Goal: Task Accomplishment & Management: Manage account settings

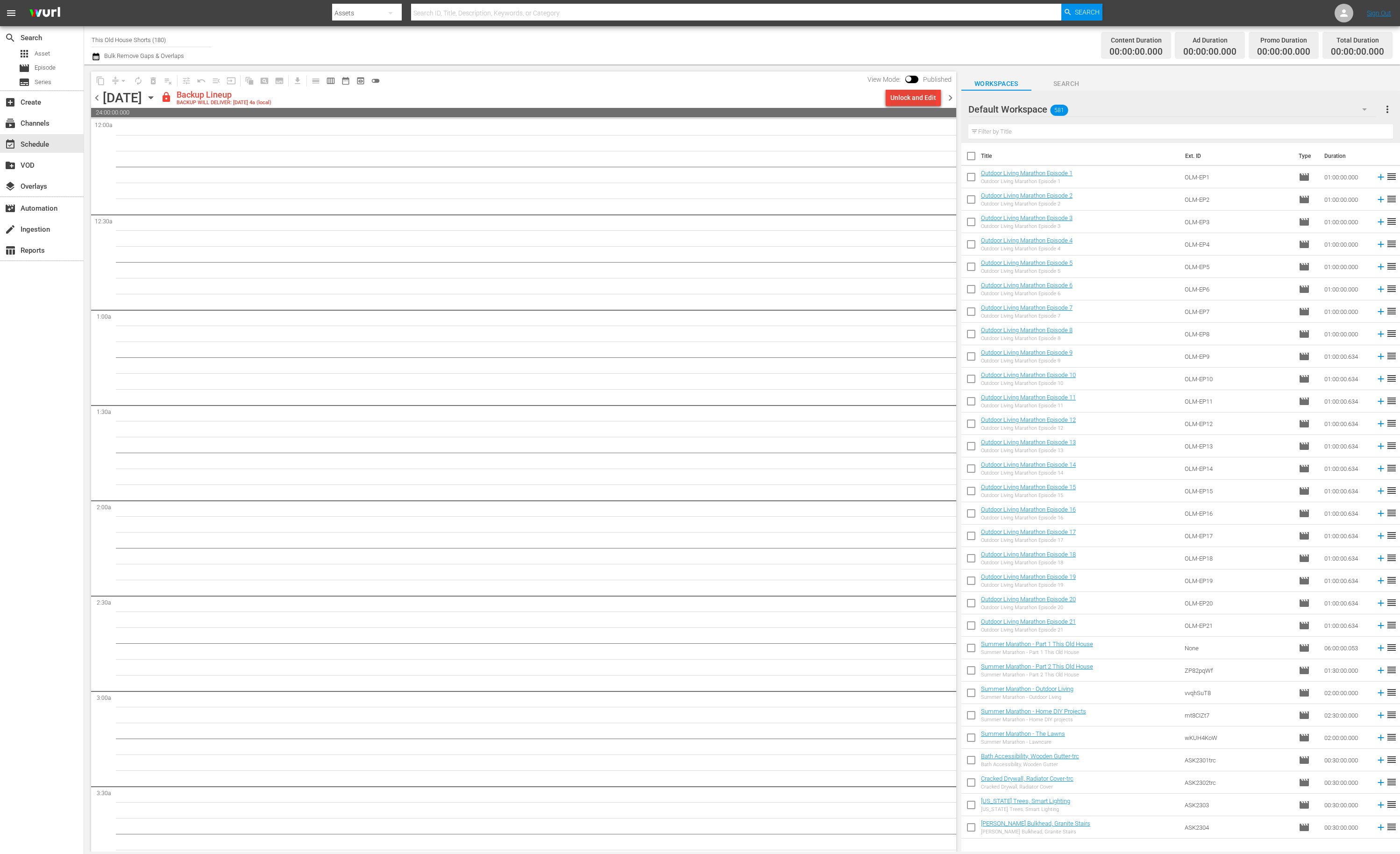
click at [898, 98] on div "Unlock and Edit" at bounding box center [913, 97] width 46 height 17
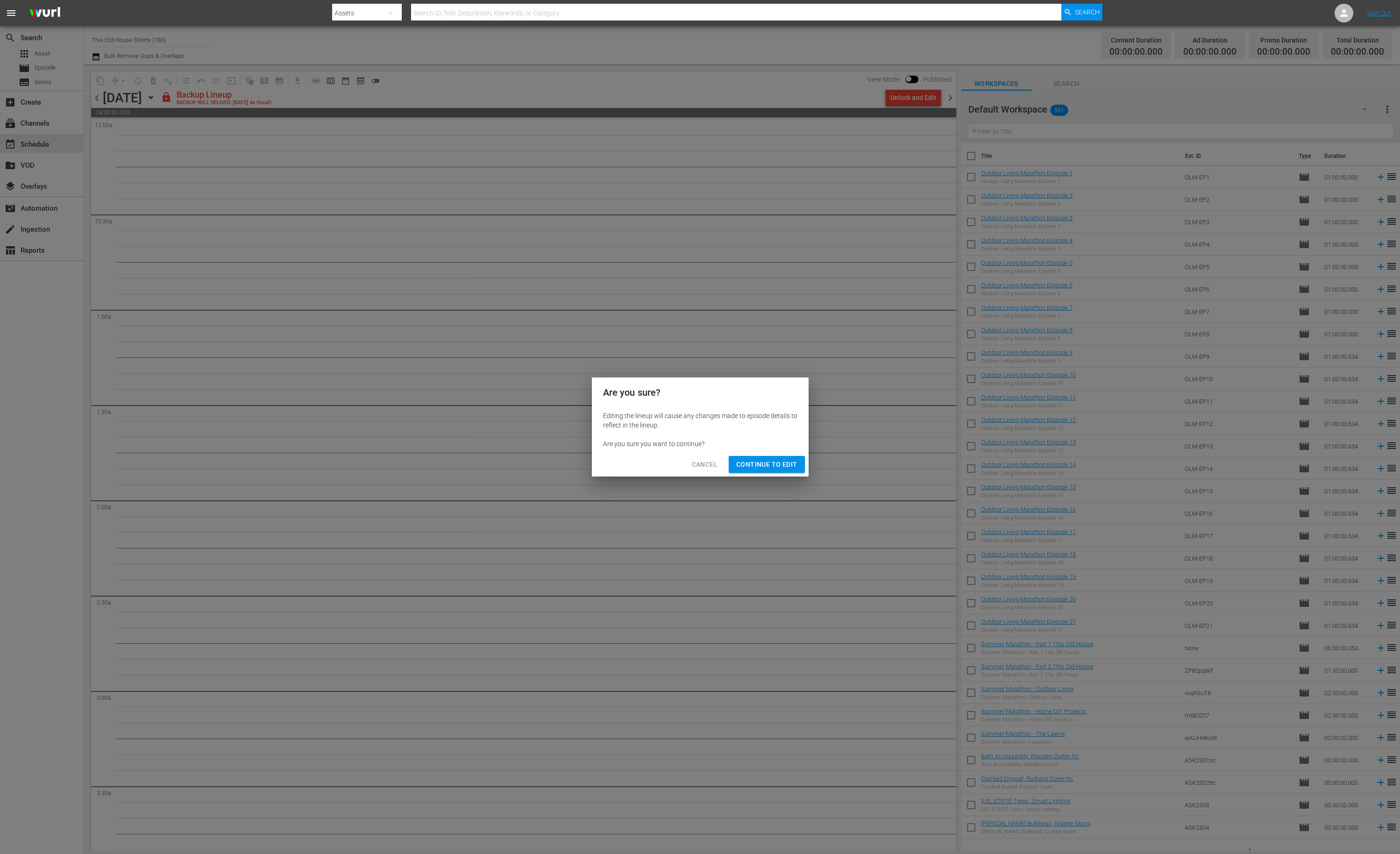
click at [759, 463] on span "Continue to Edit" at bounding box center [767, 464] width 61 height 11
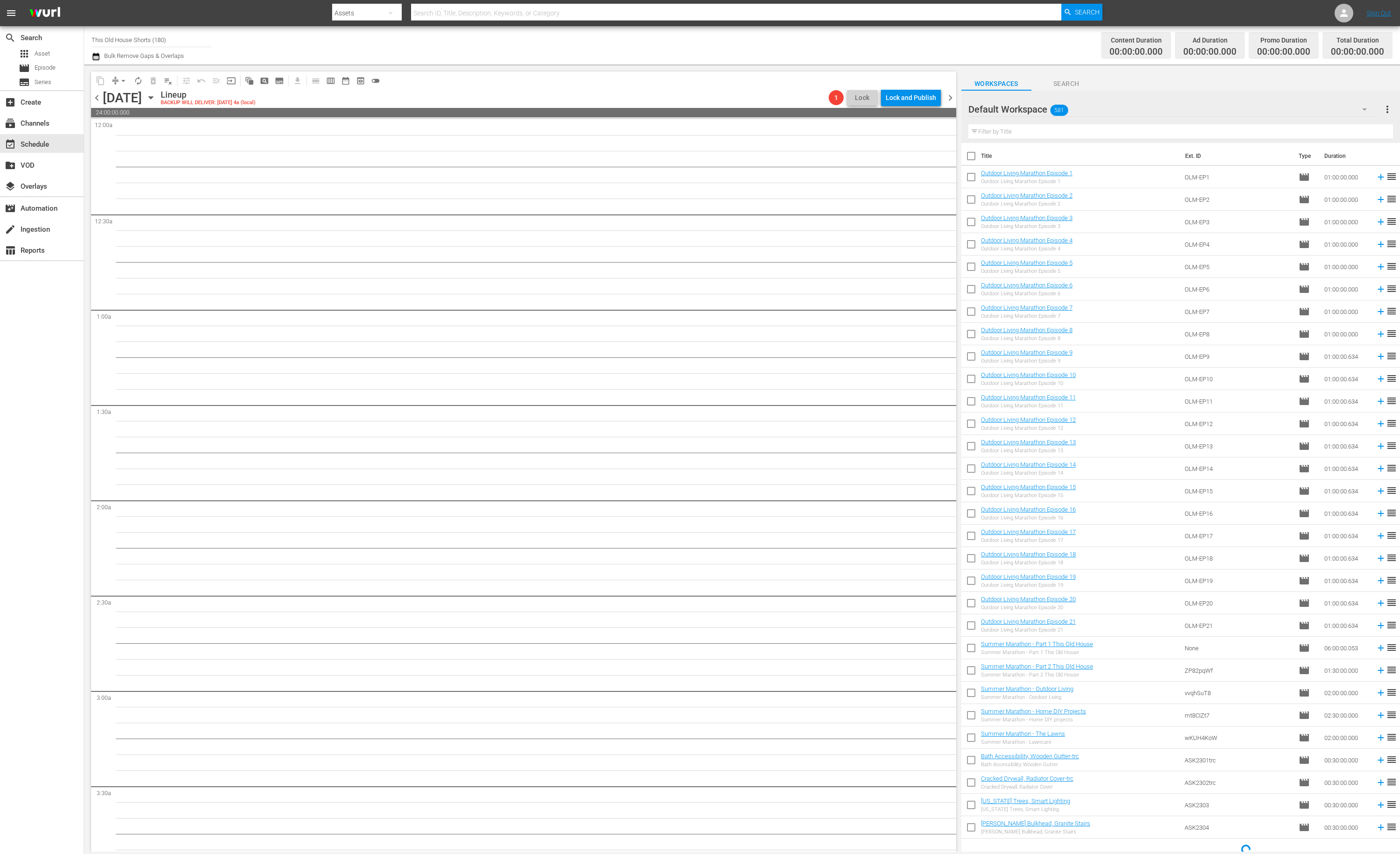
click at [99, 95] on span "chevron_left" at bounding box center [97, 97] width 11 height 11
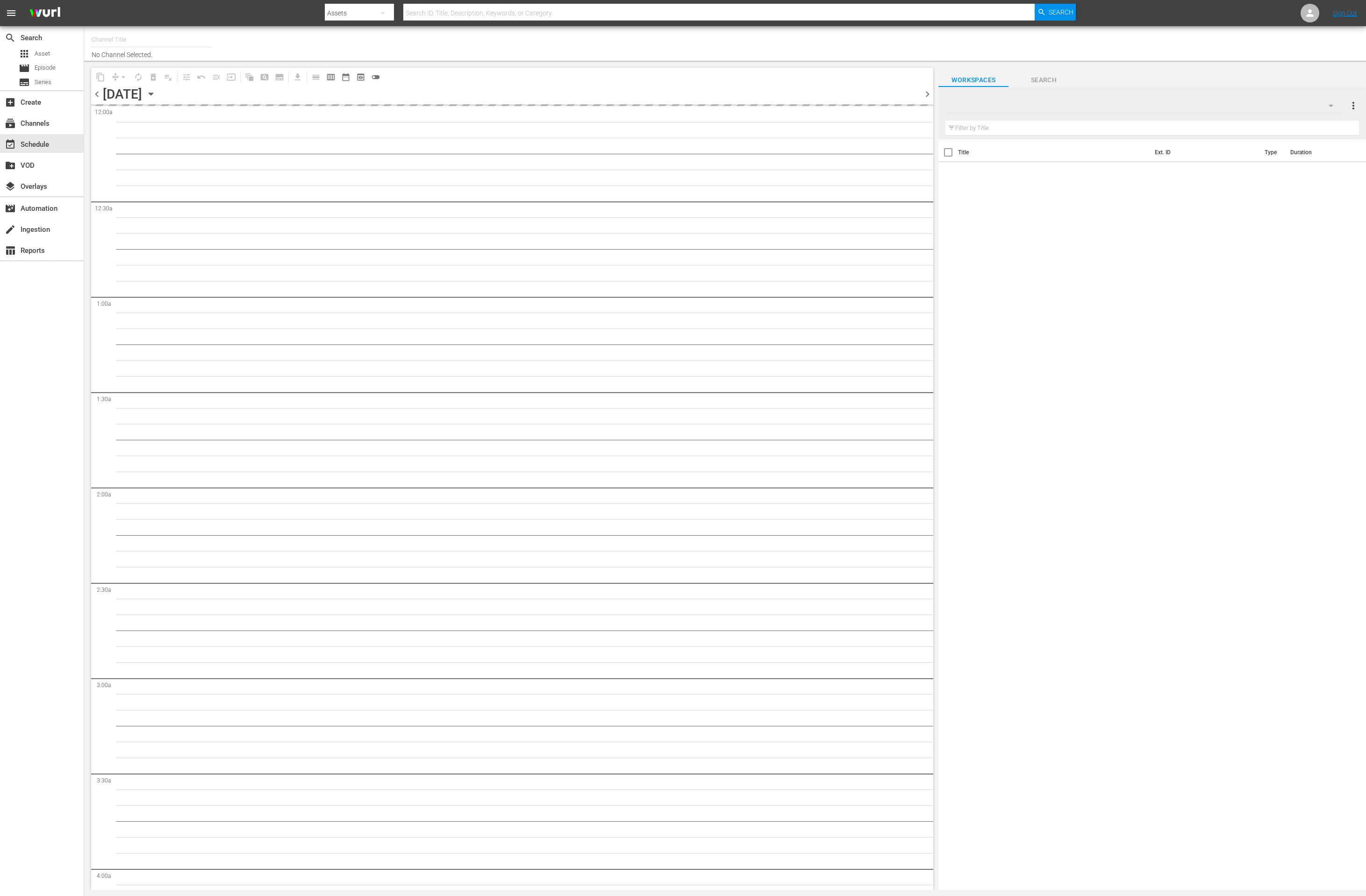
type input "This Old House Shorts (180)"
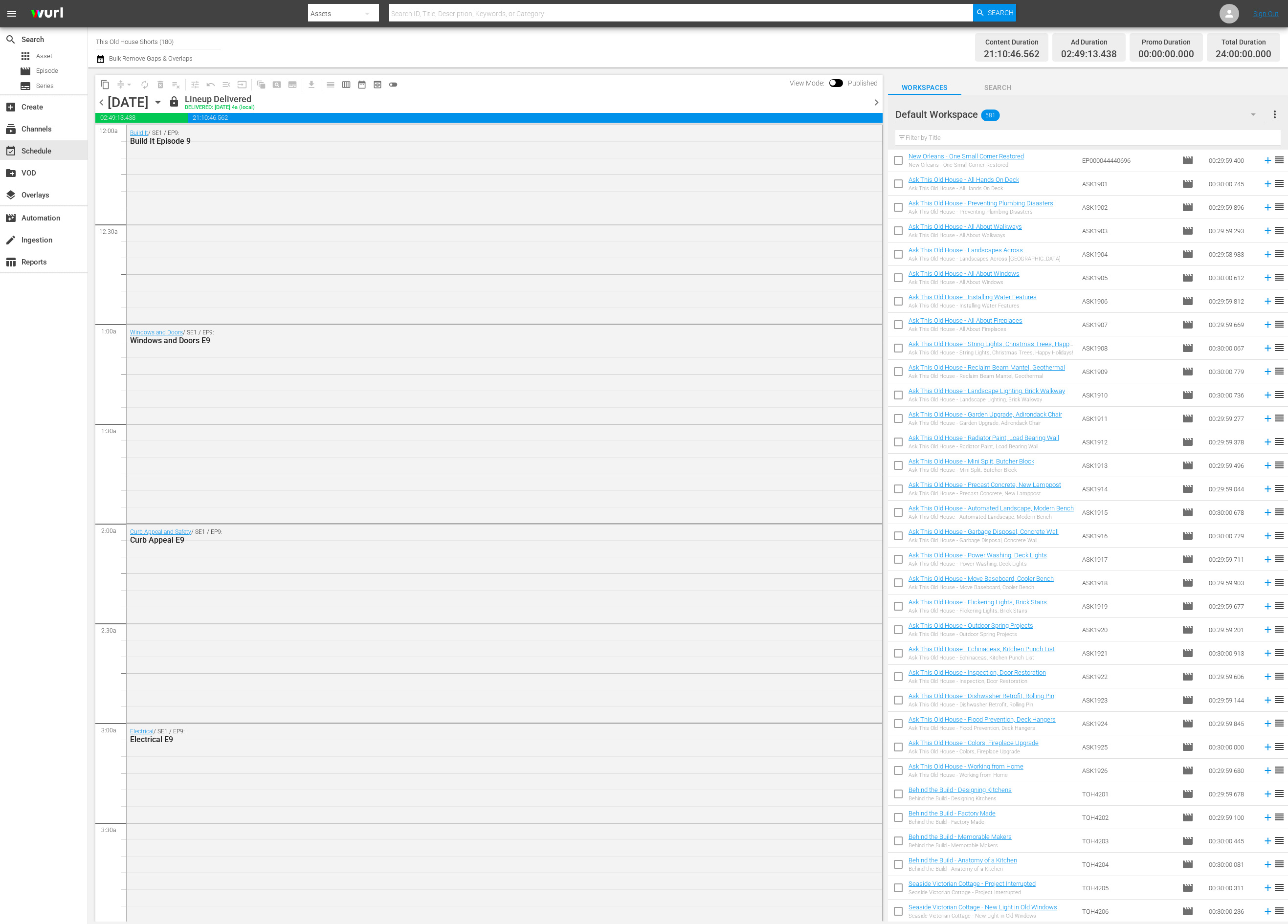
scroll to position [7016, 0]
click at [1251, 113] on icon "button" at bounding box center [1253, 114] width 12 height 12
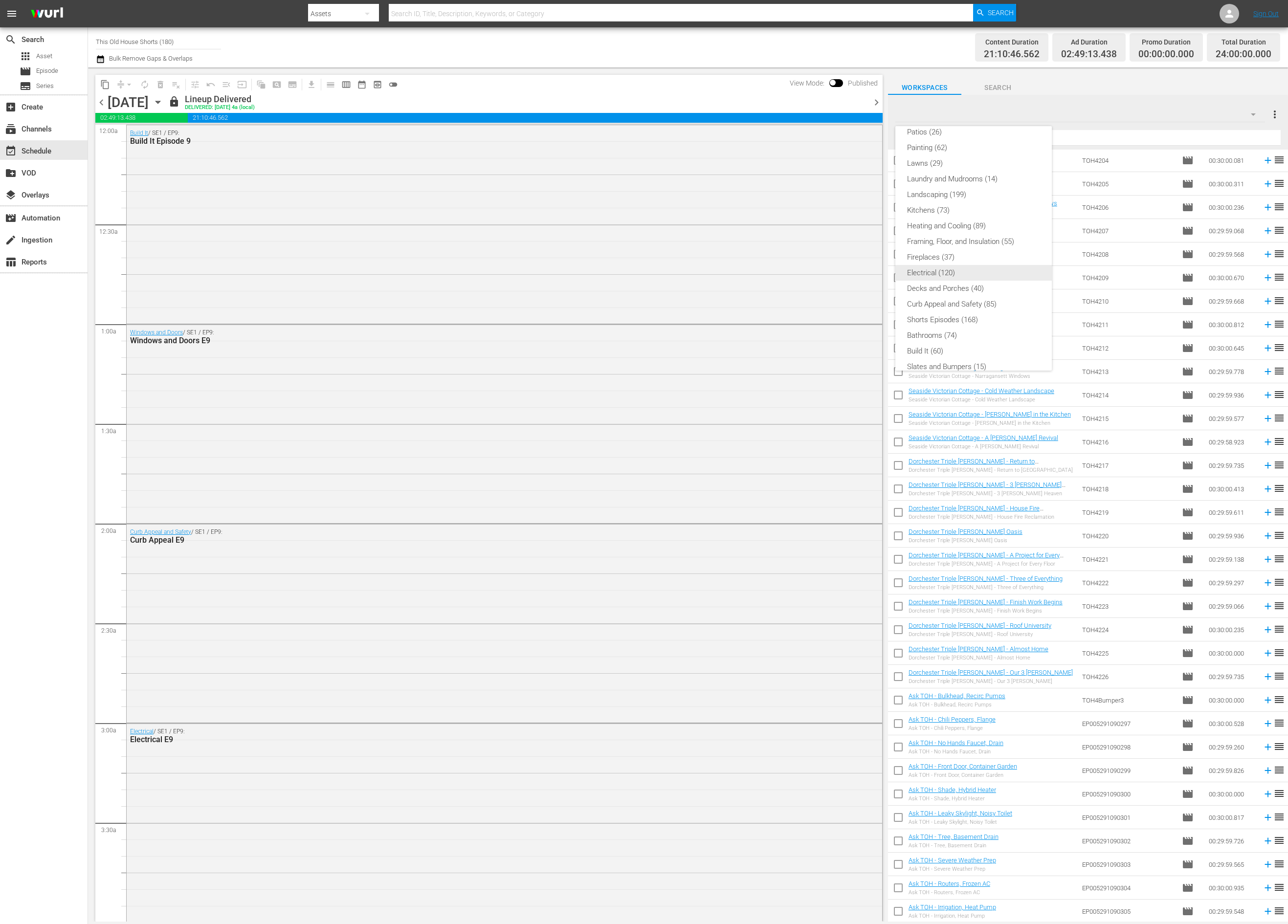
scroll to position [173, 0]
click at [987, 314] on div "Shorts Episodes (168)" at bounding box center [973, 313] width 133 height 16
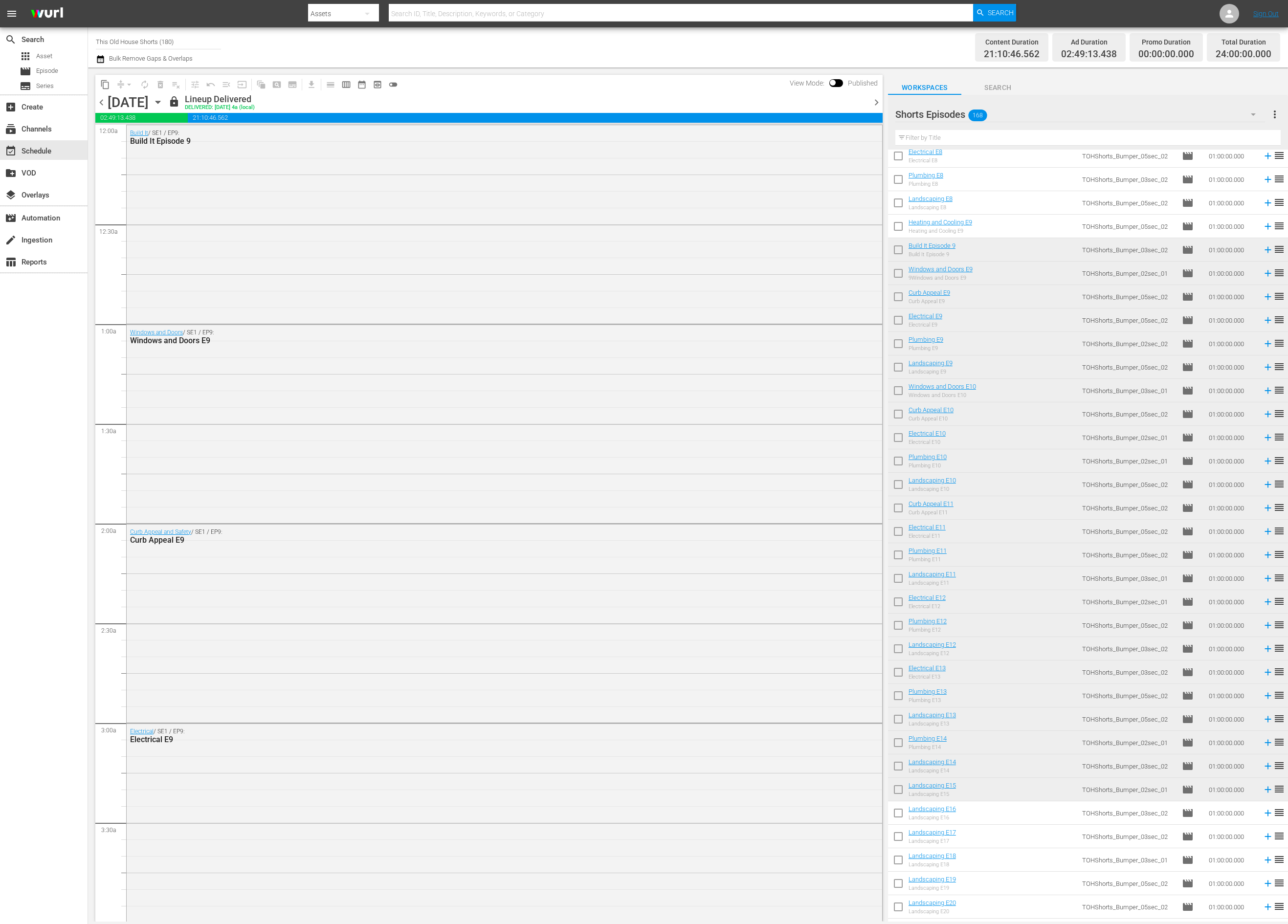
scroll to position [3192, 0]
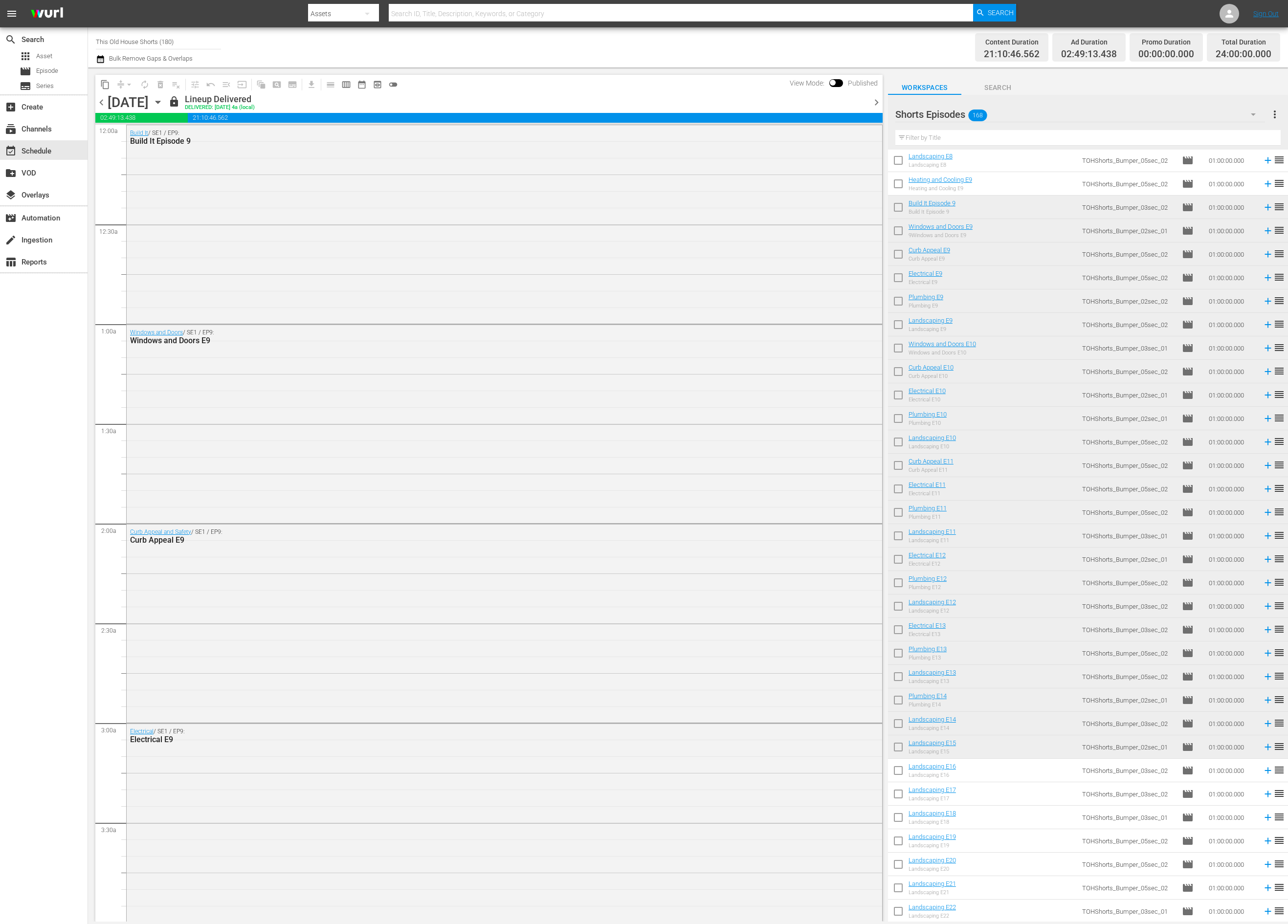
click at [901, 769] on input "checkbox" at bounding box center [898, 772] width 20 height 20
checkbox input "true"
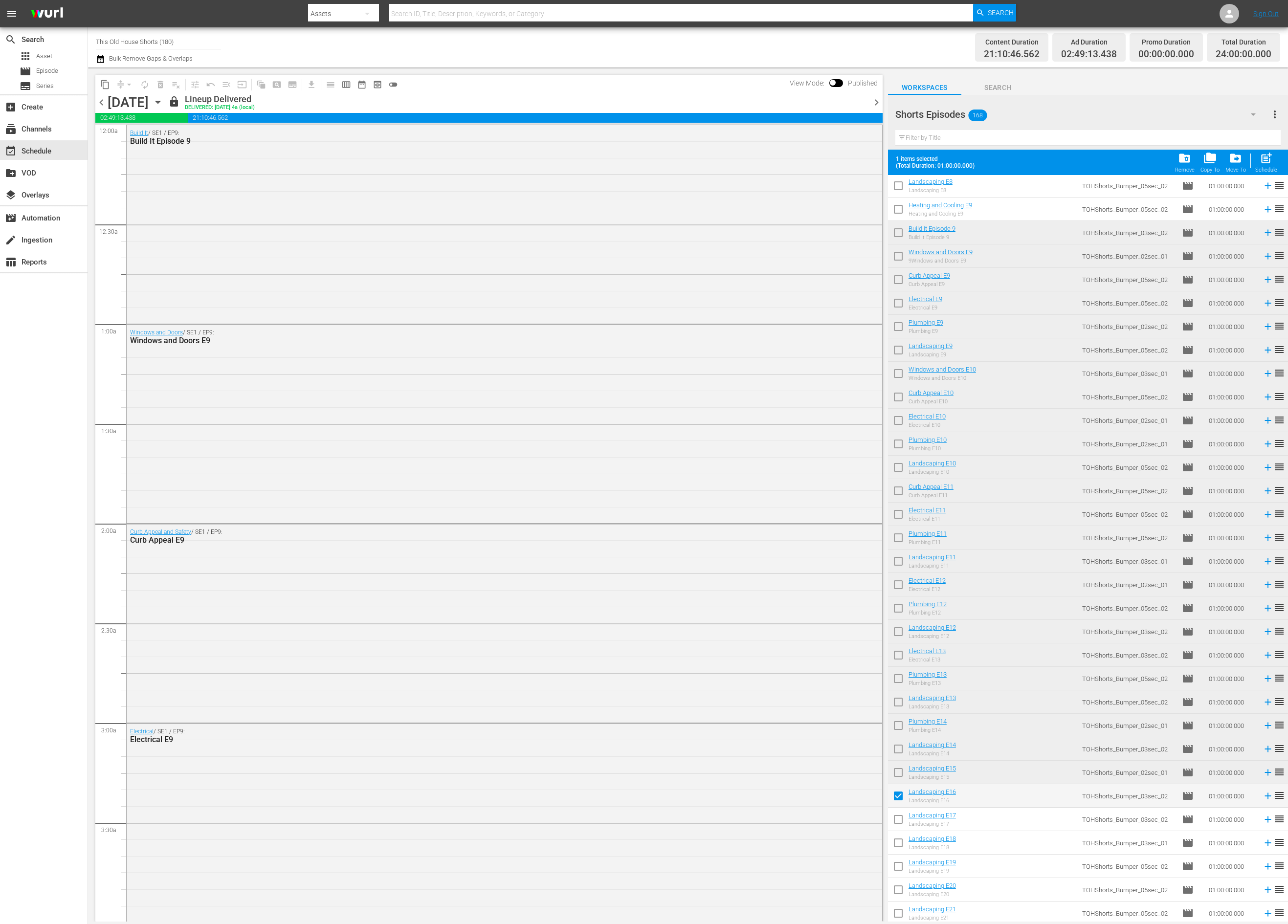
click at [901, 817] on input "checkbox" at bounding box center [898, 821] width 20 height 20
checkbox input "true"
click at [899, 842] on input "checkbox" at bounding box center [898, 844] width 20 height 20
checkbox input "true"
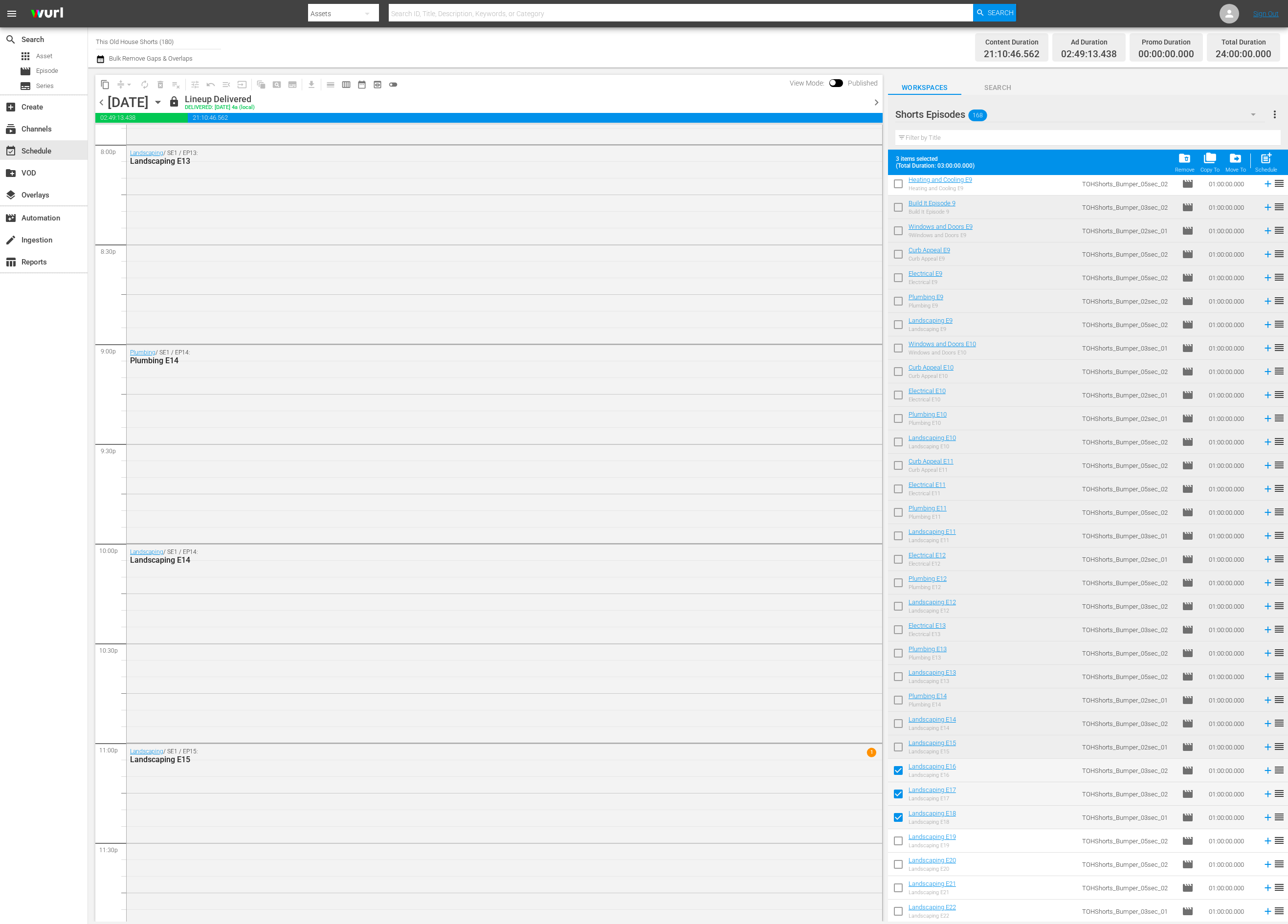
scroll to position [3989, 0]
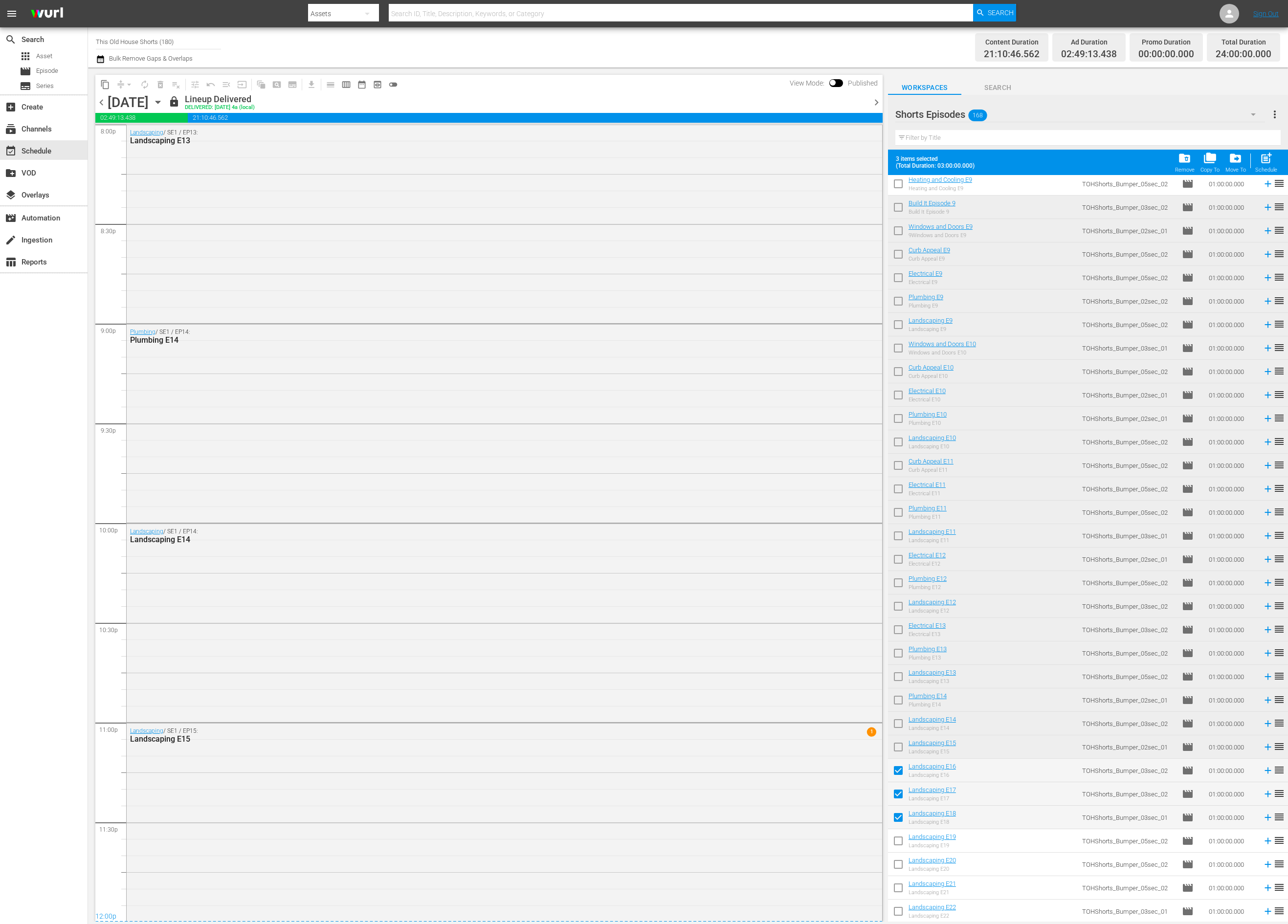
click at [901, 841] on input "checkbox" at bounding box center [898, 843] width 20 height 20
checkbox input "true"
click at [899, 869] on input "checkbox" at bounding box center [898, 866] width 20 height 20
checkbox input "true"
click at [898, 889] on input "checkbox" at bounding box center [898, 889] width 20 height 20
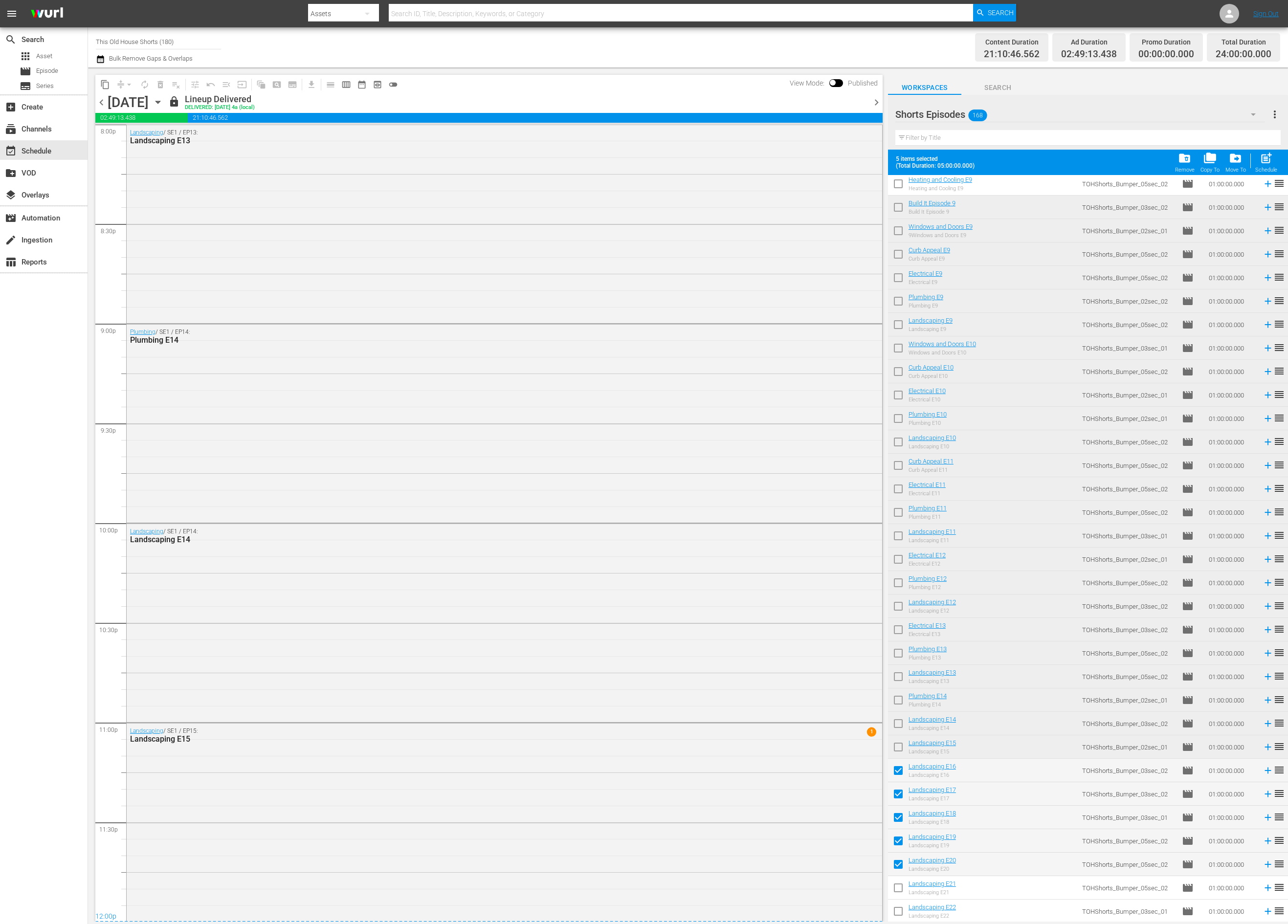
checkbox input "true"
drag, startPoint x: 897, startPoint y: 910, endPoint x: 906, endPoint y: 905, distance: 10.3
click at [898, 910] on input "checkbox" at bounding box center [898, 913] width 20 height 20
checkbox input "true"
click at [874, 101] on span "chevron_right" at bounding box center [876, 102] width 12 height 12
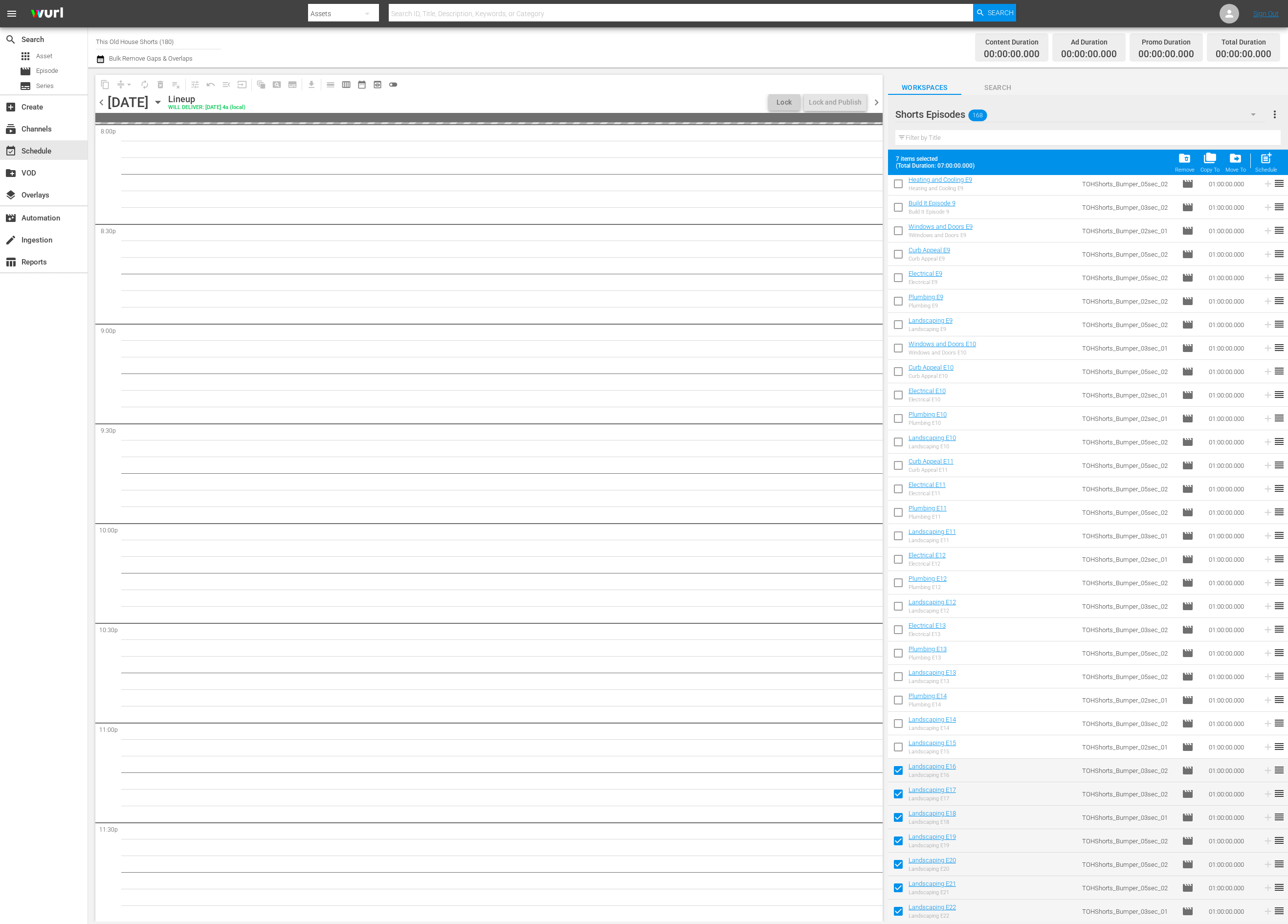
scroll to position [3989, 0]
click at [1265, 158] on span "post_add" at bounding box center [1266, 158] width 13 height 13
checkbox input "false"
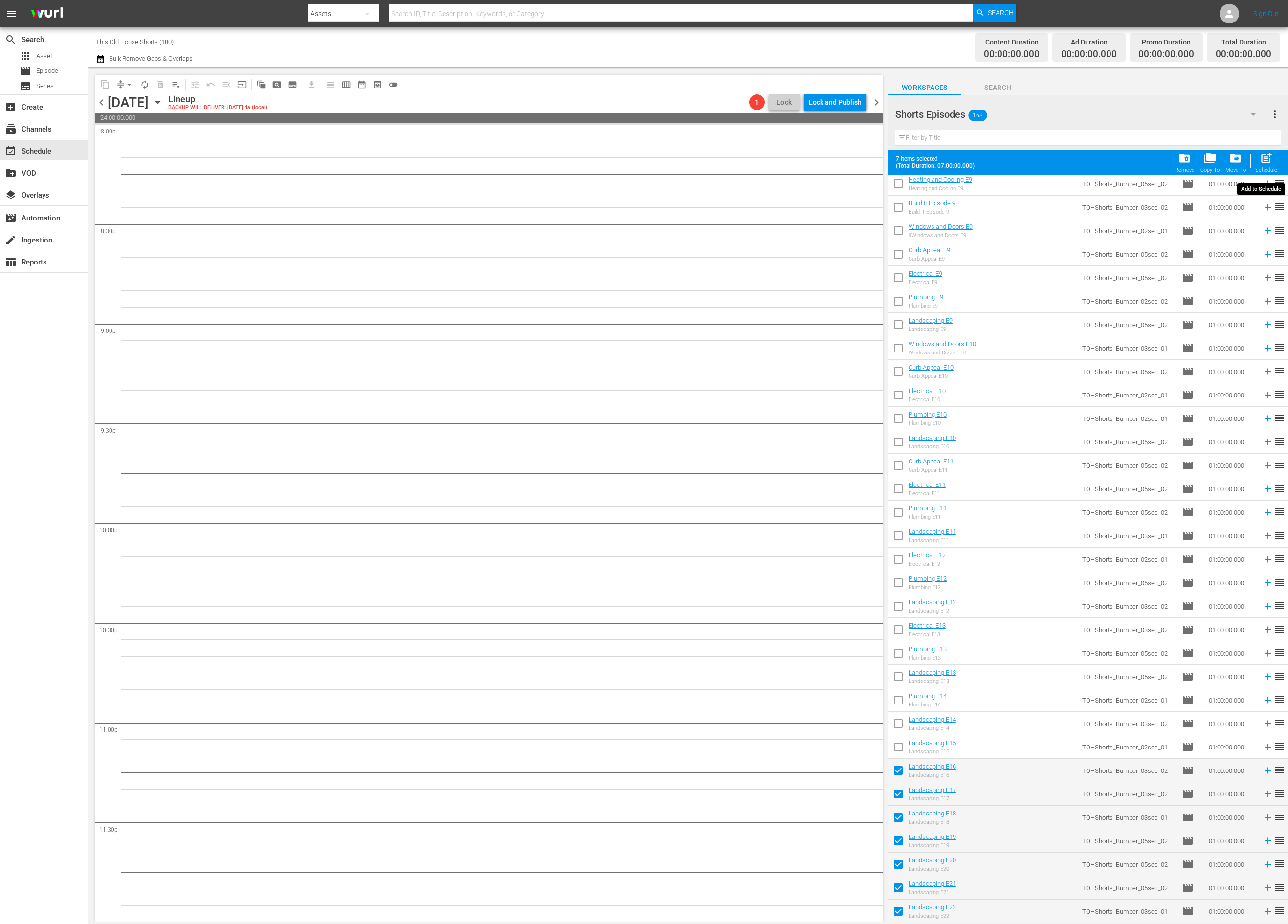
checkbox input "false"
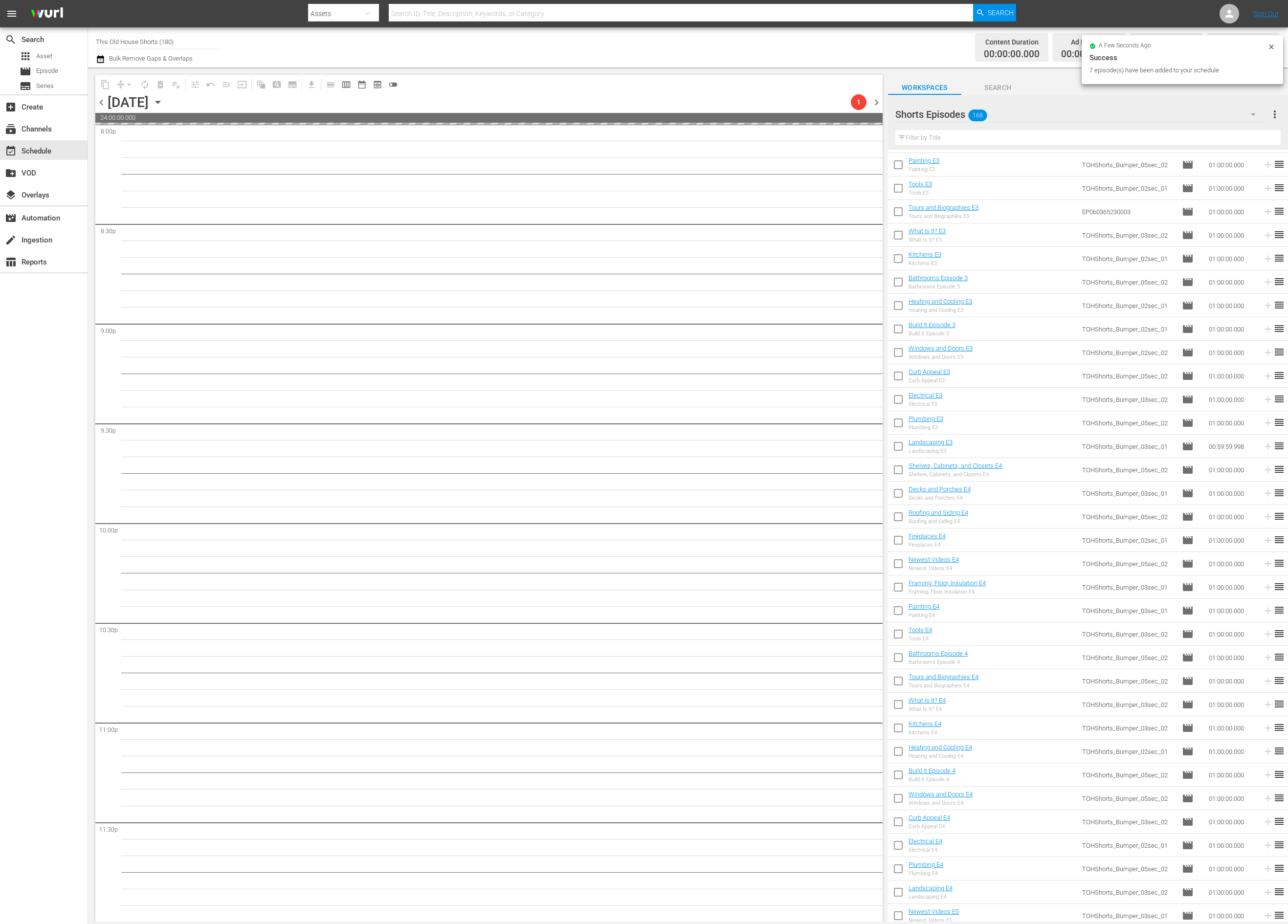
scroll to position [0, 0]
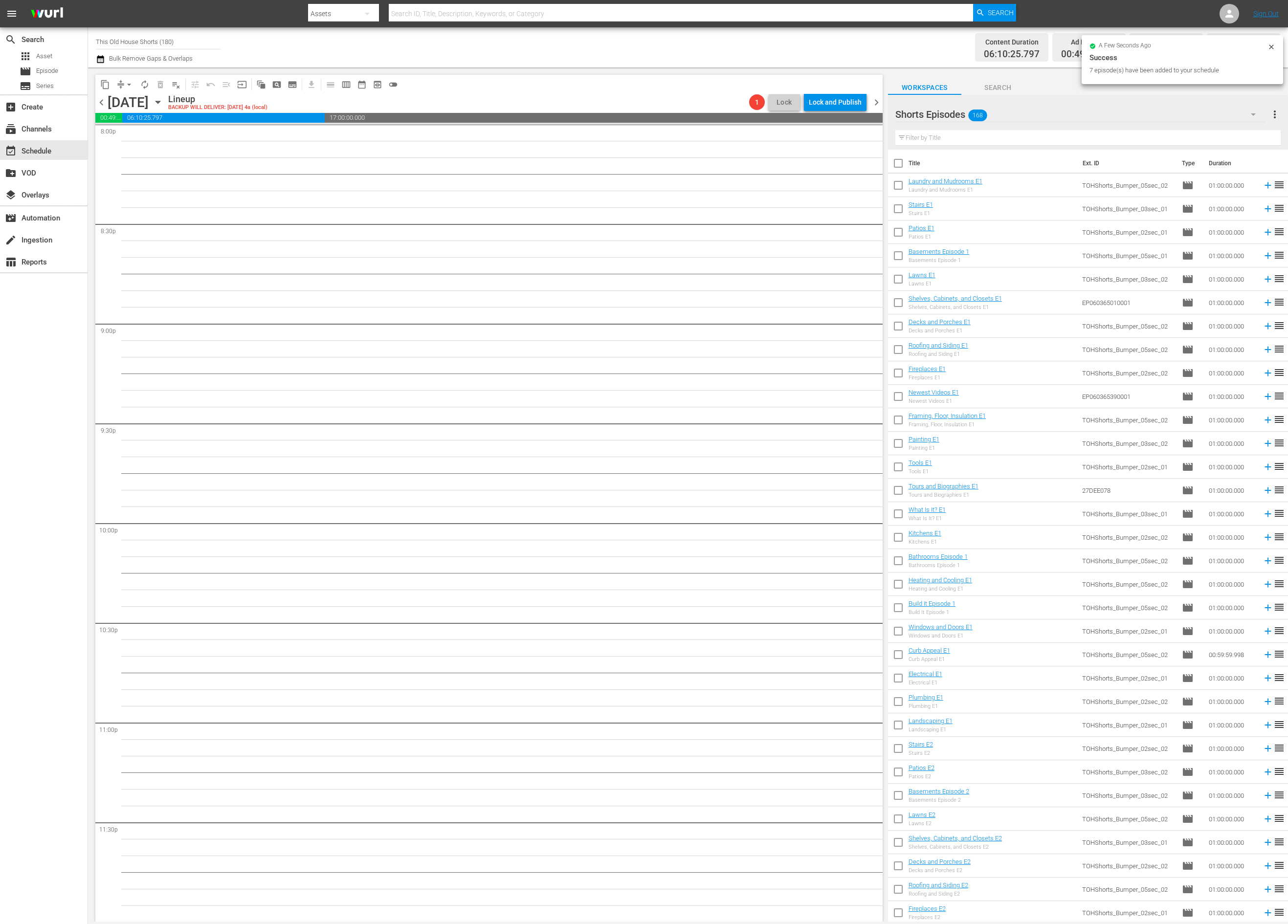
click at [899, 185] on input "checkbox" at bounding box center [898, 187] width 20 height 20
checkbox input "true"
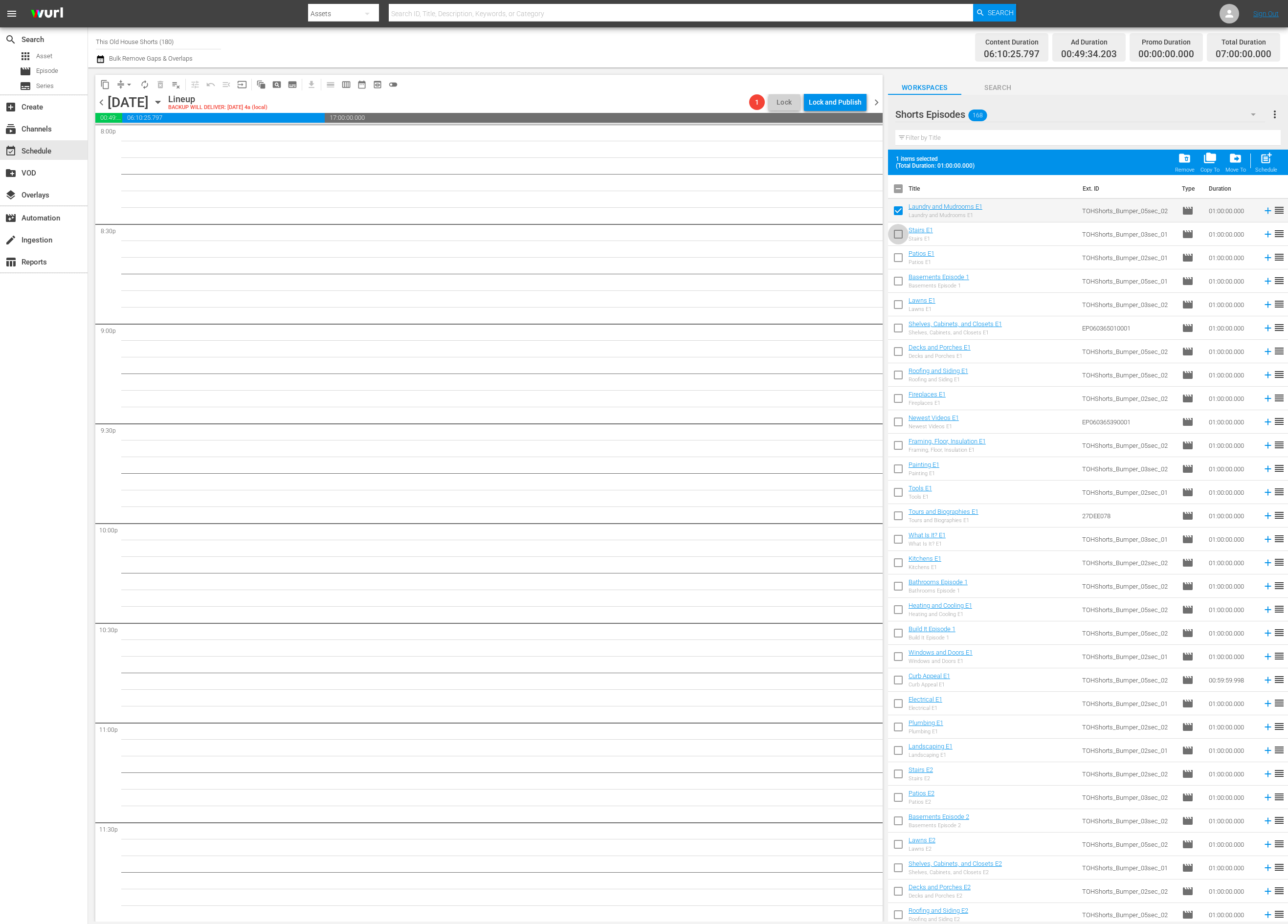
click at [903, 230] on input "checkbox" at bounding box center [898, 236] width 20 height 20
checkbox input "true"
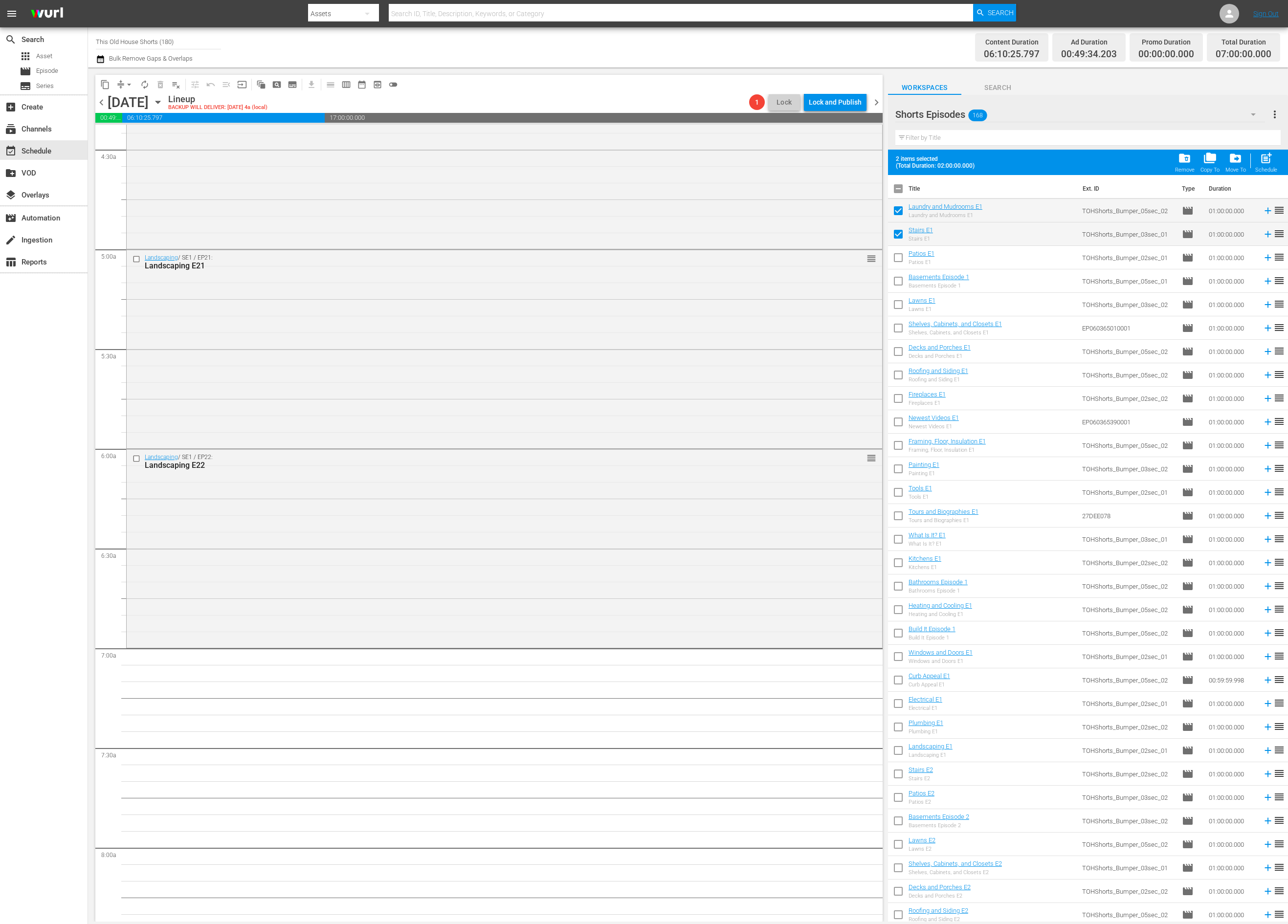
scroll to position [896, 0]
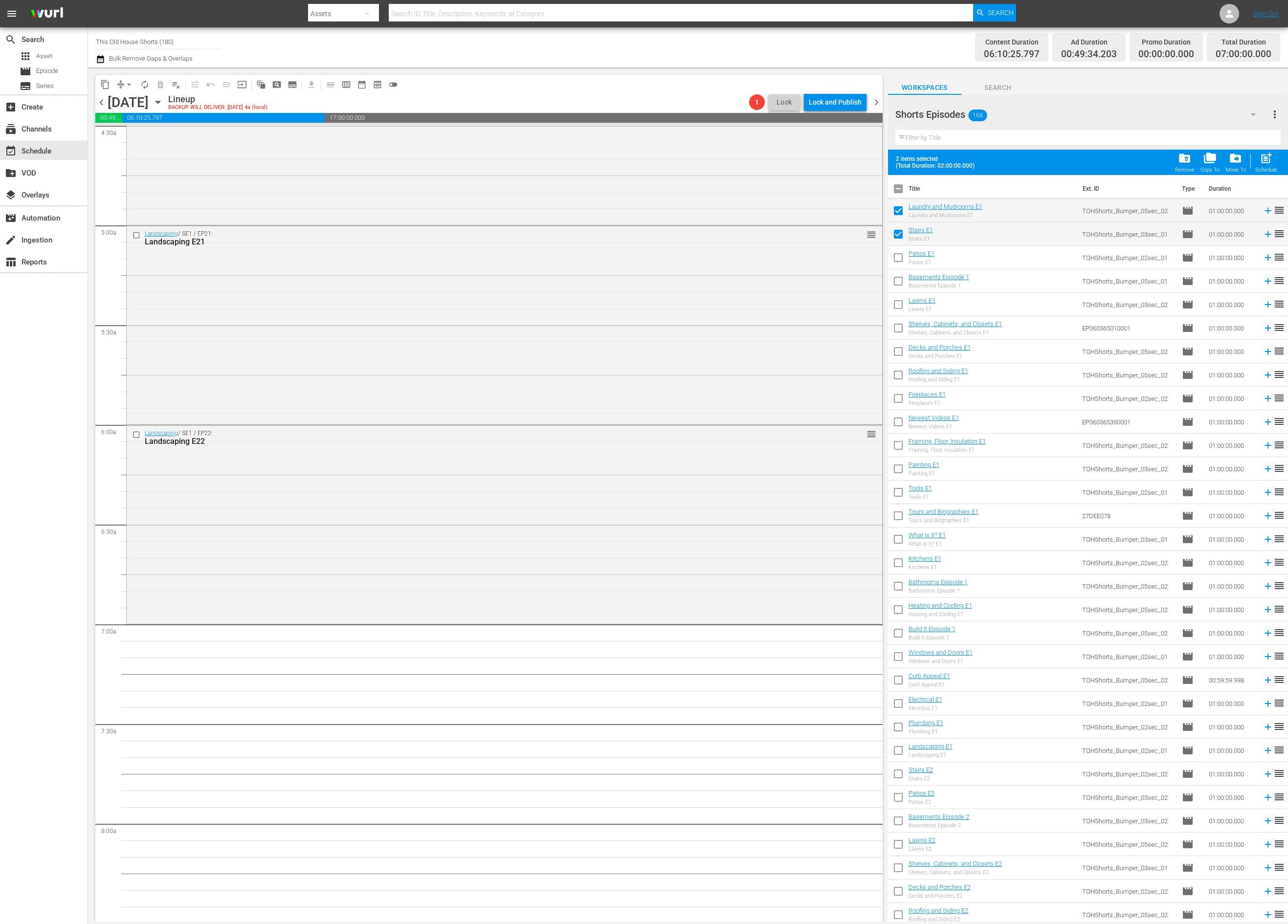
click at [903, 254] on input "checkbox" at bounding box center [898, 259] width 20 height 20
checkbox input "true"
click at [901, 284] on input "checkbox" at bounding box center [898, 283] width 20 height 20
checkbox input "true"
click at [899, 305] on input "checkbox" at bounding box center [898, 306] width 20 height 20
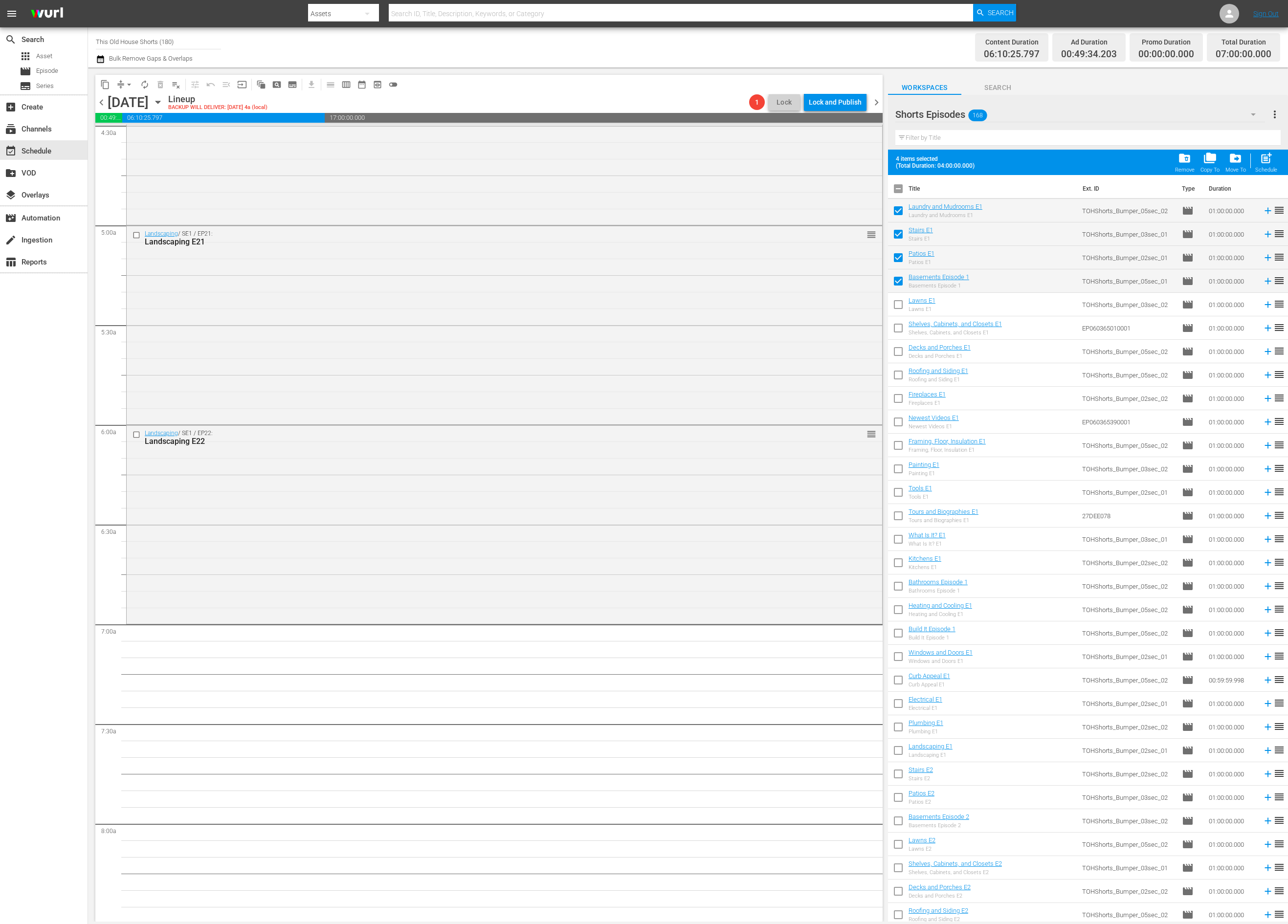
checkbox input "true"
click at [899, 329] on input "checkbox" at bounding box center [898, 330] width 20 height 20
checkbox input "true"
click at [902, 360] on input "checkbox" at bounding box center [898, 353] width 20 height 20
checkbox input "true"
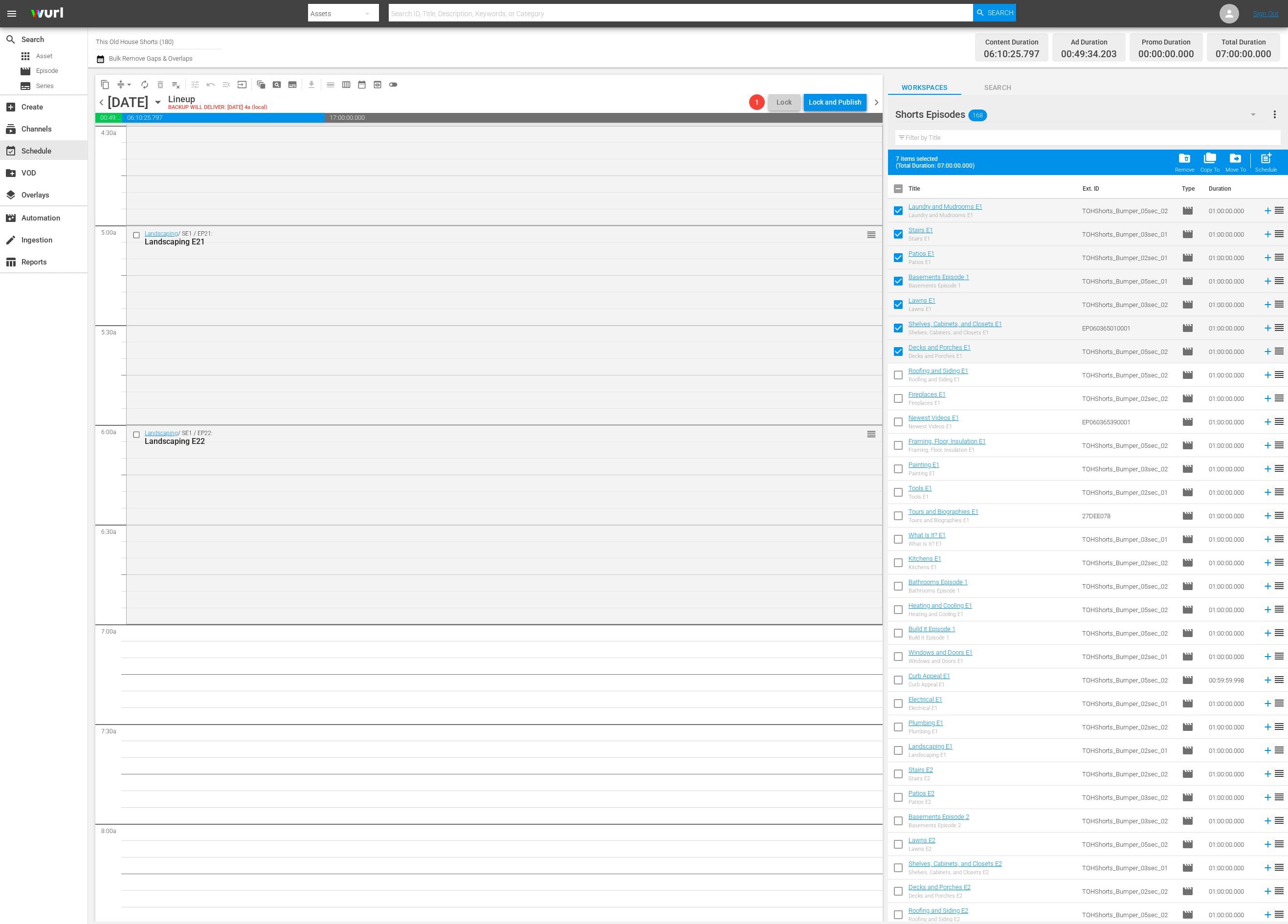
click at [901, 376] on input "checkbox" at bounding box center [898, 377] width 20 height 20
checkbox input "true"
click at [901, 396] on input "checkbox" at bounding box center [898, 400] width 20 height 20
checkbox input "true"
click at [898, 426] on input "checkbox" at bounding box center [898, 424] width 20 height 20
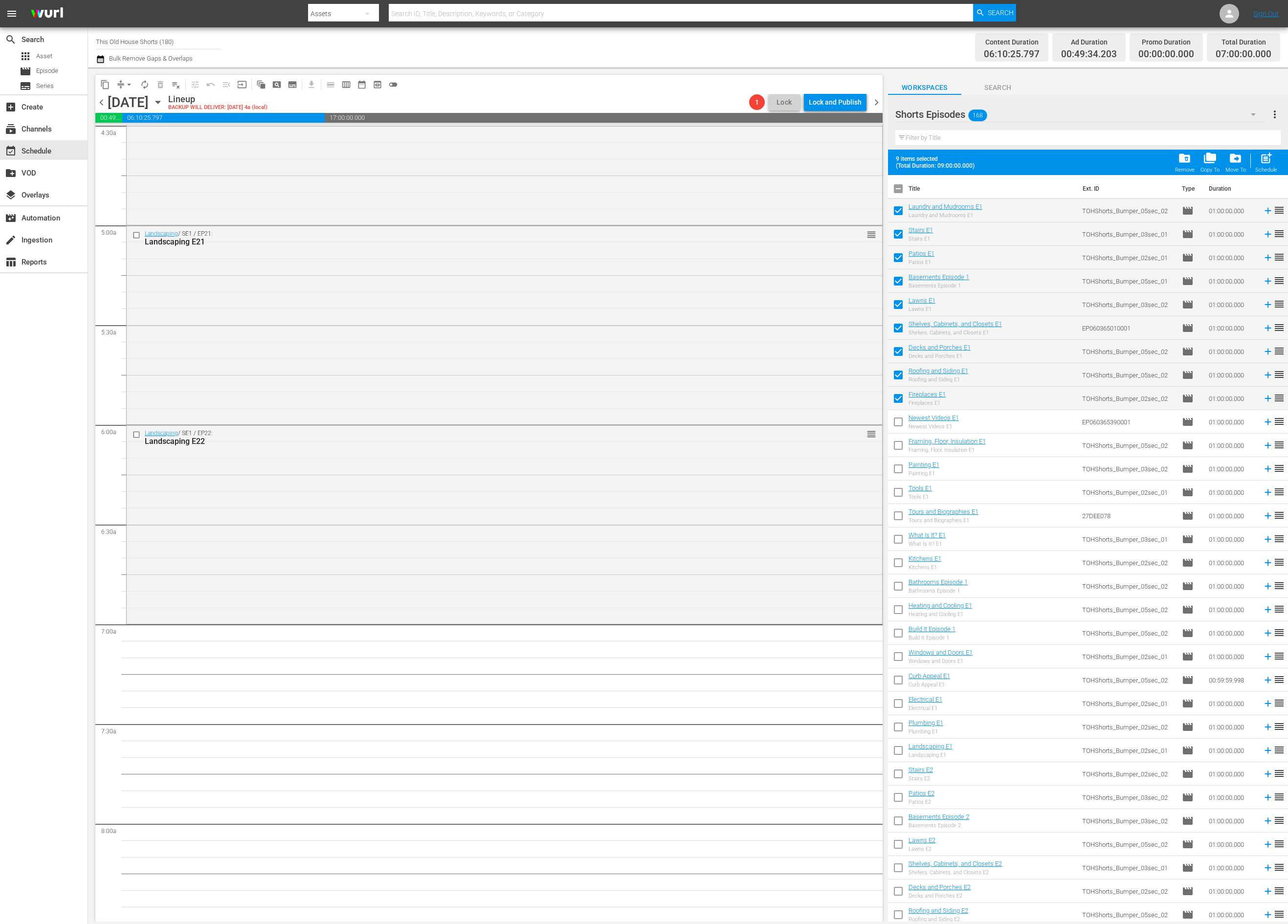
checkbox input "true"
click at [901, 449] on input "checkbox" at bounding box center [898, 447] width 20 height 20
checkbox input "true"
click at [900, 468] on input "checkbox" at bounding box center [898, 471] width 20 height 20
checkbox input "true"
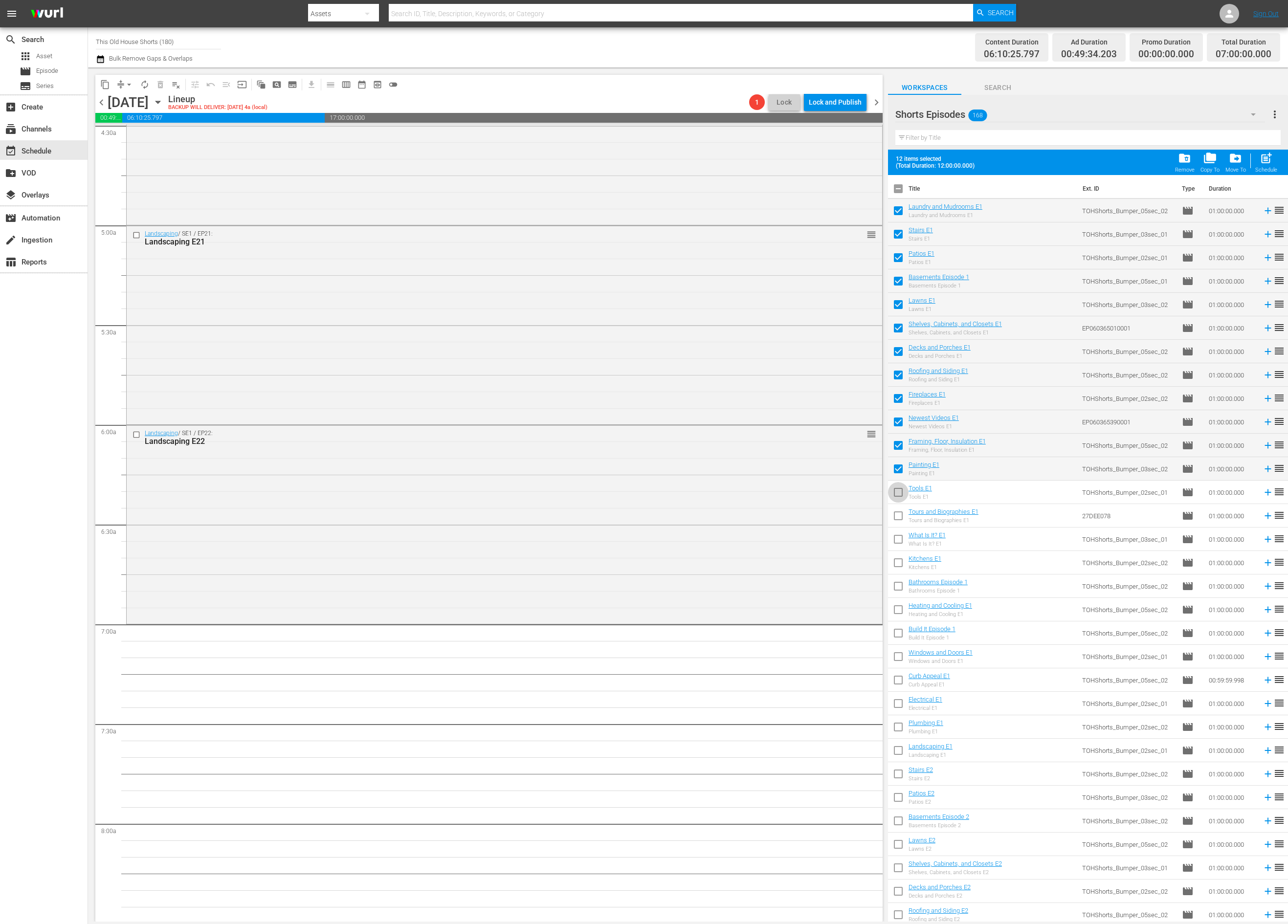
click at [901, 492] on input "checkbox" at bounding box center [898, 494] width 20 height 20
checkbox input "true"
drag, startPoint x: 899, startPoint y: 516, endPoint x: 899, endPoint y: 523, distance: 7.0
click at [899, 516] on input "checkbox" at bounding box center [898, 517] width 20 height 20
checkbox input "true"
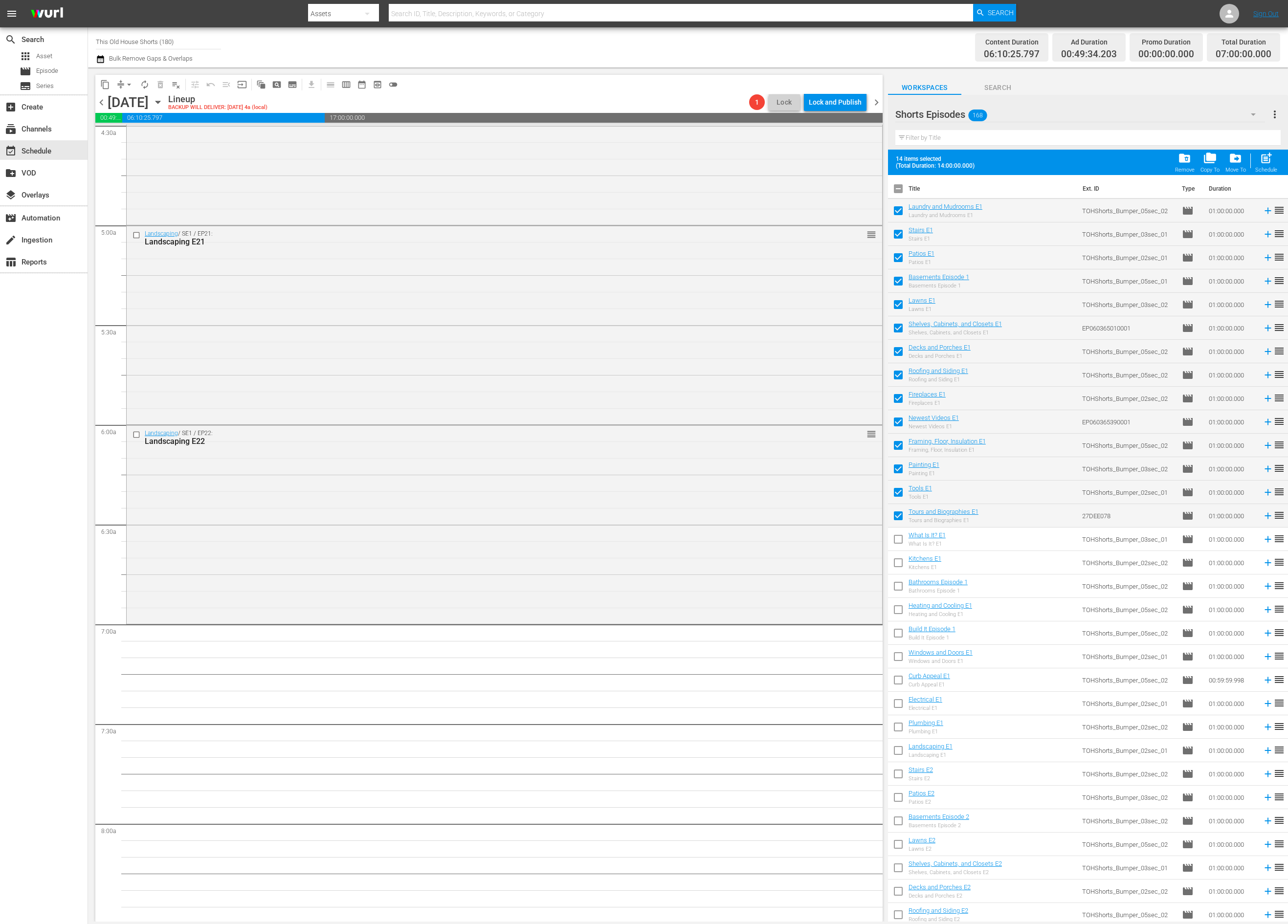
click at [898, 542] on input "checkbox" at bounding box center [898, 541] width 20 height 20
checkbox input "true"
click at [900, 560] on input "checkbox" at bounding box center [898, 565] width 20 height 20
checkbox input "true"
click at [899, 589] on input "checkbox" at bounding box center [898, 588] width 20 height 20
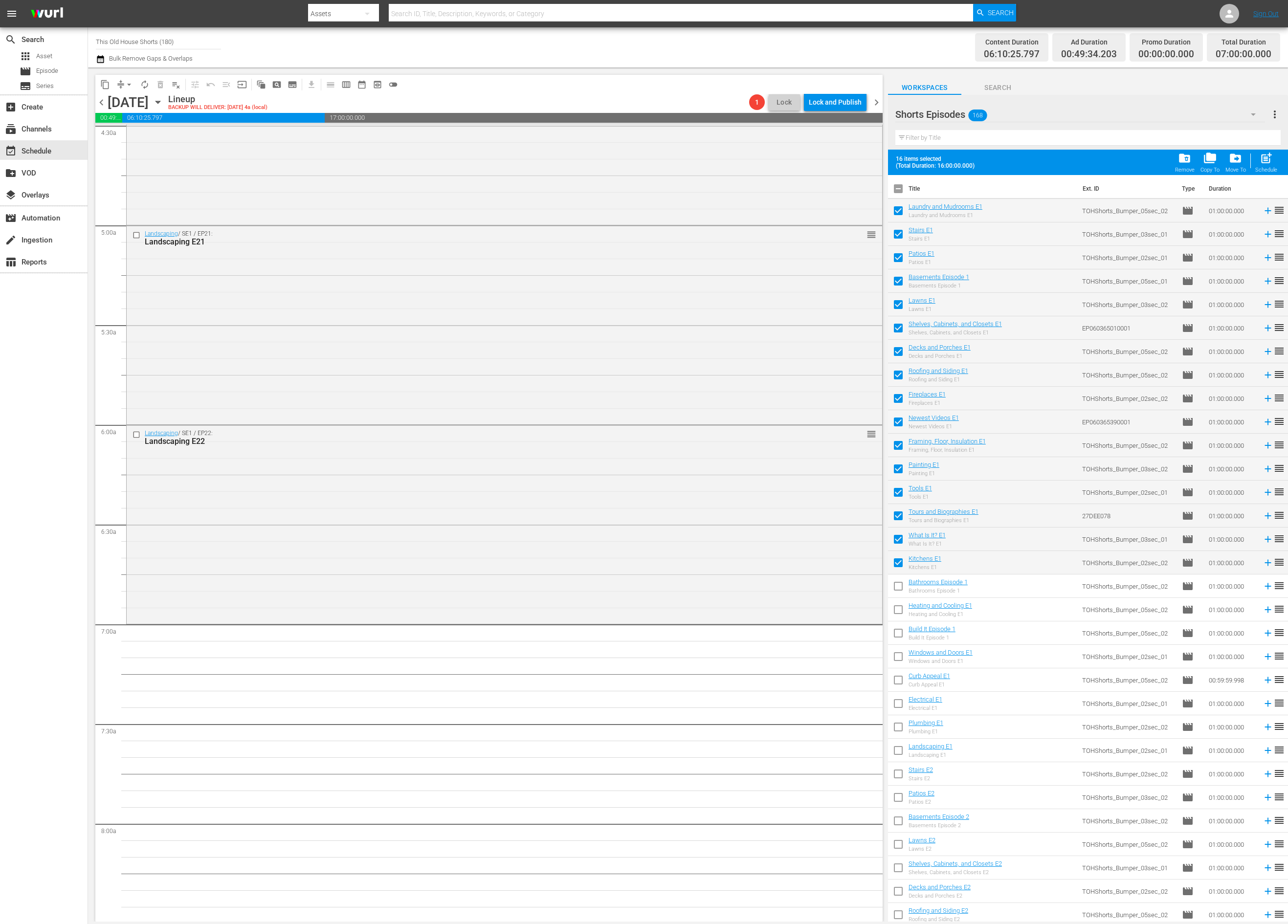
checkbox input "true"
click at [1262, 155] on span "post_add" at bounding box center [1266, 158] width 13 height 13
checkbox input "false"
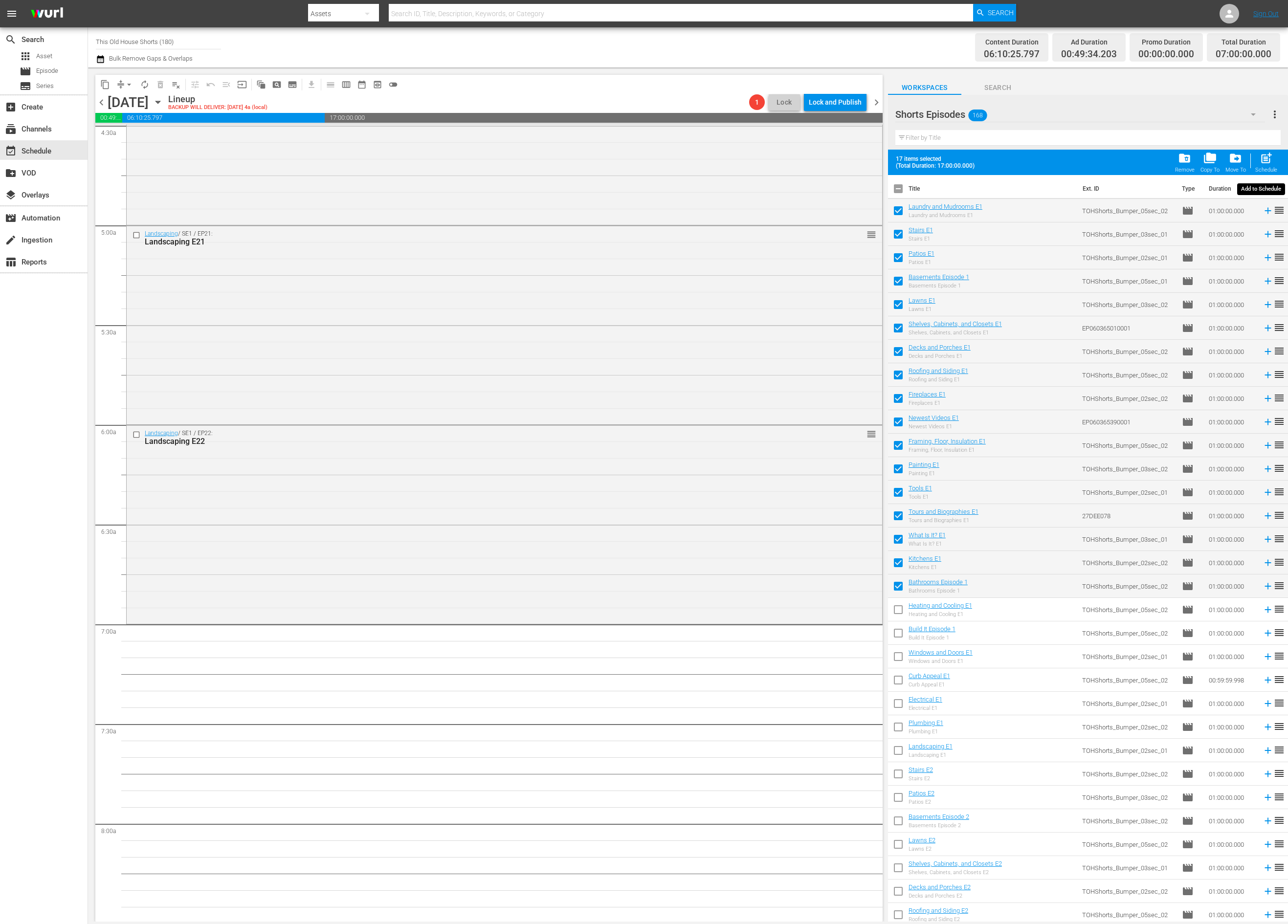
checkbox input "false"
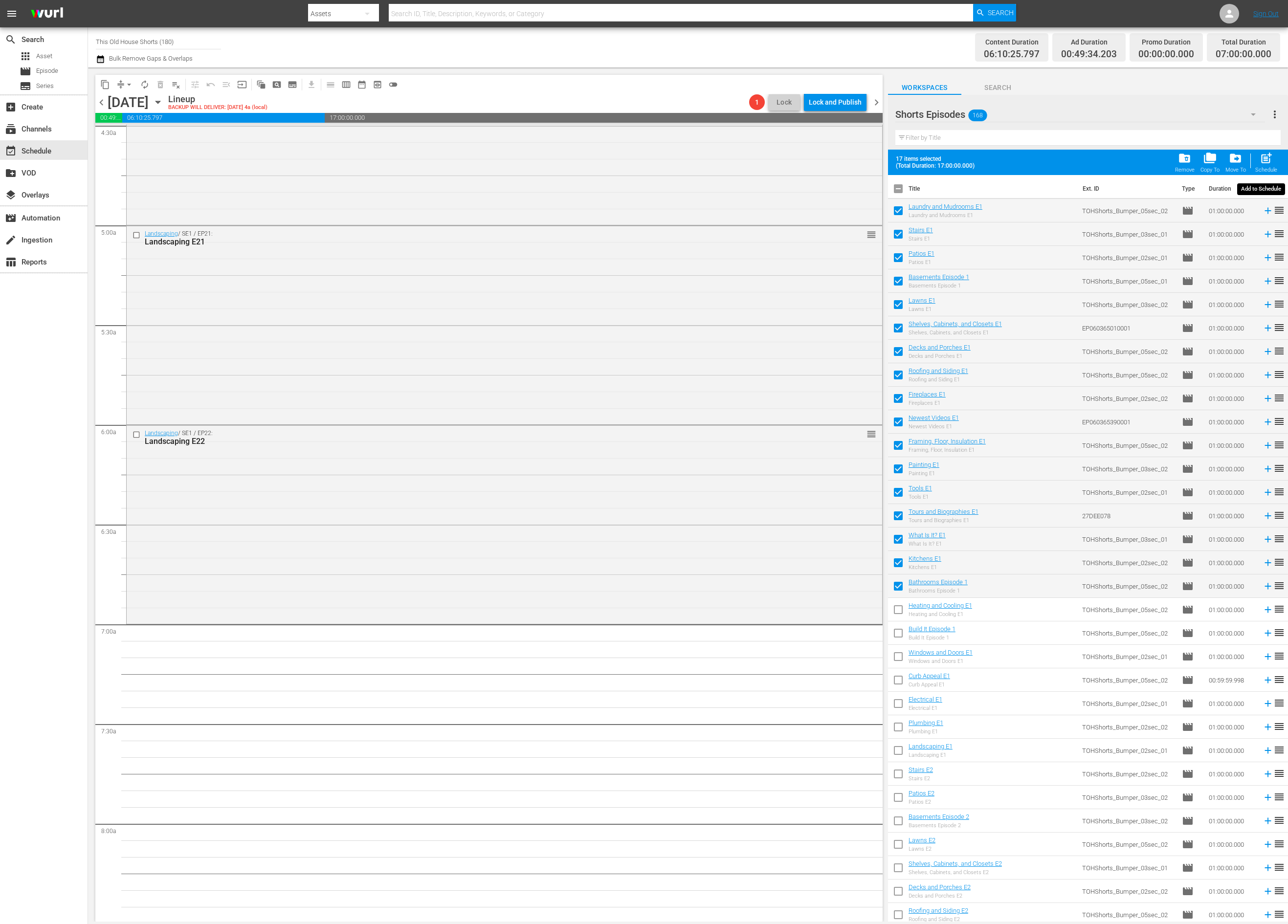
checkbox input "false"
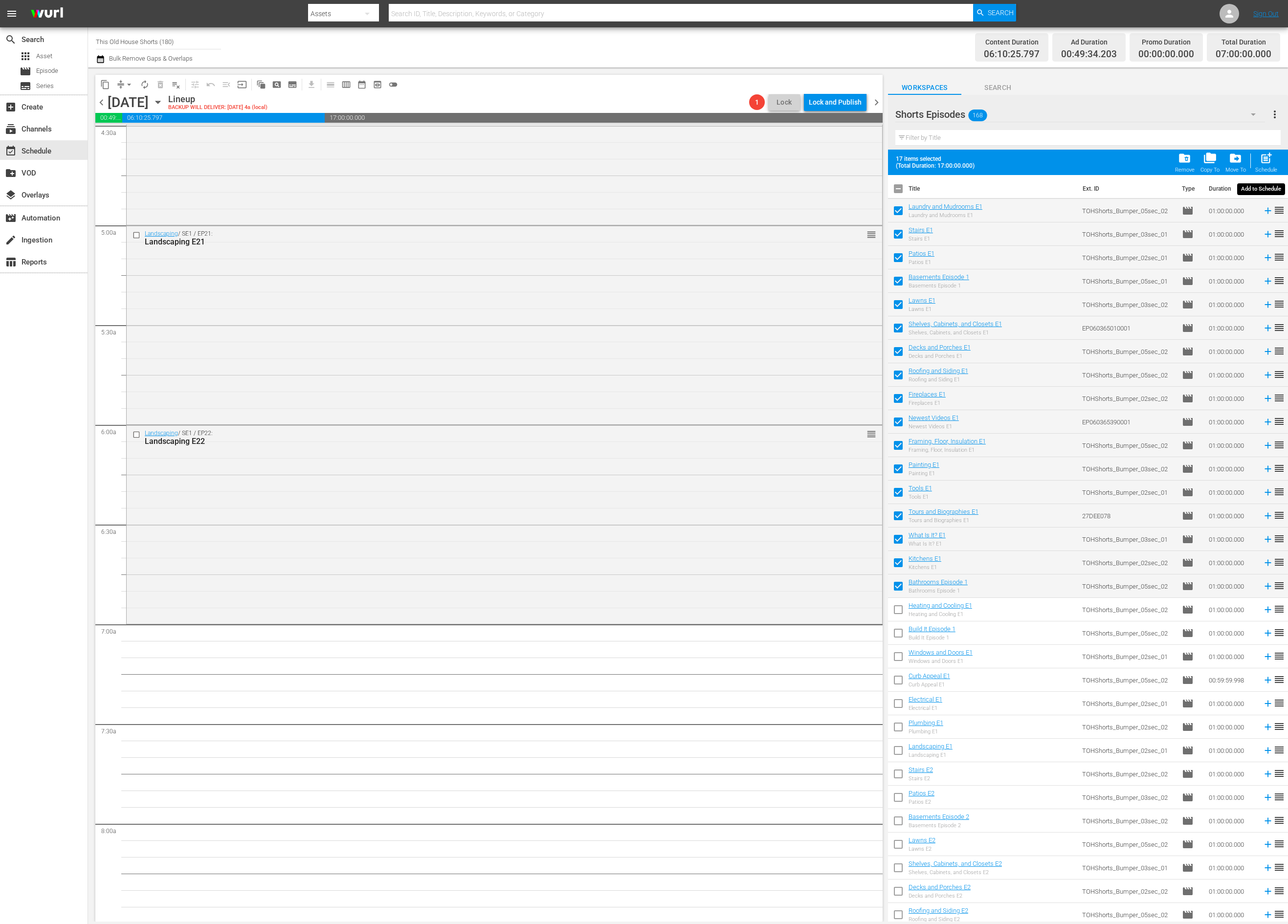
checkbox input "false"
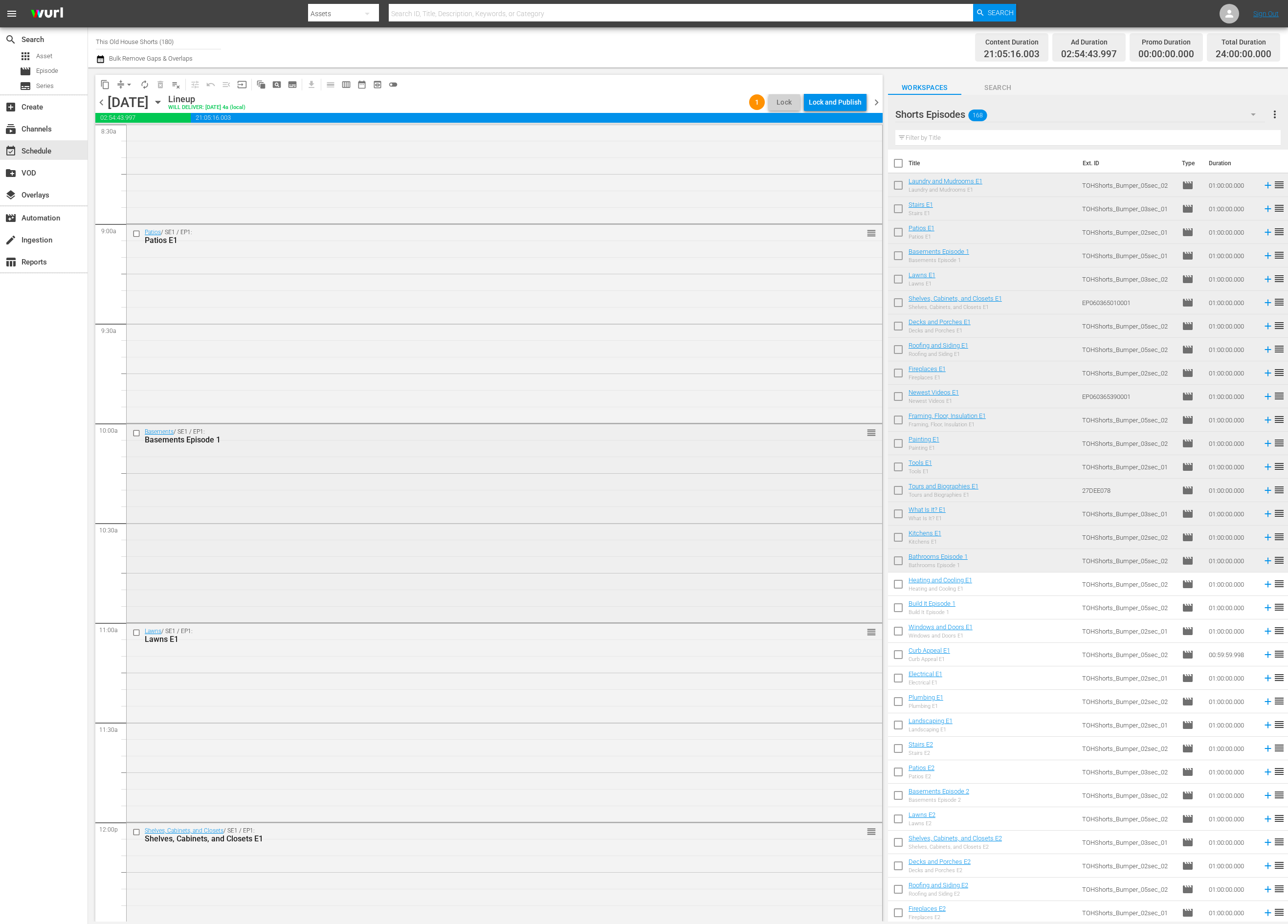
scroll to position [1592, 0]
click at [841, 101] on div "Lock and Publish" at bounding box center [835, 102] width 53 height 18
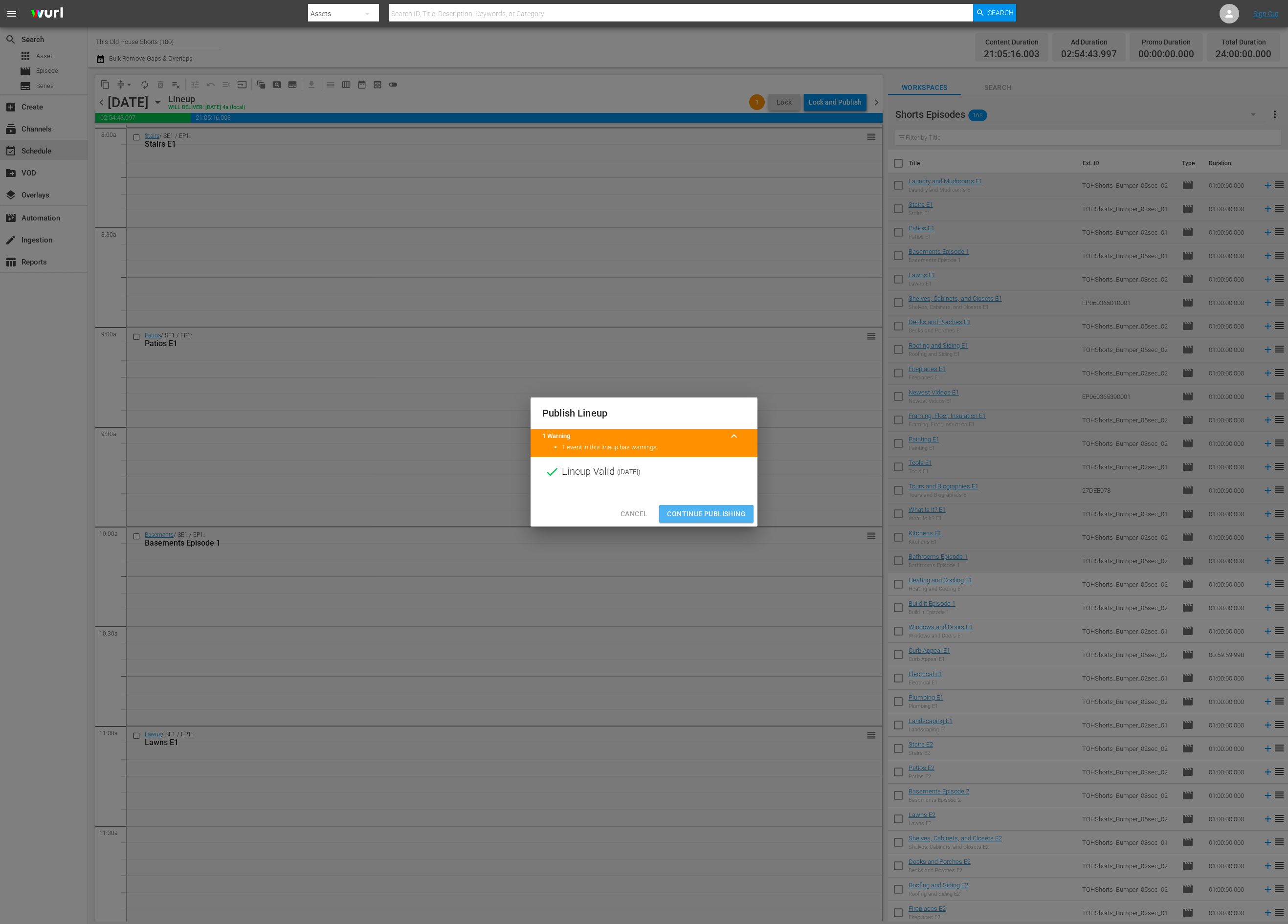
click at [722, 512] on span "Continue Publishing" at bounding box center [706, 513] width 79 height 12
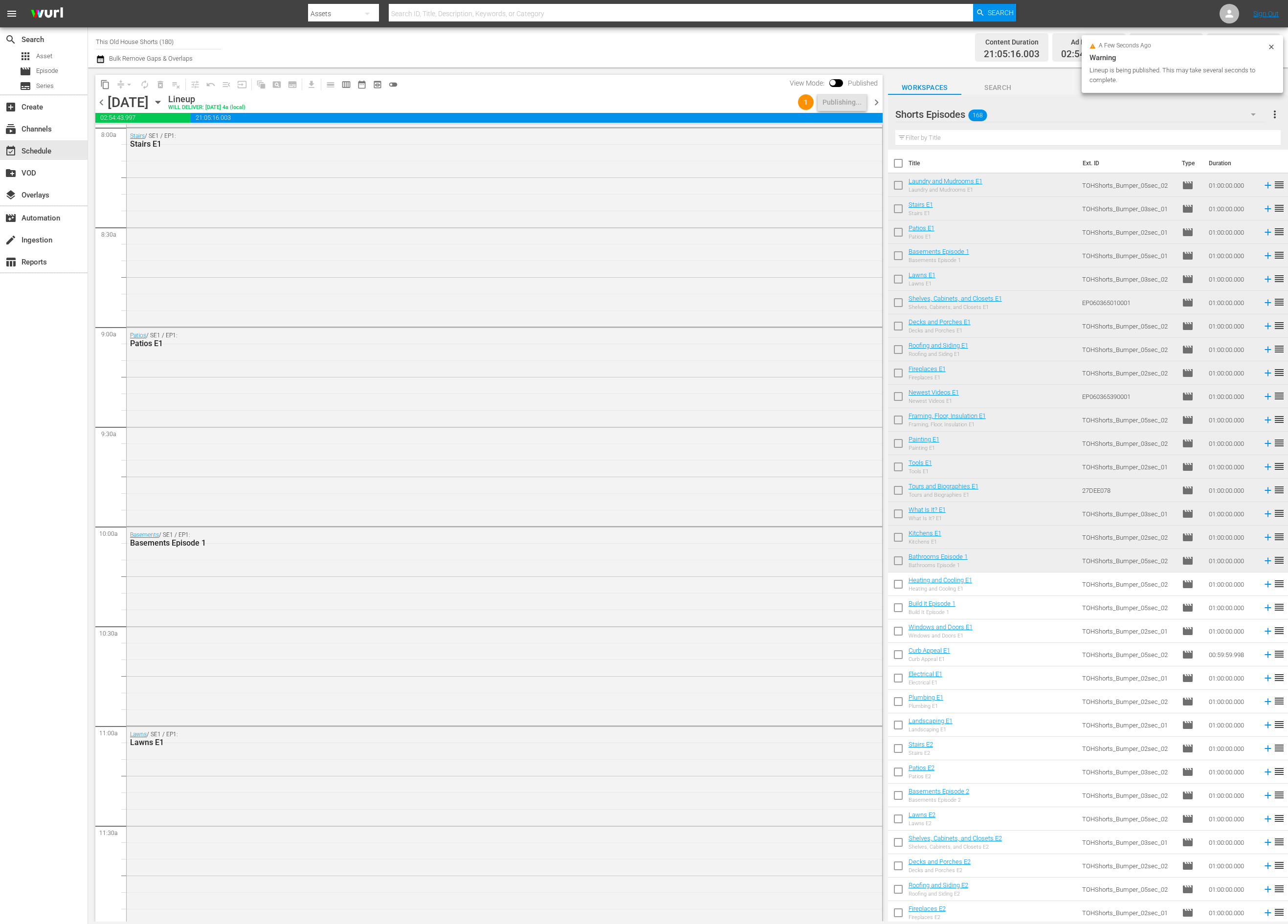
click at [901, 583] on input "checkbox" at bounding box center [898, 586] width 20 height 20
checkbox input "true"
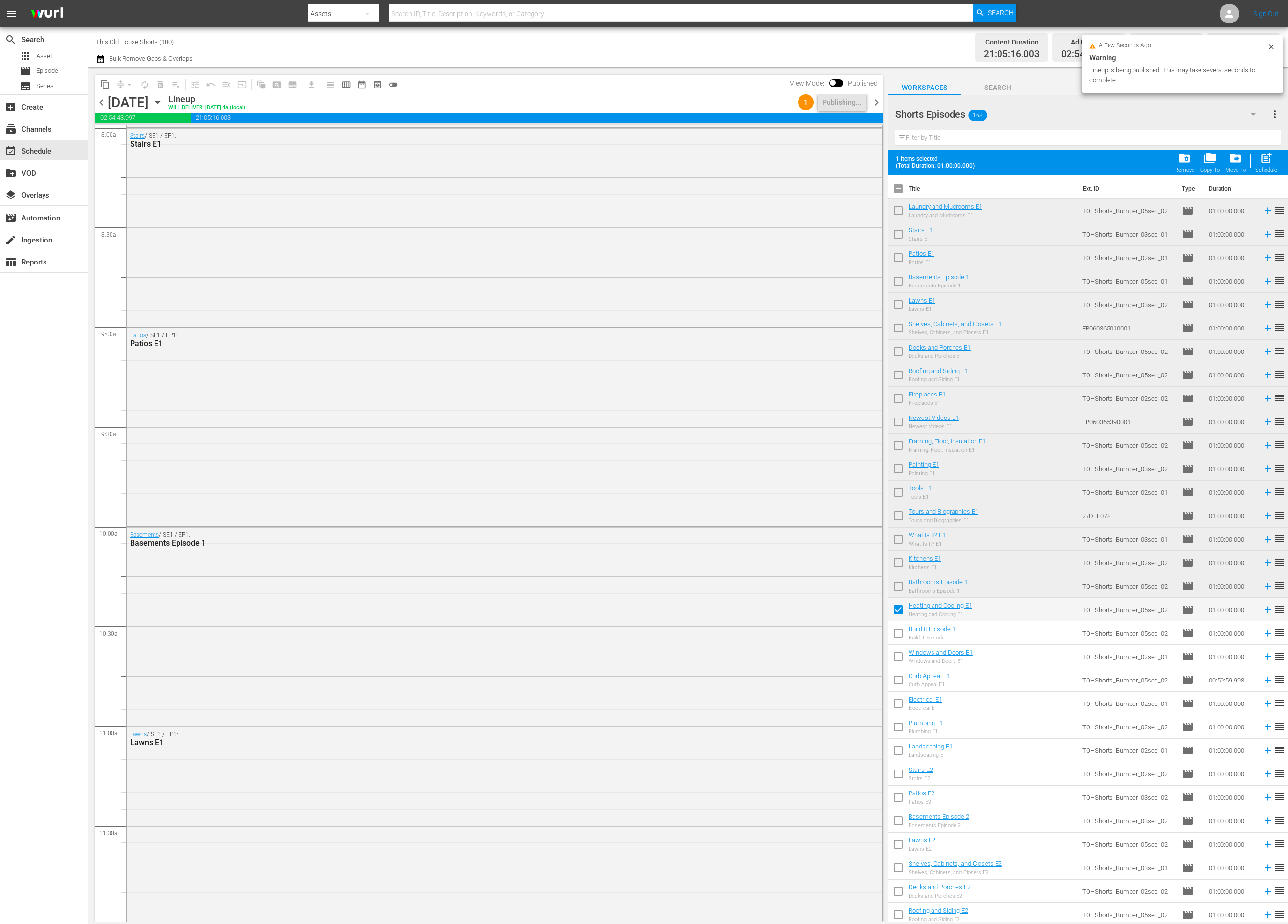
click at [901, 635] on input "checkbox" at bounding box center [898, 635] width 20 height 20
checkbox input "true"
click at [901, 657] on input "checkbox" at bounding box center [898, 658] width 20 height 20
checkbox input "true"
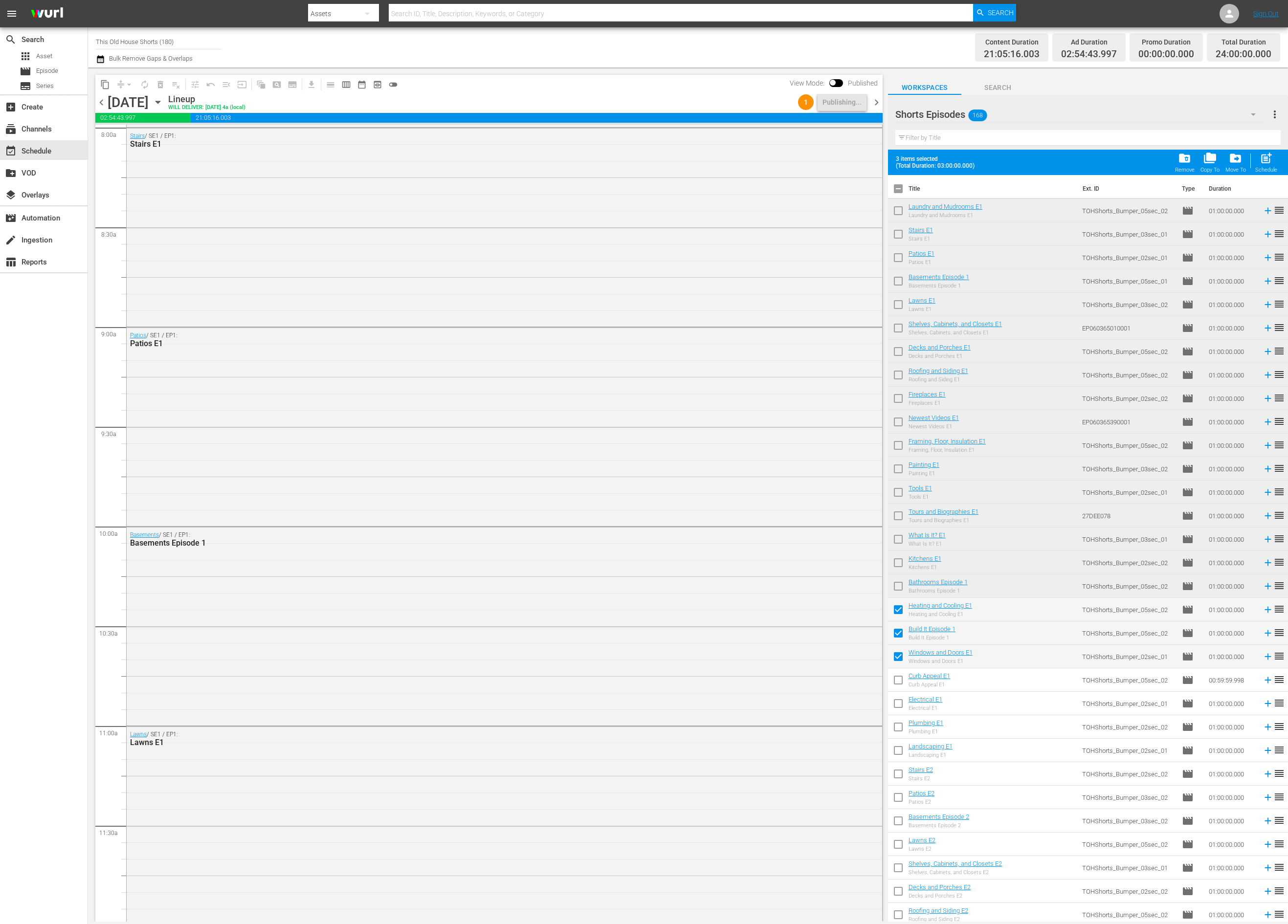
click at [900, 678] on input "checkbox" at bounding box center [898, 682] width 20 height 20
checkbox input "true"
click at [899, 704] on input "checkbox" at bounding box center [898, 705] width 20 height 20
checkbox input "true"
click at [899, 727] on input "checkbox" at bounding box center [898, 729] width 20 height 20
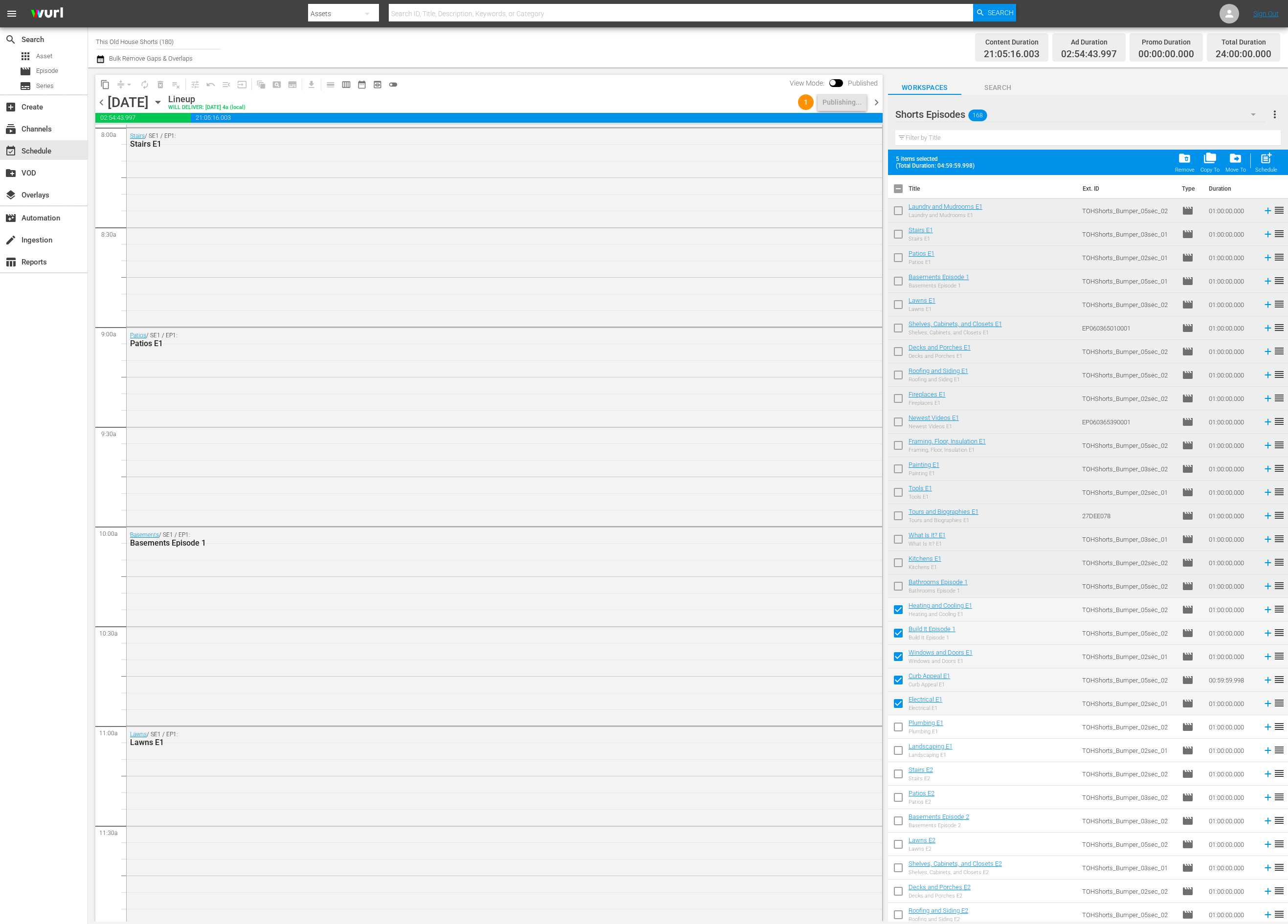
checkbox input "true"
click at [897, 753] on input "checkbox" at bounding box center [898, 752] width 20 height 20
checkbox input "true"
click at [897, 778] on input "checkbox" at bounding box center [898, 776] width 20 height 20
checkbox input "true"
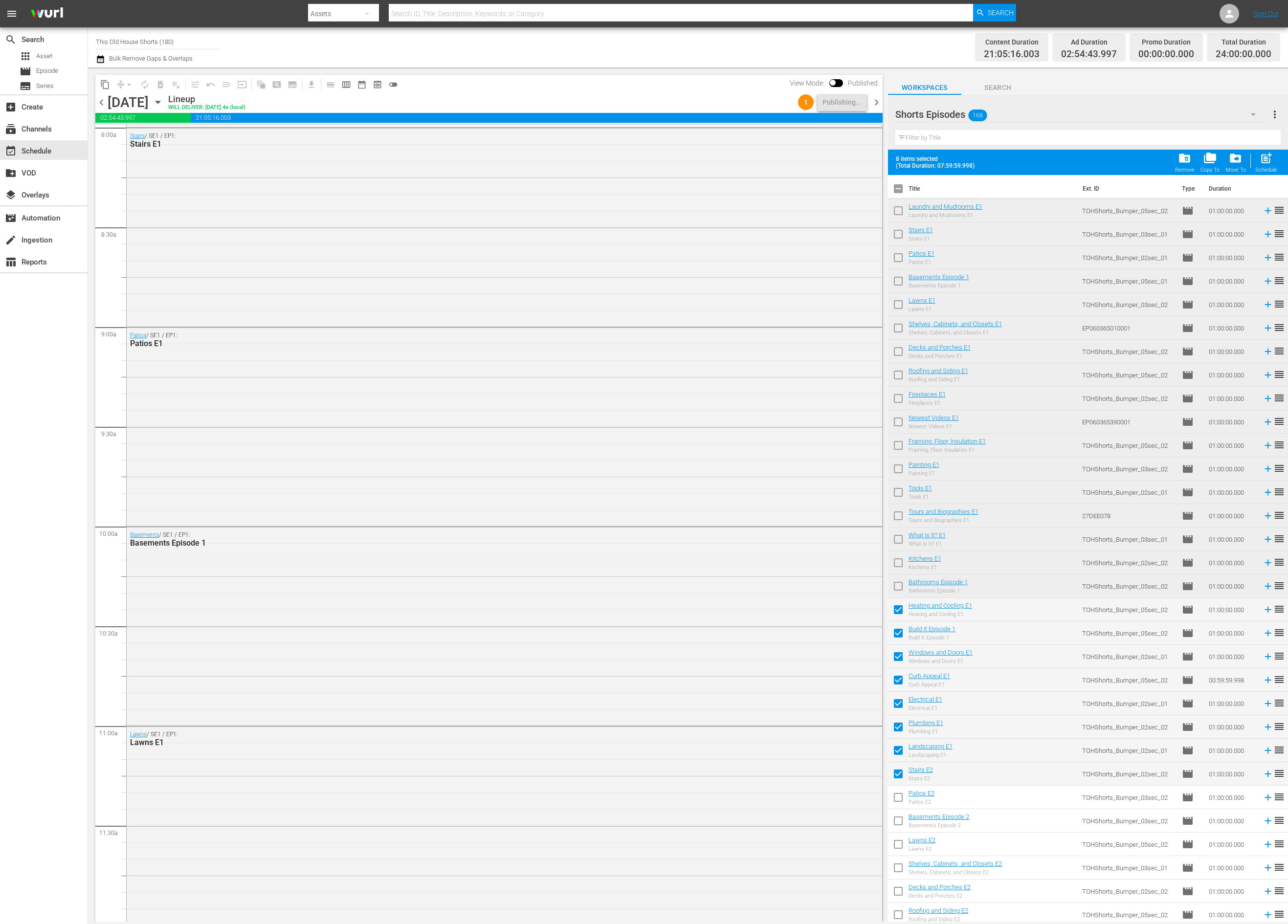
click at [897, 799] on input "checkbox" at bounding box center [898, 799] width 20 height 20
checkbox input "true"
click at [897, 818] on input "checkbox" at bounding box center [898, 823] width 20 height 20
checkbox input "true"
click at [903, 851] on input "checkbox" at bounding box center [898, 846] width 20 height 20
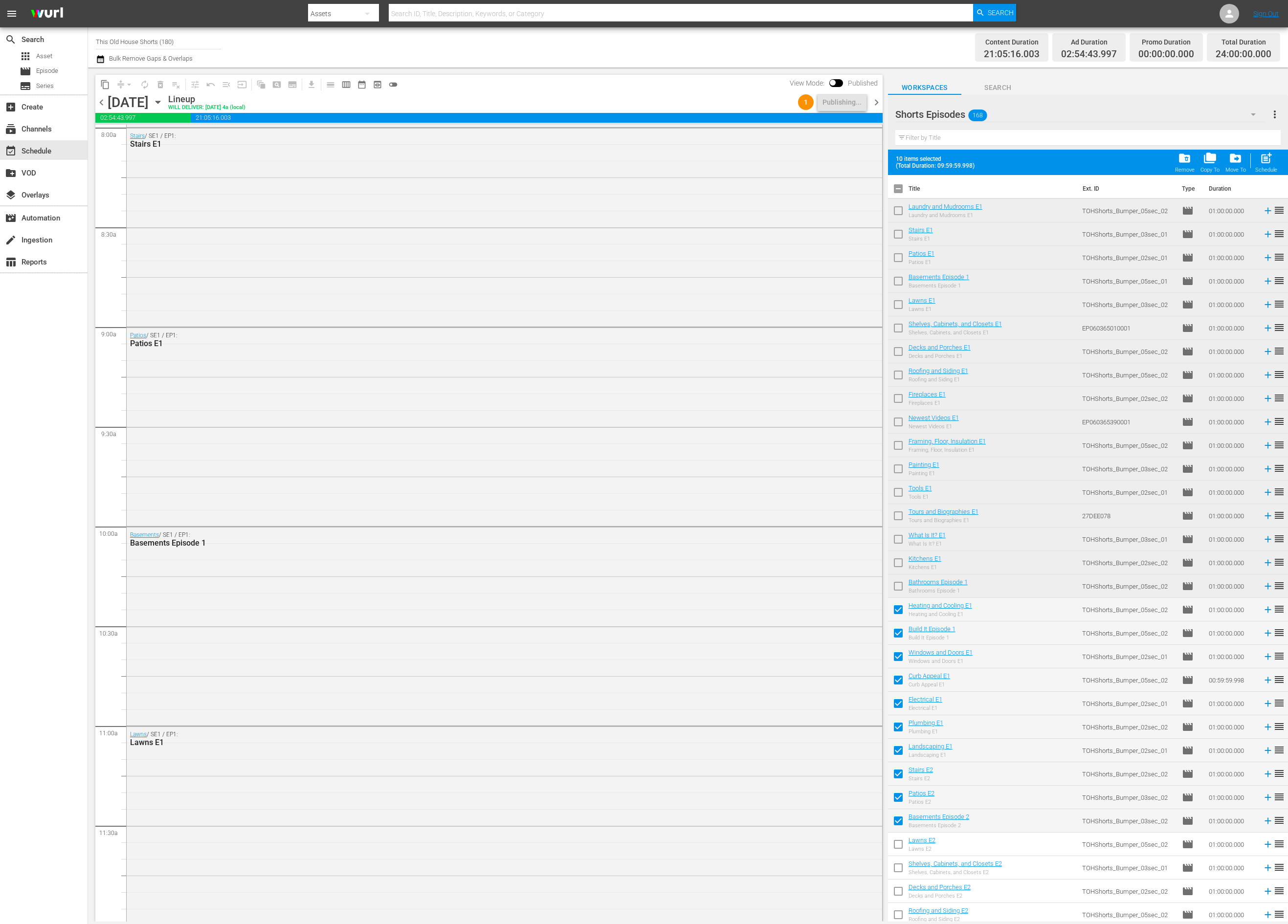
checkbox input "true"
click at [900, 872] on input "checkbox" at bounding box center [898, 869] width 20 height 20
checkbox input "true"
click at [900, 894] on input "checkbox" at bounding box center [898, 893] width 20 height 20
checkbox input "true"
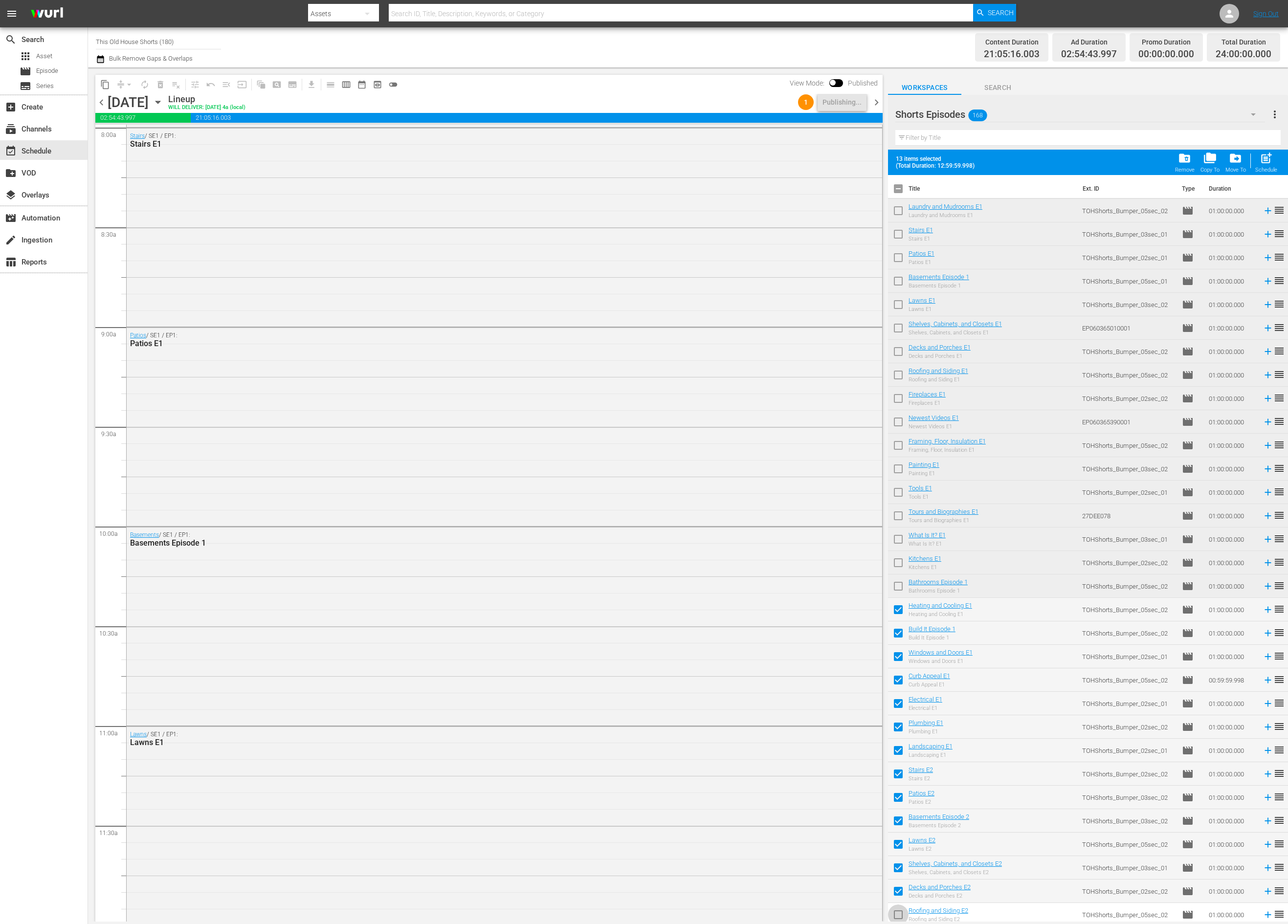
click at [900, 913] on input "checkbox" at bounding box center [898, 917] width 20 height 20
checkbox input "true"
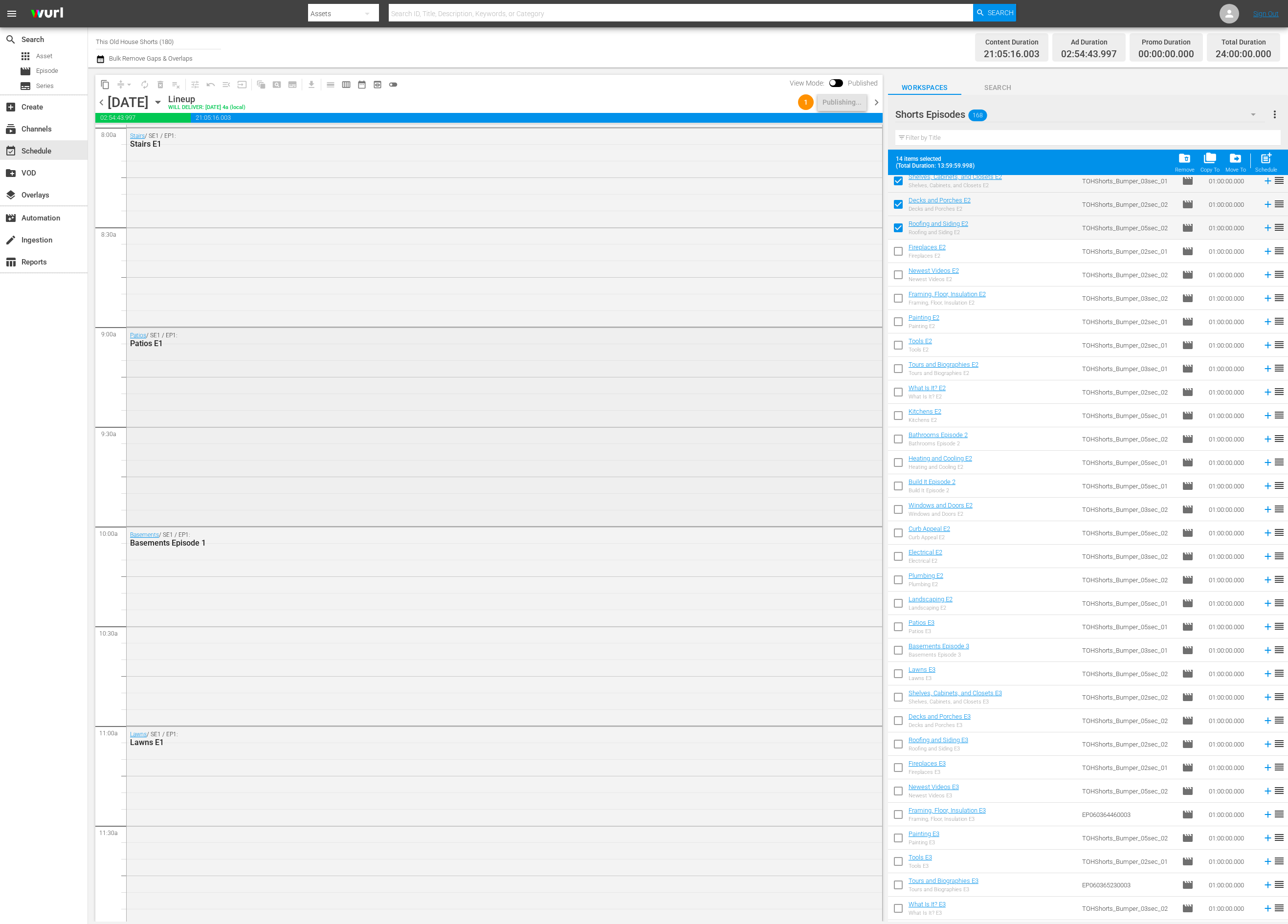
scroll to position [703, 0]
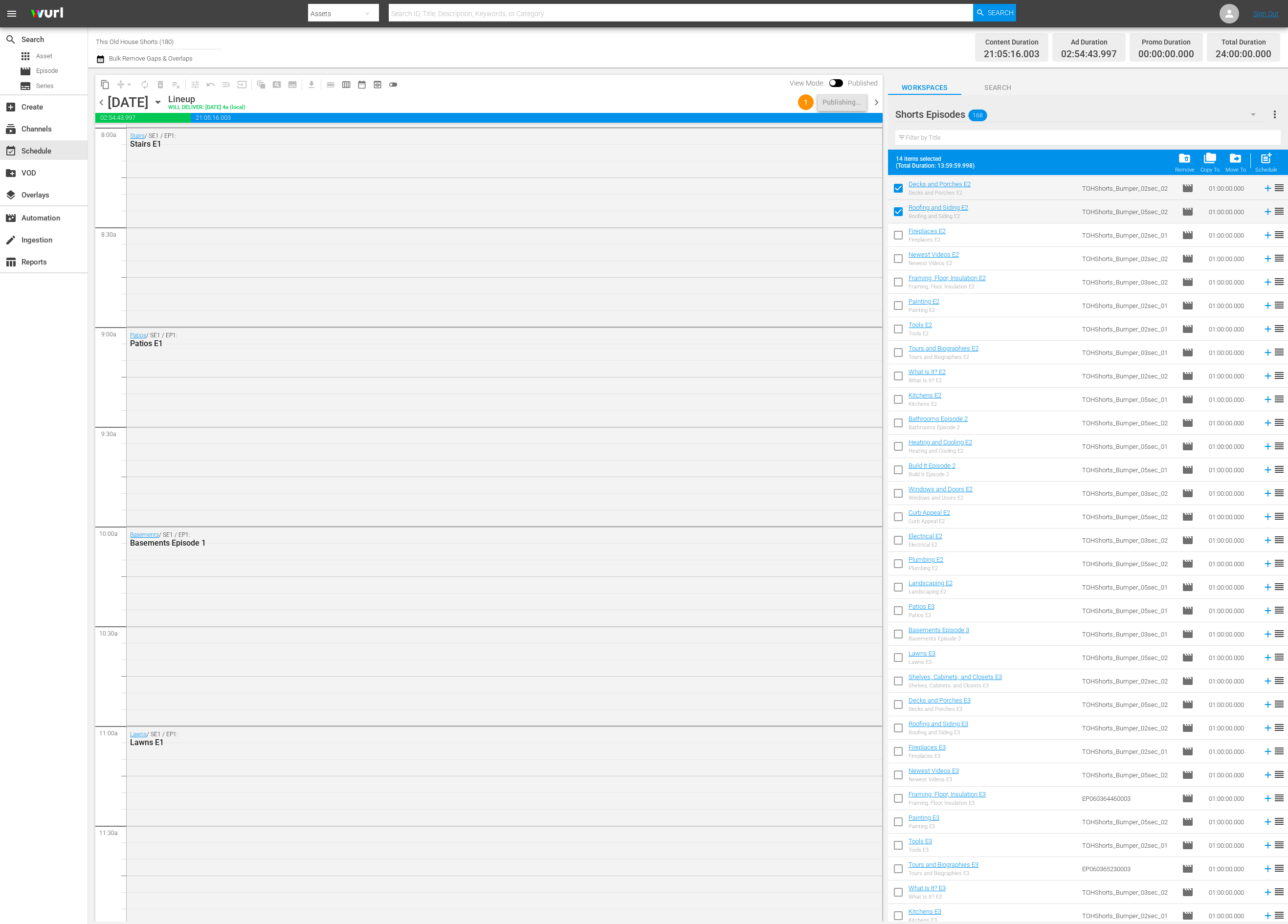
click at [901, 233] on input "checkbox" at bounding box center [898, 237] width 20 height 20
checkbox input "true"
click at [901, 259] on input "checkbox" at bounding box center [898, 260] width 20 height 20
checkbox input "true"
click at [900, 282] on input "checkbox" at bounding box center [898, 284] width 20 height 20
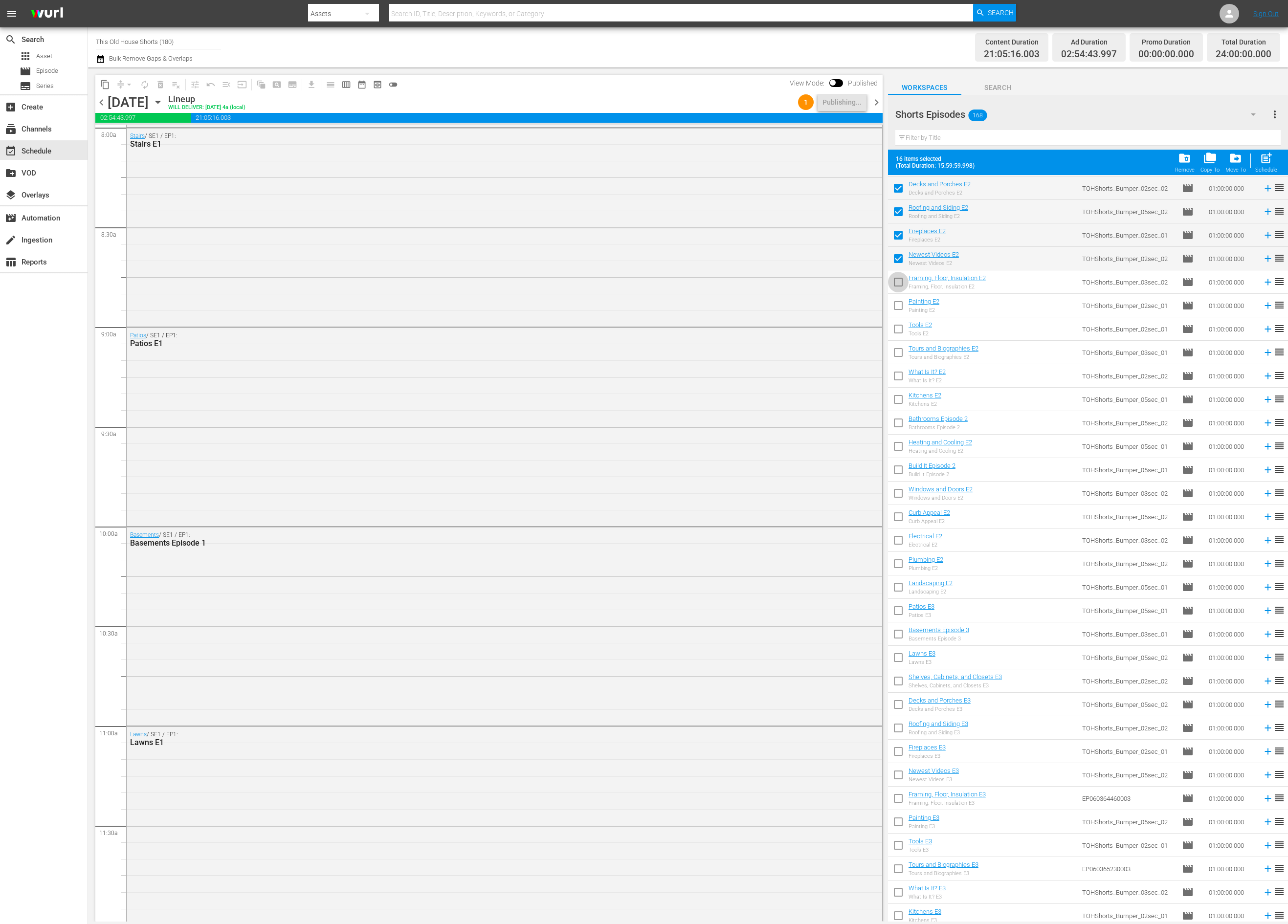
checkbox input "true"
click at [900, 308] on input "checkbox" at bounding box center [898, 308] width 20 height 20
checkbox input "true"
click at [900, 330] on input "checkbox" at bounding box center [898, 331] width 20 height 20
checkbox input "true"
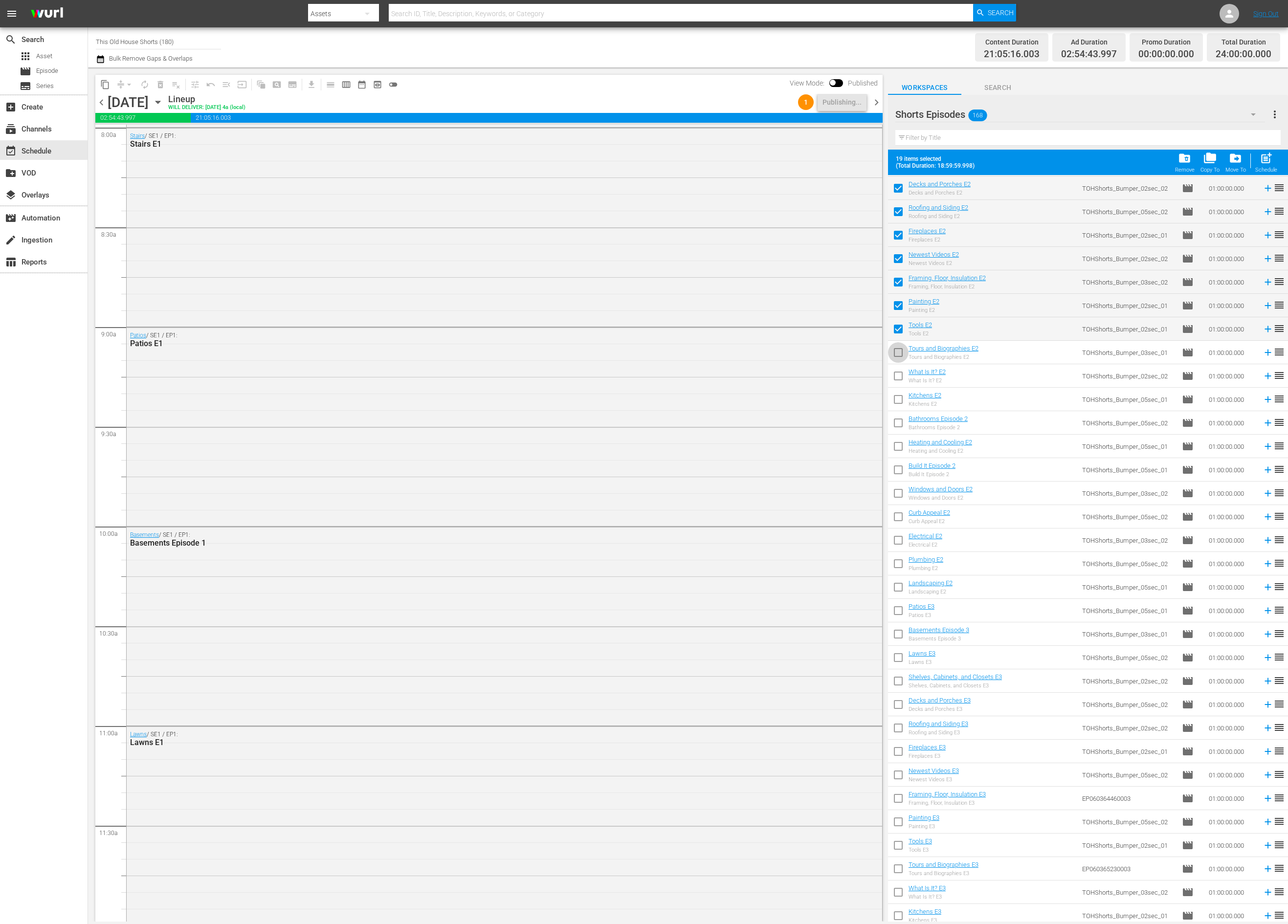
click at [900, 361] on input "checkbox" at bounding box center [898, 354] width 20 height 20
checkbox input "true"
click at [900, 372] on input "checkbox" at bounding box center [898, 378] width 20 height 20
checkbox input "true"
click at [898, 397] on input "checkbox" at bounding box center [898, 401] width 20 height 20
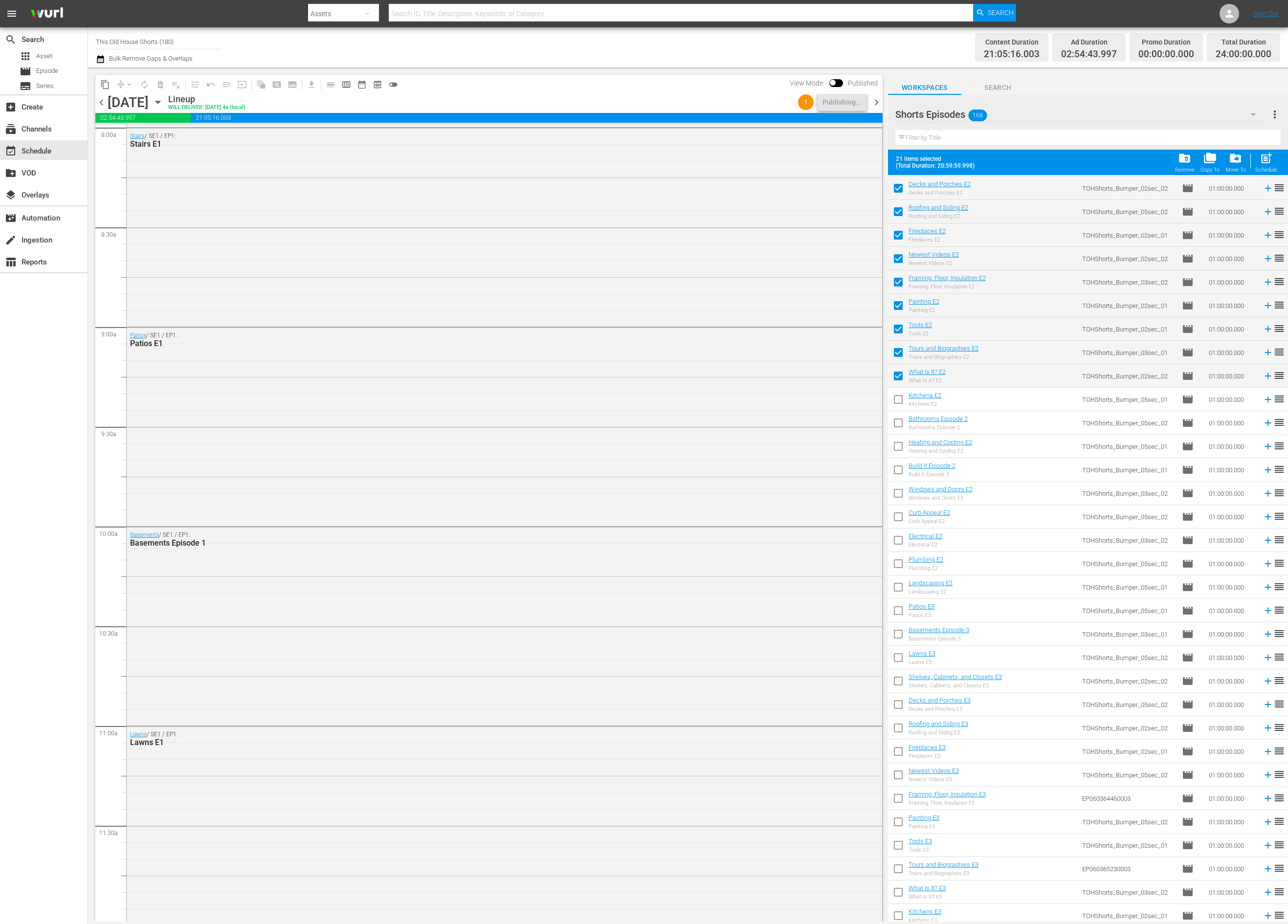
checkbox input "true"
click at [898, 420] on input "checkbox" at bounding box center [898, 425] width 20 height 20
checkbox input "true"
click at [898, 448] on input "checkbox" at bounding box center [898, 448] width 20 height 20
checkbox input "true"
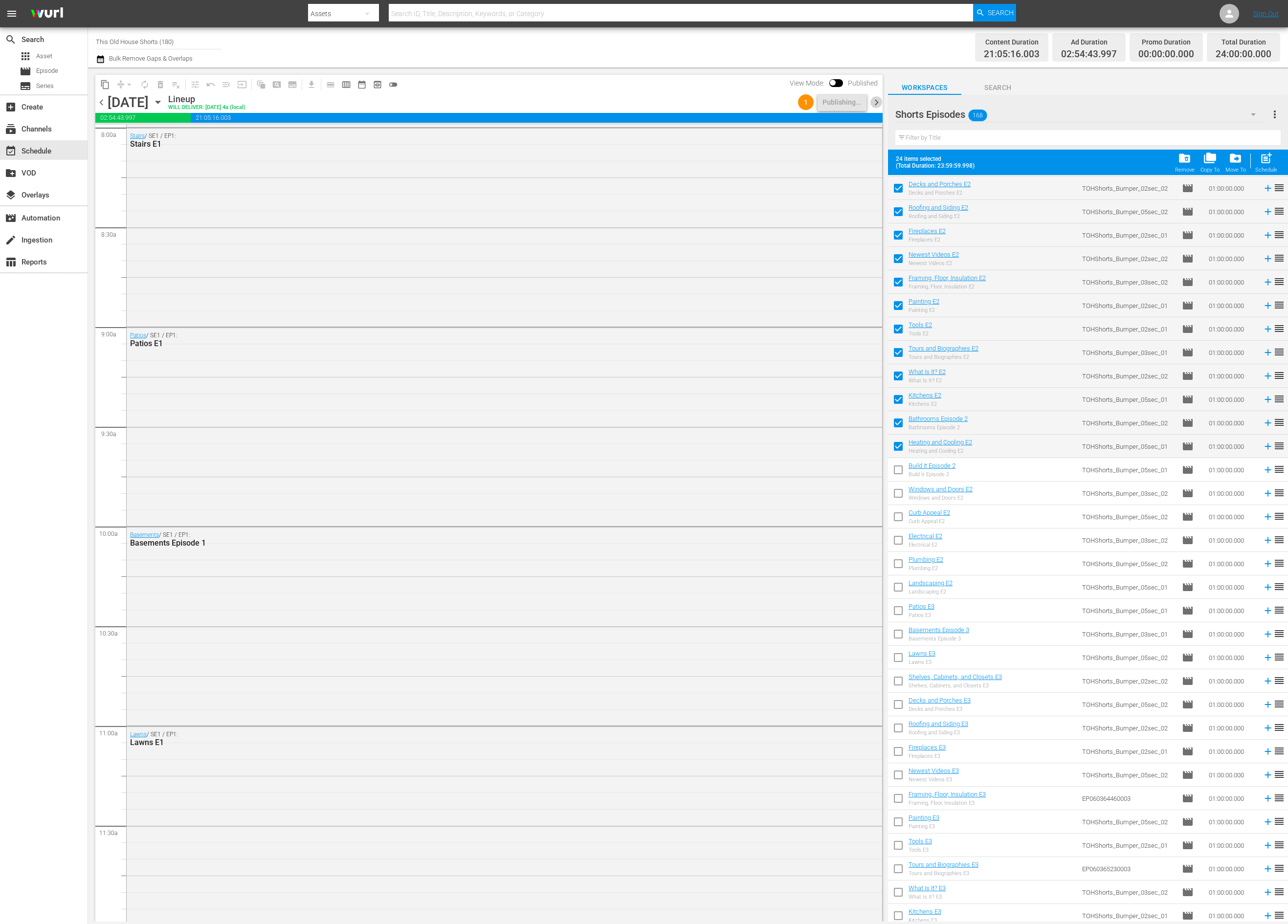
click at [876, 103] on span "chevron_right" at bounding box center [876, 102] width 12 height 12
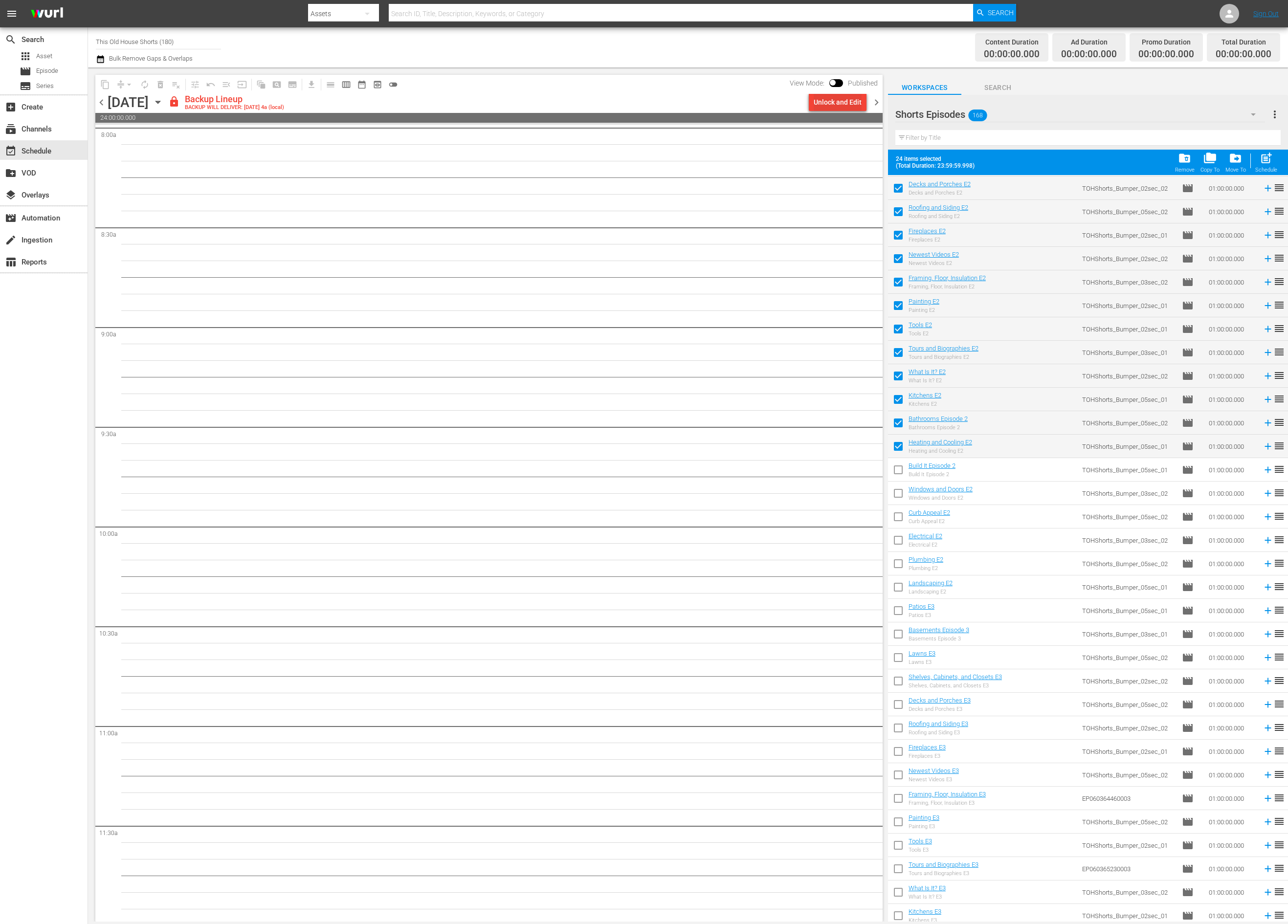
click at [851, 103] on div "Unlock and Edit" at bounding box center [837, 102] width 48 height 18
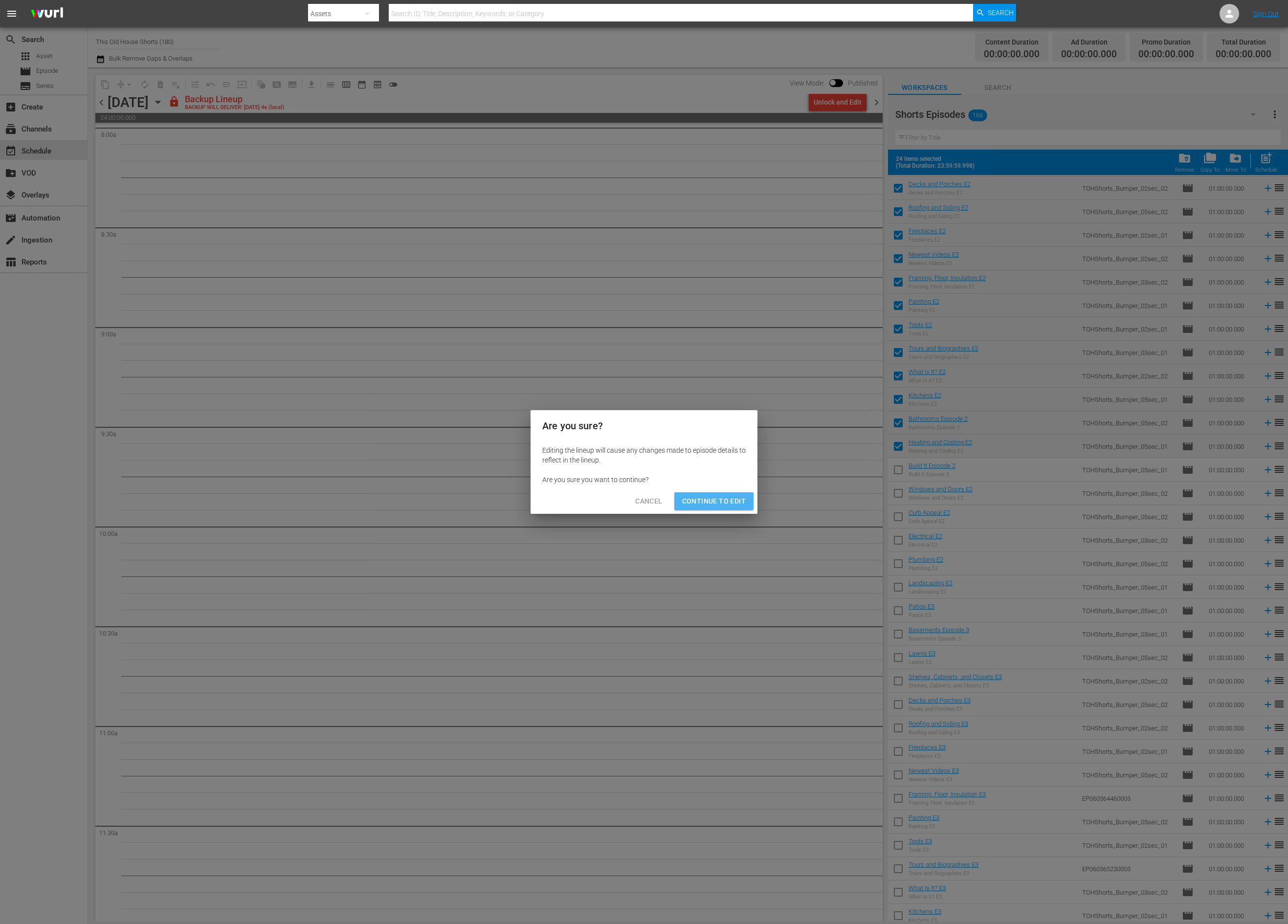
click at [727, 499] on span "Continue to Edit" at bounding box center [714, 501] width 64 height 12
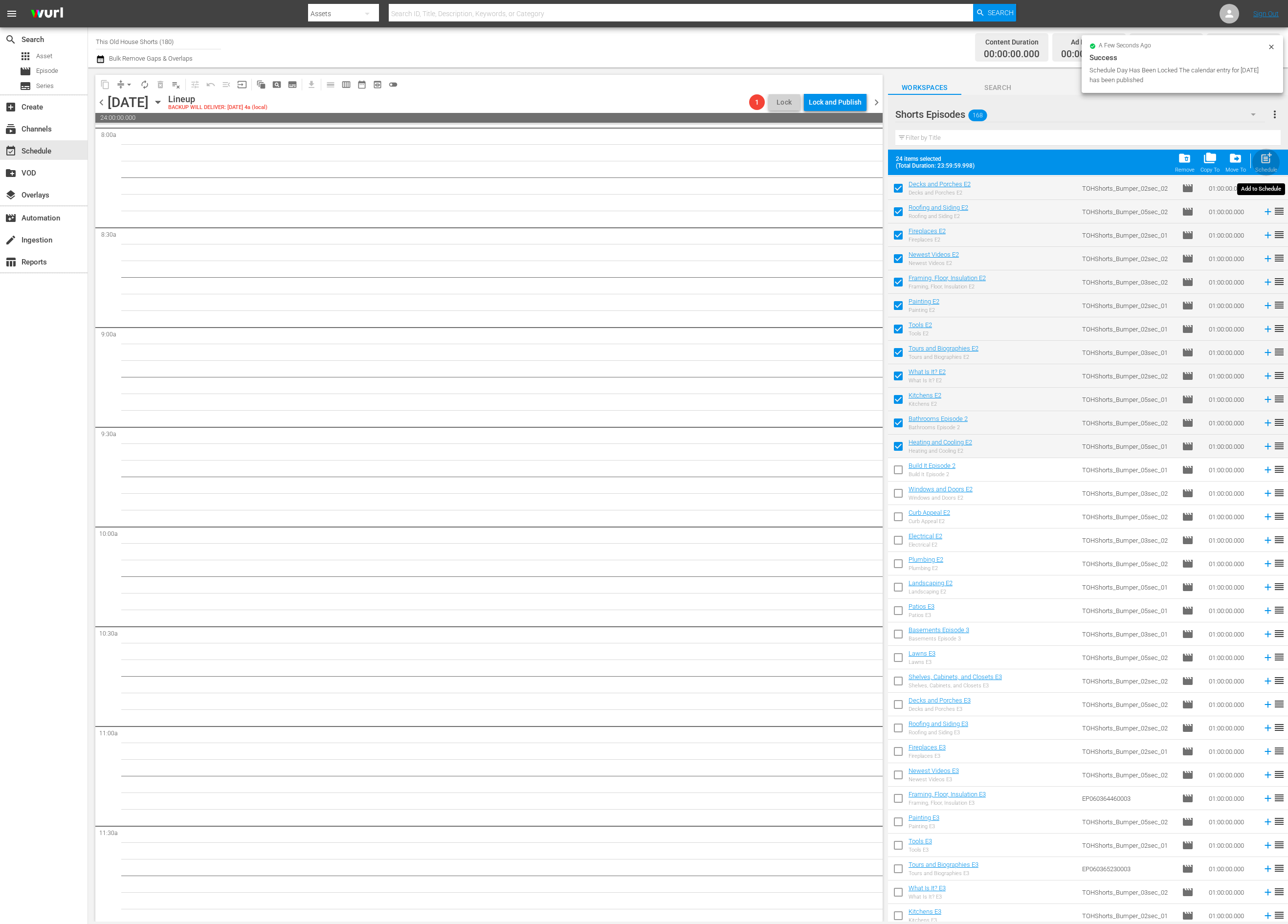
click at [1264, 154] on span "post_add" at bounding box center [1266, 158] width 13 height 13
checkbox input "false"
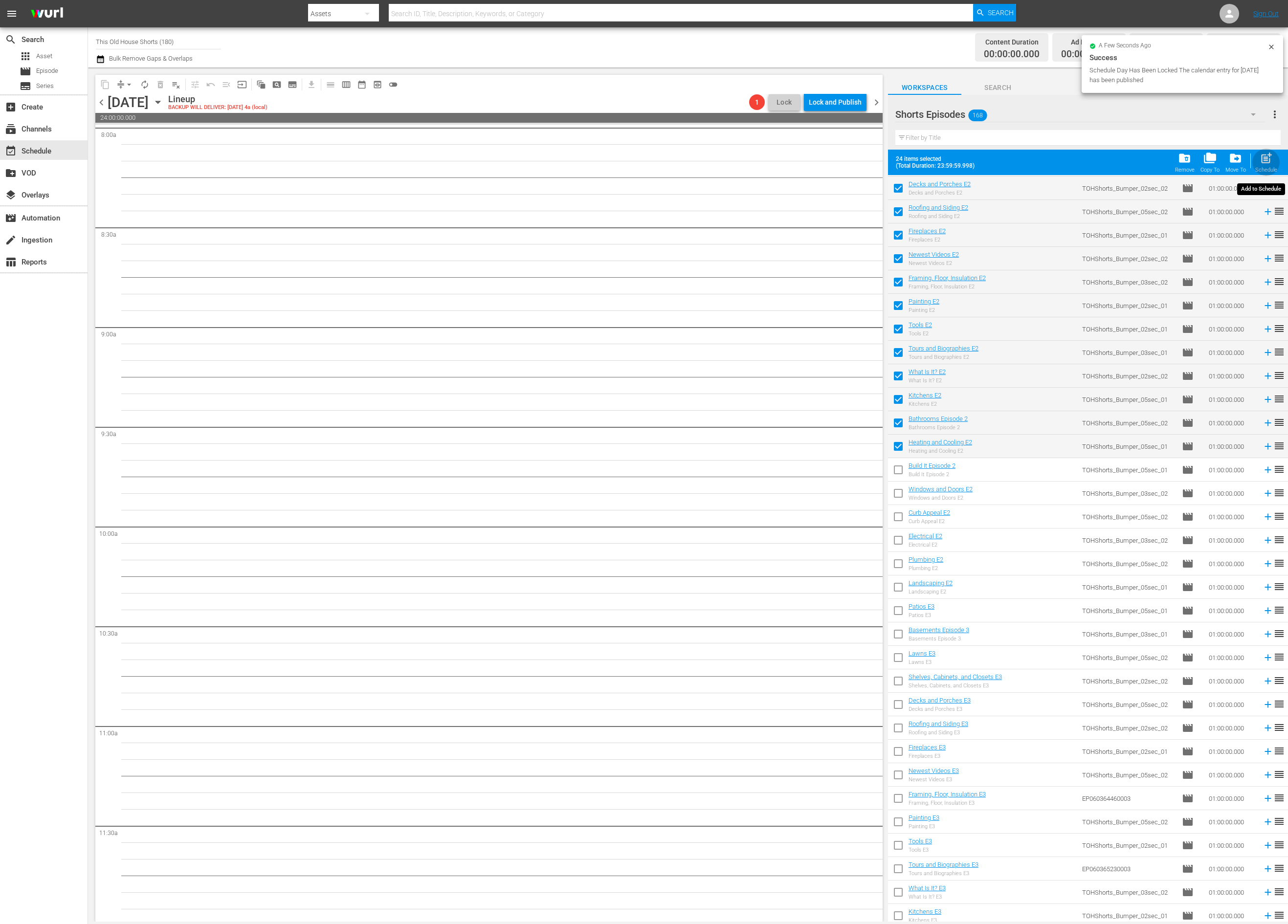
checkbox input "false"
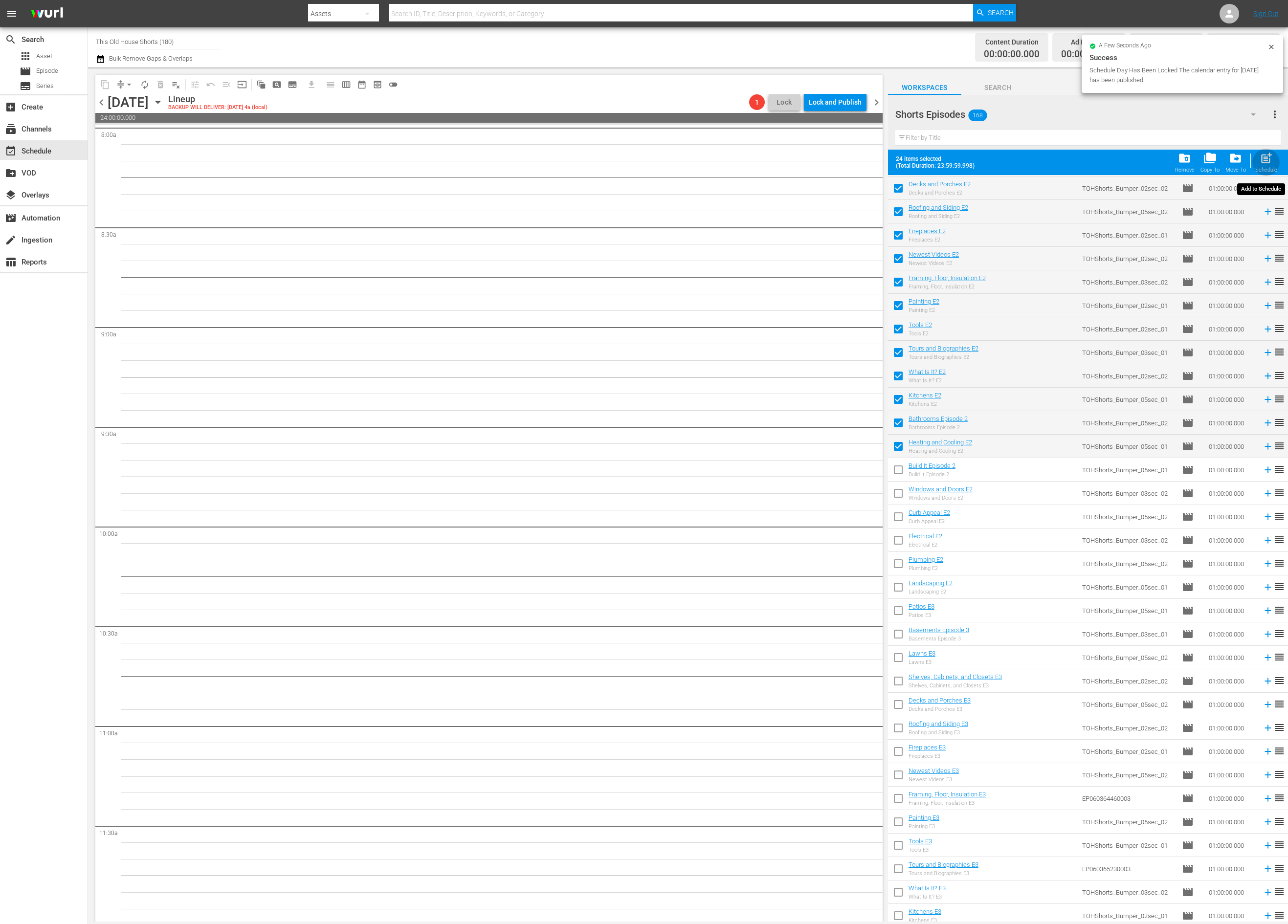
checkbox input "false"
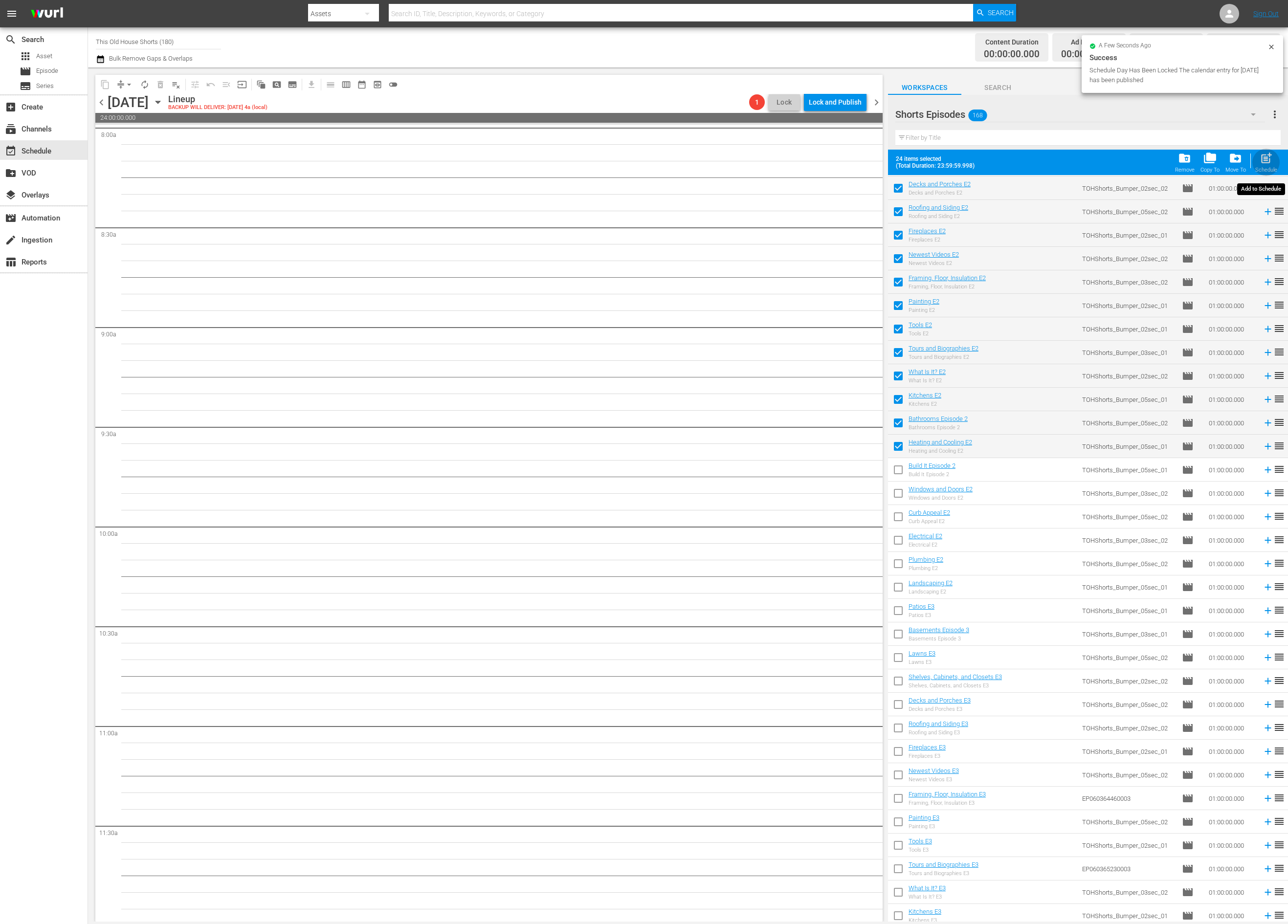
checkbox input "false"
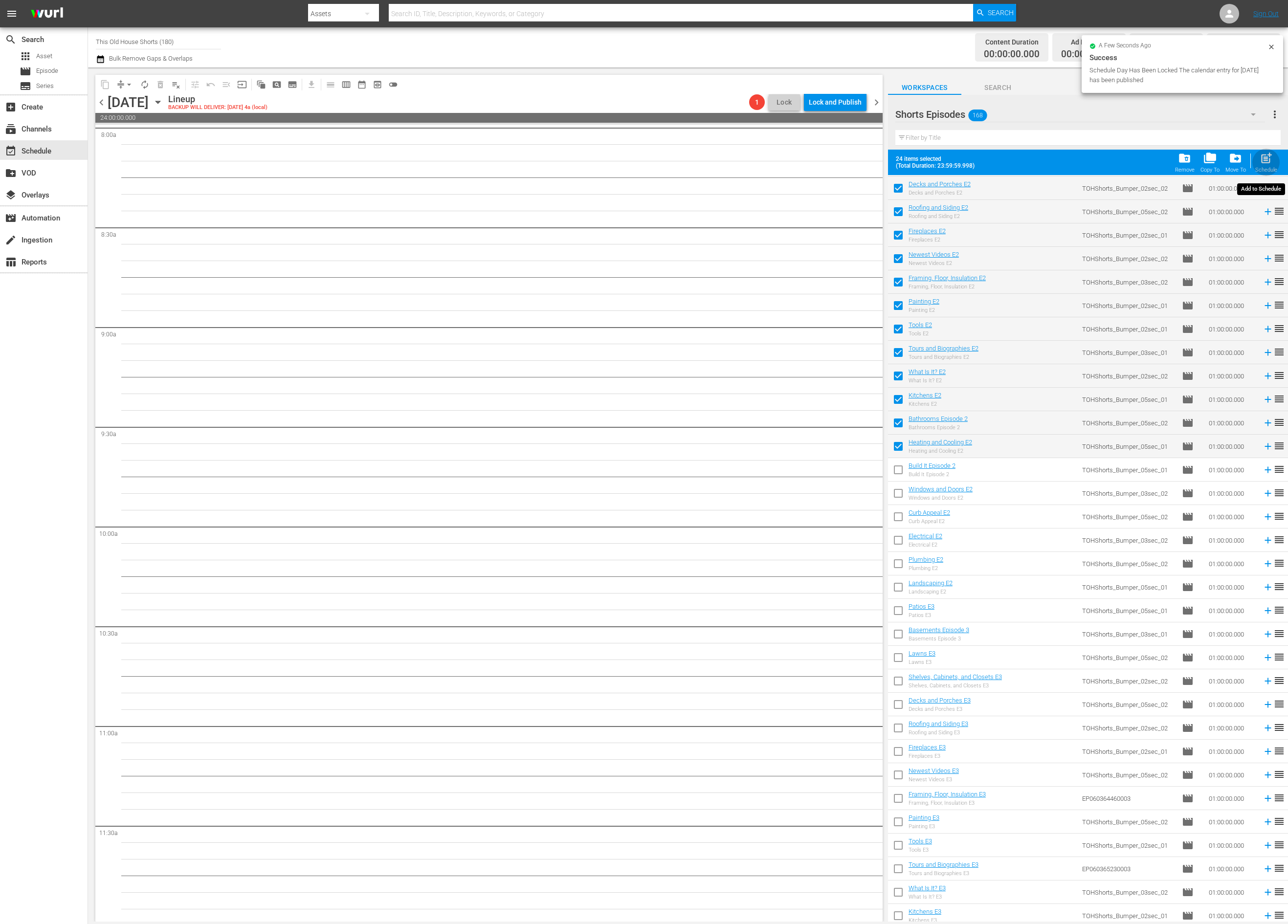
checkbox input "false"
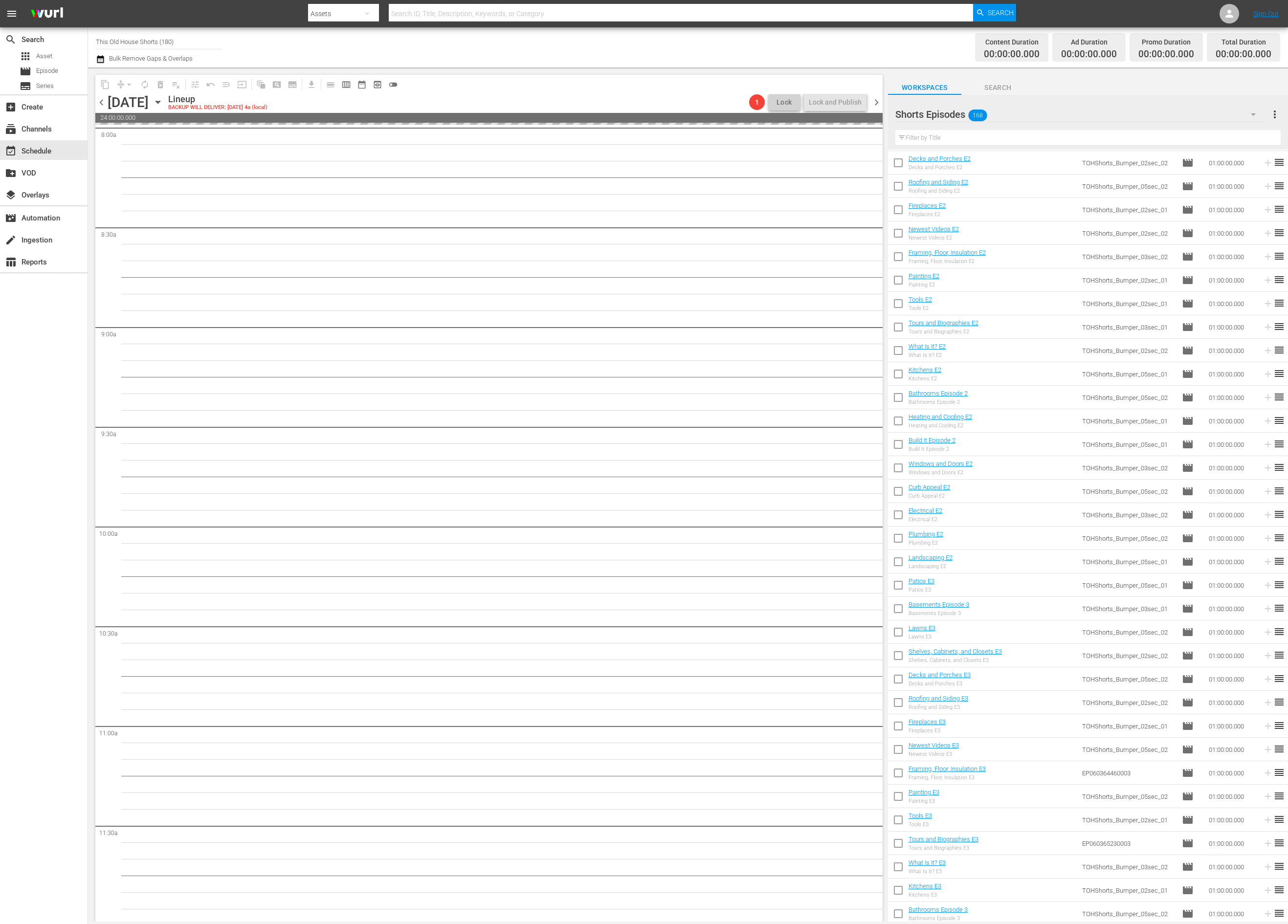
click at [899, 445] on input "checkbox" at bounding box center [898, 446] width 20 height 20
checkbox input "true"
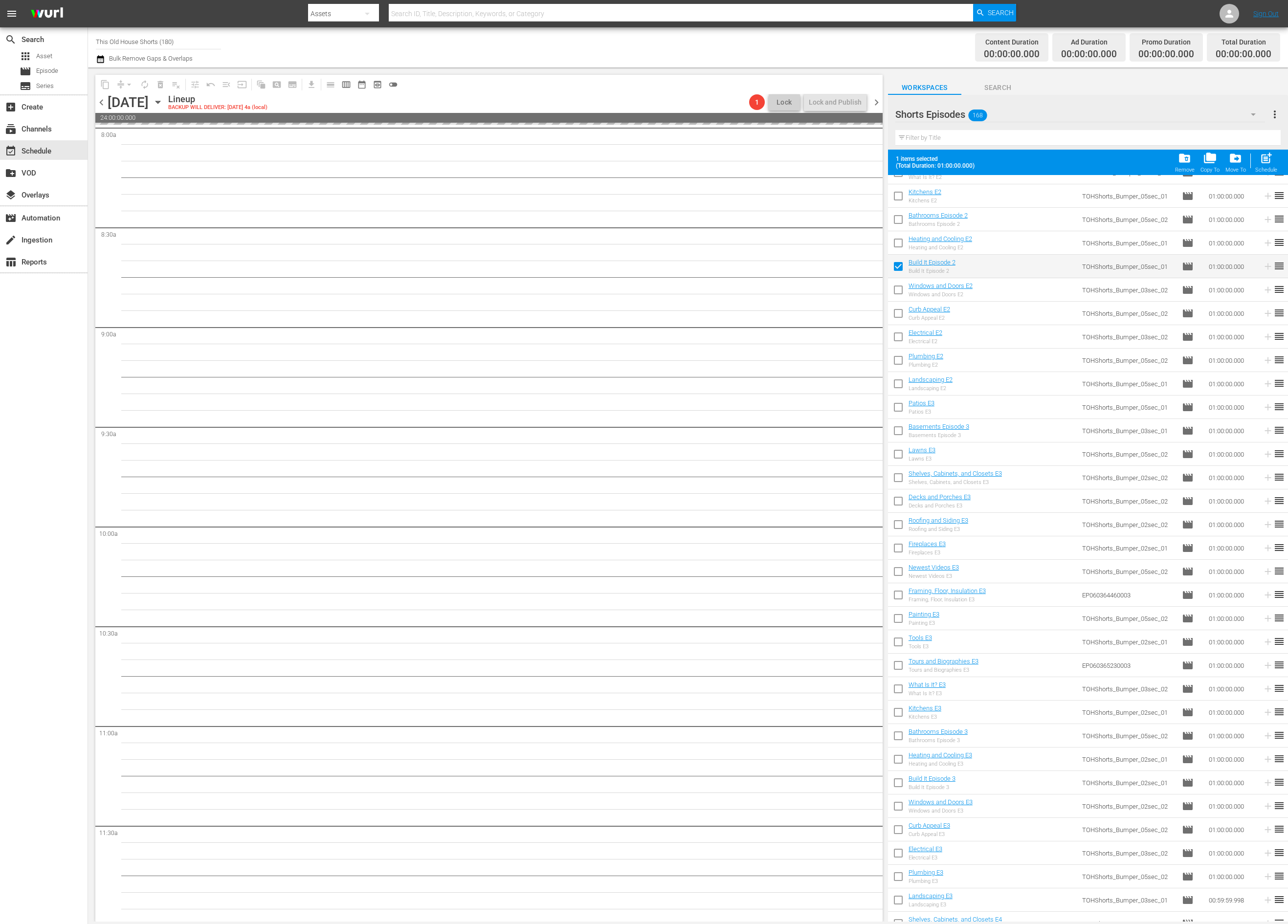
scroll to position [933, 0]
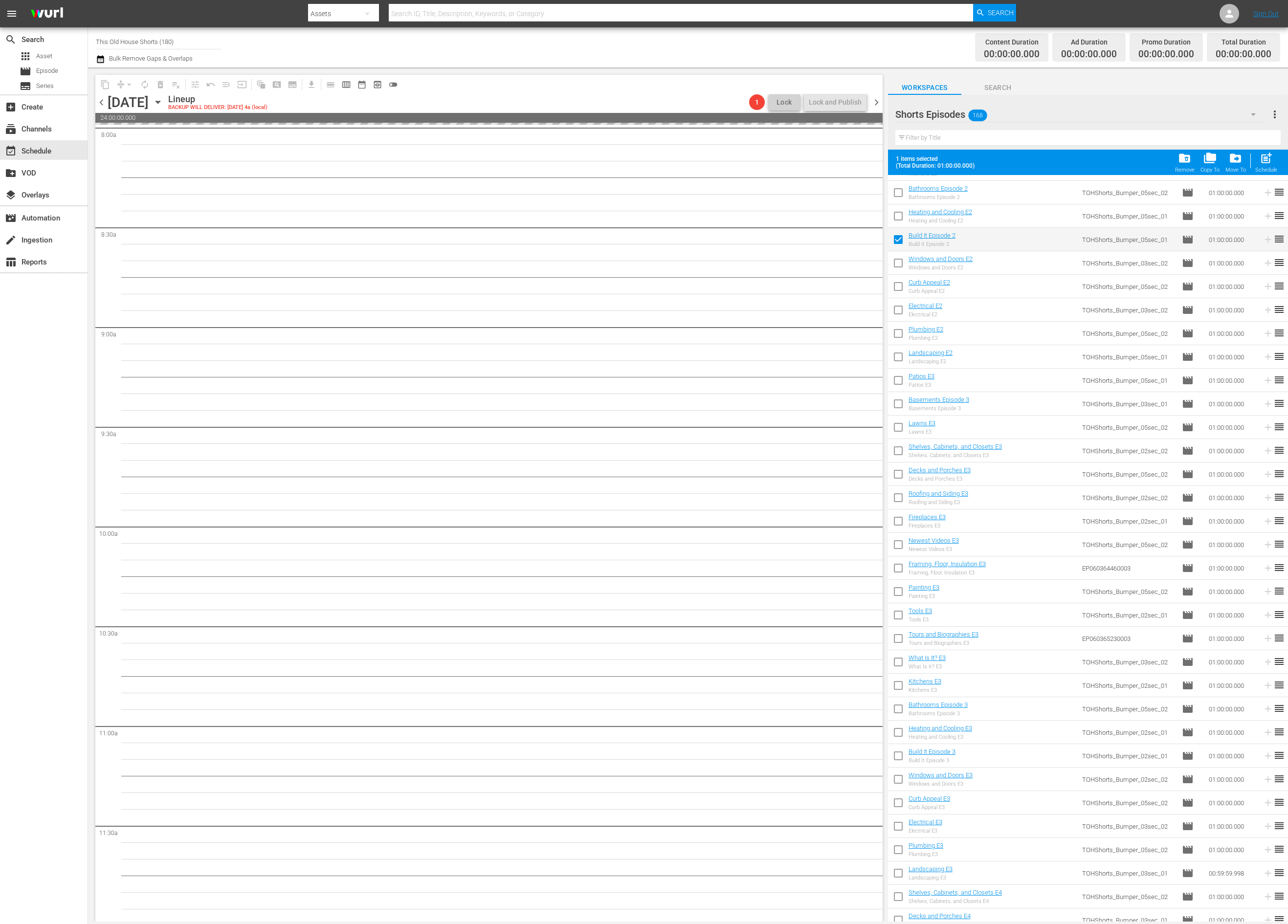
click at [903, 266] on input "checkbox" at bounding box center [898, 265] width 20 height 20
checkbox input "true"
click at [901, 279] on input "checkbox" at bounding box center [898, 288] width 20 height 20
checkbox input "true"
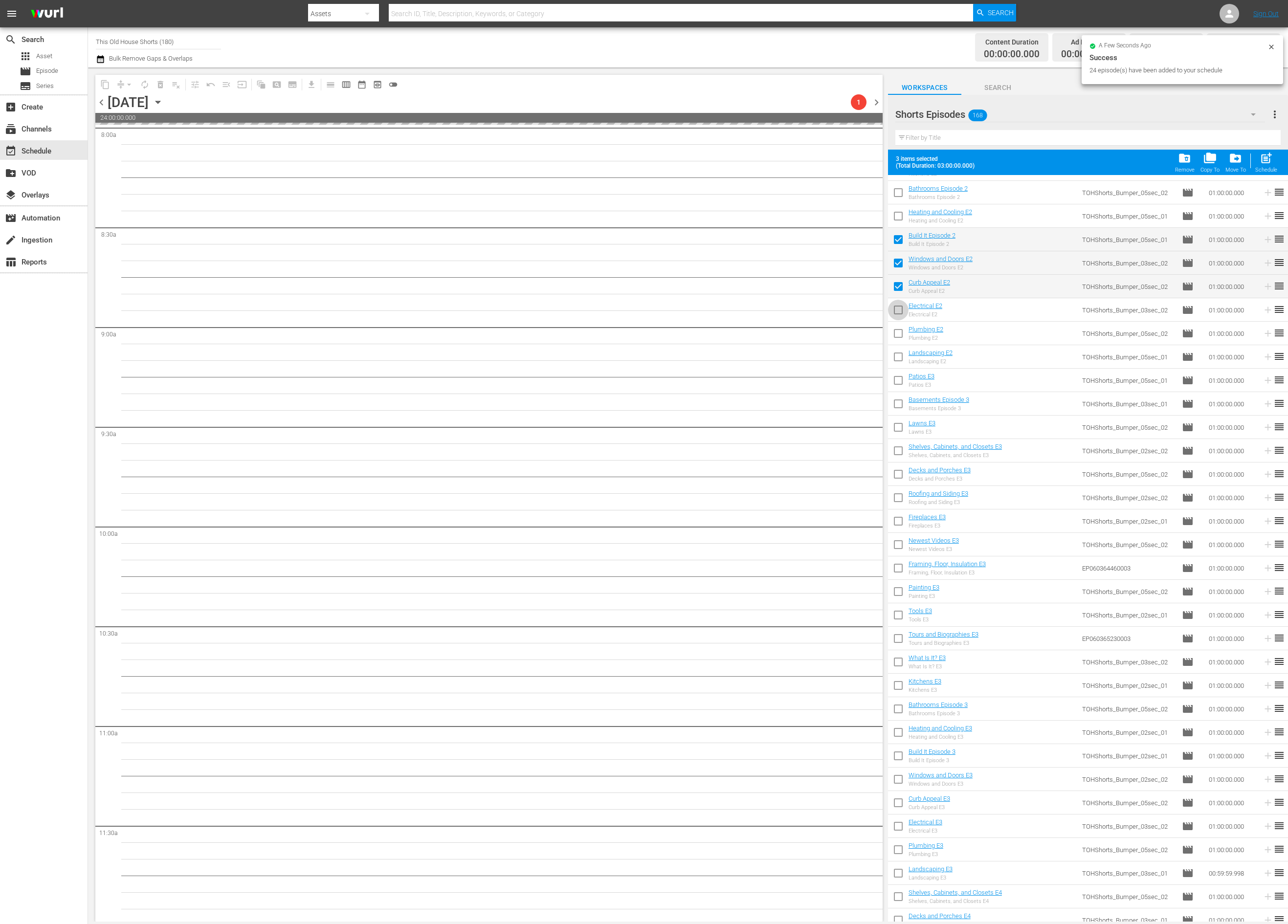
click at [900, 308] on input "checkbox" at bounding box center [898, 312] width 20 height 20
checkbox input "true"
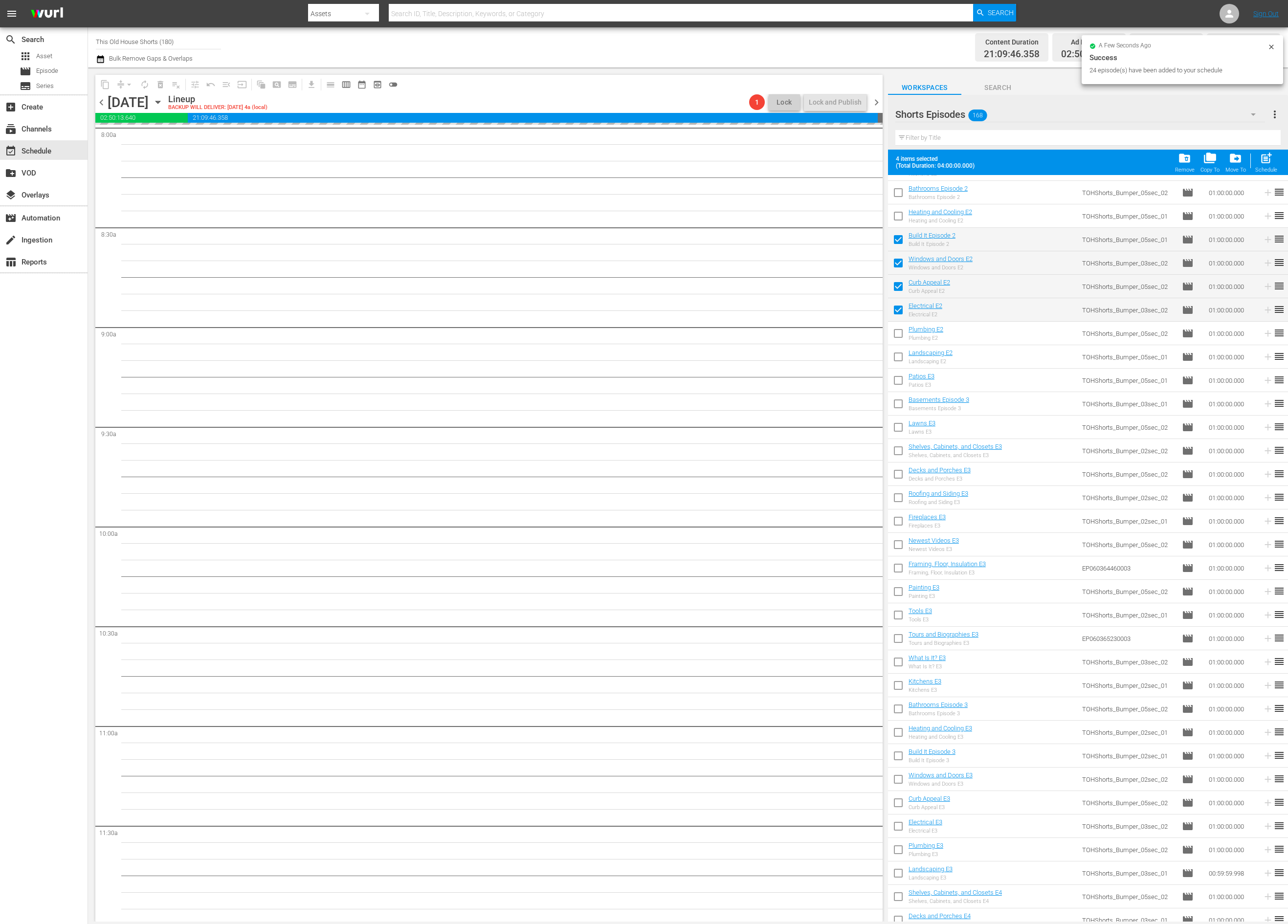
click at [897, 329] on input "checkbox" at bounding box center [898, 335] width 20 height 20
checkbox input "true"
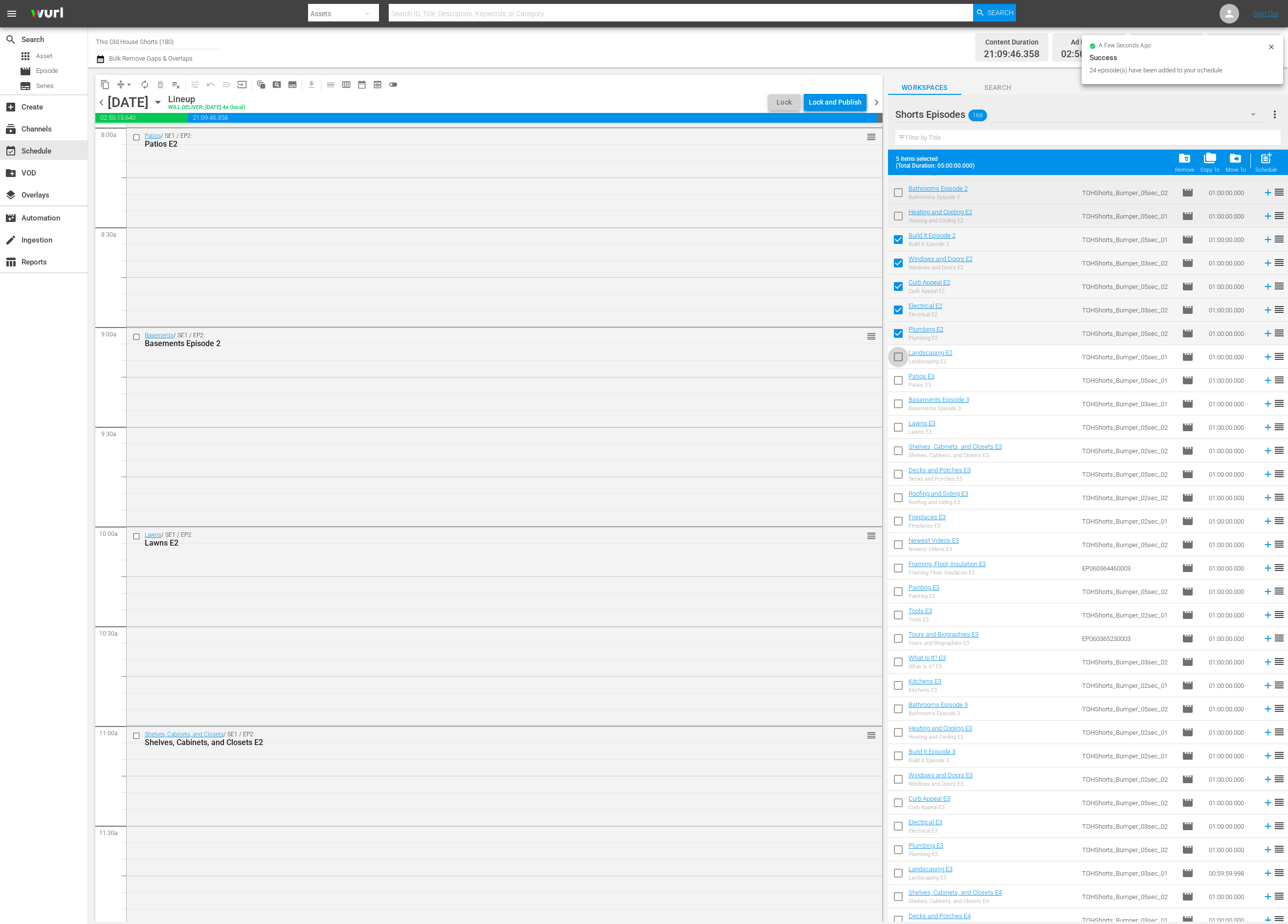
click at [897, 359] on input "checkbox" at bounding box center [898, 359] width 20 height 20
checkbox input "true"
click at [900, 381] on input "checkbox" at bounding box center [898, 382] width 20 height 20
checkbox input "true"
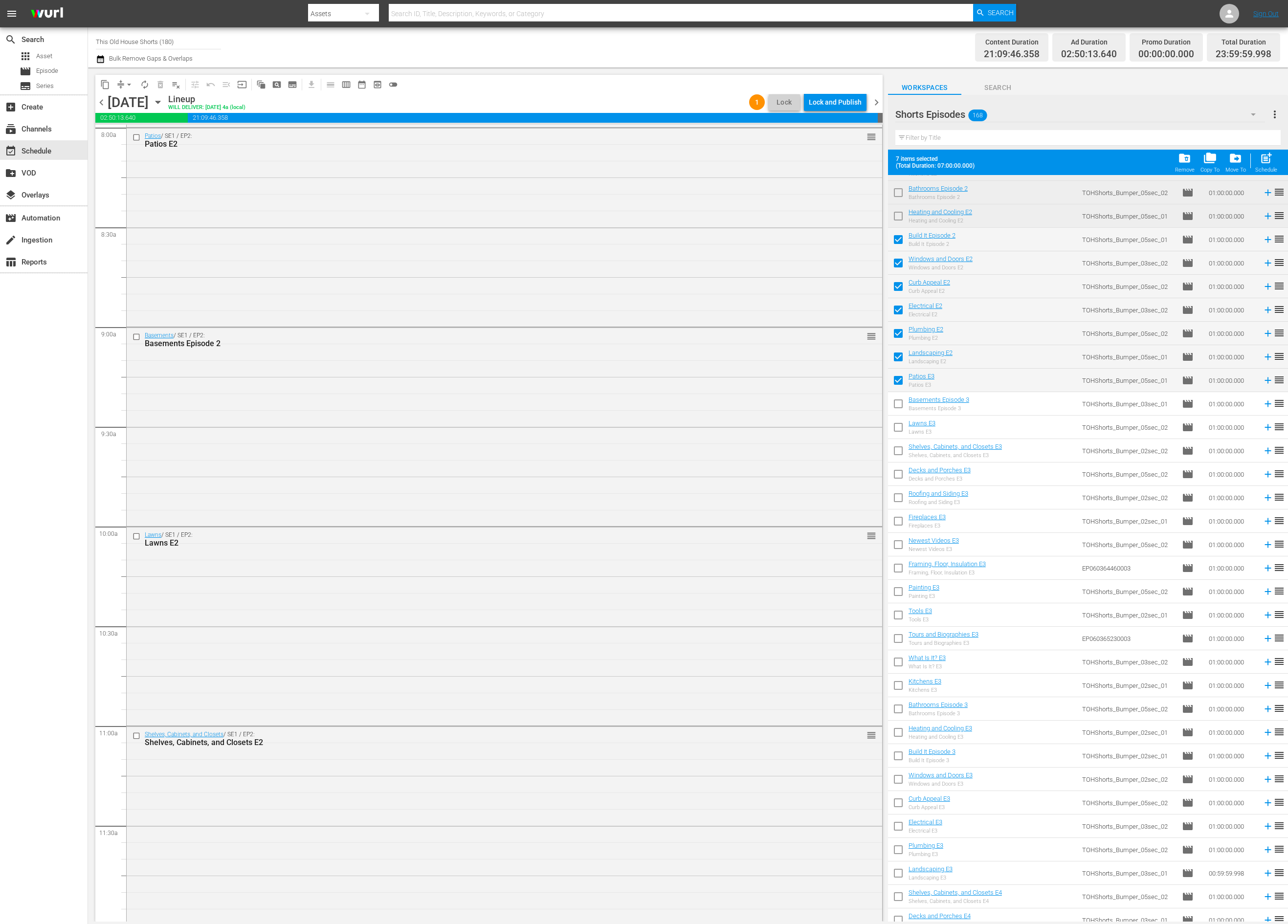
click at [900, 406] on input "checkbox" at bounding box center [898, 405] width 20 height 20
checkbox input "true"
click at [900, 432] on input "checkbox" at bounding box center [898, 429] width 20 height 20
checkbox input "true"
click at [900, 450] on input "checkbox" at bounding box center [898, 453] width 20 height 20
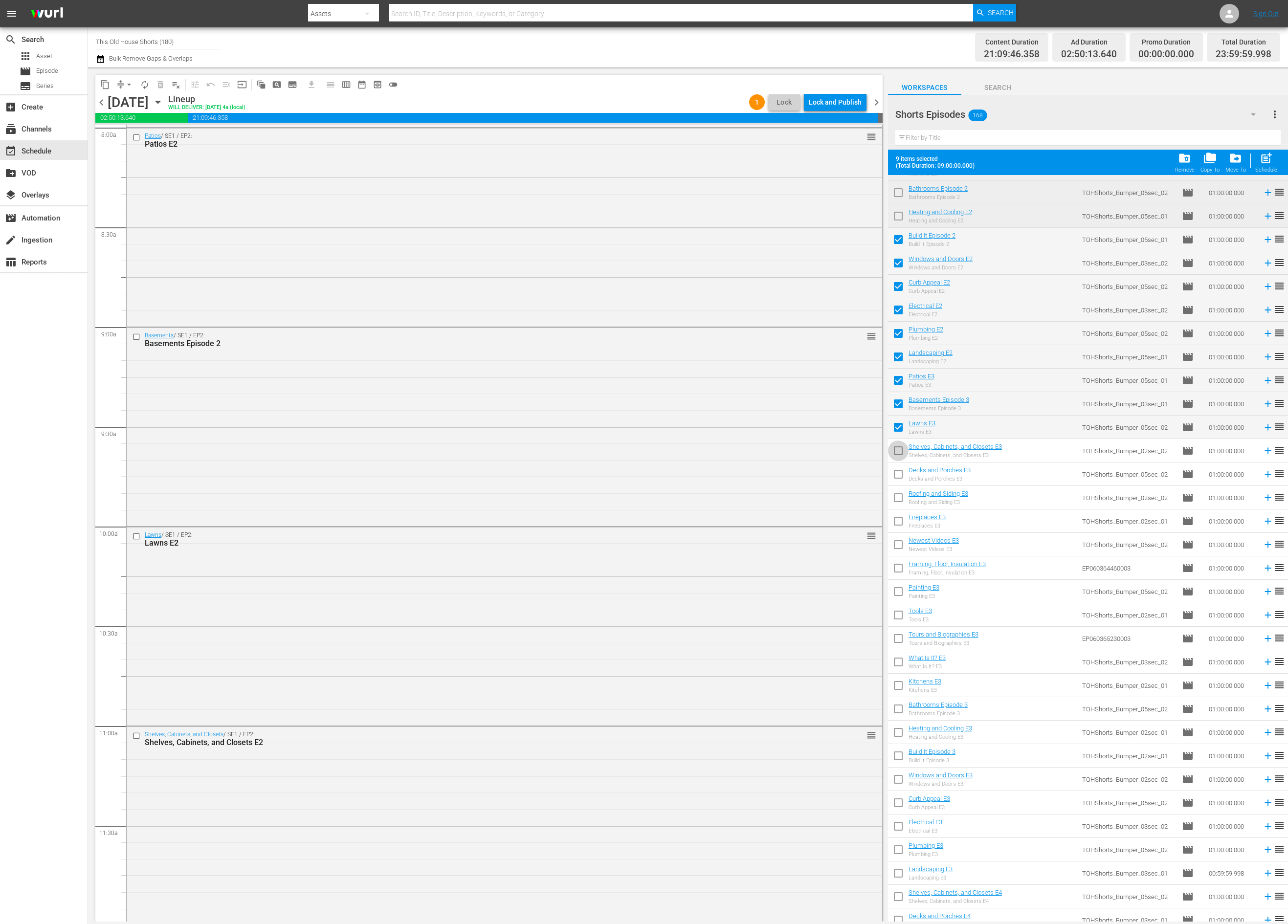
checkbox input "true"
click at [900, 471] on input "checkbox" at bounding box center [898, 476] width 20 height 20
checkbox input "true"
click at [897, 498] on input "checkbox" at bounding box center [898, 499] width 20 height 20
checkbox input "true"
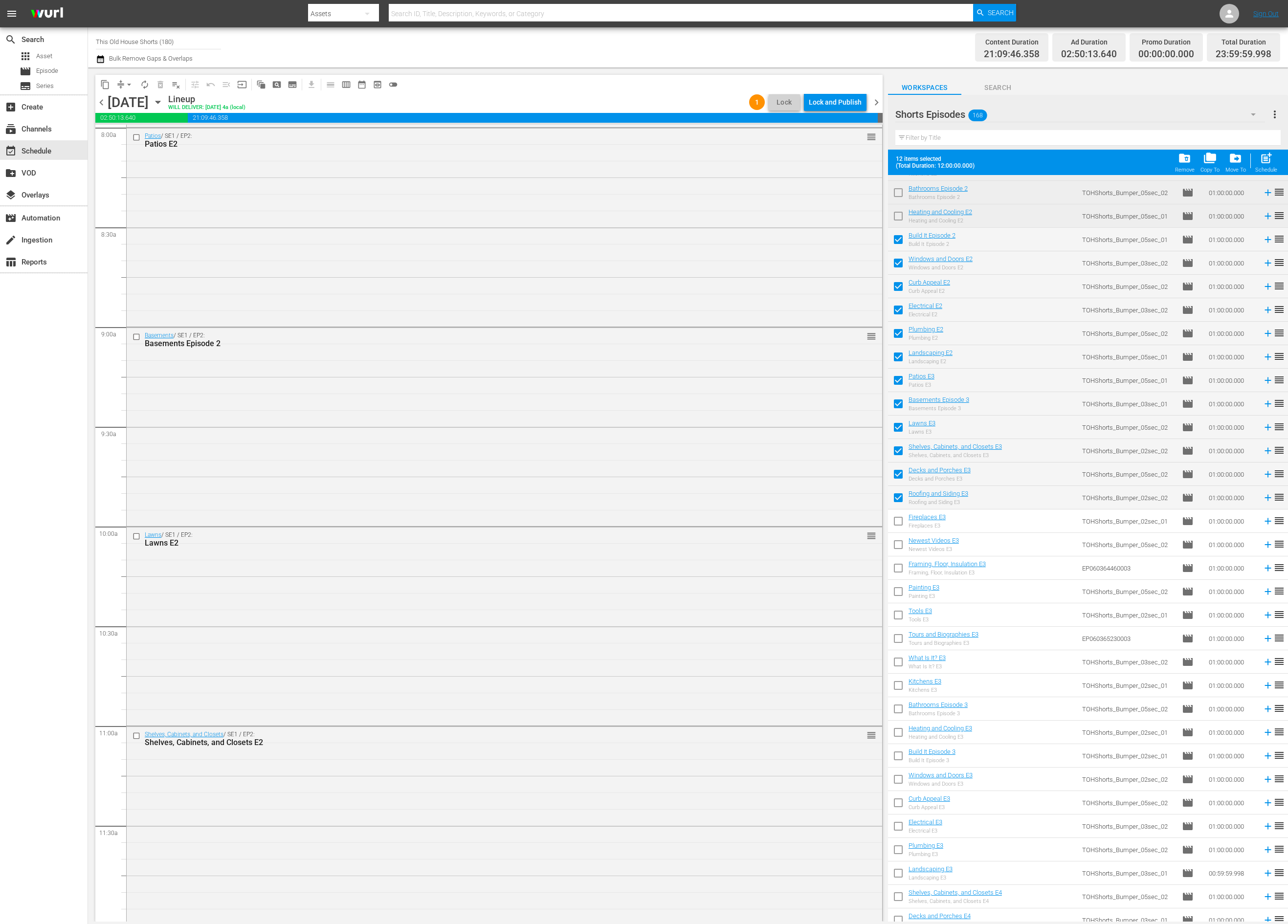
click at [902, 518] on input "checkbox" at bounding box center [898, 523] width 20 height 20
checkbox input "true"
click at [900, 554] on input "checkbox" at bounding box center [898, 546] width 20 height 20
checkbox input "true"
click at [899, 567] on input "checkbox" at bounding box center [898, 570] width 20 height 20
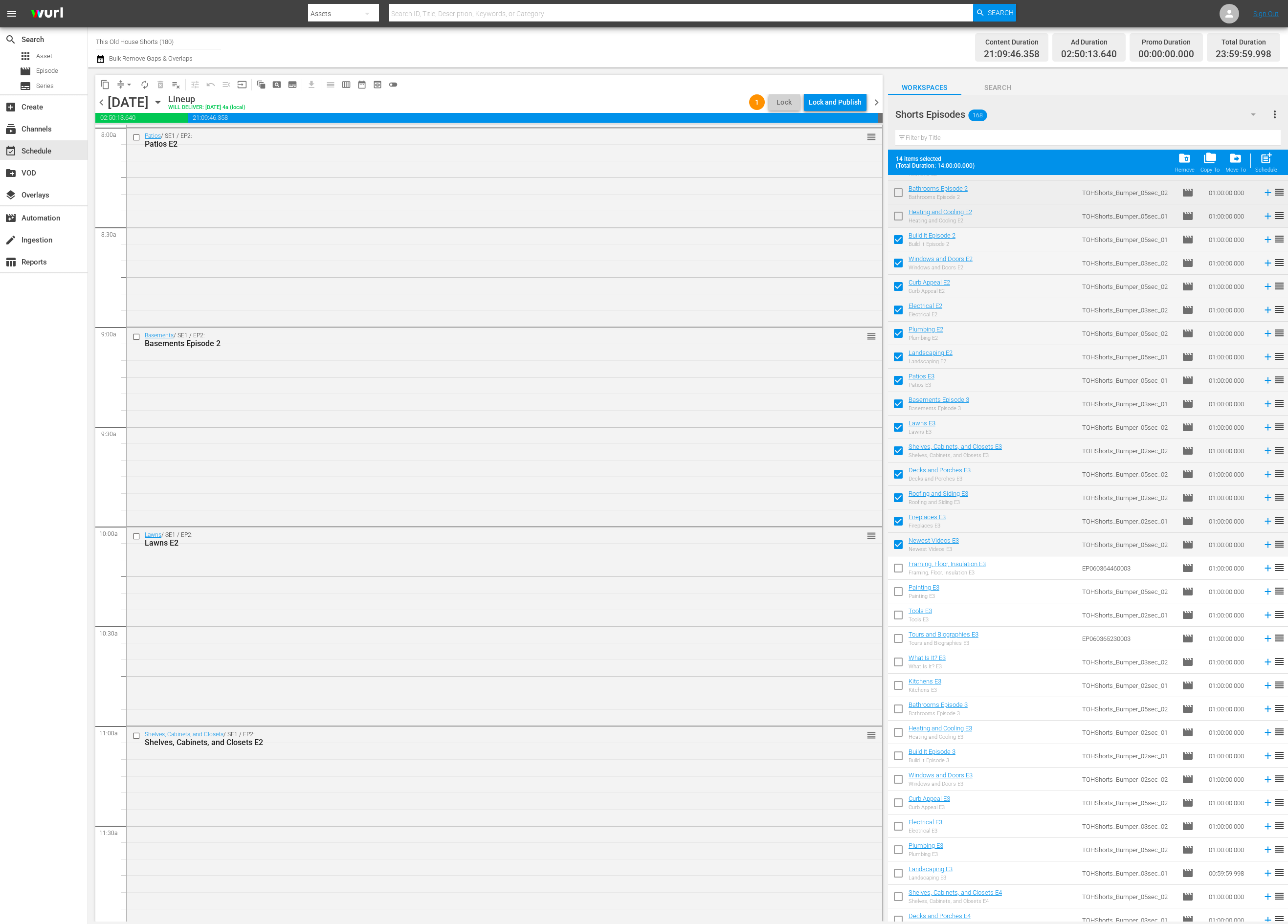
checkbox input "true"
click at [899, 596] on input "checkbox" at bounding box center [898, 593] width 20 height 20
checkbox input "true"
click at [903, 620] on input "checkbox" at bounding box center [898, 617] width 20 height 20
checkbox input "true"
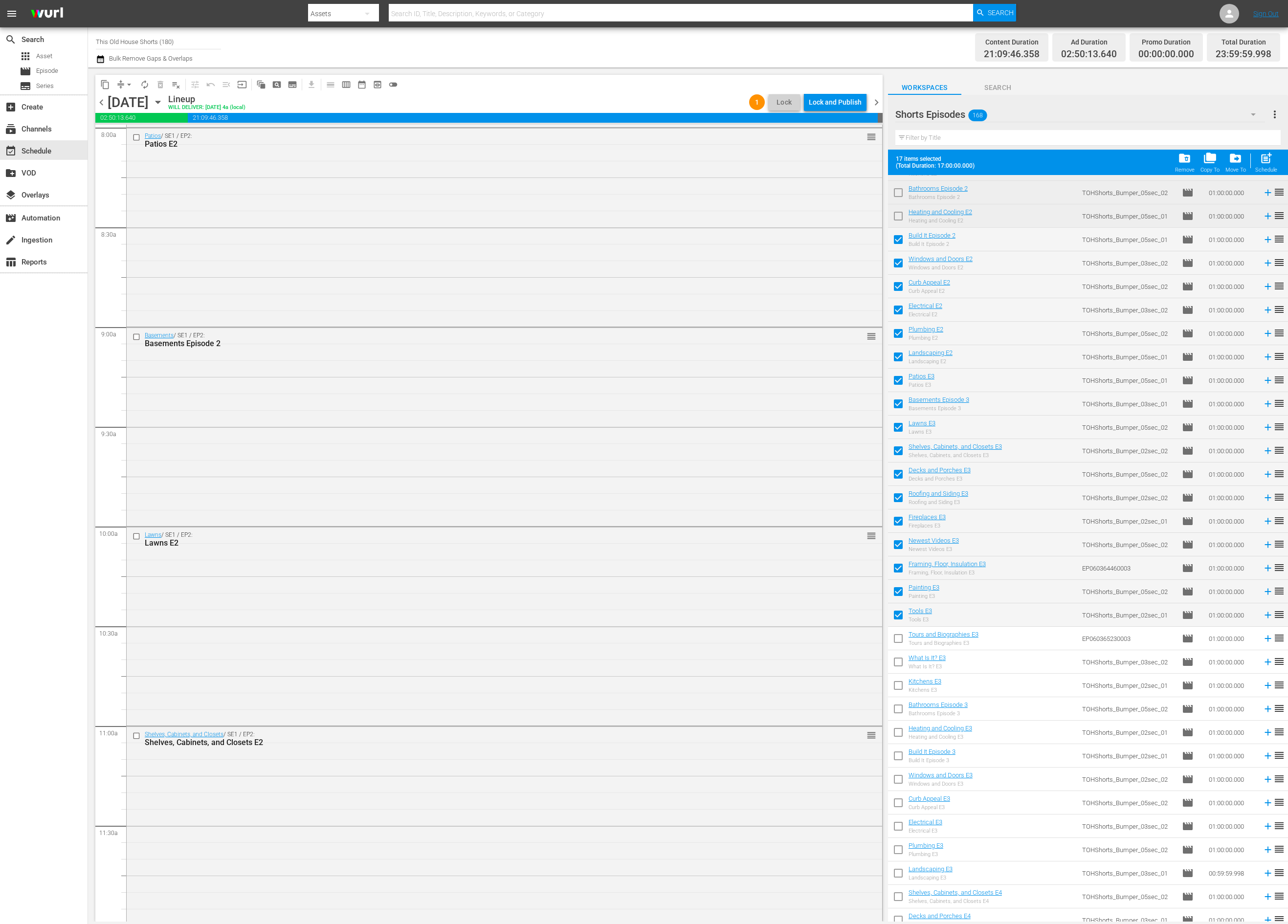
click at [898, 639] on input "checkbox" at bounding box center [898, 640] width 20 height 20
checkbox input "true"
click at [898, 662] on input "checkbox" at bounding box center [898, 664] width 20 height 20
checkbox input "true"
click at [899, 690] on input "checkbox" at bounding box center [898, 687] width 20 height 20
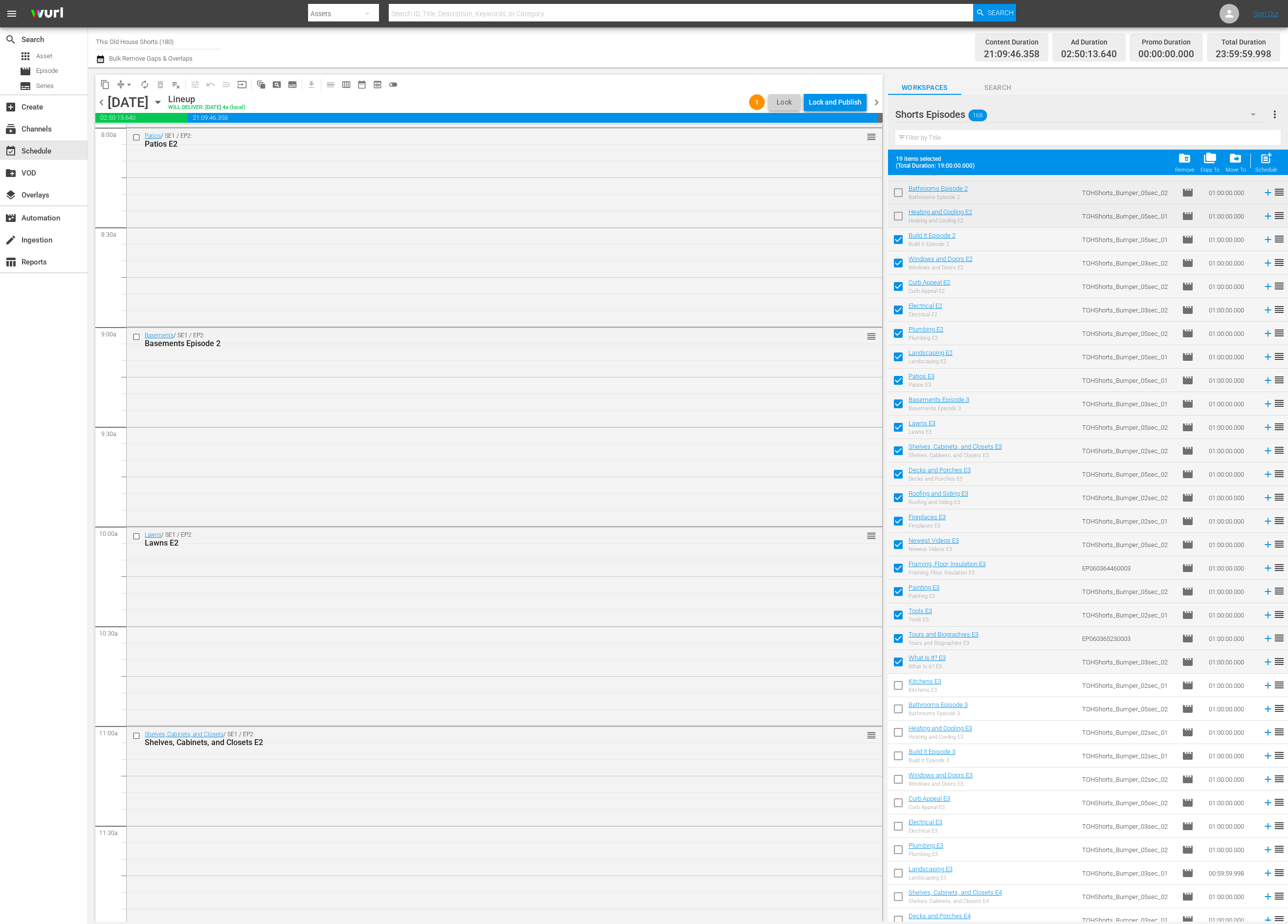
checkbox input "true"
click at [897, 711] on input "checkbox" at bounding box center [898, 711] width 20 height 20
checkbox input "true"
click at [898, 734] on input "checkbox" at bounding box center [898, 734] width 20 height 20
checkbox input "true"
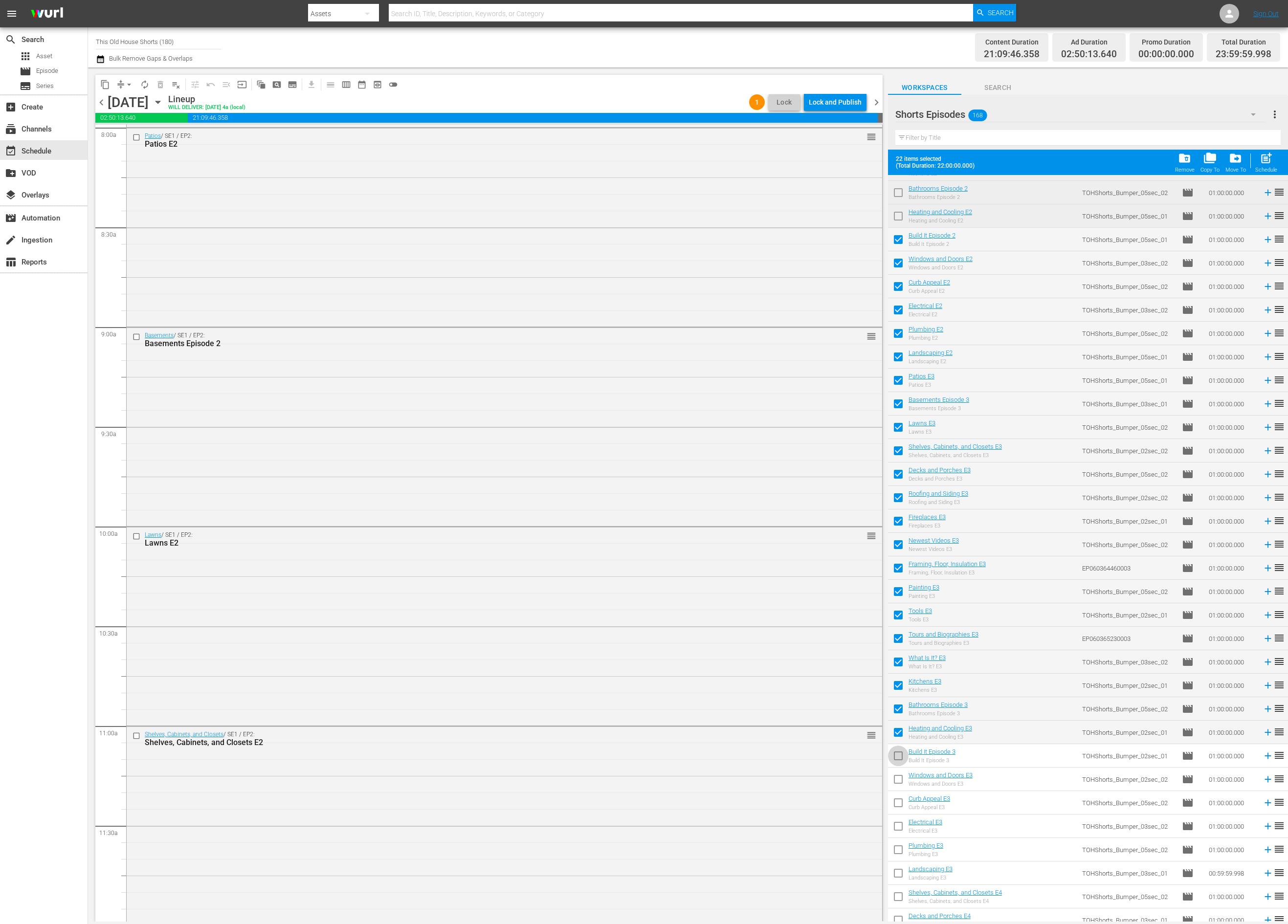
click at [898, 751] on input "checkbox" at bounding box center [898, 757] width 20 height 20
checkbox input "true"
click at [903, 776] on input "checkbox" at bounding box center [898, 781] width 20 height 20
checkbox input "true"
click at [827, 101] on div "Lock and Publish" at bounding box center [835, 102] width 53 height 18
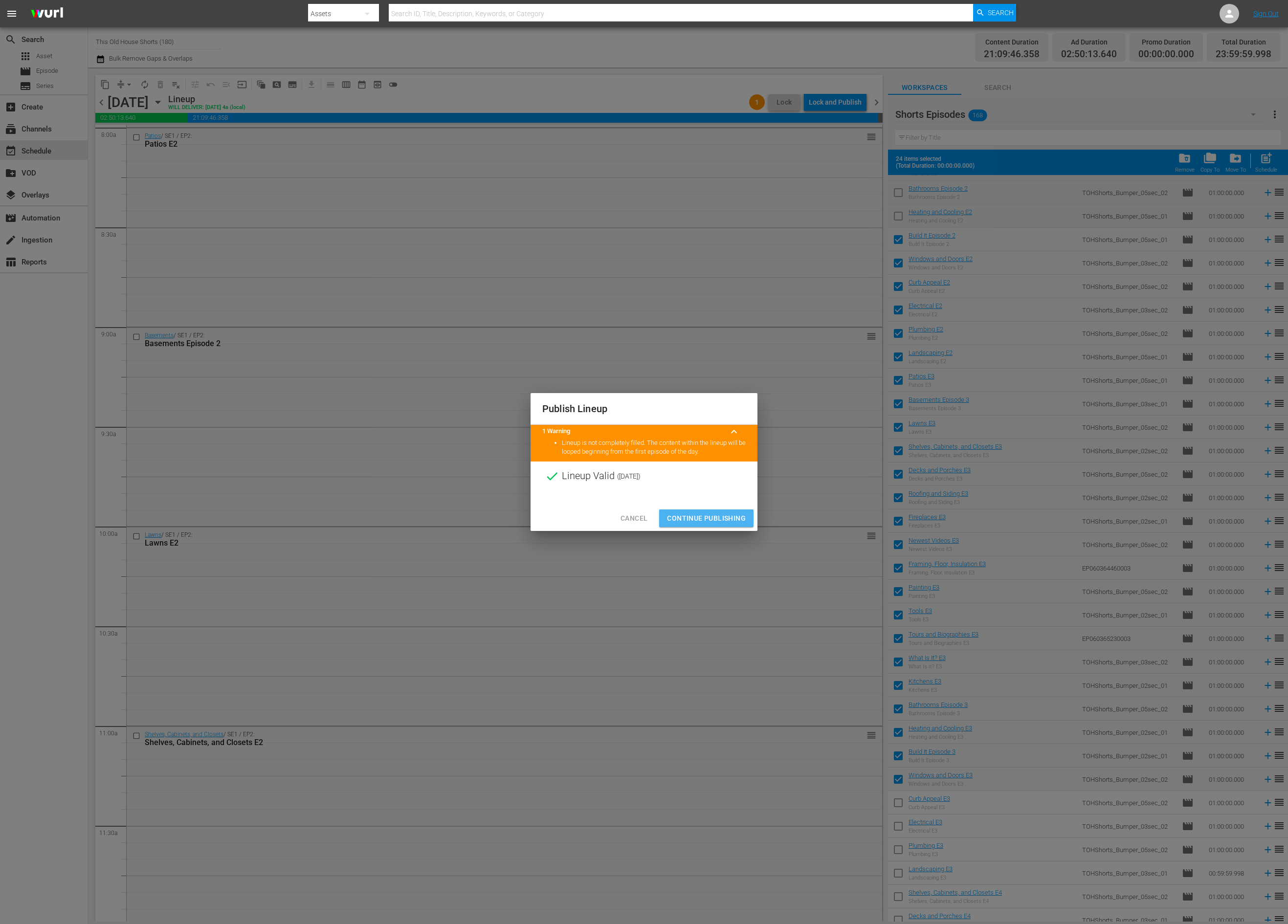
click at [732, 523] on span "Continue Publishing" at bounding box center [706, 518] width 79 height 12
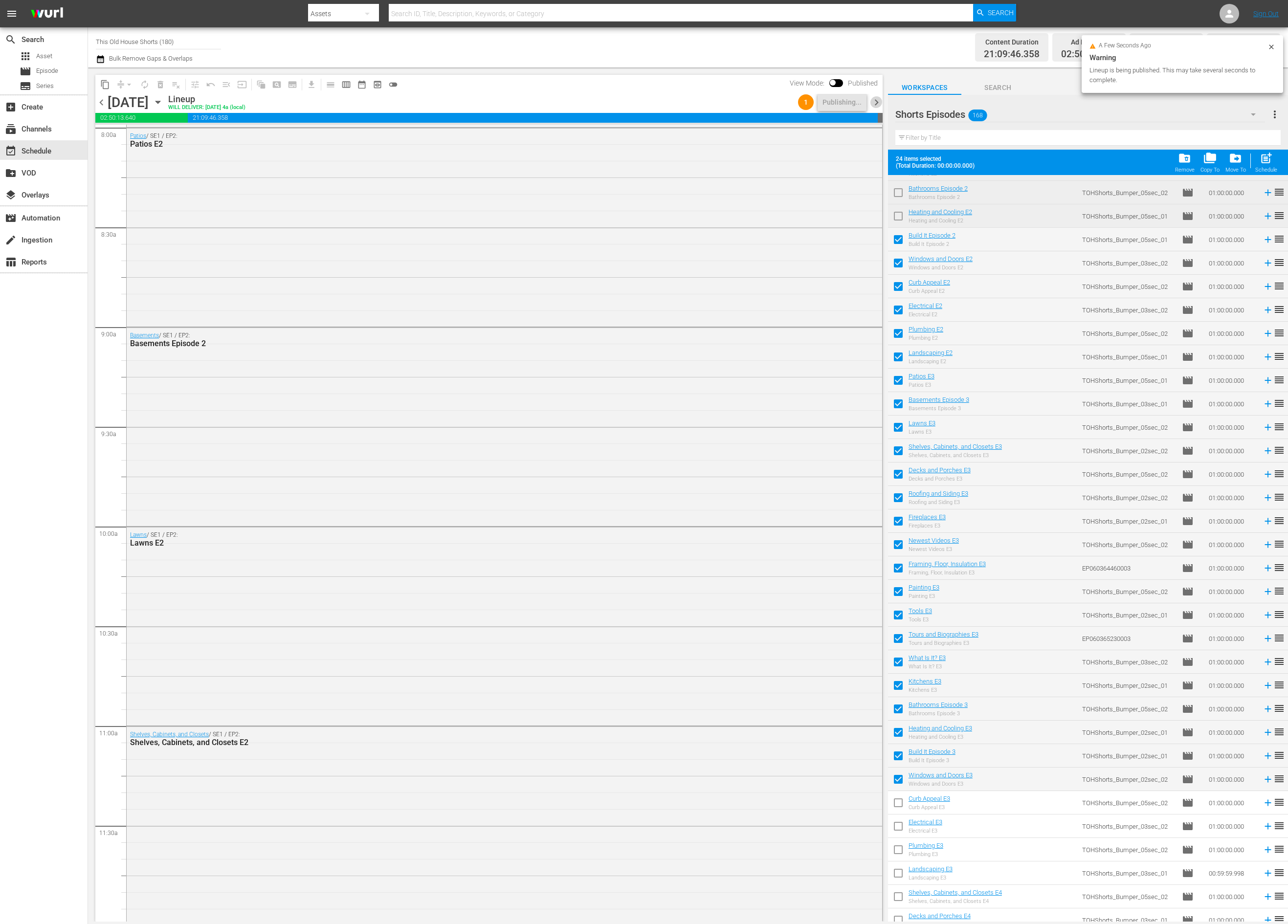
click at [877, 101] on span "chevron_right" at bounding box center [876, 102] width 12 height 12
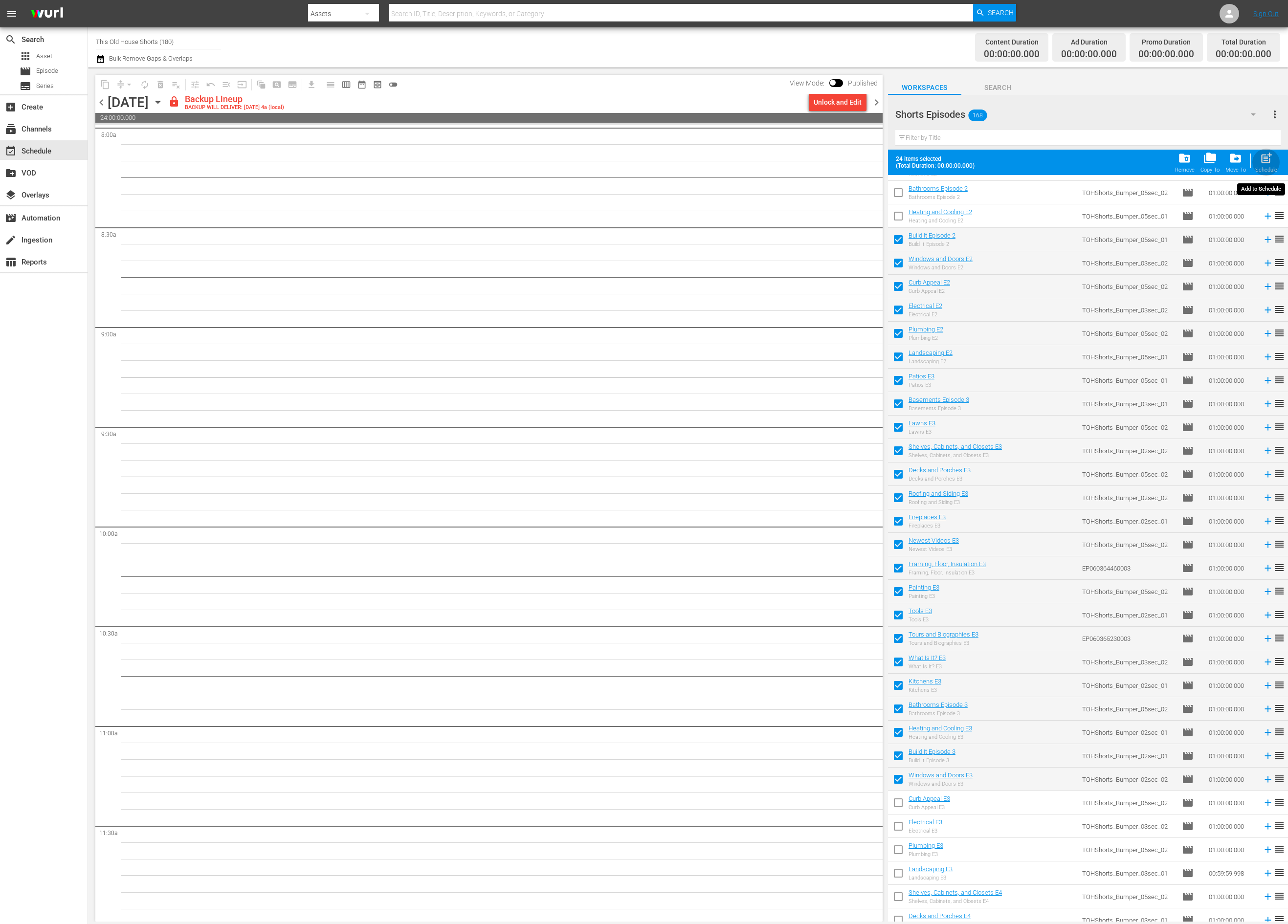
click at [1264, 160] on span "post_add" at bounding box center [1266, 158] width 13 height 13
checkbox input "false"
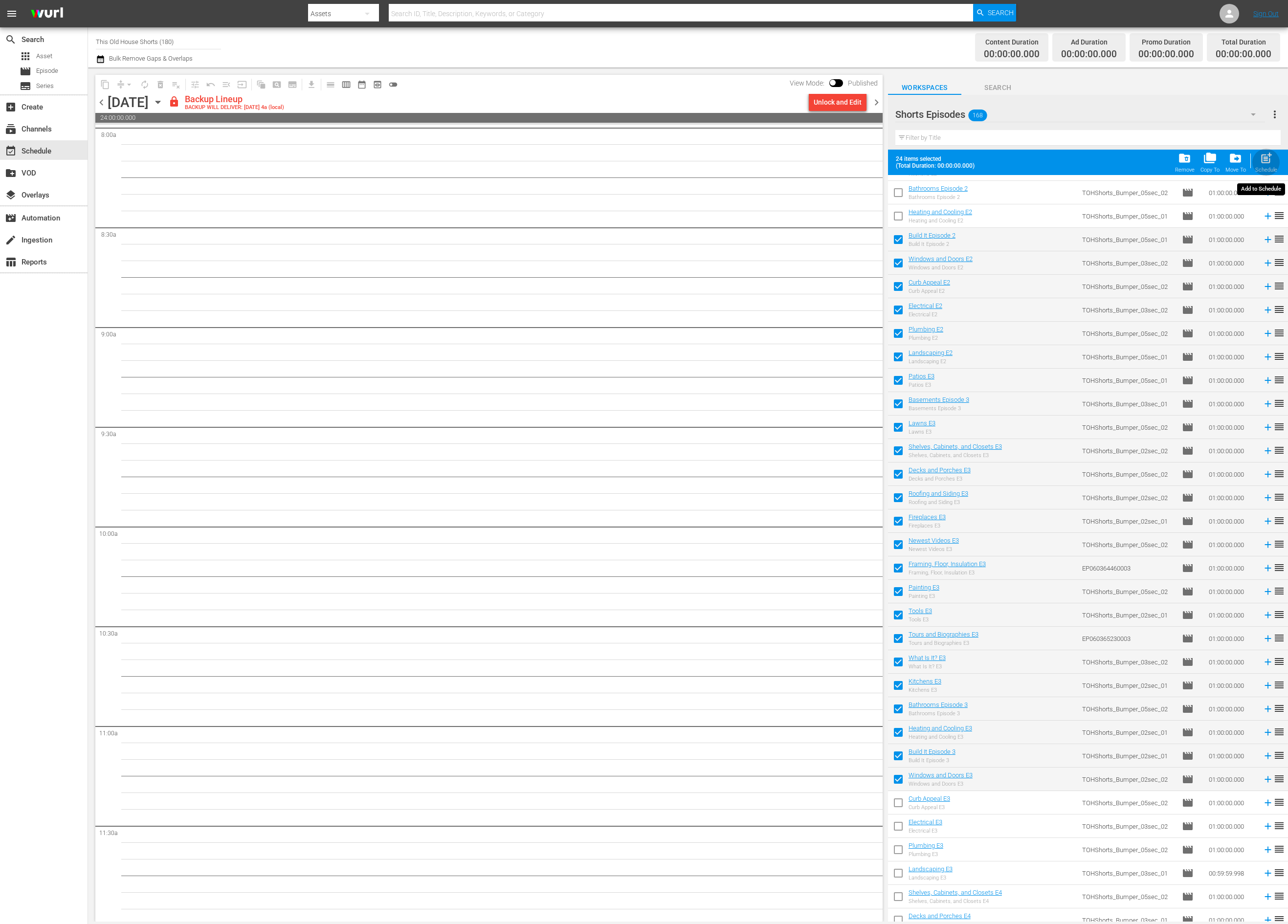
checkbox input "false"
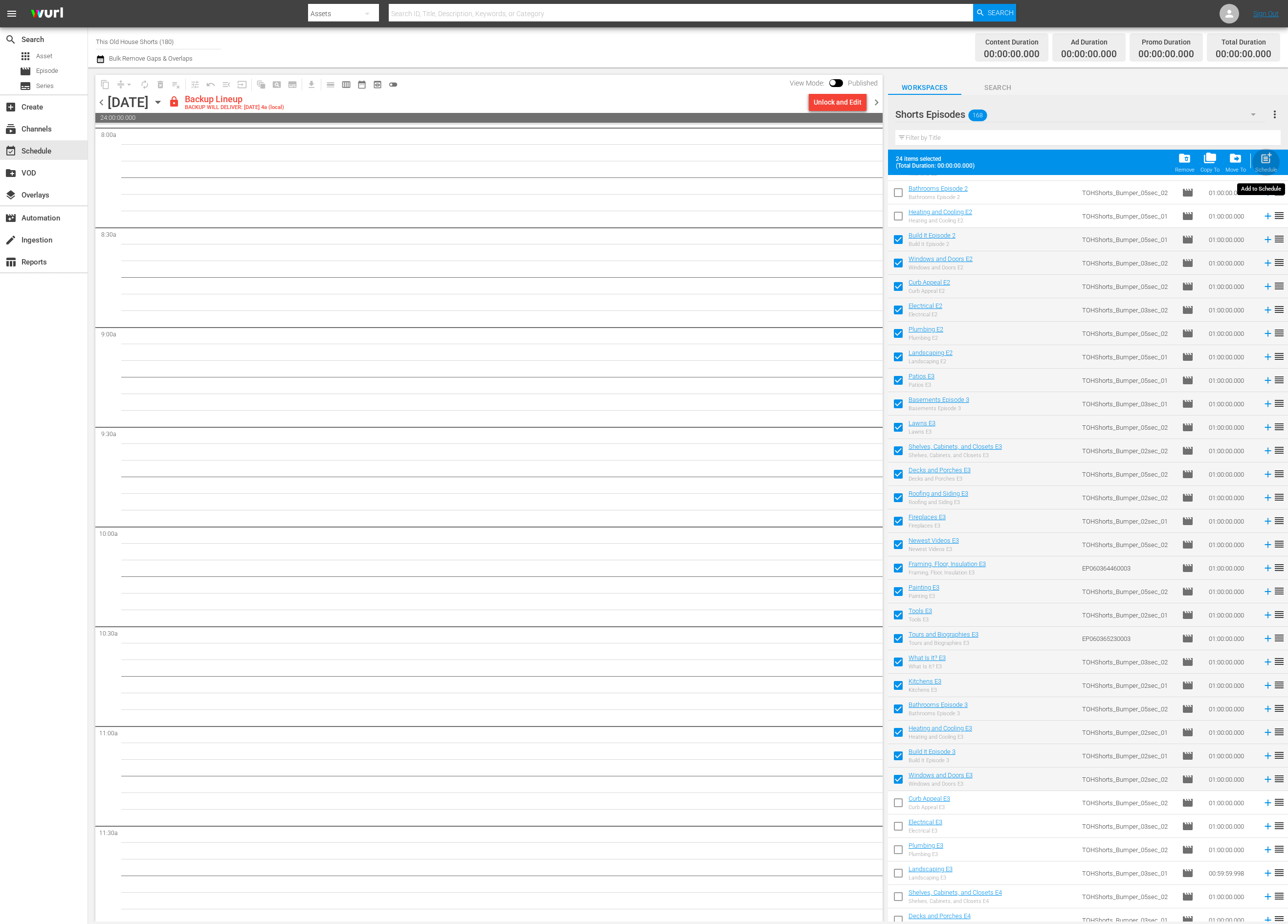
checkbox input "false"
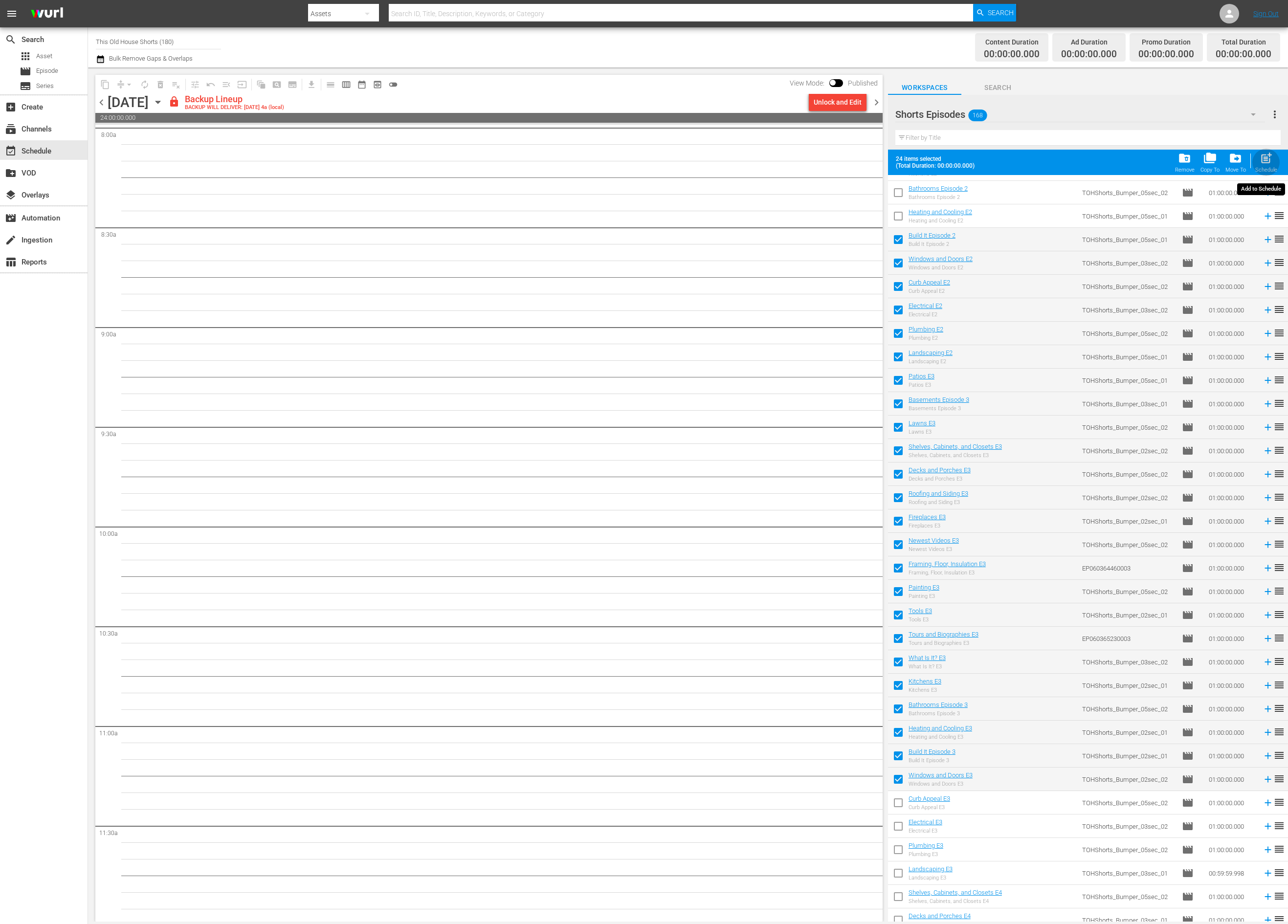
checkbox input "false"
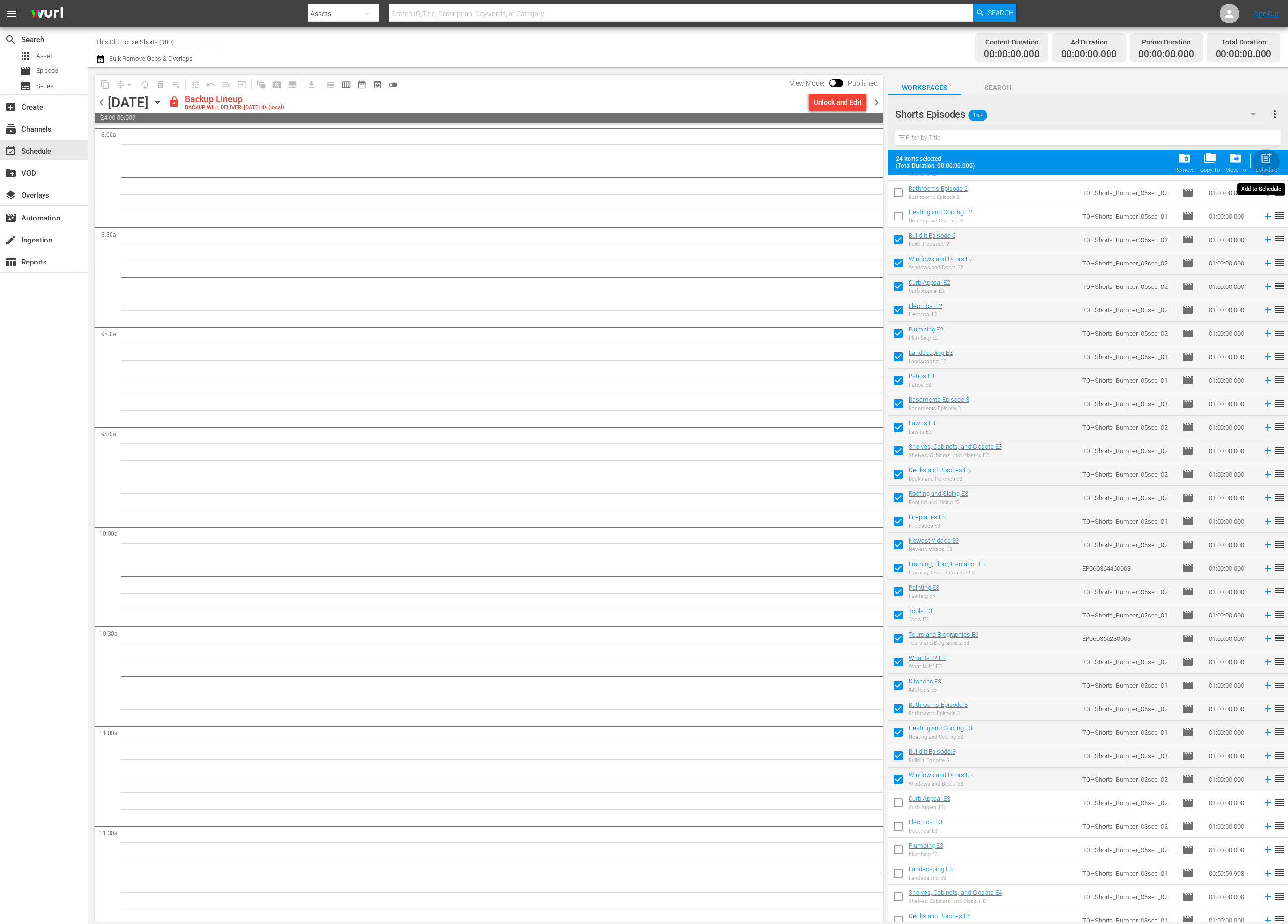
checkbox input "false"
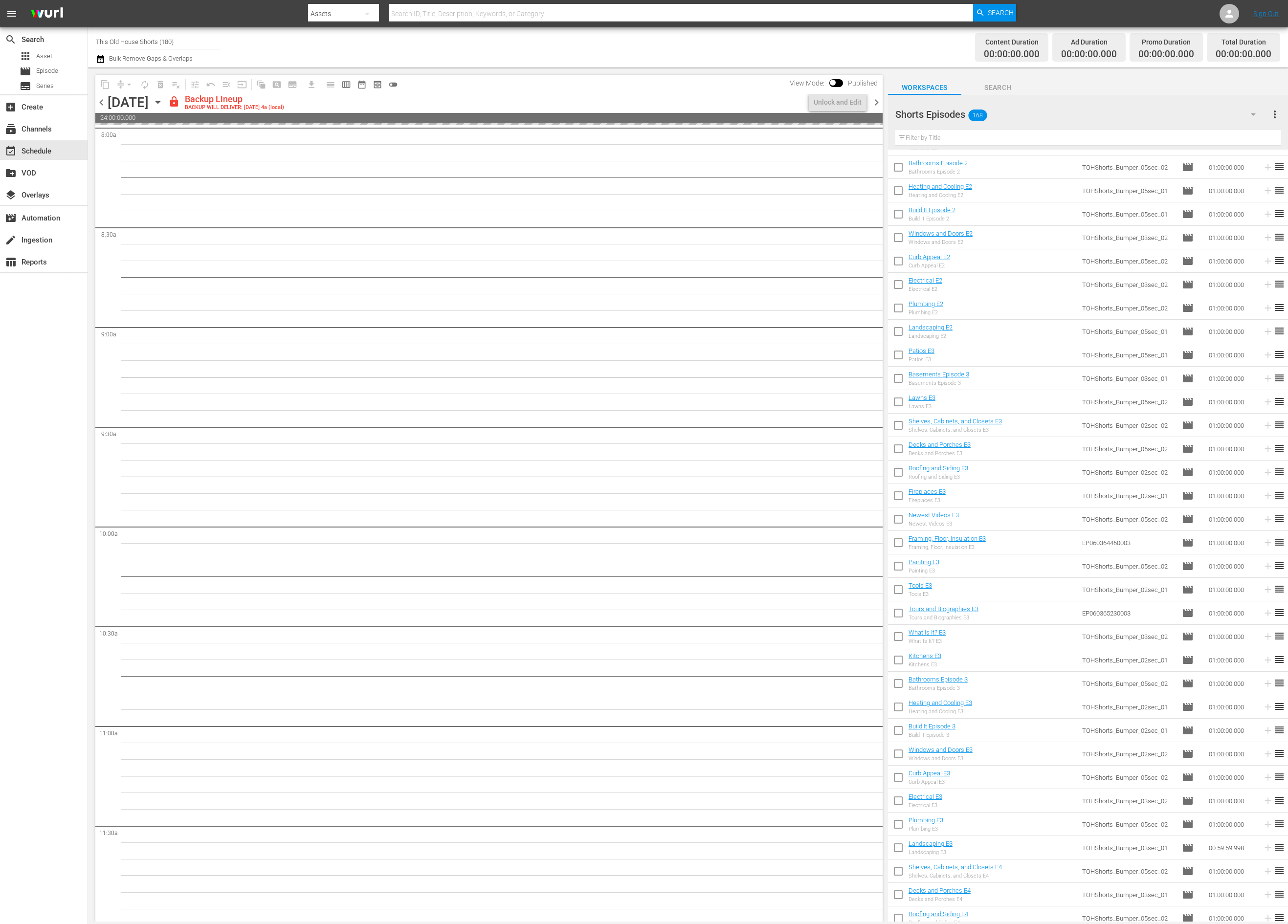
click at [895, 778] on input "checkbox" at bounding box center [898, 779] width 20 height 20
checkbox input "true"
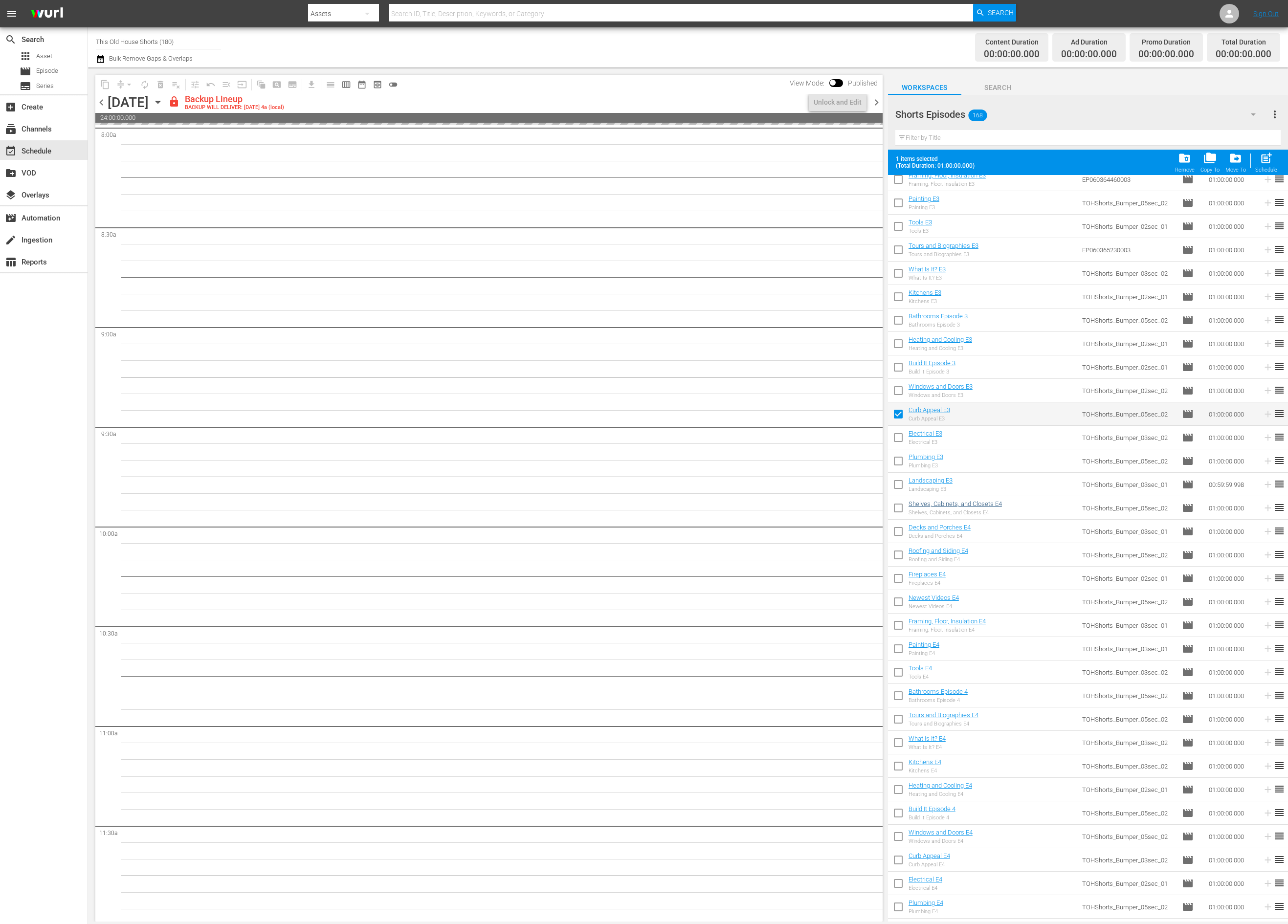
scroll to position [1332, 0]
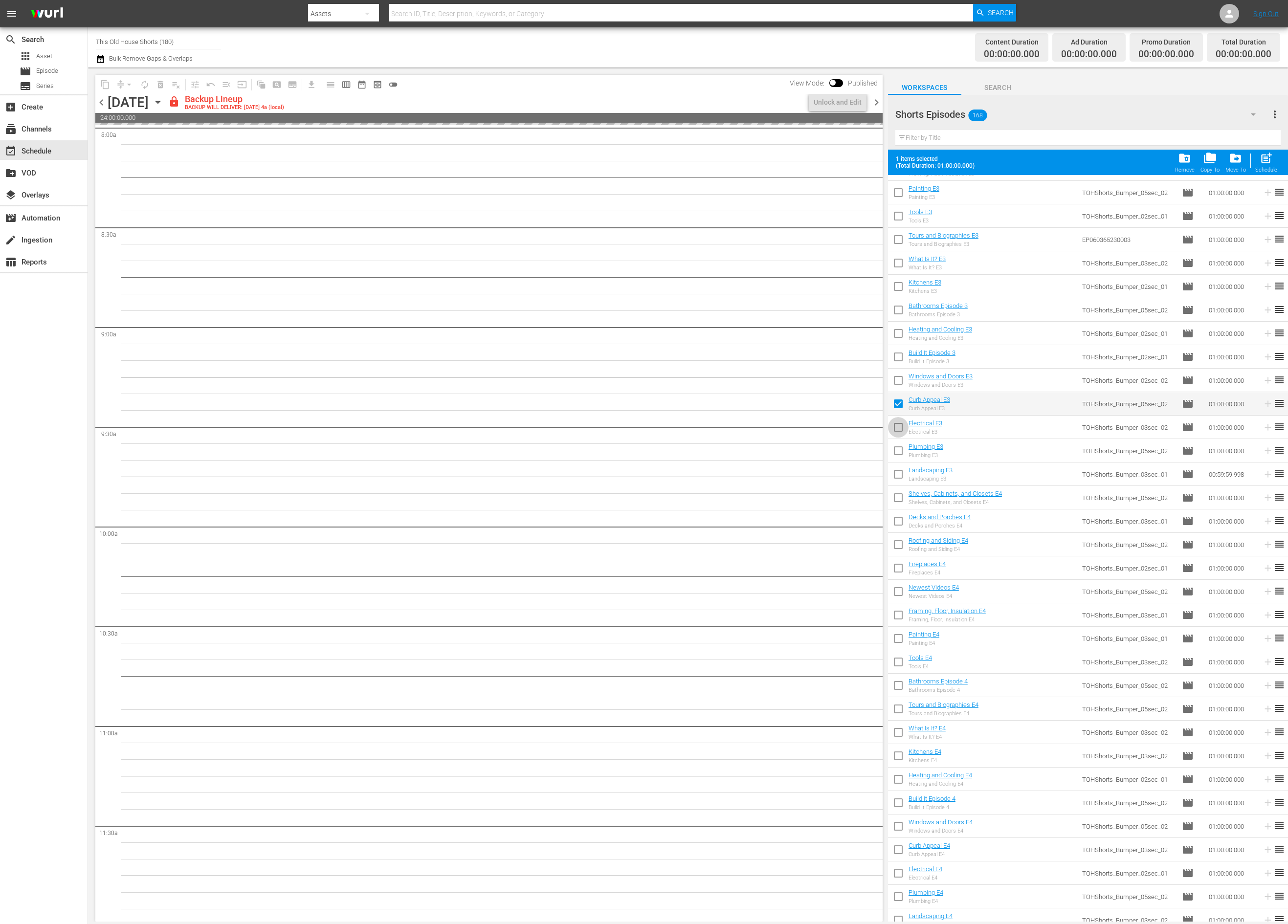
click at [902, 426] on input "checkbox" at bounding box center [898, 429] width 20 height 20
checkbox input "true"
click at [902, 445] on input "checkbox" at bounding box center [898, 453] width 20 height 20
checkbox input "true"
click at [899, 476] on input "checkbox" at bounding box center [898, 476] width 20 height 20
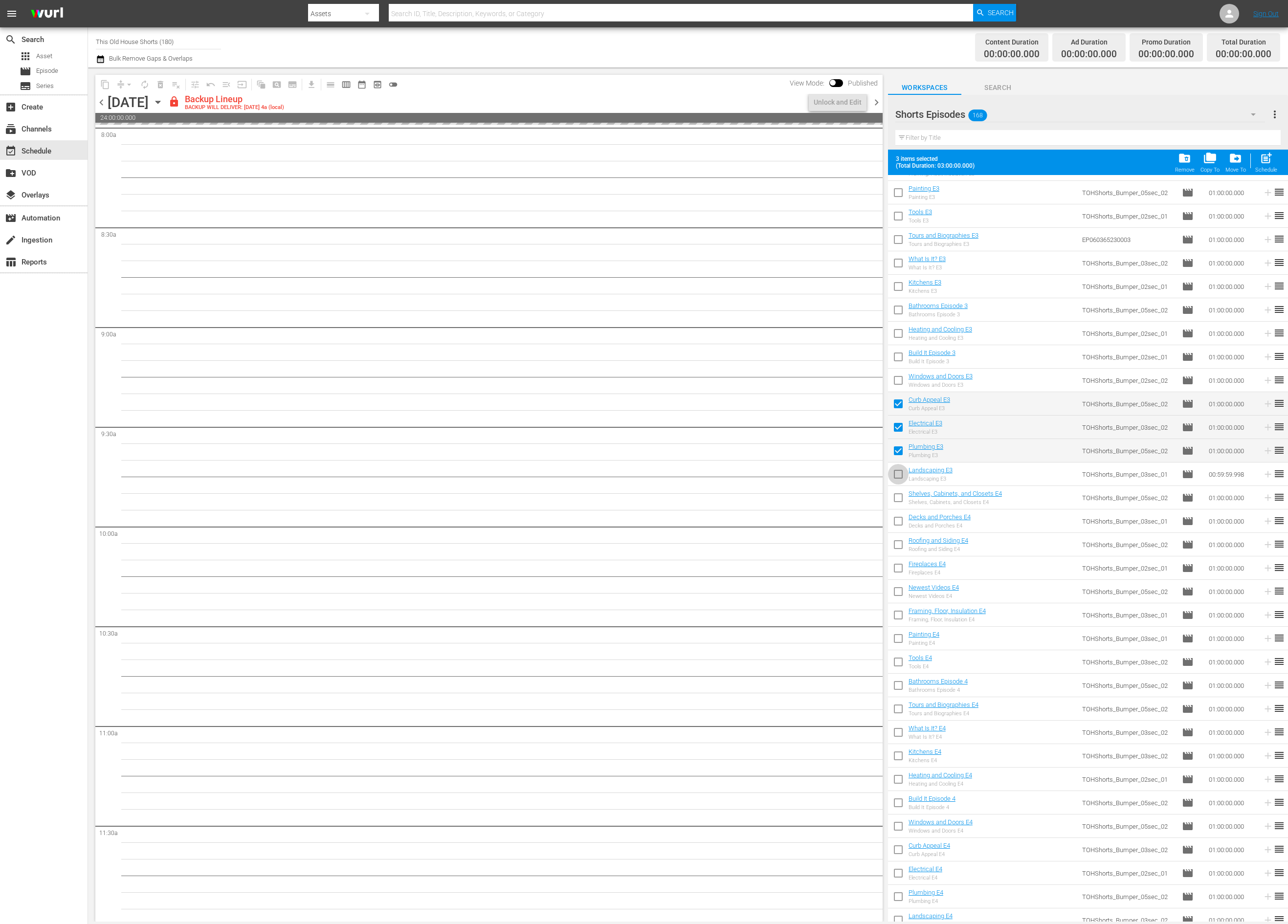
checkbox input "true"
click at [897, 498] on input "checkbox" at bounding box center [898, 499] width 20 height 20
checkbox input "true"
click at [895, 522] on input "checkbox" at bounding box center [898, 523] width 20 height 20
checkbox input "true"
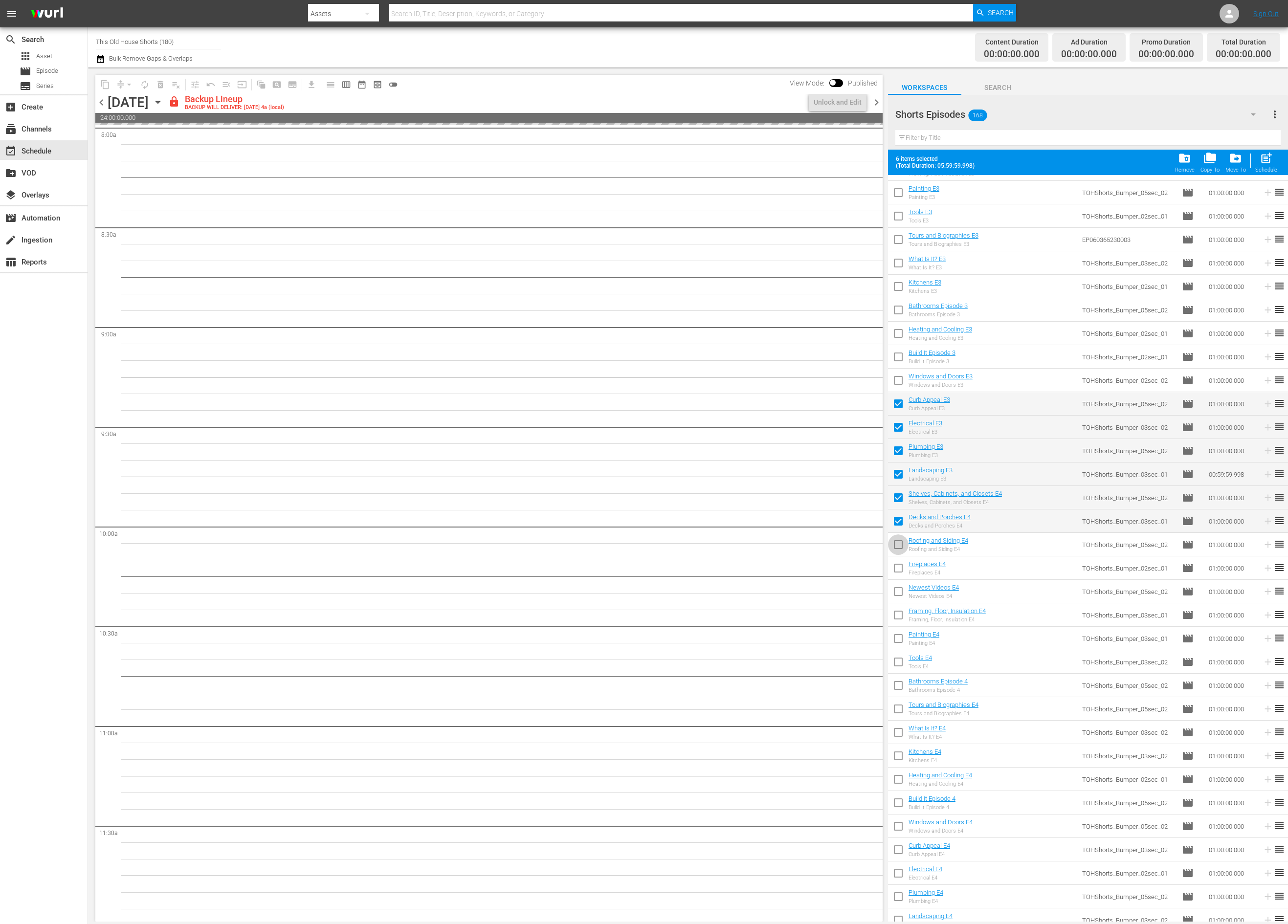
click at [901, 543] on input "checkbox" at bounding box center [898, 546] width 20 height 20
checkbox input "true"
click at [901, 565] on input "checkbox" at bounding box center [898, 570] width 20 height 20
checkbox input "true"
click at [900, 594] on input "checkbox" at bounding box center [898, 593] width 20 height 20
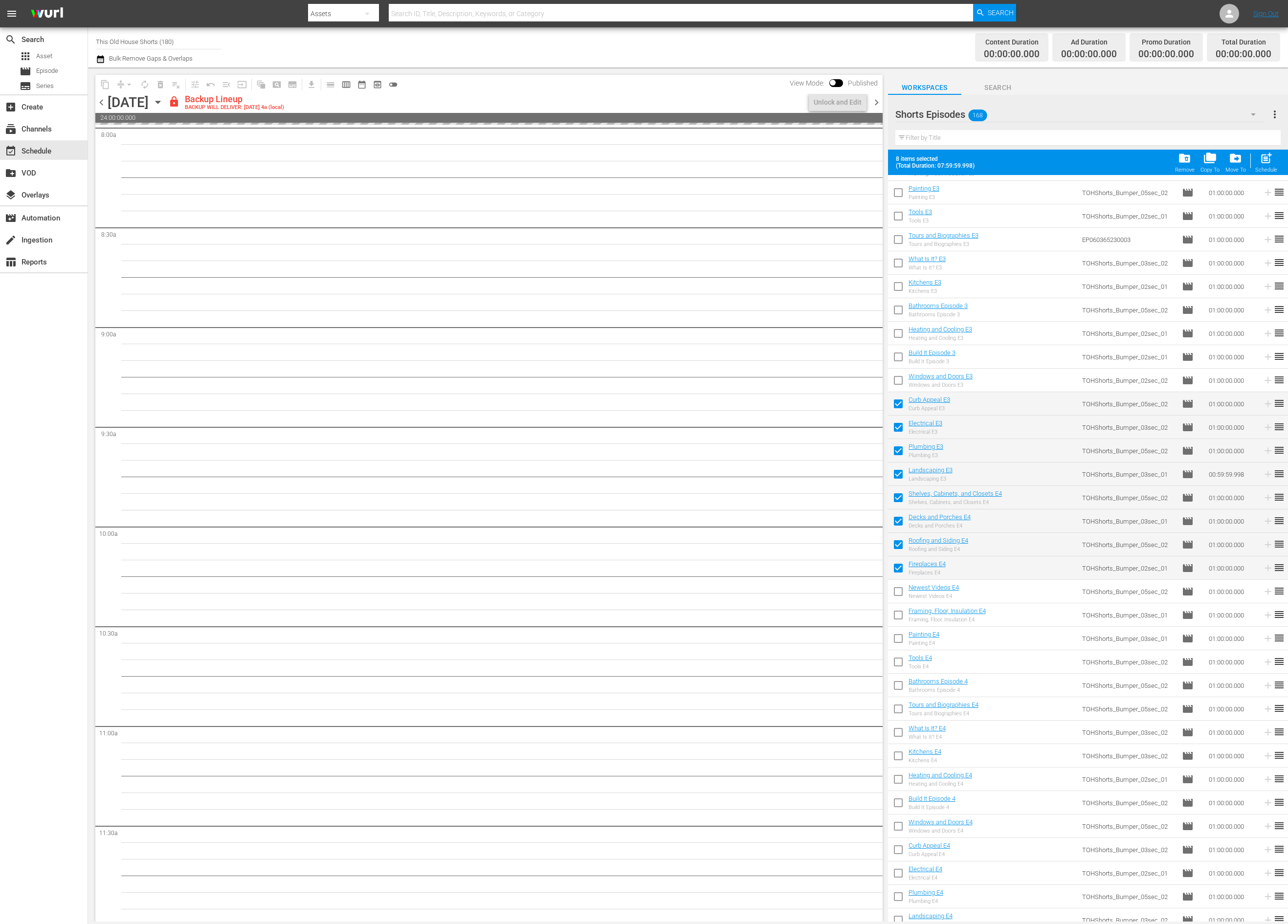
checkbox input "true"
click at [898, 608] on input "checkbox" at bounding box center [898, 617] width 20 height 20
checkbox input "true"
click at [898, 643] on input "checkbox" at bounding box center [898, 640] width 20 height 20
checkbox input "true"
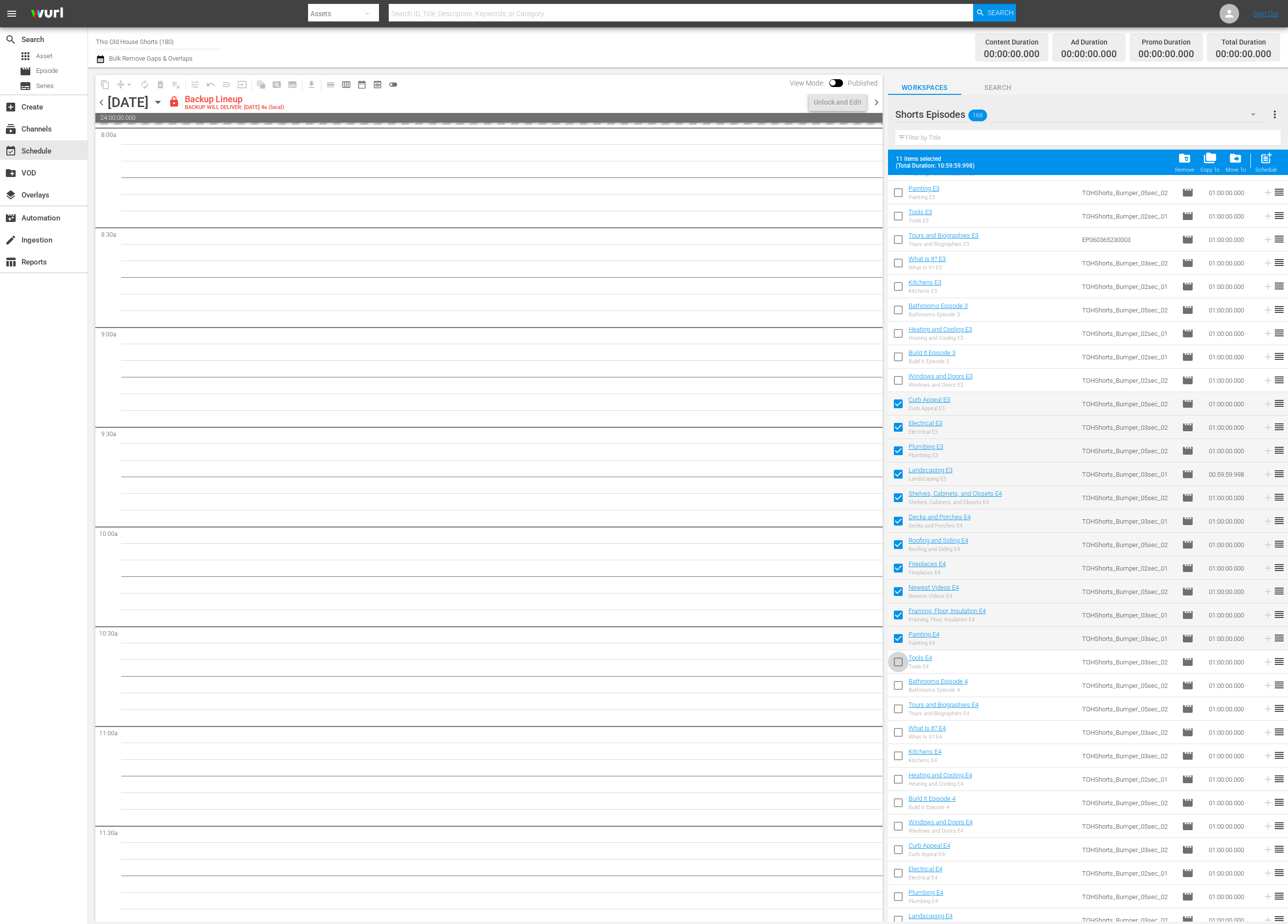
click at [898, 660] on input "checkbox" at bounding box center [898, 664] width 20 height 20
checkbox input "true"
click at [897, 687] on input "checkbox" at bounding box center [898, 687] width 20 height 20
checkbox input "true"
click at [897, 711] on input "checkbox" at bounding box center [898, 711] width 20 height 20
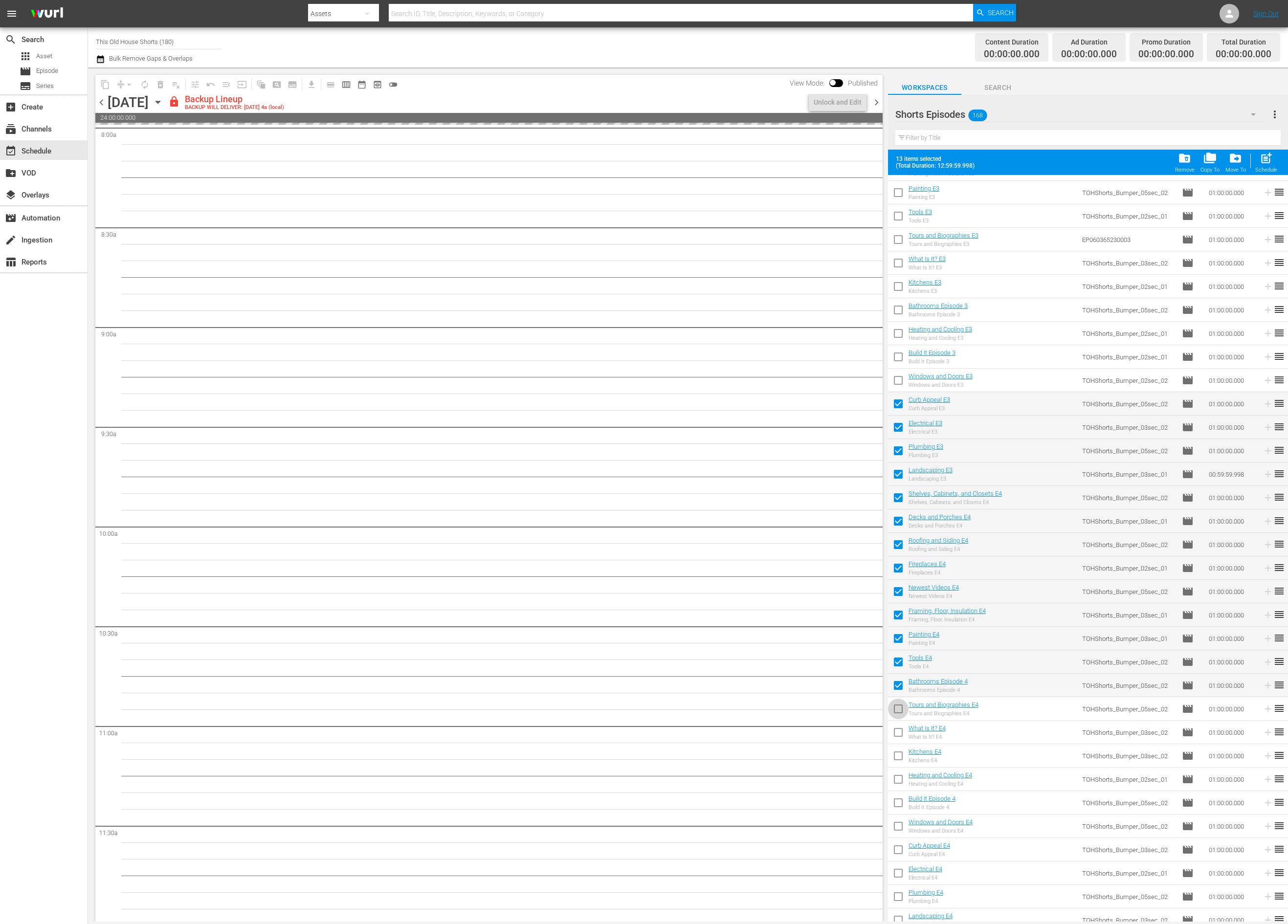
checkbox input "true"
click at [898, 731] on input "checkbox" at bounding box center [898, 734] width 20 height 20
checkbox input "true"
click at [898, 751] on input "checkbox" at bounding box center [898, 757] width 20 height 20
checkbox input "true"
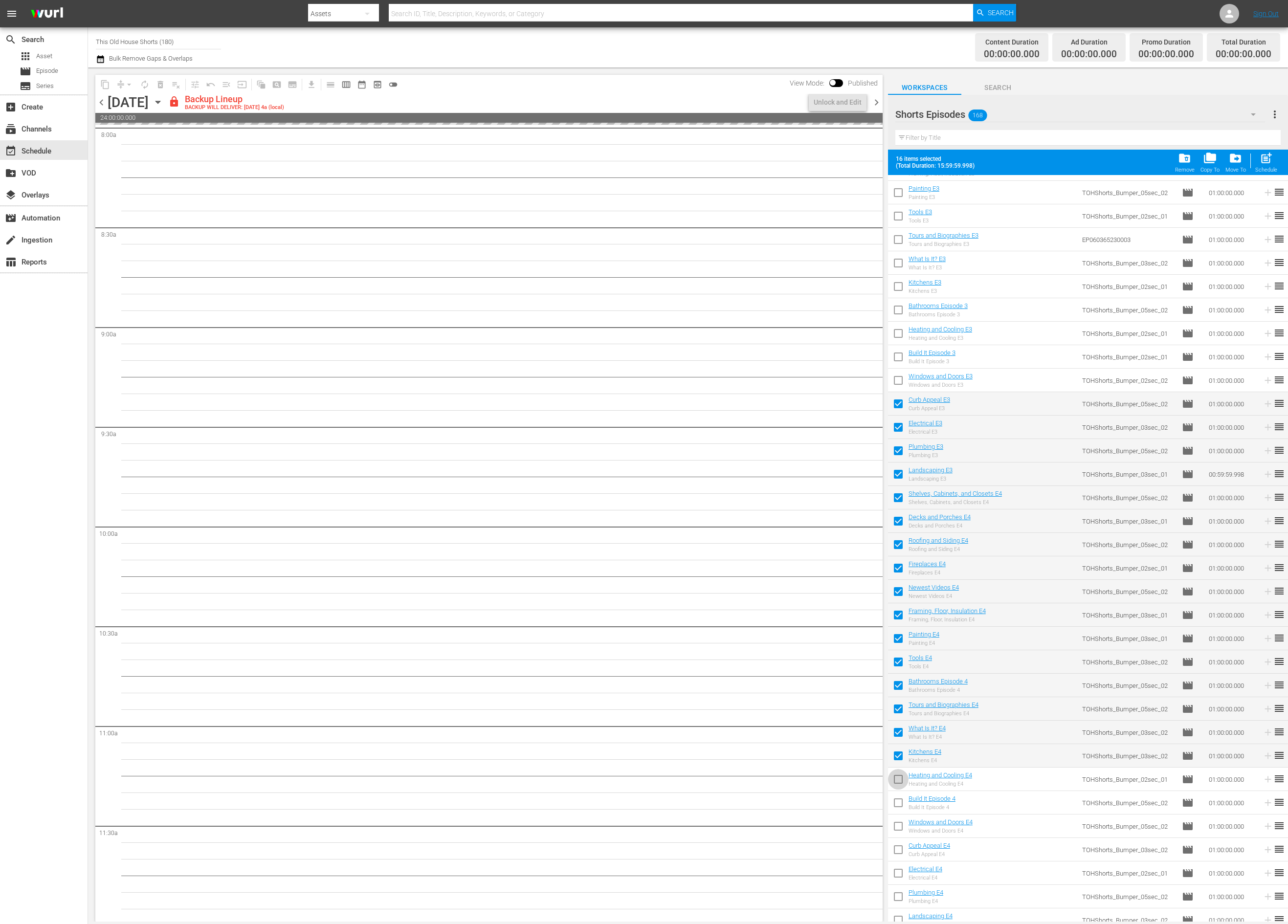
click at [901, 774] on input "checkbox" at bounding box center [898, 781] width 20 height 20
checkbox input "true"
click at [897, 801] on input "checkbox" at bounding box center [898, 805] width 20 height 20
checkbox input "true"
click at [899, 825] on input "checkbox" at bounding box center [898, 828] width 20 height 20
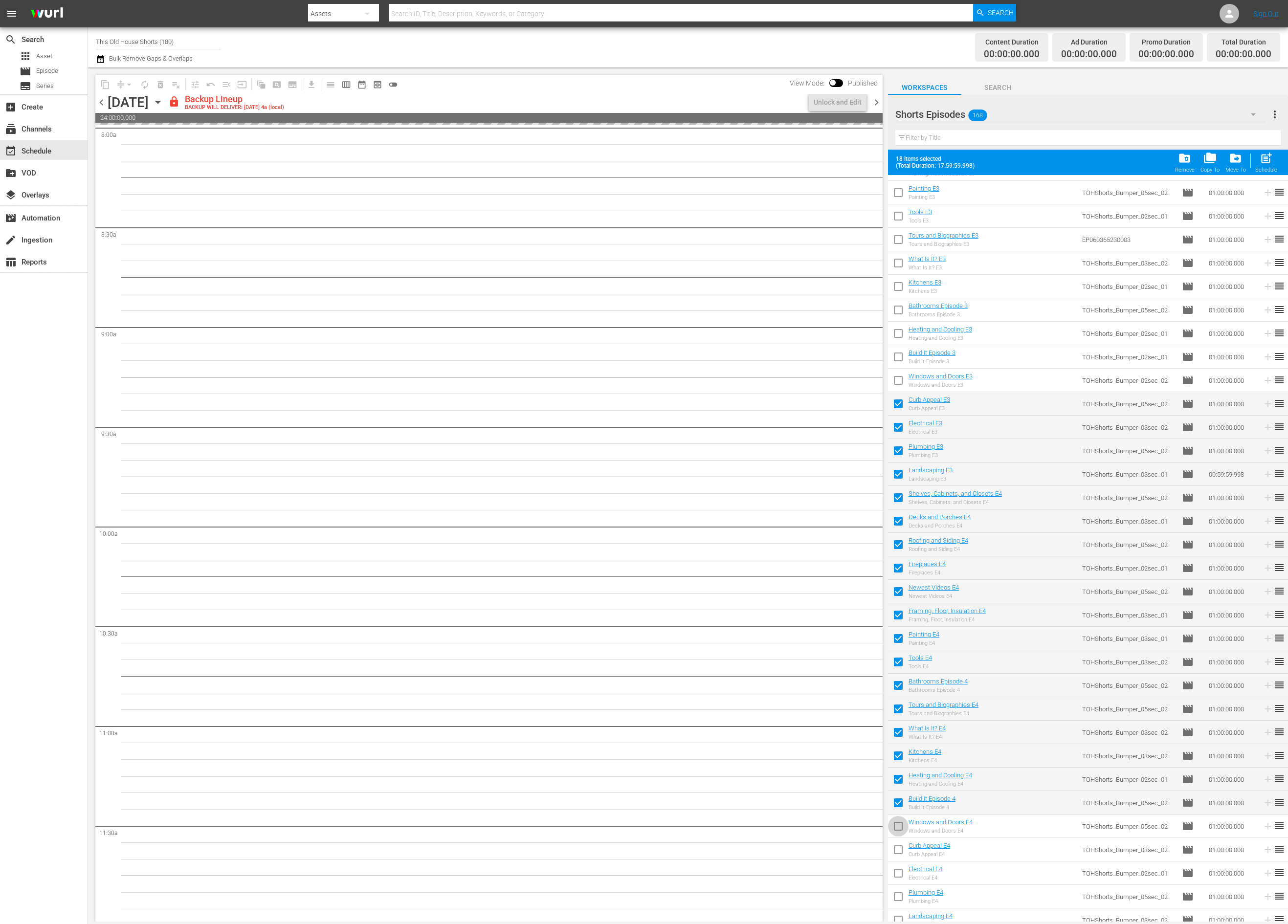
checkbox input "true"
click at [899, 854] on input "checkbox" at bounding box center [898, 851] width 20 height 20
checkbox input "true"
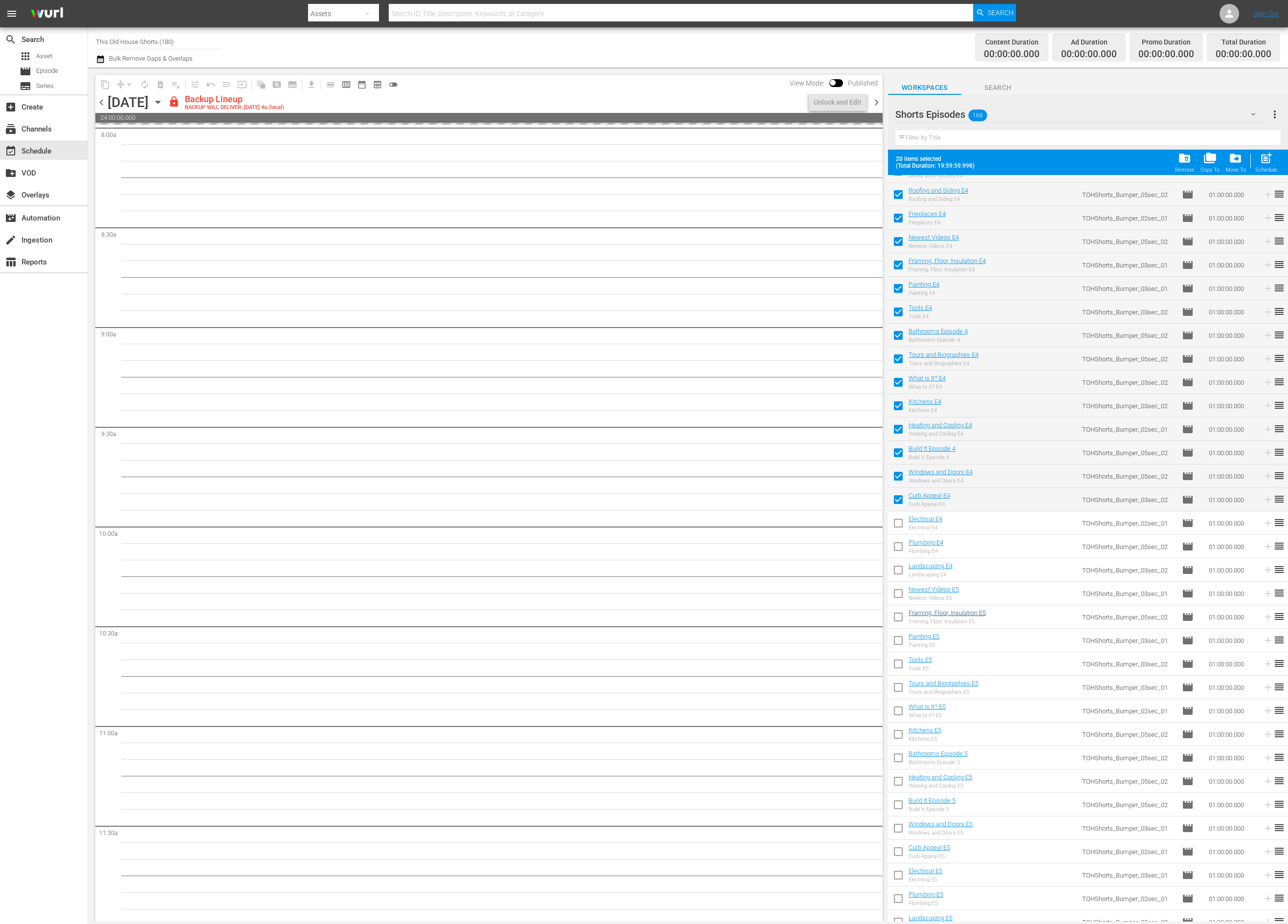
scroll to position [1693, 0]
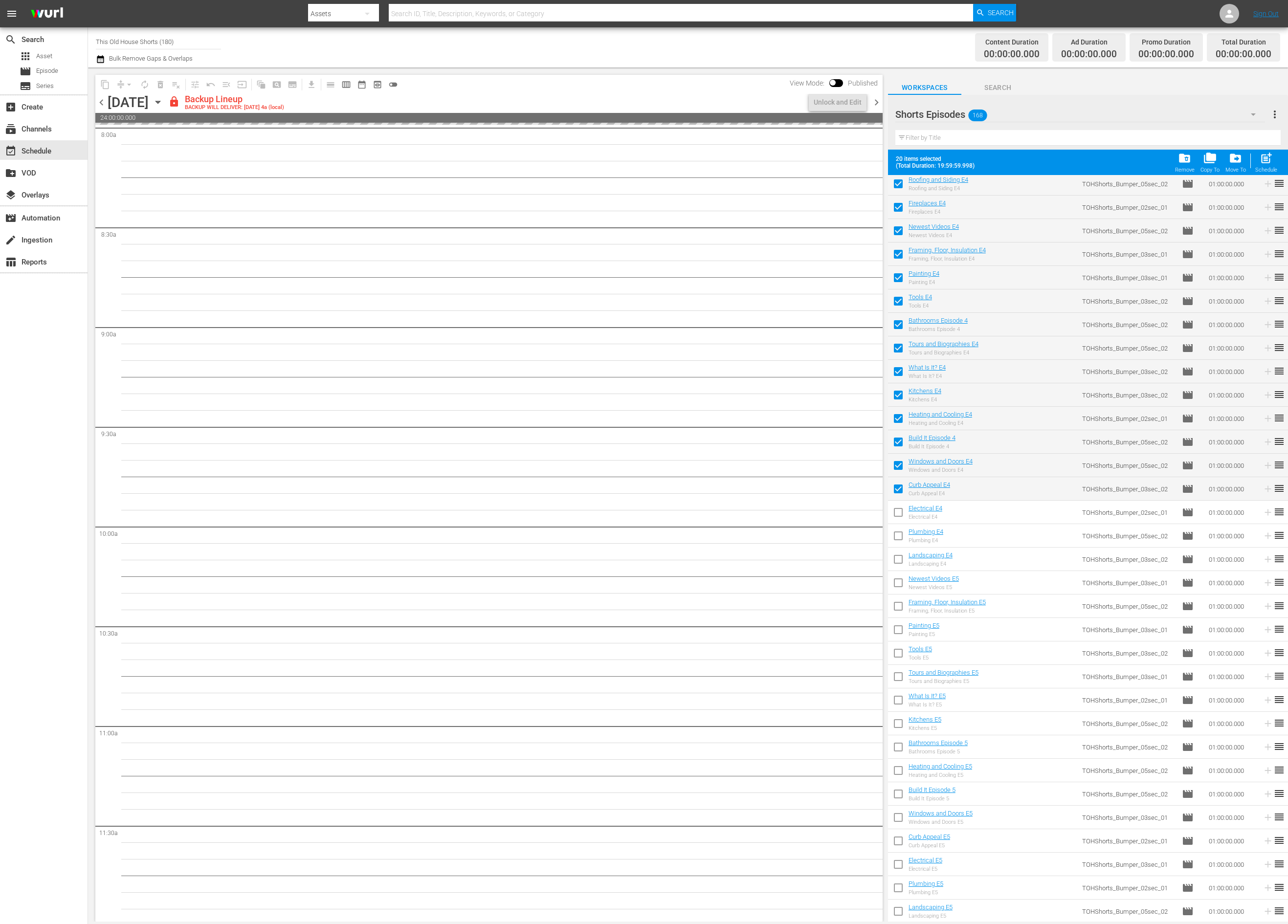
click at [899, 514] on input "checkbox" at bounding box center [898, 514] width 20 height 20
checkbox input "true"
click at [899, 537] on input "checkbox" at bounding box center [898, 537] width 20 height 20
checkbox input "true"
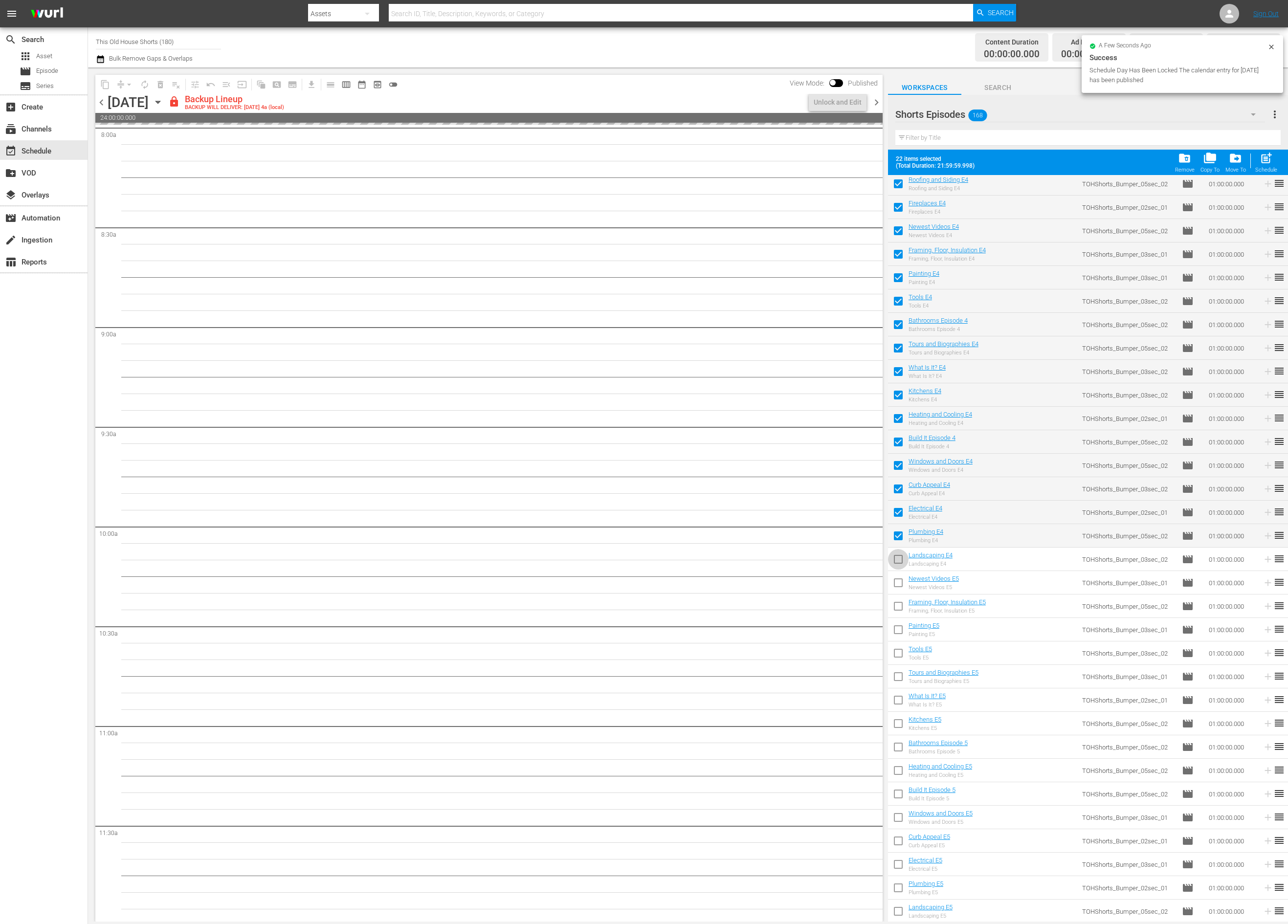
click at [899, 556] on input "checkbox" at bounding box center [898, 561] width 20 height 20
checkbox input "true"
click at [899, 579] on input "checkbox" at bounding box center [898, 585] width 20 height 20
checkbox input "true"
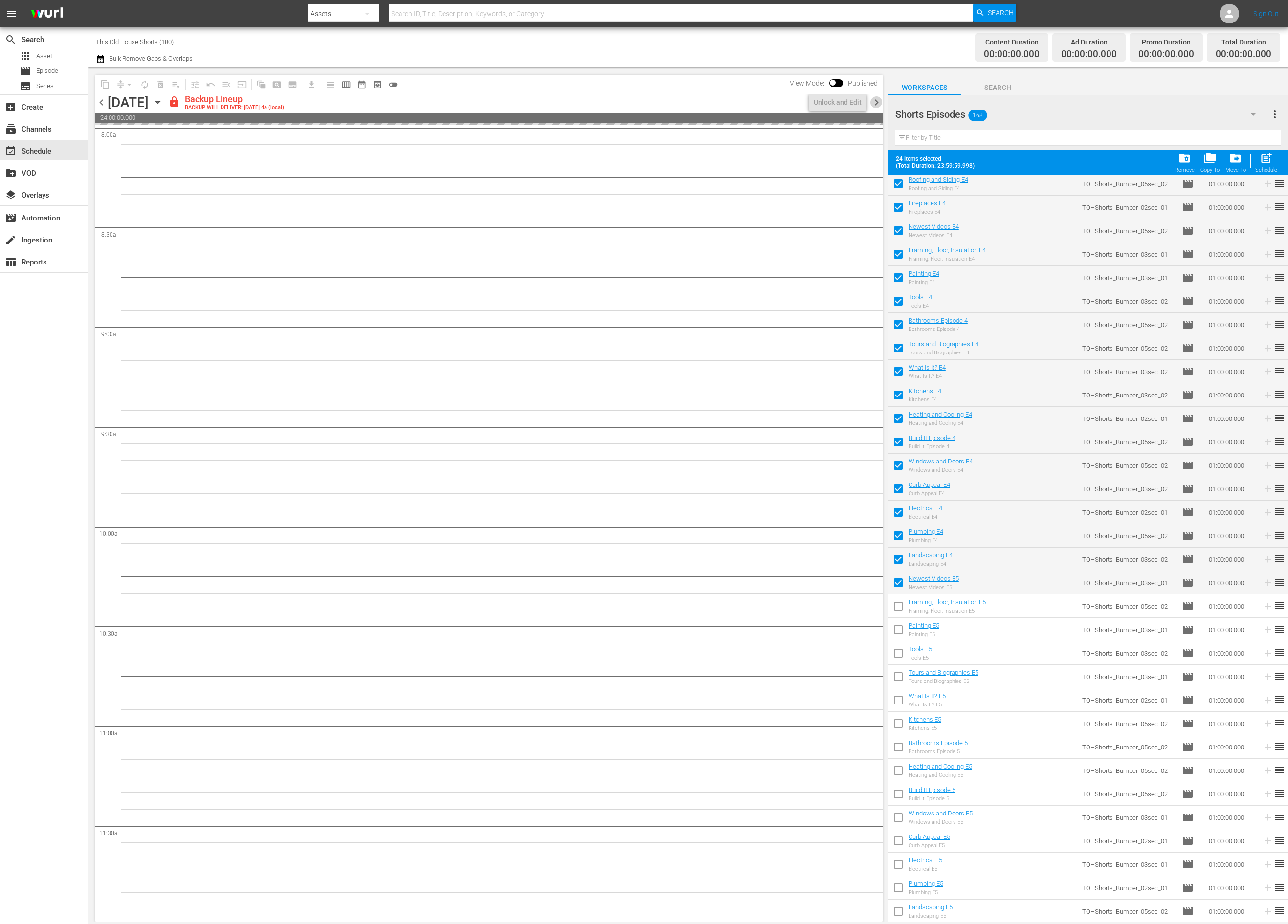
click at [876, 103] on span "chevron_right" at bounding box center [876, 102] width 12 height 12
click at [849, 100] on div "Unlock and Edit" at bounding box center [837, 102] width 48 height 18
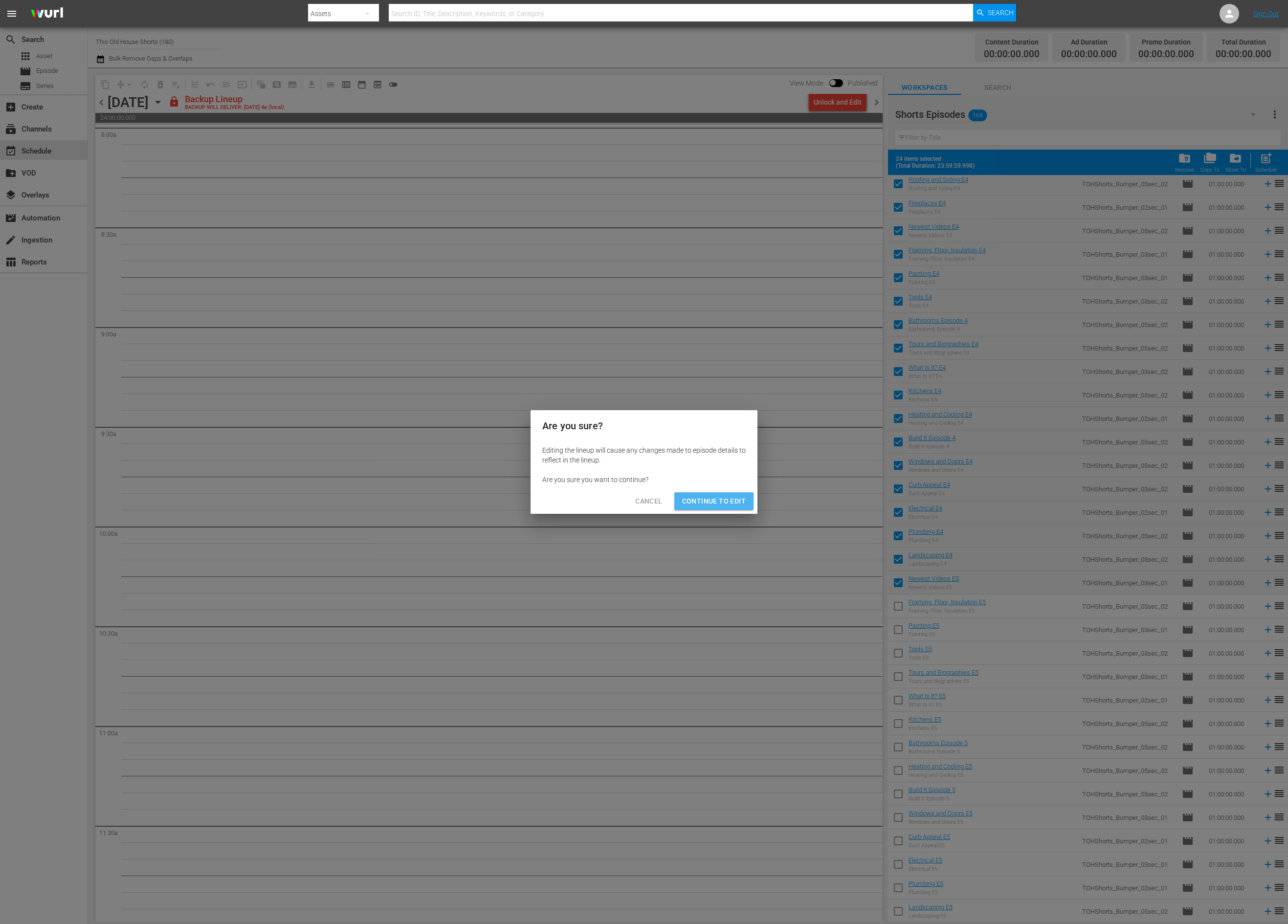
click at [725, 500] on span "Continue to Edit" at bounding box center [714, 501] width 64 height 12
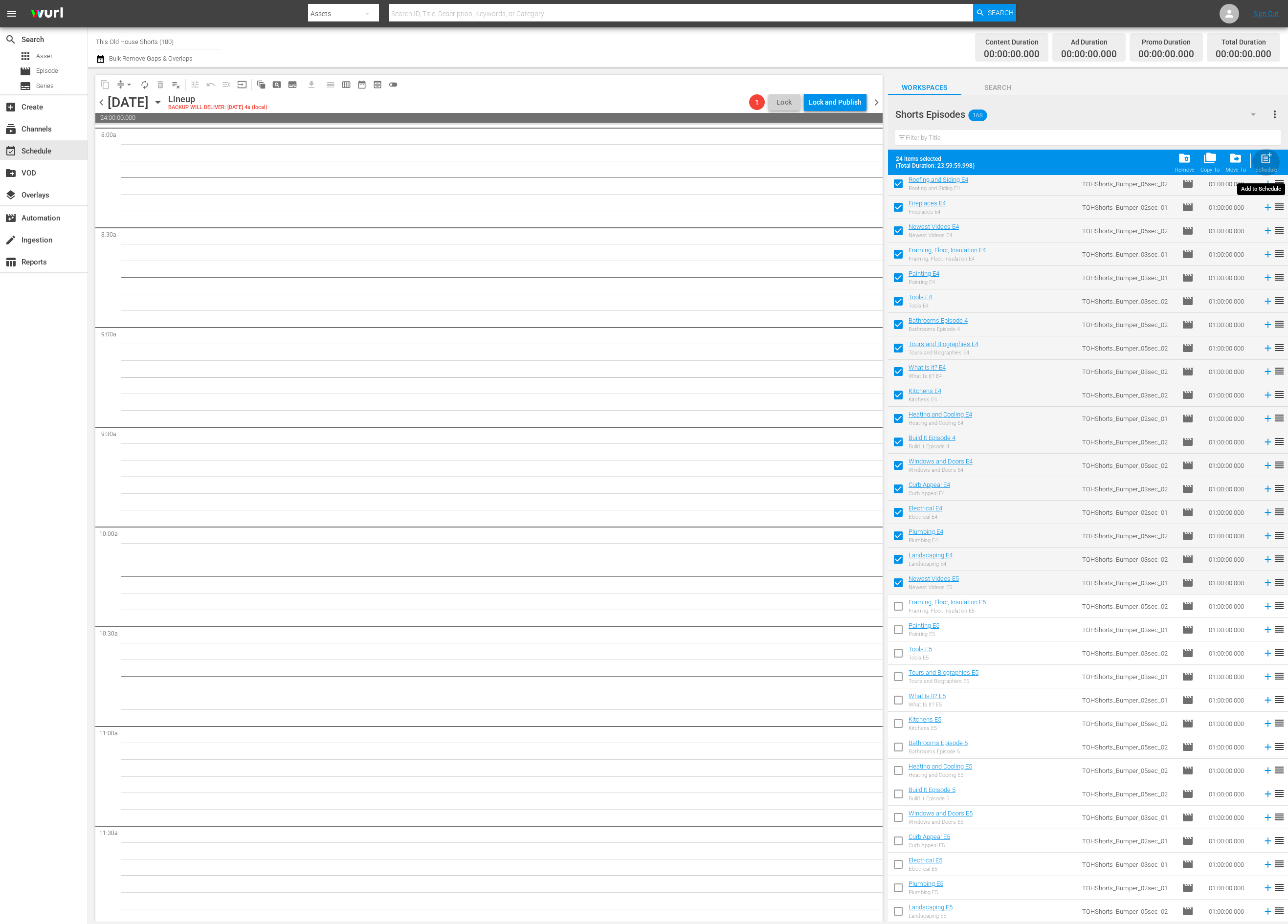
click at [1269, 157] on span "post_add" at bounding box center [1266, 158] width 13 height 13
checkbox input "false"
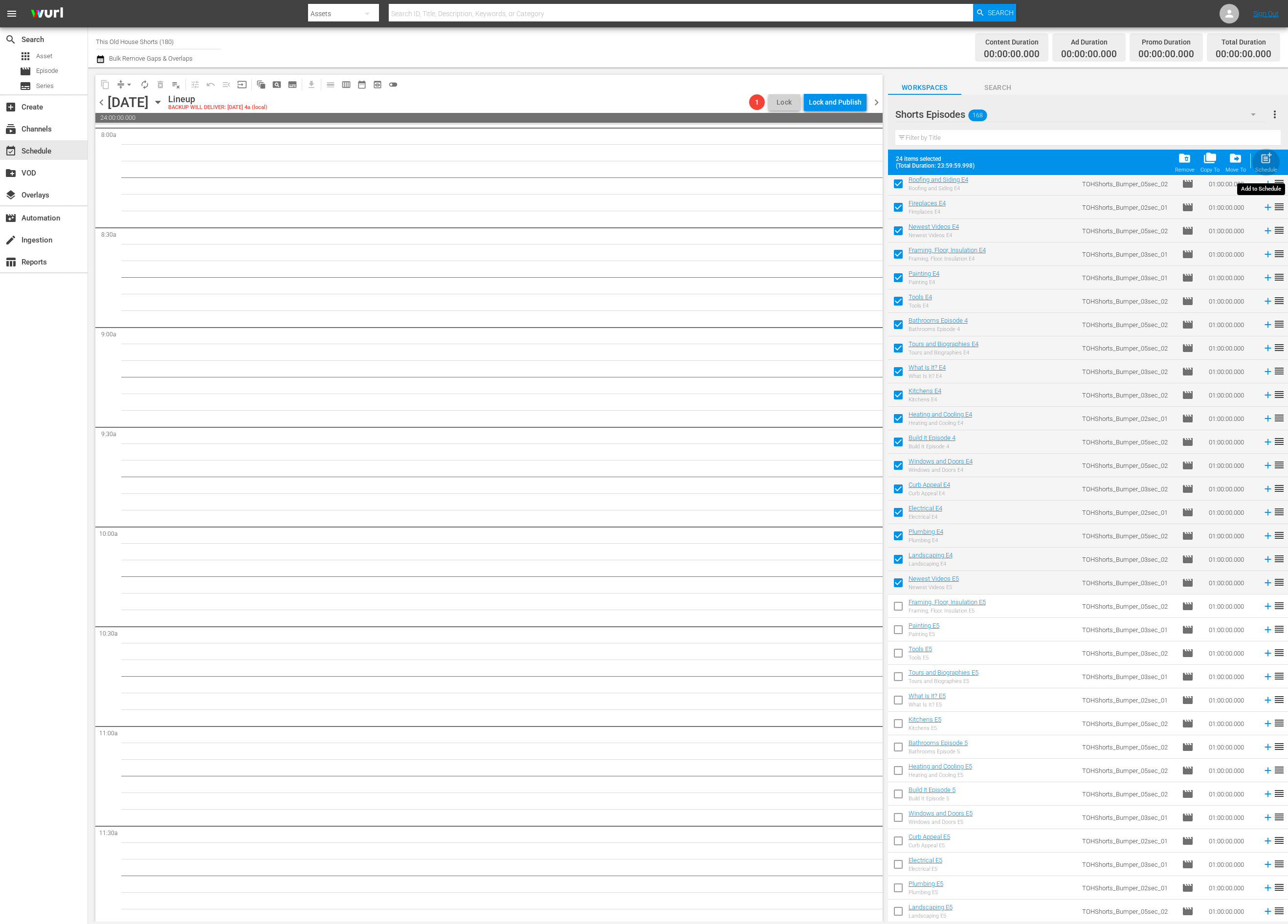
checkbox input "false"
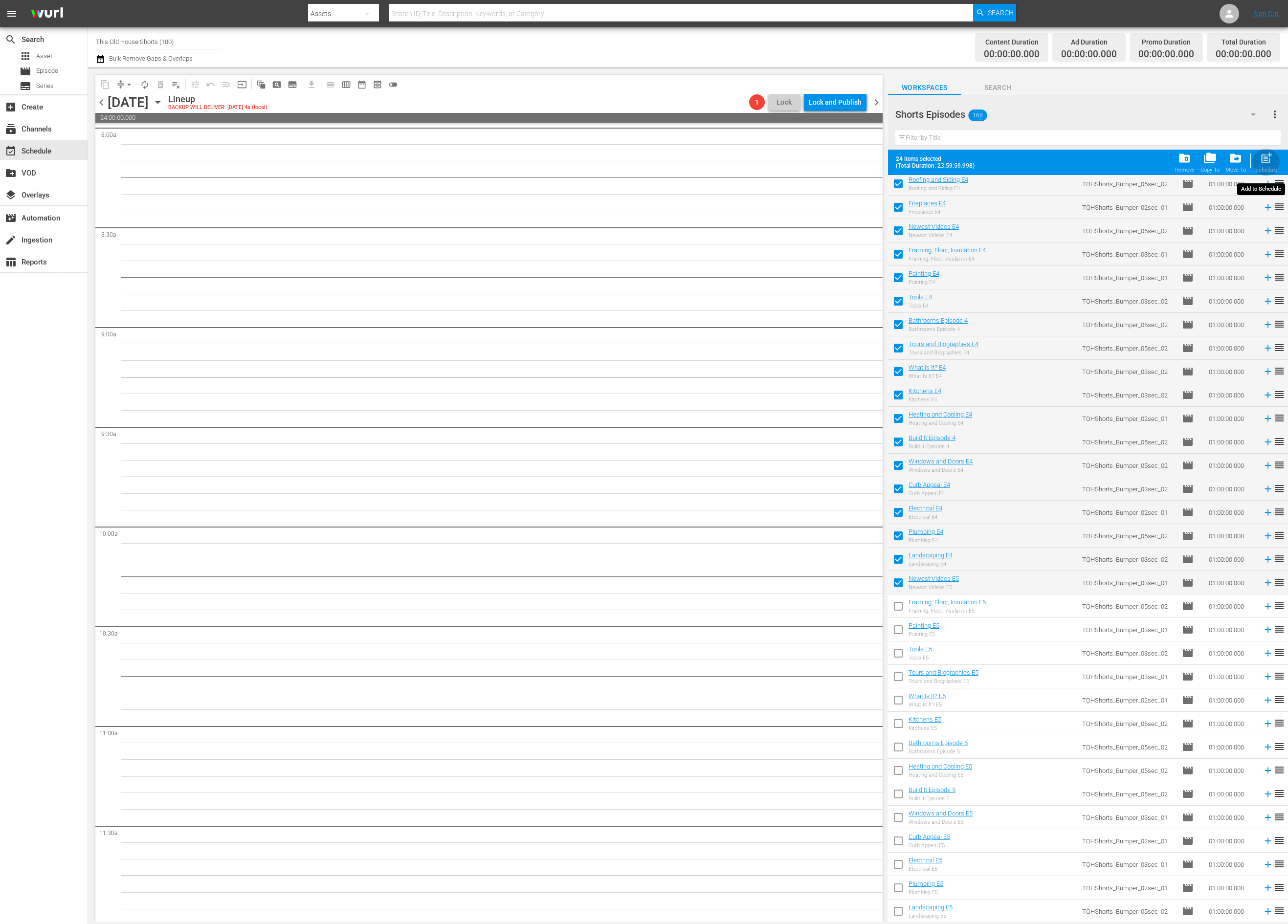
checkbox input "false"
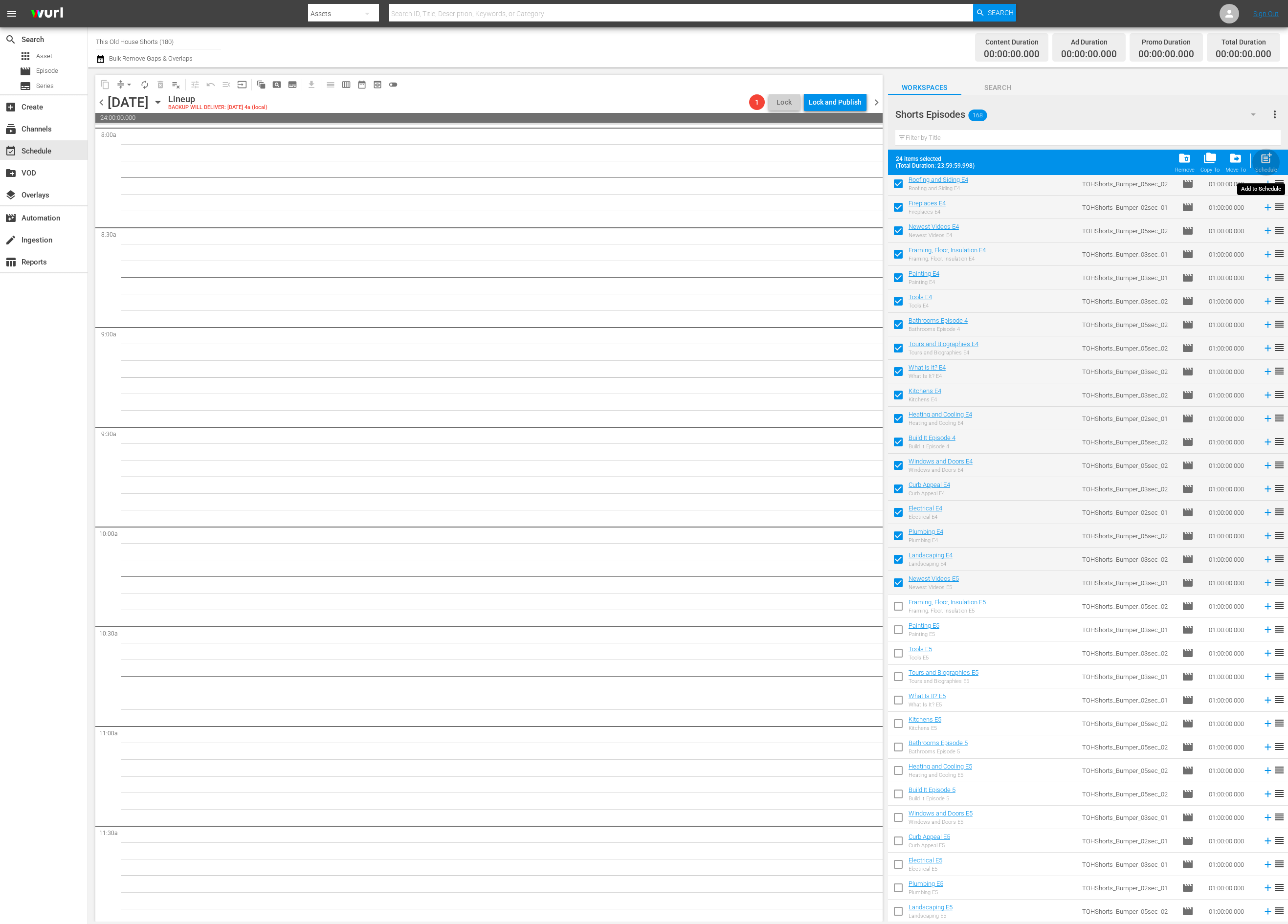
checkbox input "false"
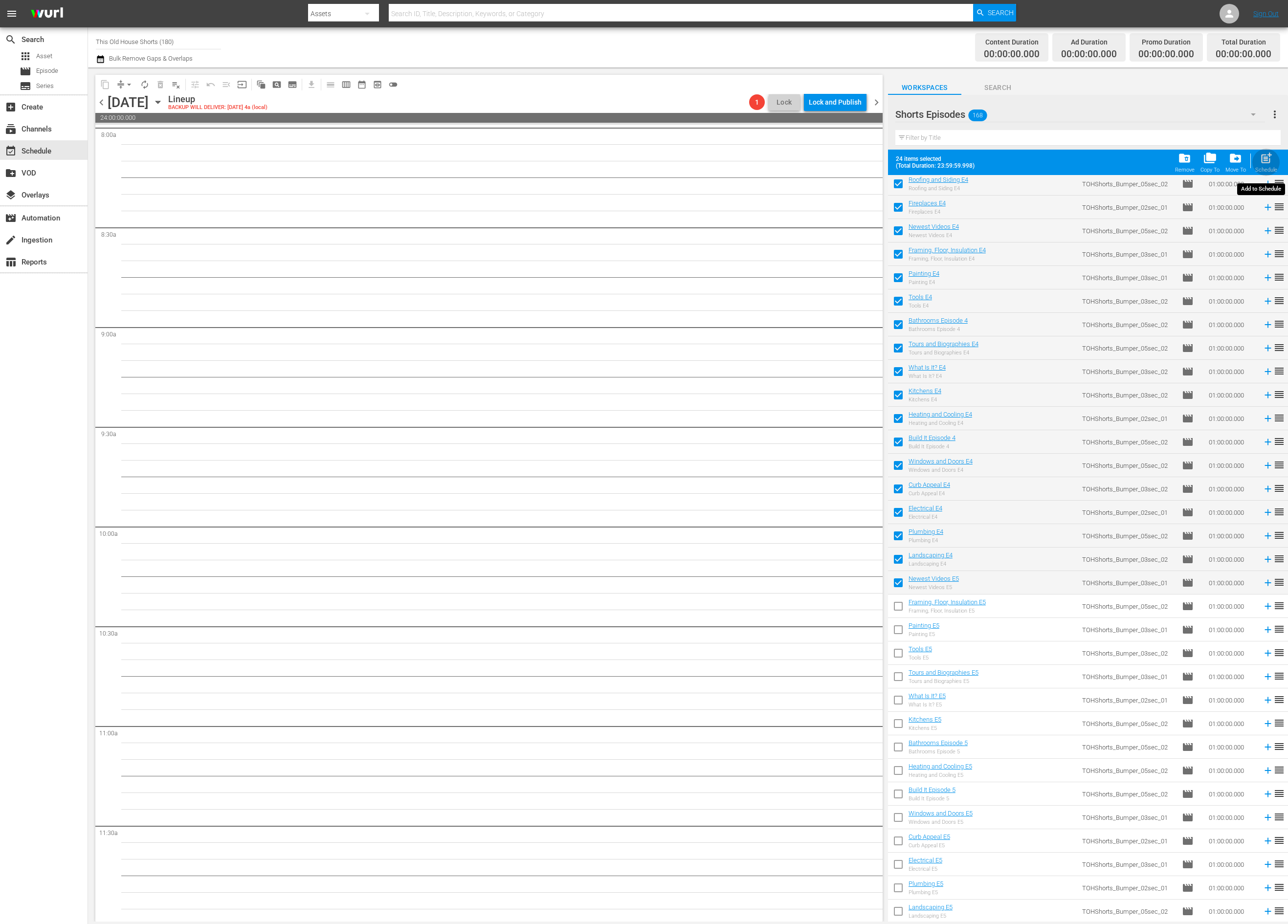
checkbox input "false"
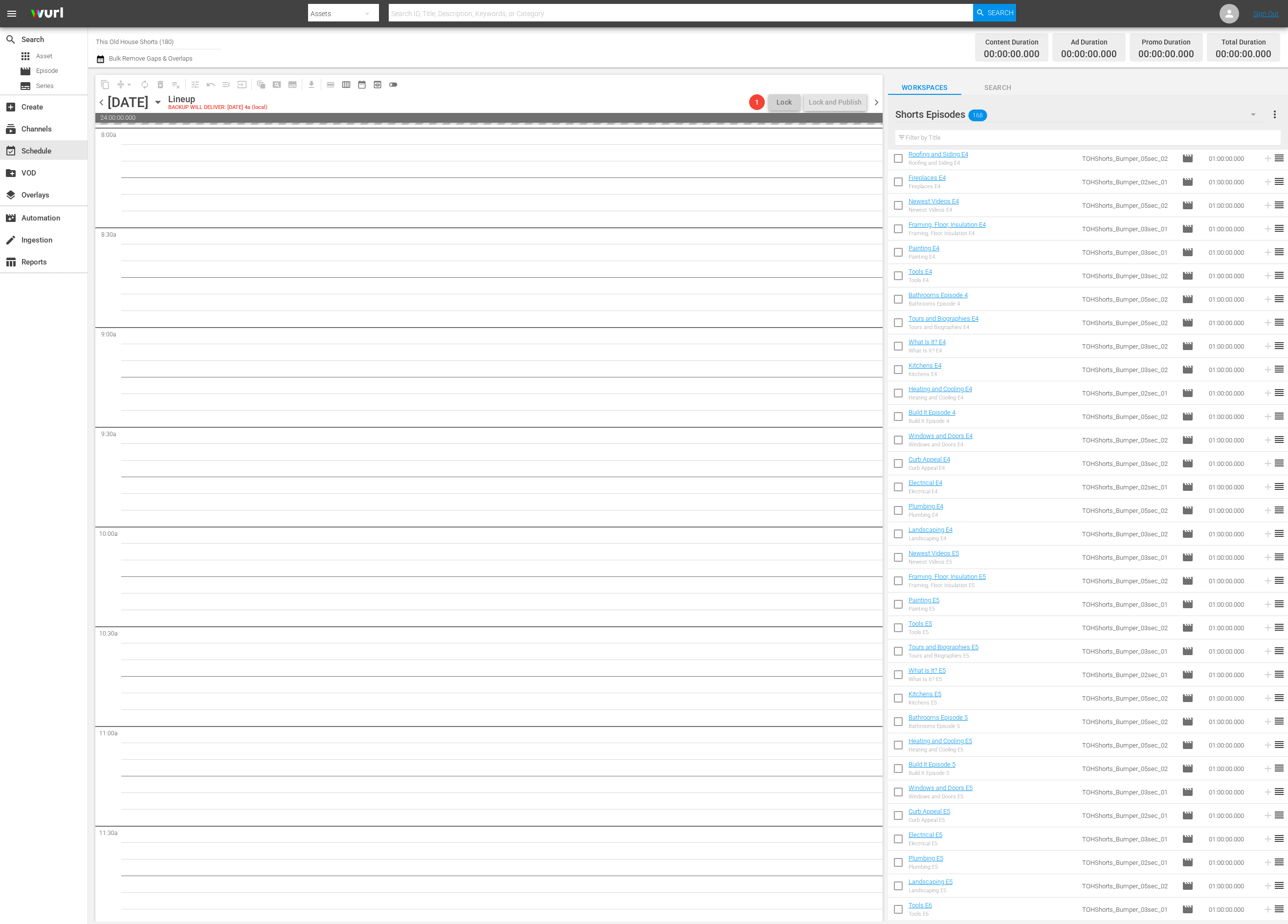
click at [897, 585] on input "checkbox" at bounding box center [898, 583] width 20 height 20
checkbox input "true"
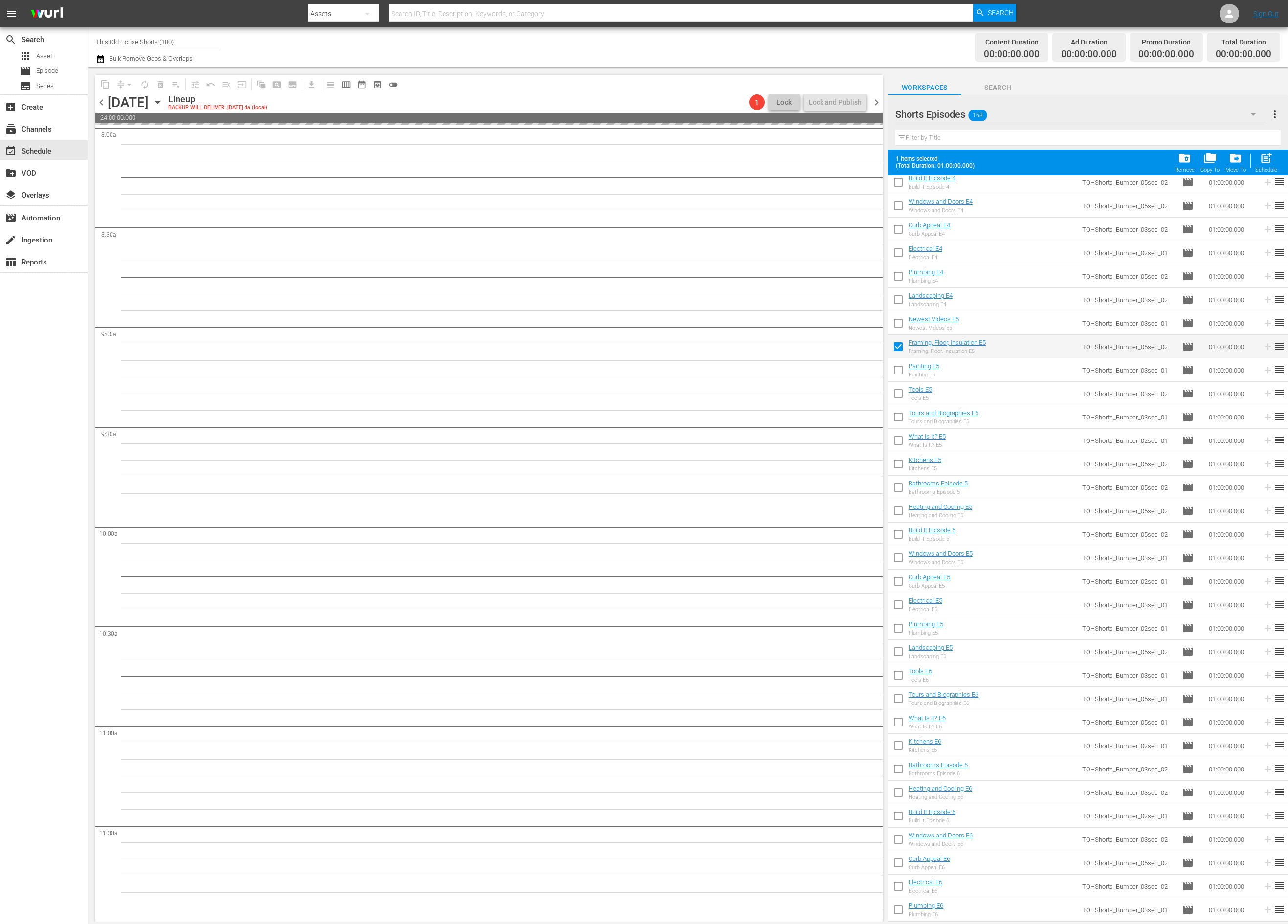
scroll to position [1978, 0]
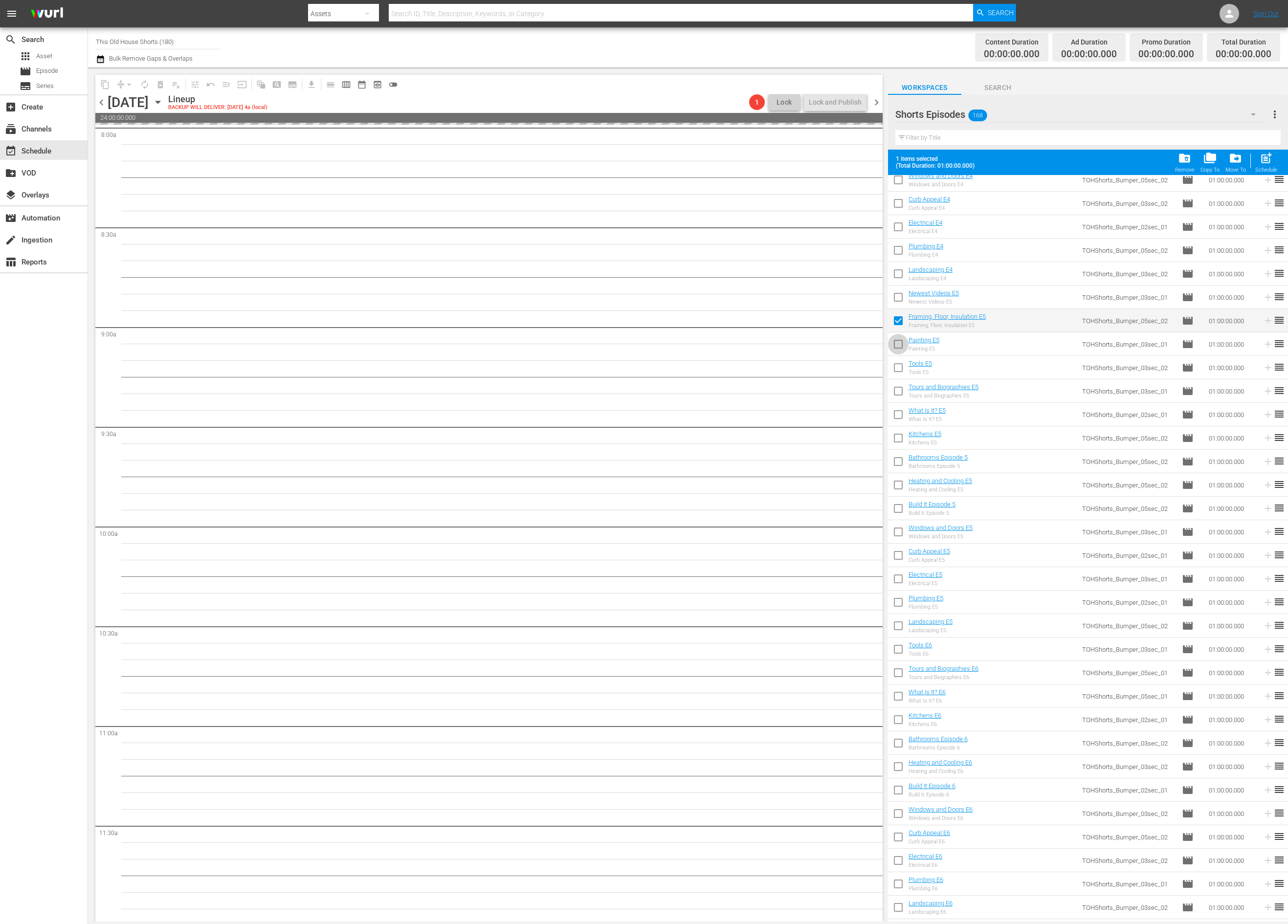
click at [899, 343] on input "checkbox" at bounding box center [898, 346] width 20 height 20
checkbox input "true"
click at [899, 367] on input "checkbox" at bounding box center [898, 370] width 20 height 20
checkbox input "true"
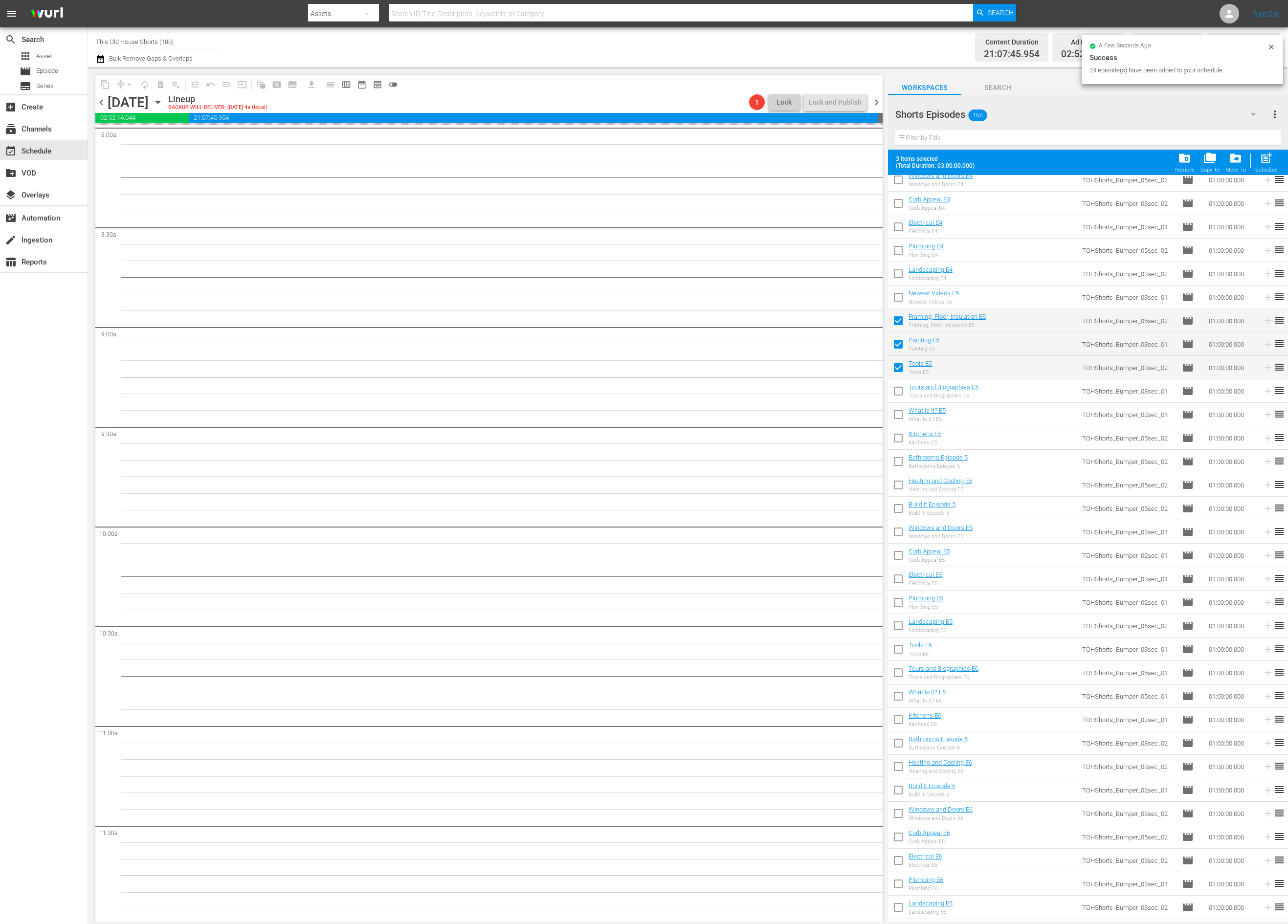
click at [897, 394] on input "checkbox" at bounding box center [898, 393] width 20 height 20
checkbox input "true"
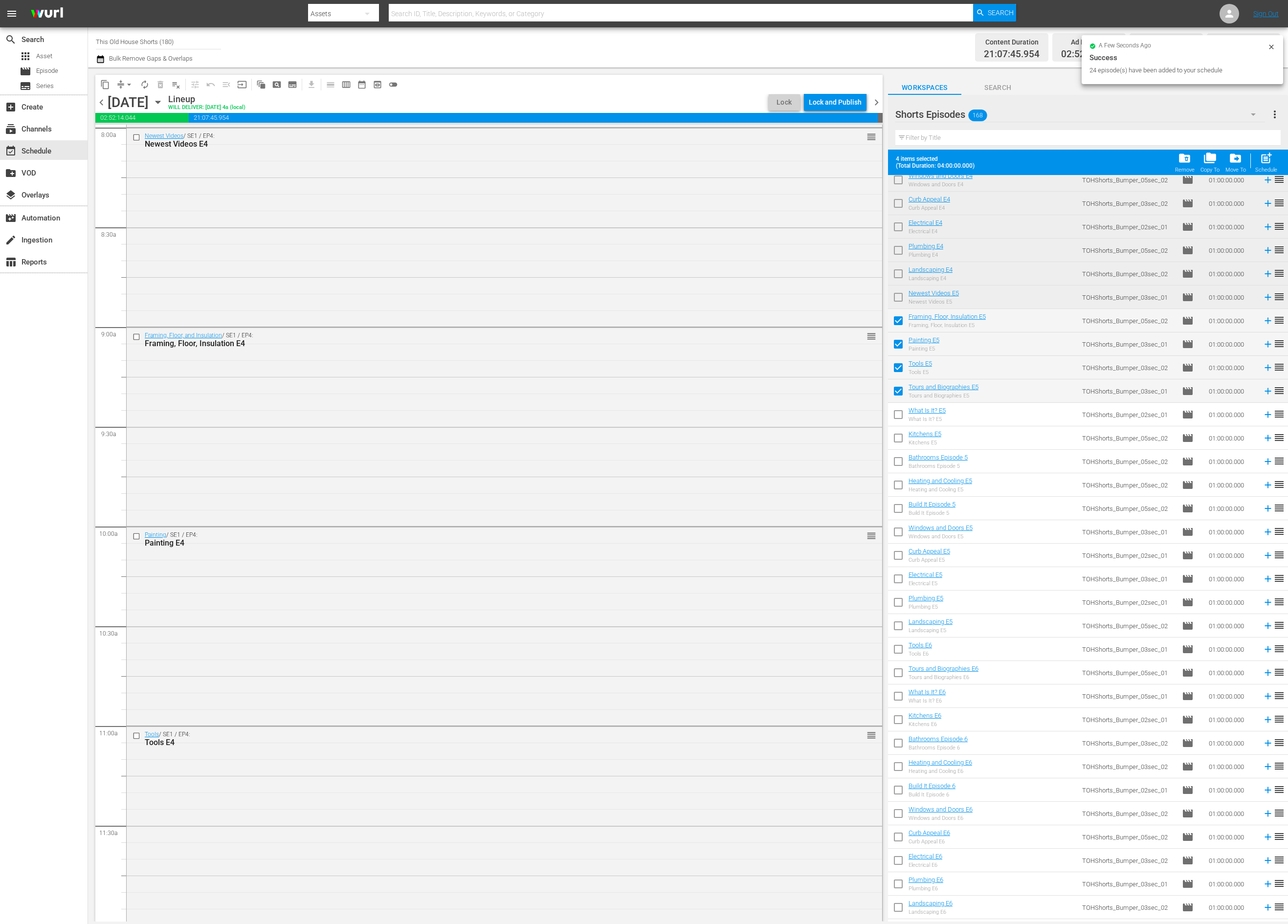
click at [897, 413] on input "checkbox" at bounding box center [898, 416] width 20 height 20
checkbox input "true"
click at [903, 436] on input "checkbox" at bounding box center [898, 440] width 20 height 20
checkbox input "true"
click at [897, 463] on input "checkbox" at bounding box center [898, 463] width 20 height 20
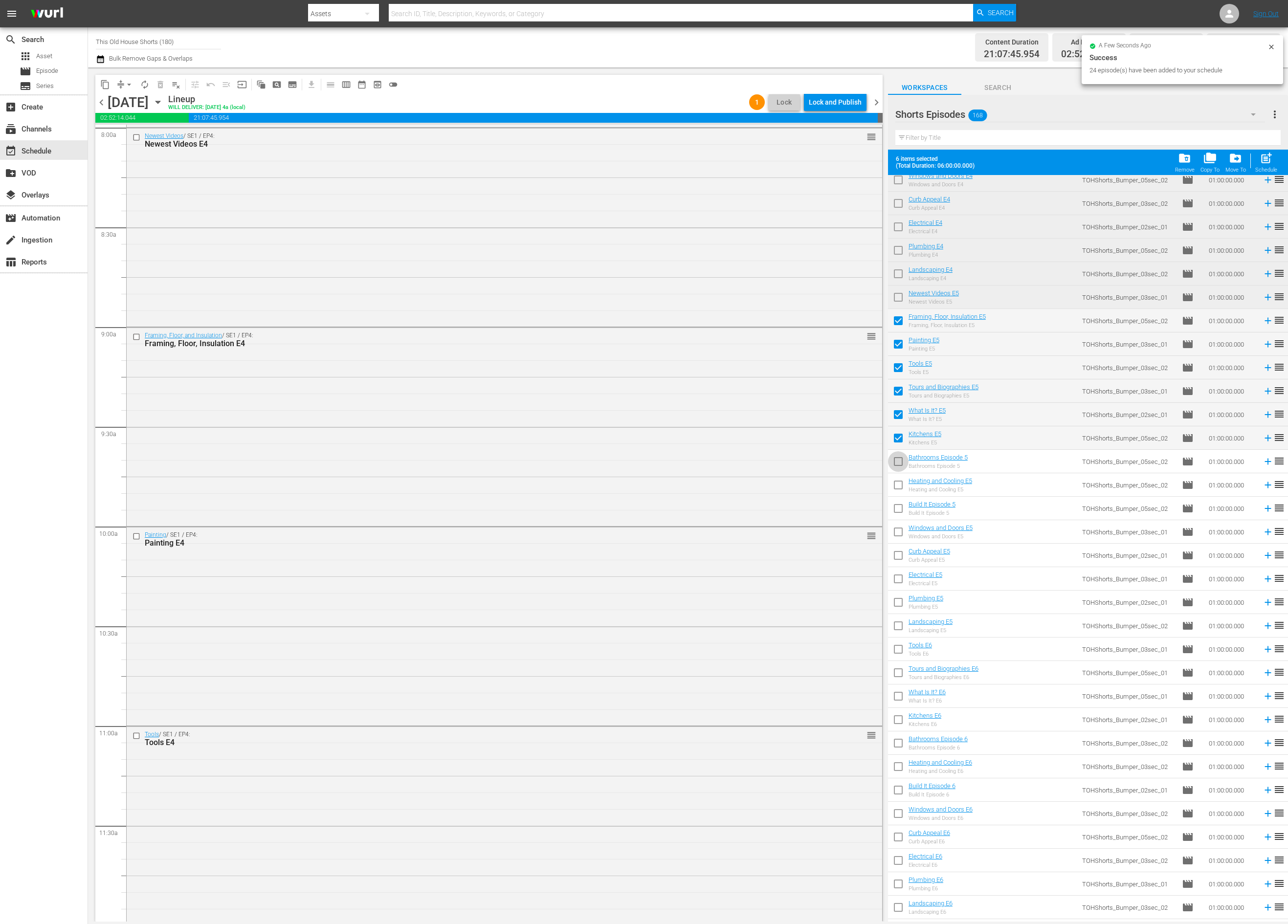
checkbox input "true"
click at [898, 481] on input "checkbox" at bounding box center [898, 487] width 20 height 20
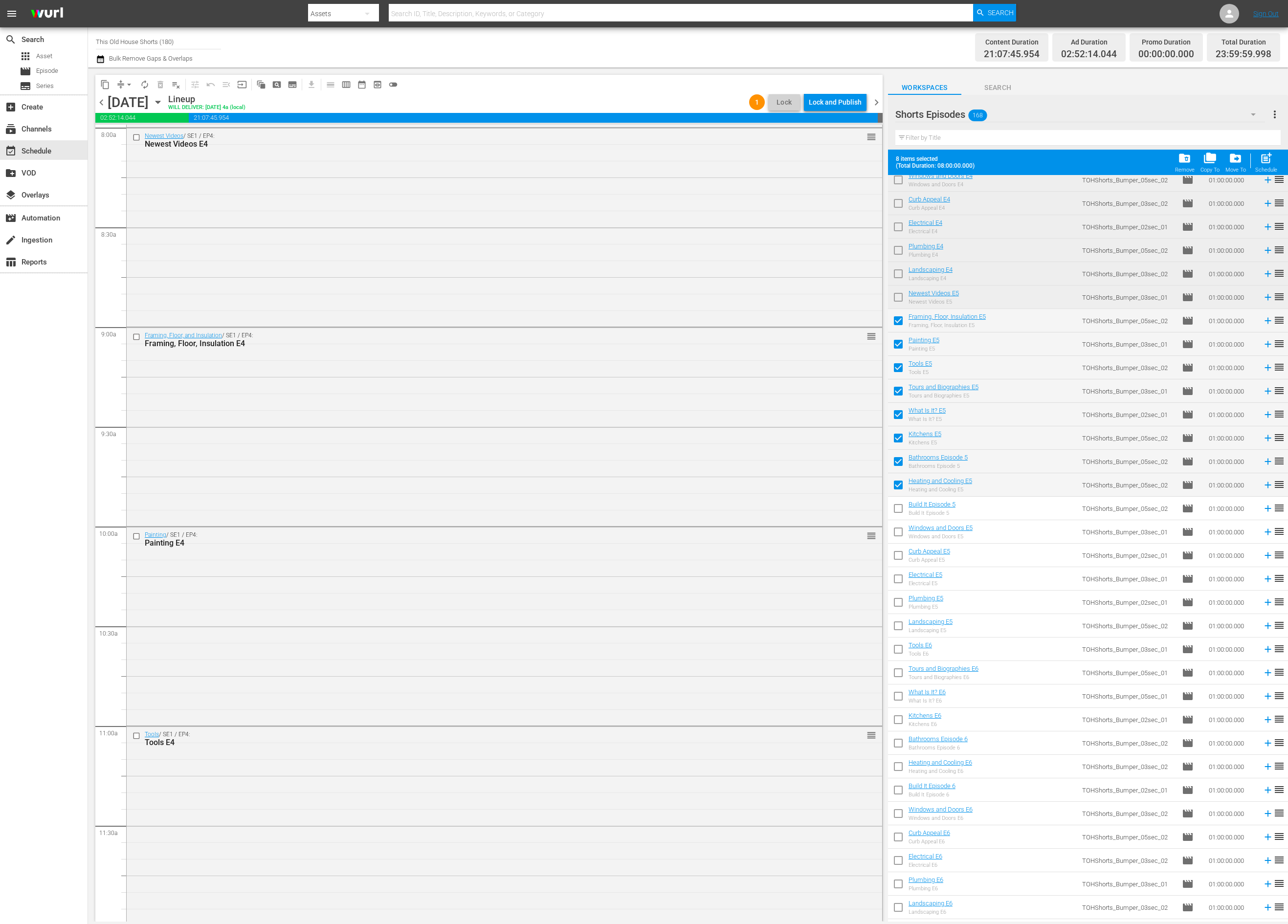
click at [901, 511] on input "checkbox" at bounding box center [898, 510] width 20 height 20
click at [901, 531] on input "checkbox" at bounding box center [898, 534] width 20 height 20
click at [901, 552] on input "checkbox" at bounding box center [898, 557] width 20 height 20
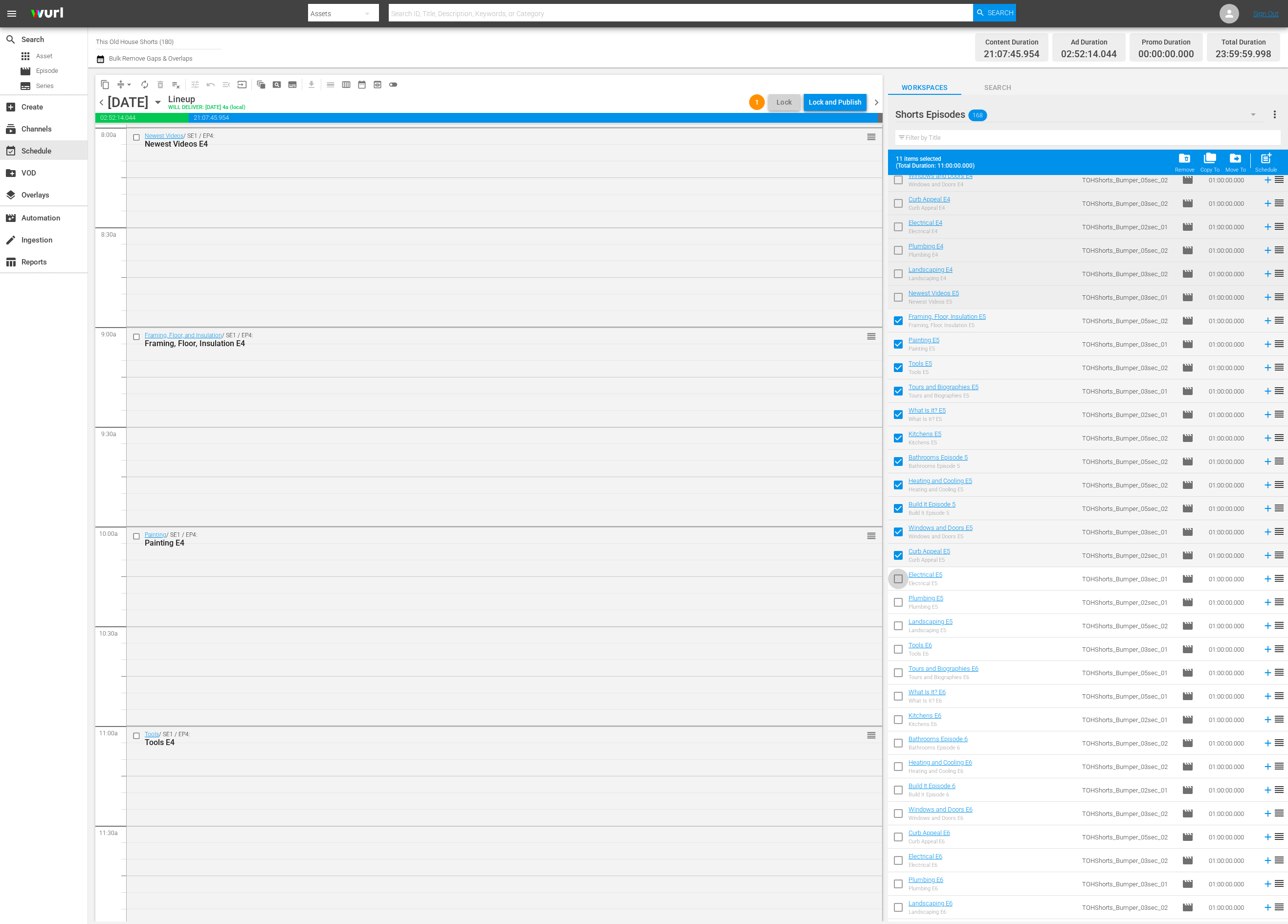
click at [902, 574] on input "checkbox" at bounding box center [898, 581] width 20 height 20
click at [901, 604] on input "checkbox" at bounding box center [898, 604] width 20 height 20
click at [874, 103] on span "chevron_right" at bounding box center [876, 102] width 12 height 12
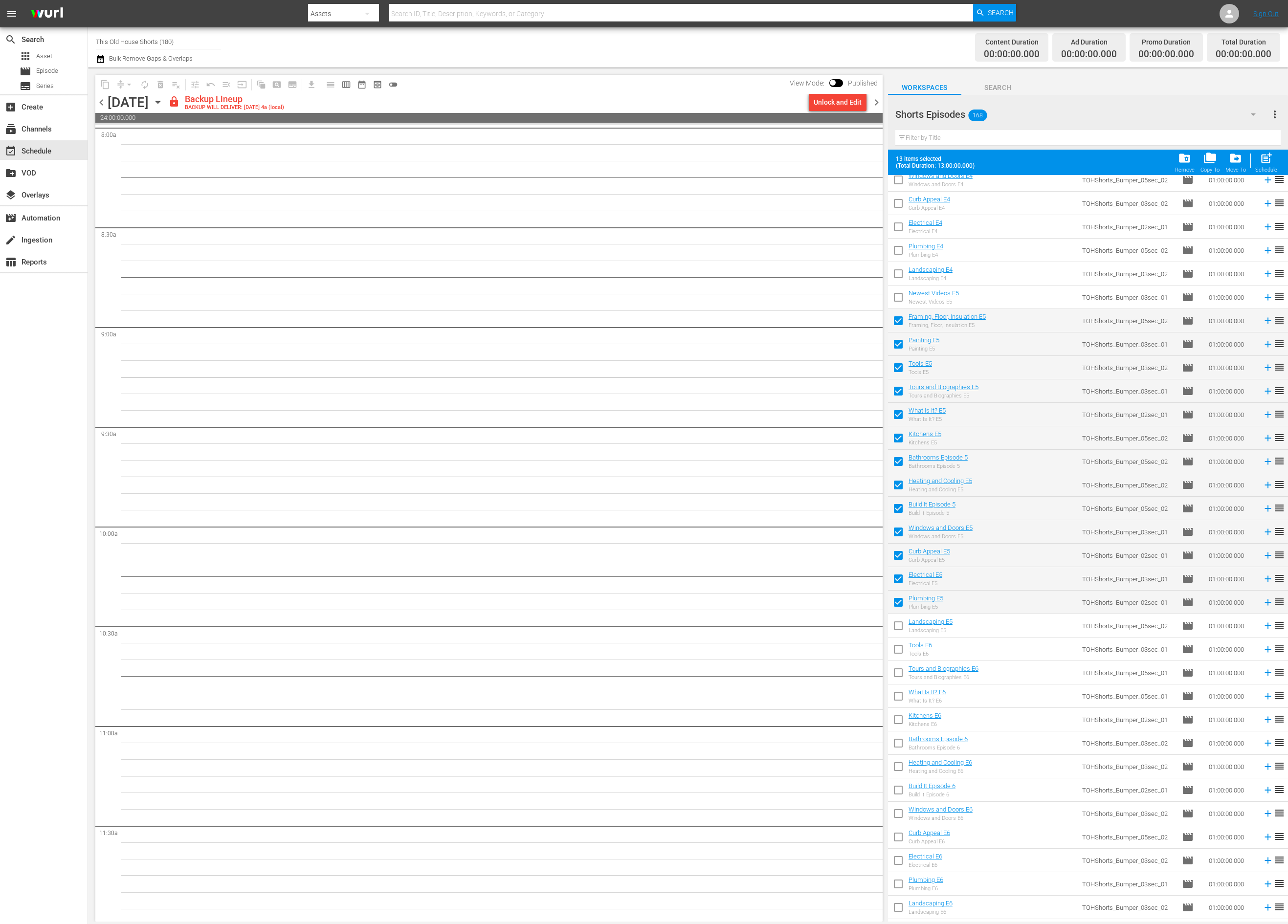
click at [898, 627] on input "checkbox" at bounding box center [898, 628] width 20 height 20
click at [900, 655] on input "checkbox" at bounding box center [898, 651] width 20 height 20
click at [900, 674] on input "checkbox" at bounding box center [898, 674] width 20 height 20
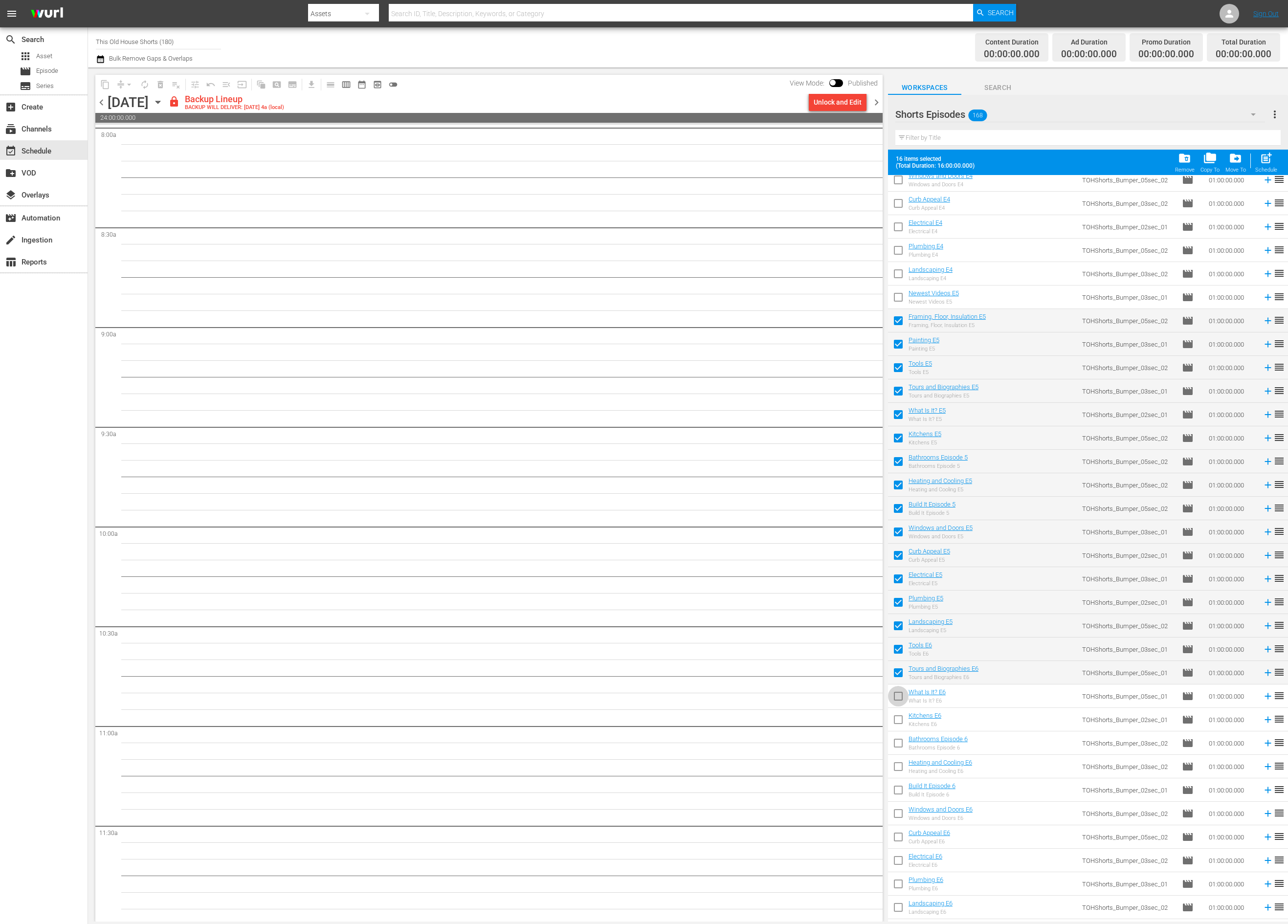
click at [899, 697] on input "checkbox" at bounding box center [898, 698] width 20 height 20
click at [899, 719] on input "checkbox" at bounding box center [898, 722] width 20 height 20
click at [901, 741] on input "checkbox" at bounding box center [898, 745] width 20 height 20
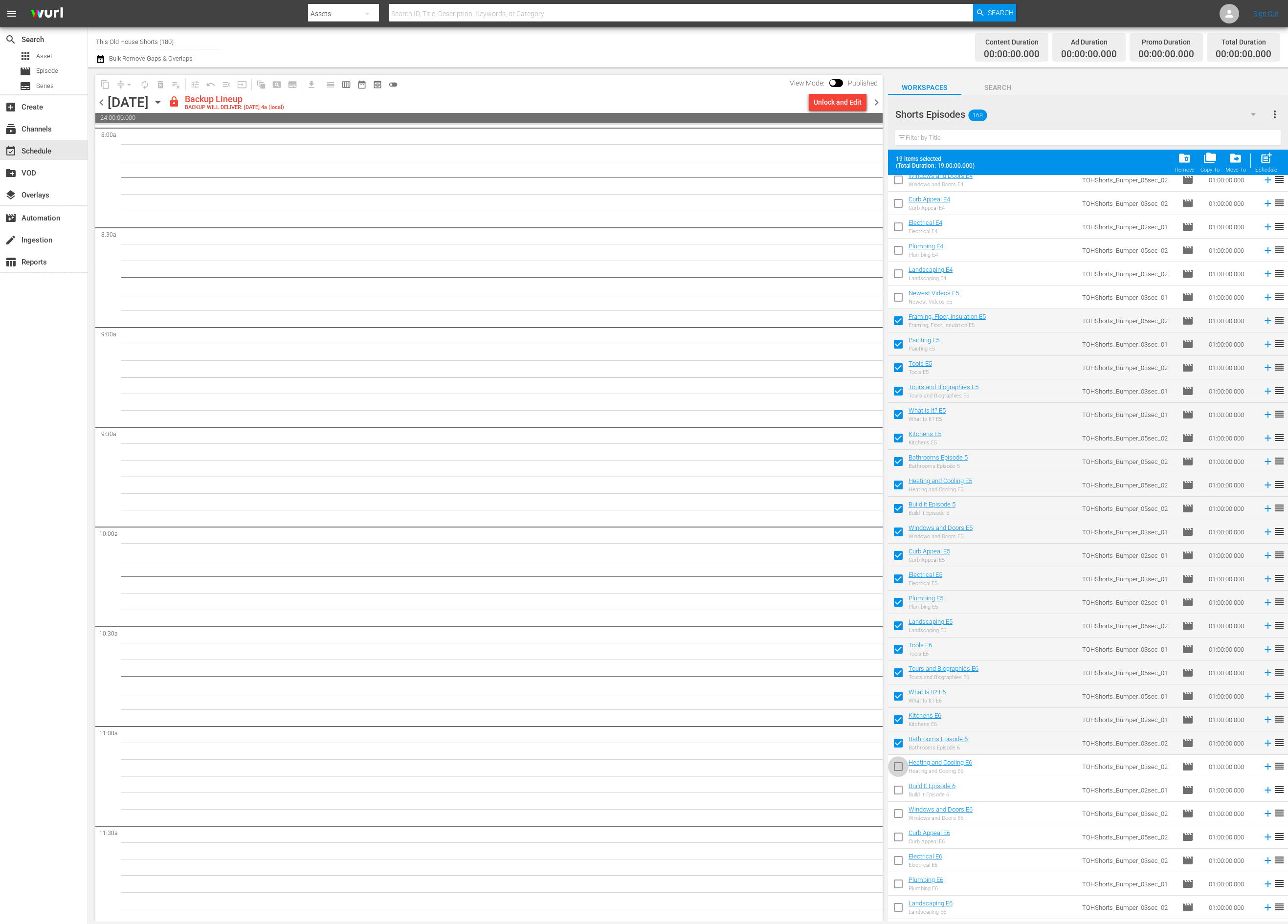
click at [899, 764] on input "checkbox" at bounding box center [898, 768] width 20 height 20
click at [899, 798] on input "checkbox" at bounding box center [898, 792] width 20 height 20
click at [899, 821] on input "checkbox" at bounding box center [898, 815] width 20 height 20
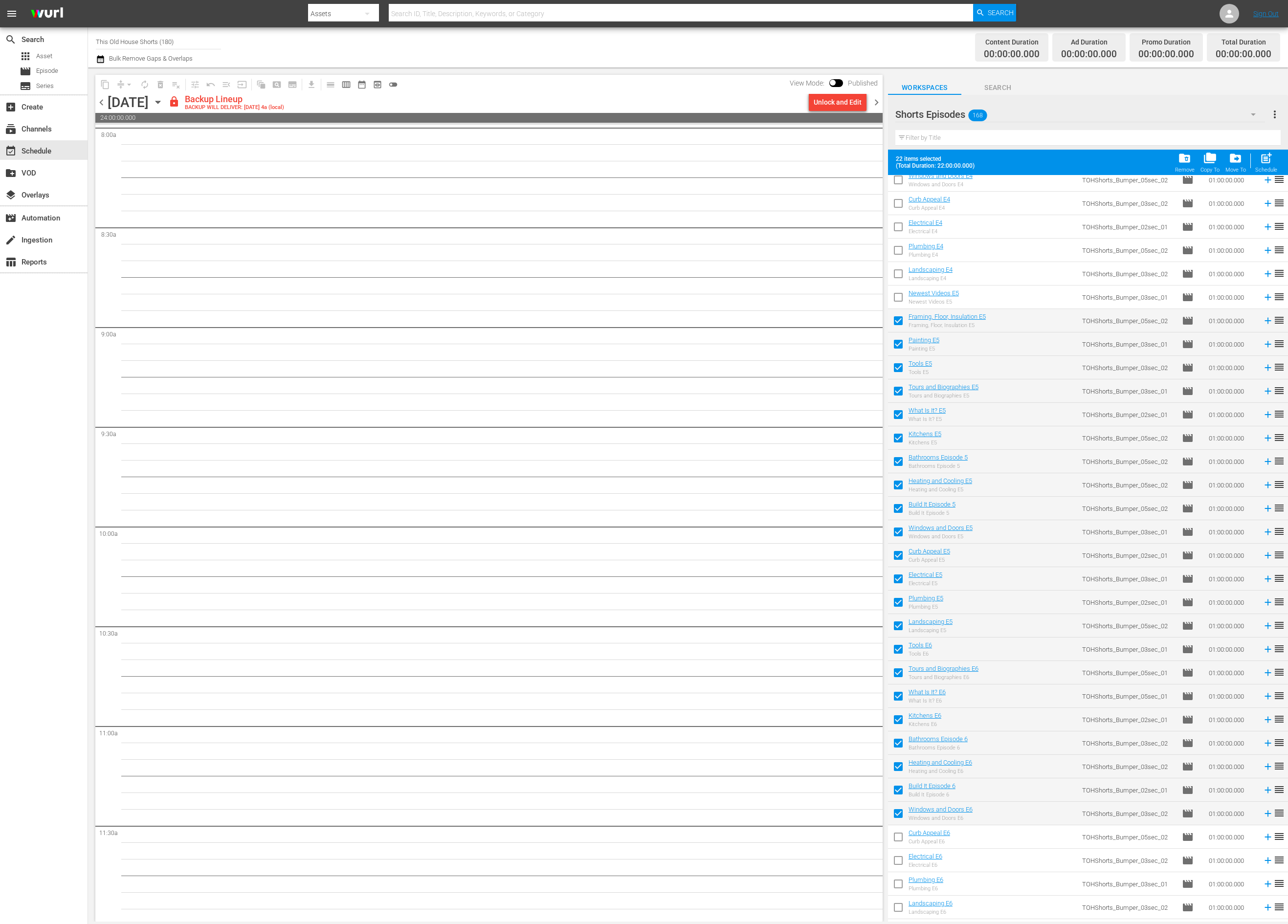
click at [900, 839] on input "checkbox" at bounding box center [898, 839] width 20 height 20
click at [900, 856] on input "checkbox" at bounding box center [898, 862] width 20 height 20
click at [900, 889] on input "checkbox" at bounding box center [898, 885] width 20 height 20
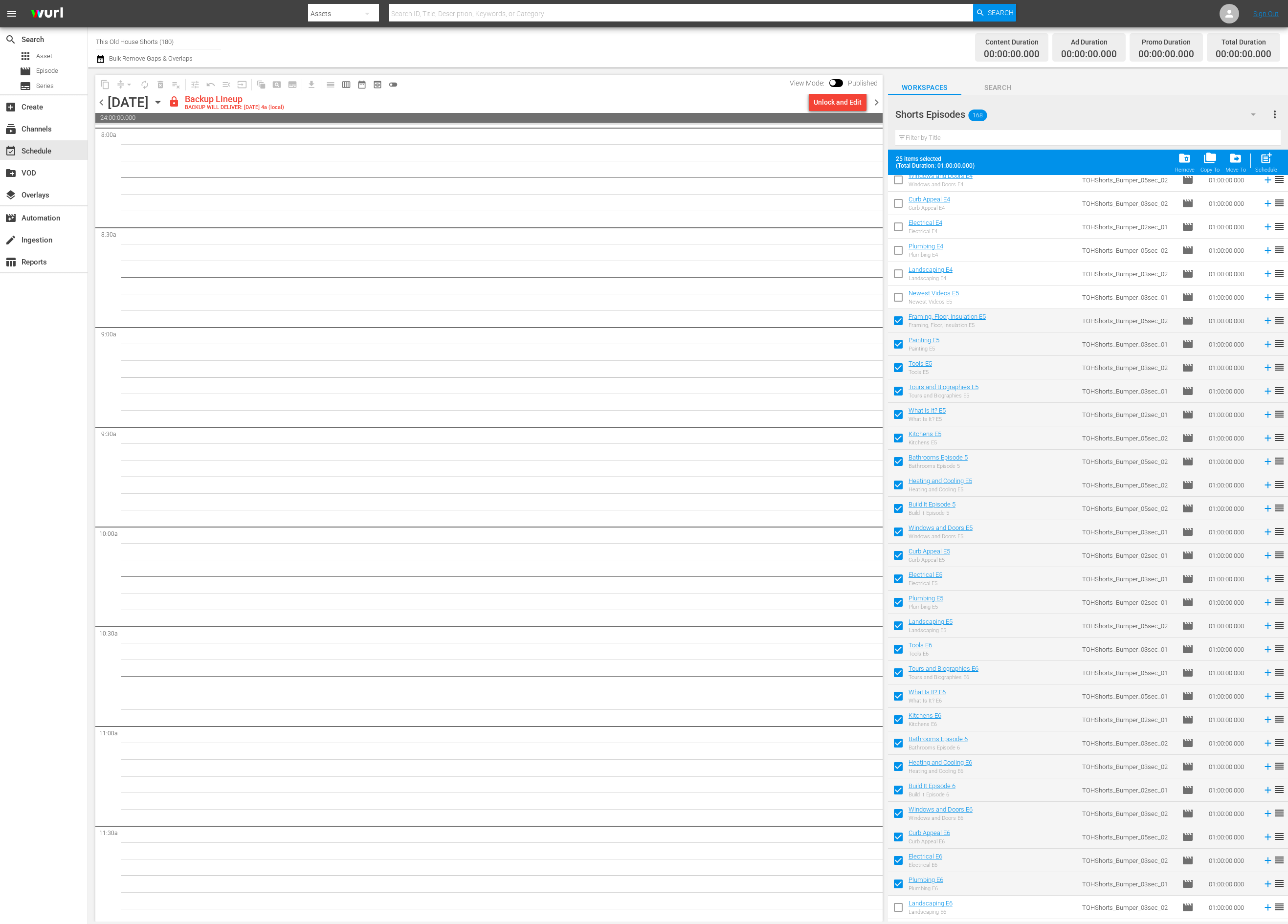
click at [900, 889] on input "checkbox" at bounding box center [898, 885] width 20 height 20
click at [1264, 152] on span "post_add" at bounding box center [1266, 158] width 13 height 13
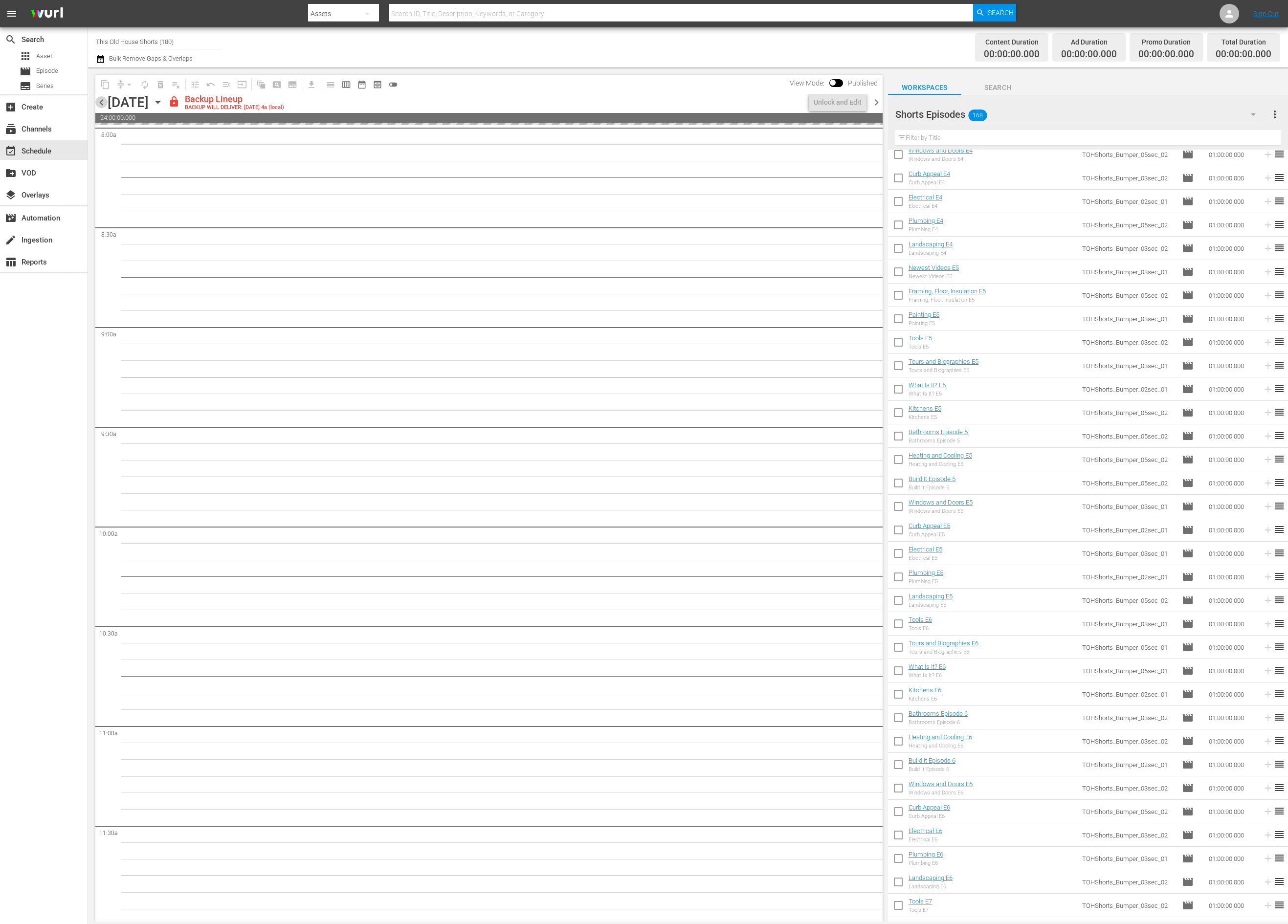
click at [101, 100] on span "chevron_left" at bounding box center [101, 102] width 12 height 12
click at [101, 100] on span "chevron_left" at bounding box center [101, 102] width 12 height 12
click at [833, 100] on div "Unlock and Edit" at bounding box center [837, 102] width 48 height 18
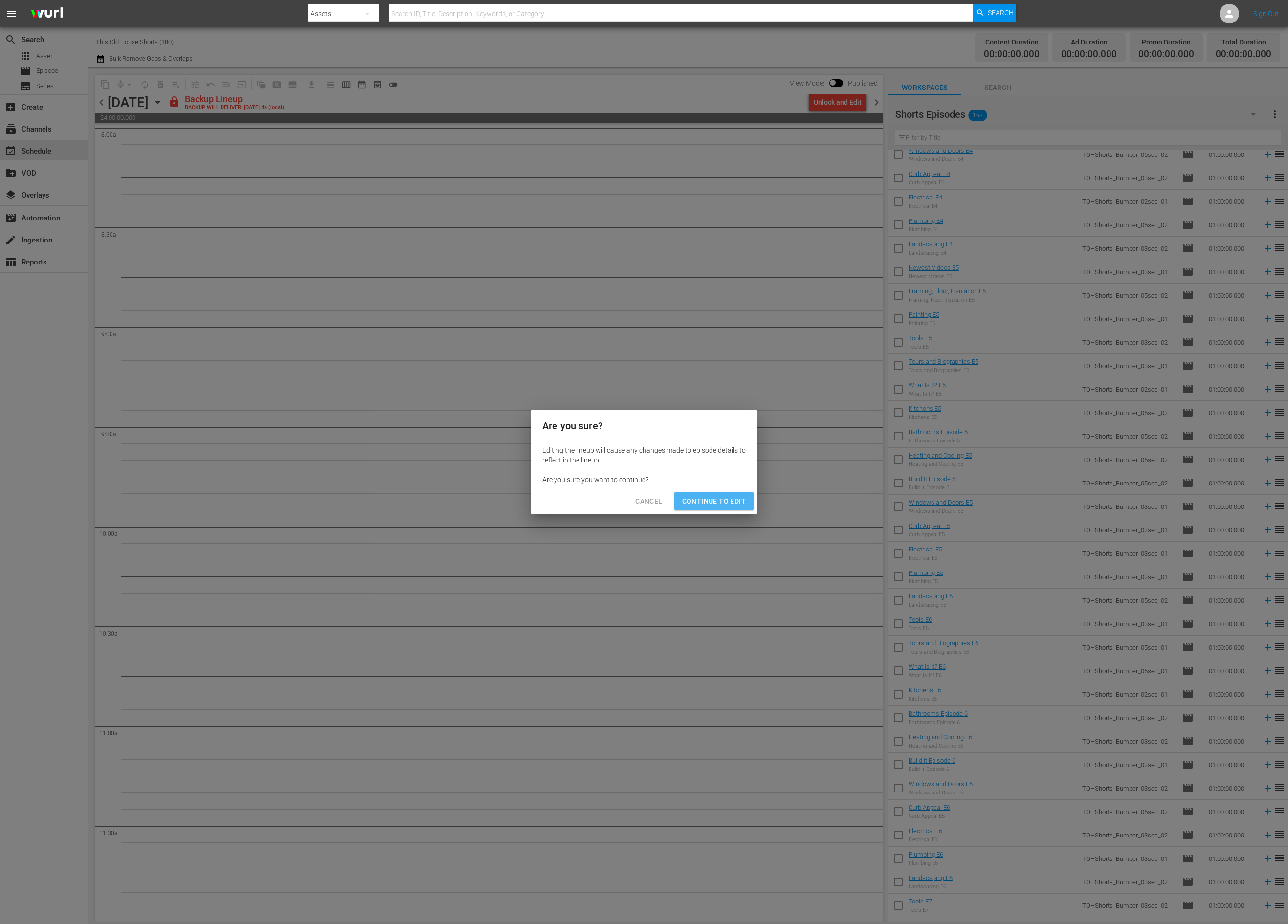
click at [714, 504] on span "Continue to Edit" at bounding box center [714, 501] width 64 height 12
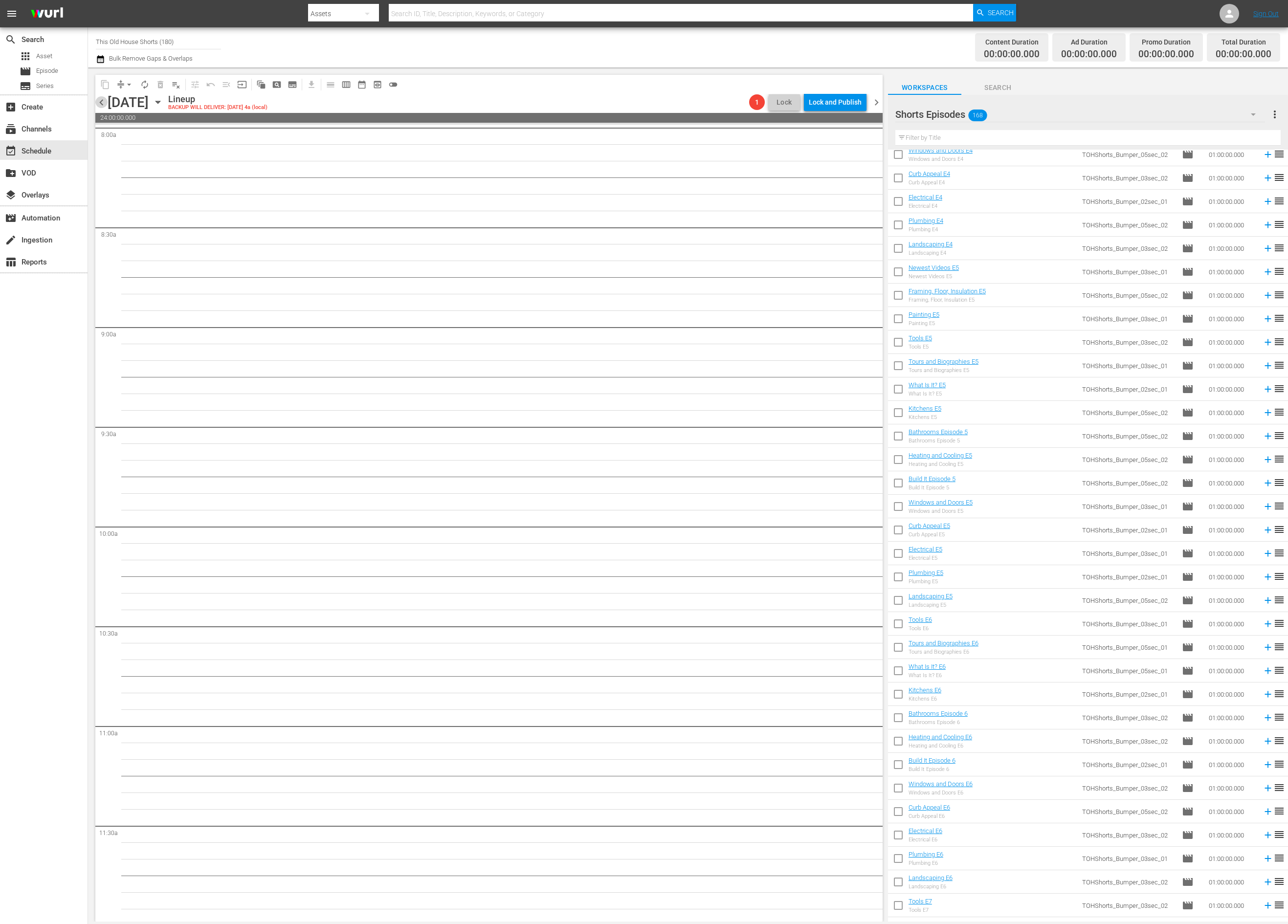
click at [103, 97] on span "chevron_left" at bounding box center [101, 102] width 12 height 12
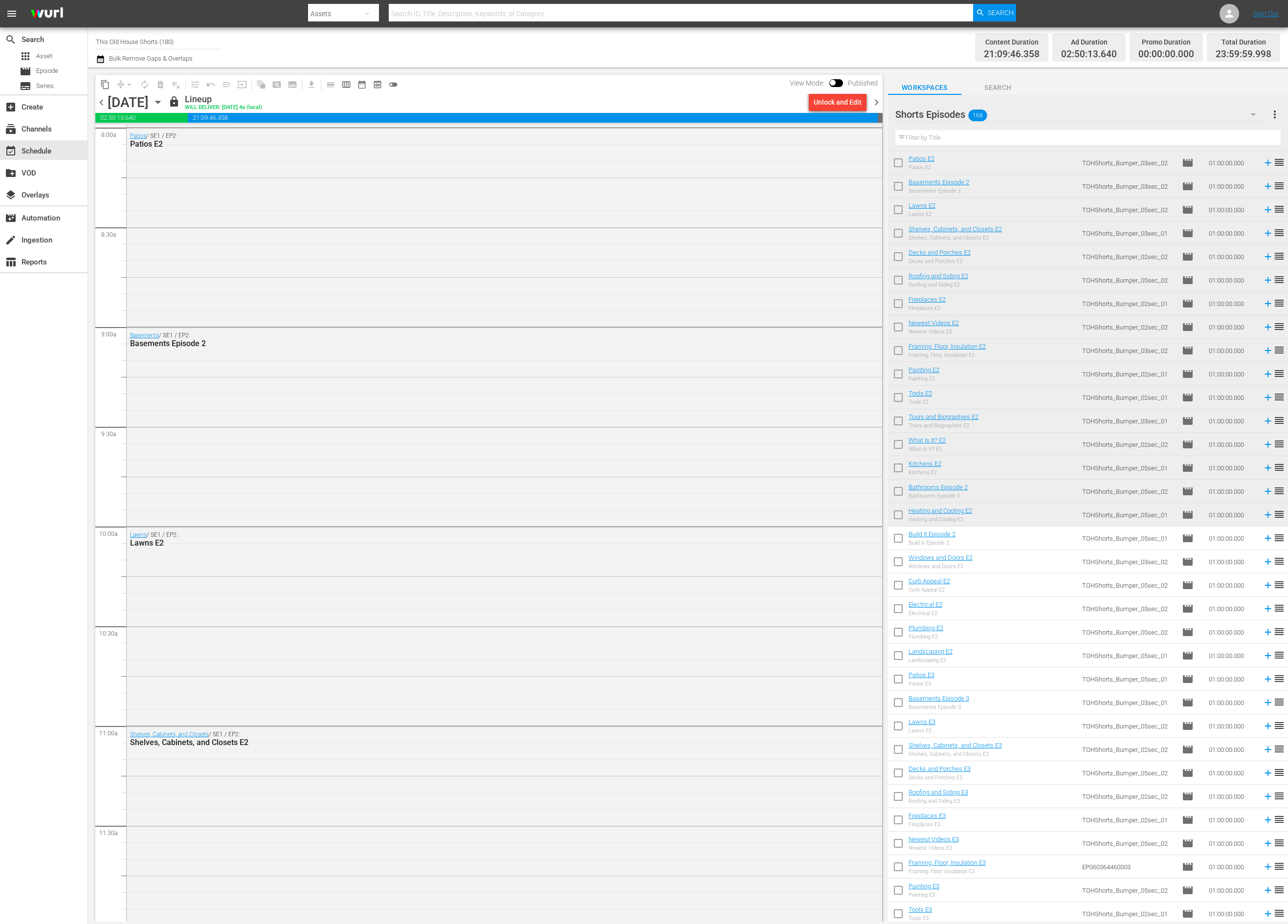
scroll to position [613, 0]
click at [900, 536] on input "checkbox" at bounding box center [898, 536] width 20 height 20
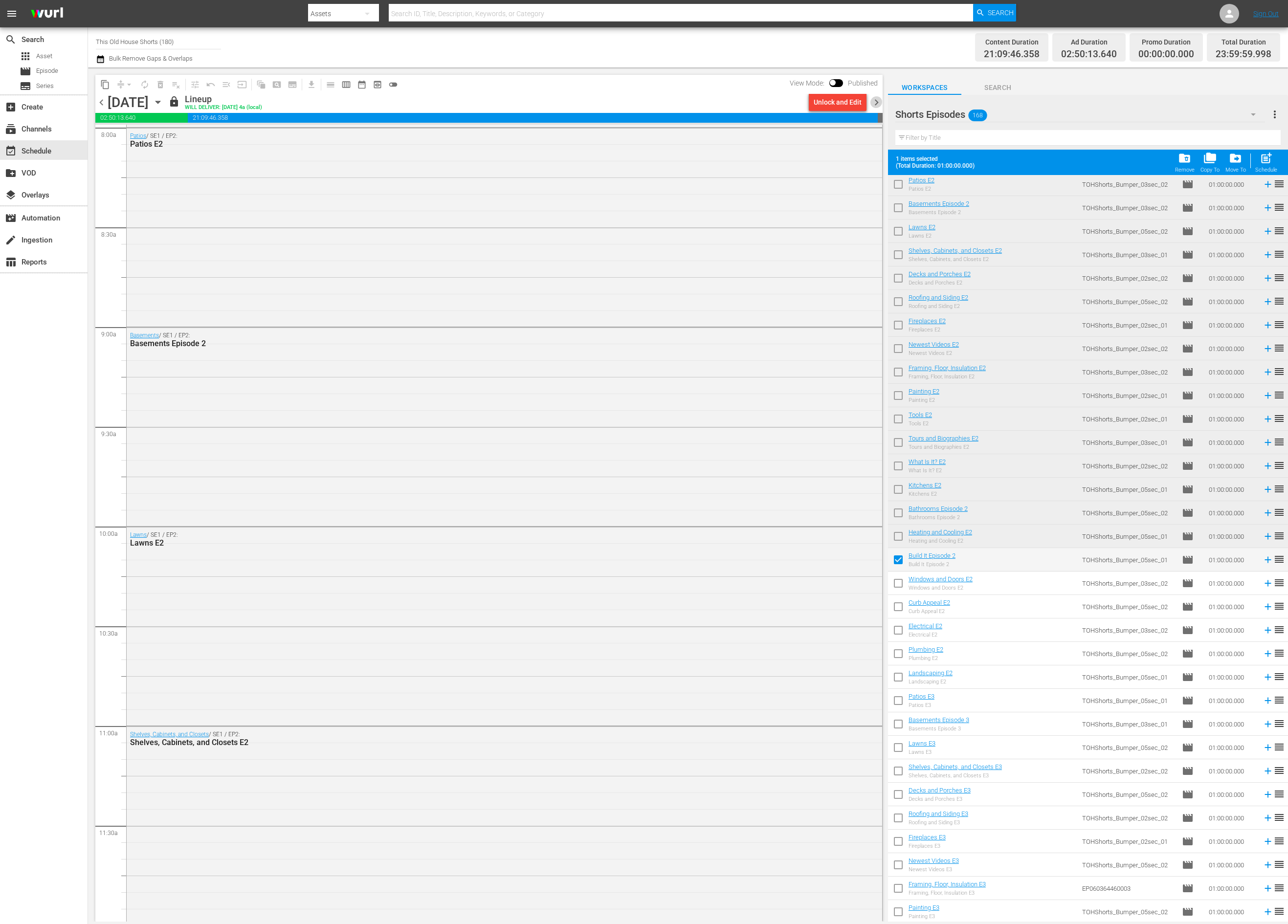
click at [878, 103] on span "chevron_right" at bounding box center [876, 102] width 12 height 12
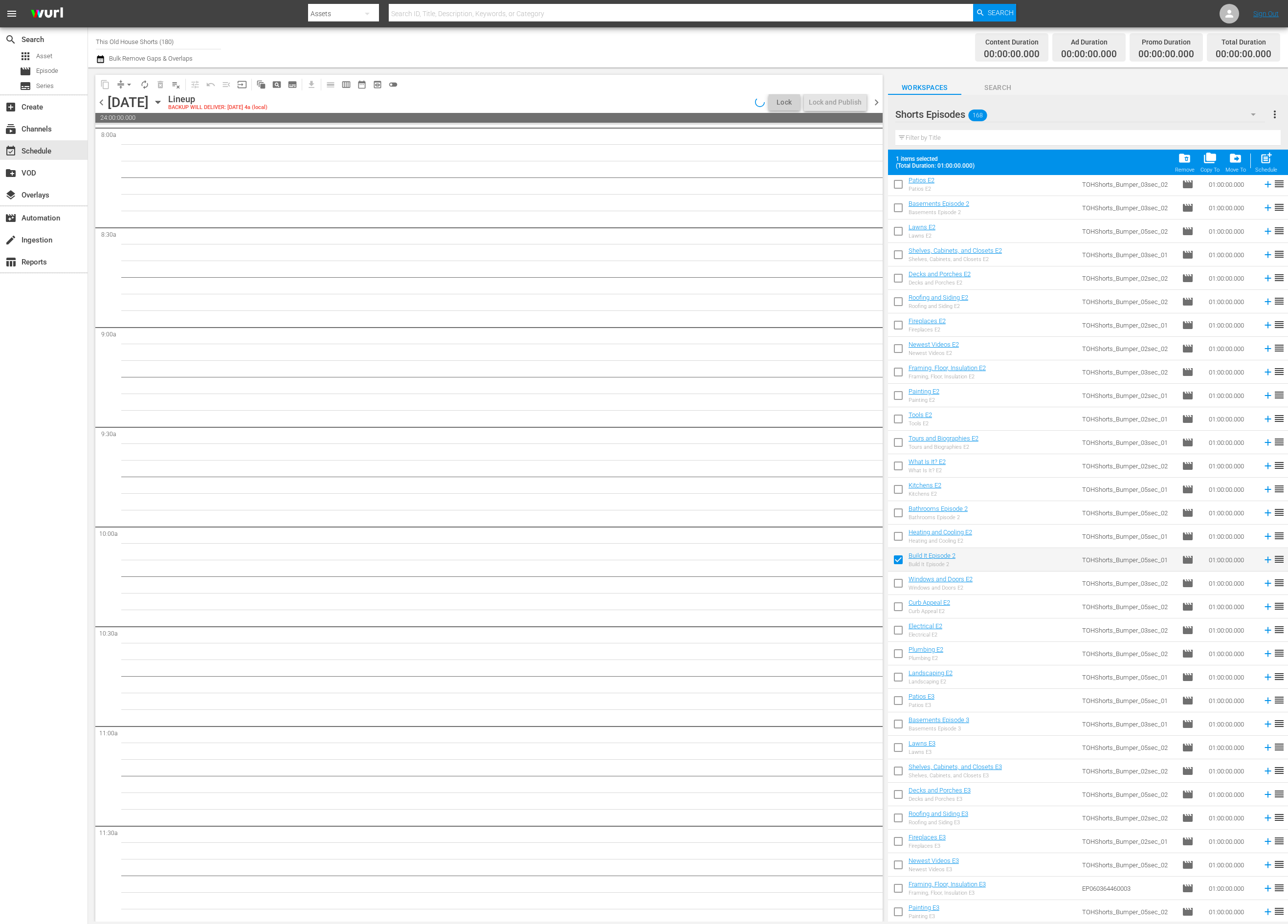
click at [901, 584] on input "checkbox" at bounding box center [898, 585] width 20 height 20
click at [898, 606] on input "checkbox" at bounding box center [898, 608] width 20 height 20
click at [898, 624] on input "checkbox" at bounding box center [898, 632] width 20 height 20
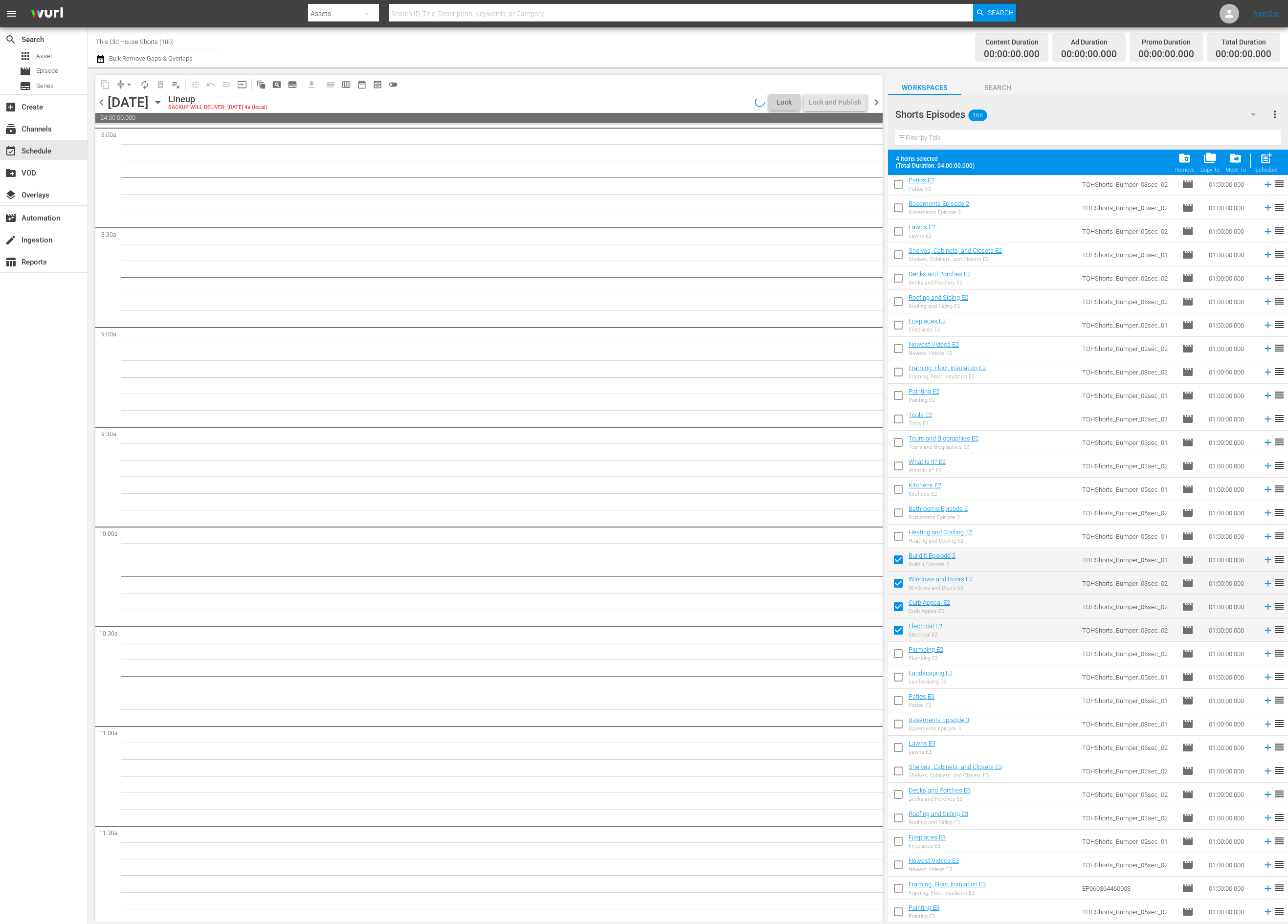
click at [893, 647] on input "checkbox" at bounding box center [898, 656] width 20 height 20
click at [900, 677] on input "checkbox" at bounding box center [898, 679] width 20 height 20
click at [900, 705] on input "checkbox" at bounding box center [898, 702] width 20 height 20
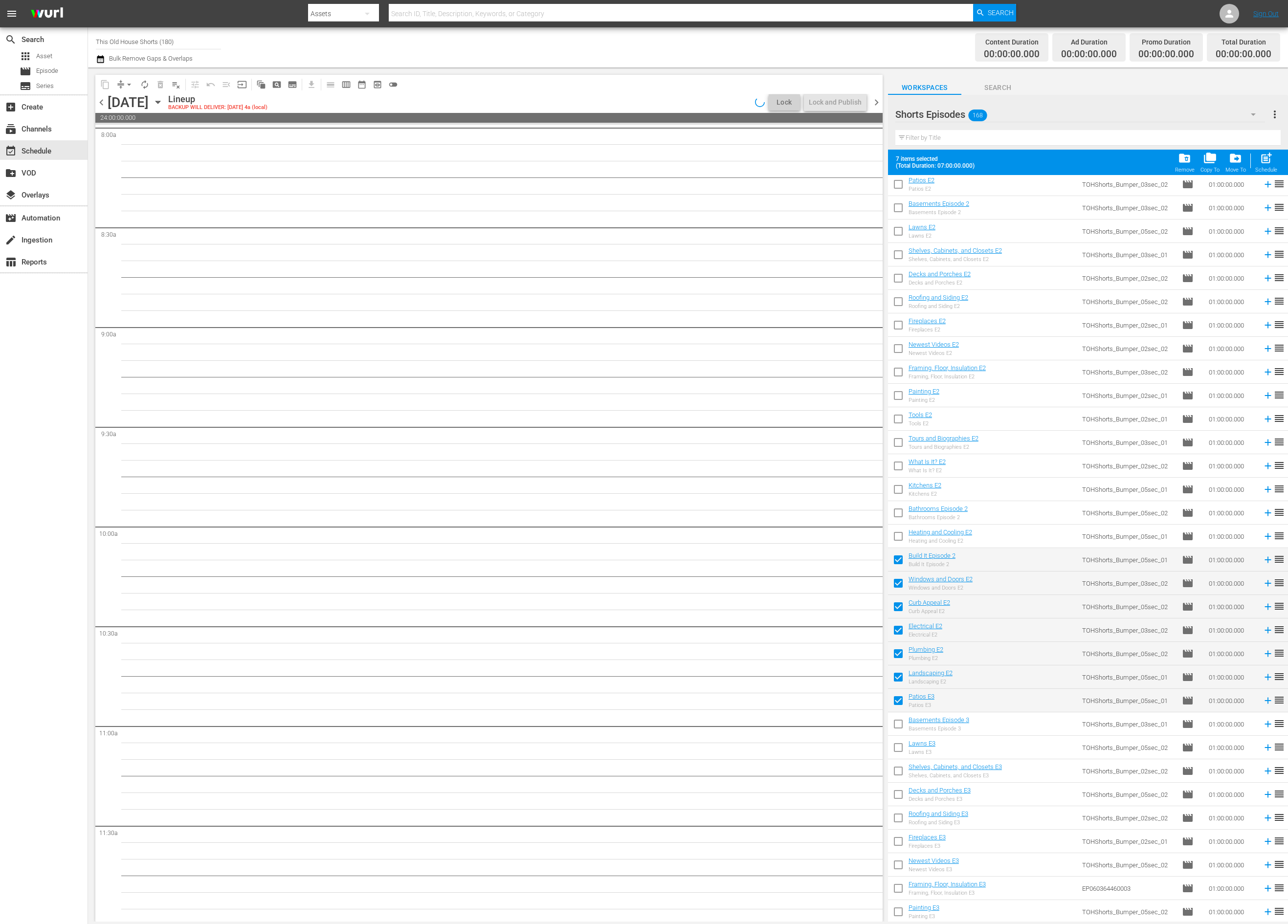
drag, startPoint x: 897, startPoint y: 732, endPoint x: 897, endPoint y: 748, distance: 16.0
click at [897, 732] on input "checkbox" at bounding box center [898, 726] width 20 height 20
click at [897, 755] on input "checkbox" at bounding box center [898, 749] width 20 height 20
click at [897, 765] on input "checkbox" at bounding box center [898, 773] width 20 height 20
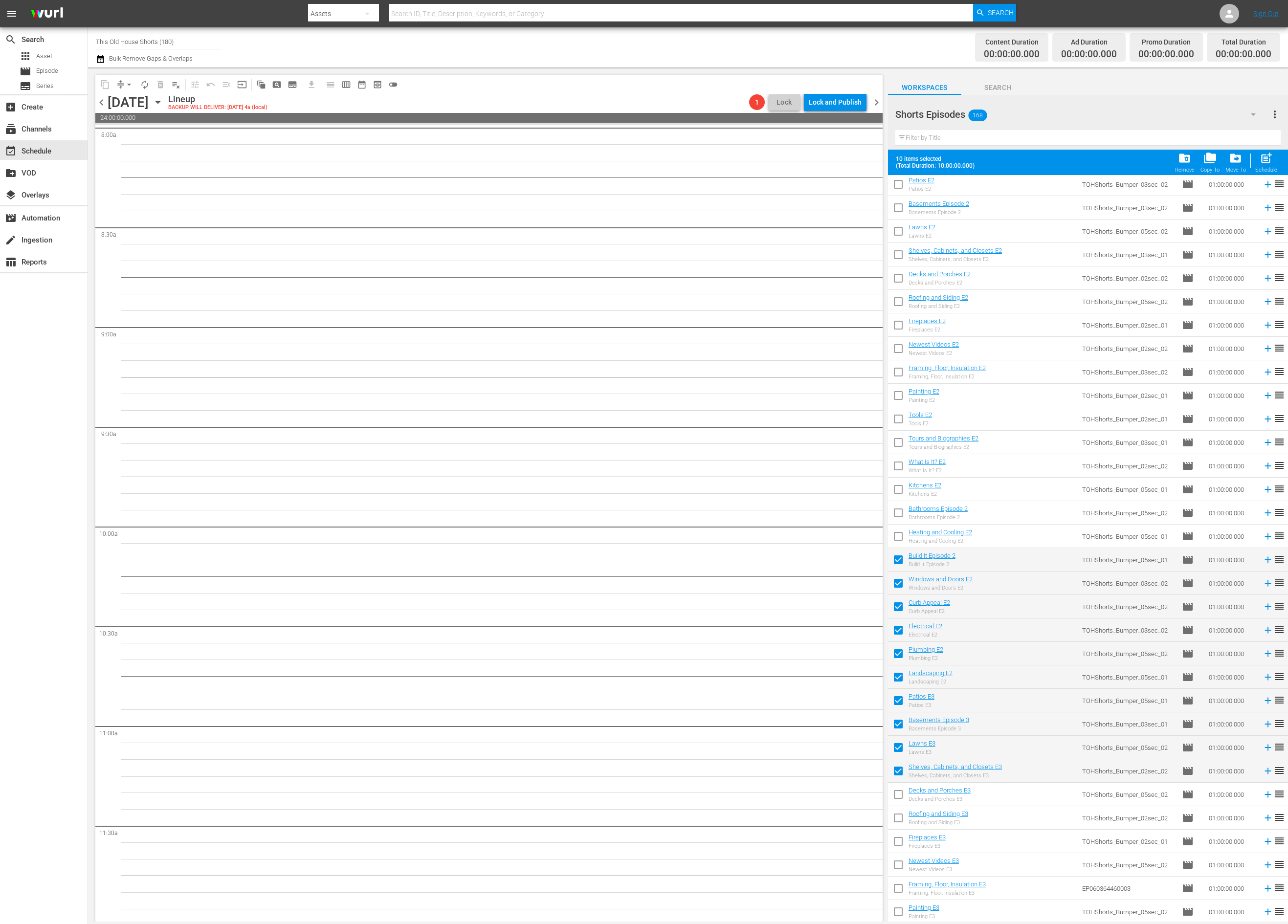
click at [897, 797] on input "checkbox" at bounding box center [898, 796] width 20 height 20
click at [897, 813] on input "checkbox" at bounding box center [898, 819] width 20 height 20
click at [897, 844] on input "checkbox" at bounding box center [898, 843] width 20 height 20
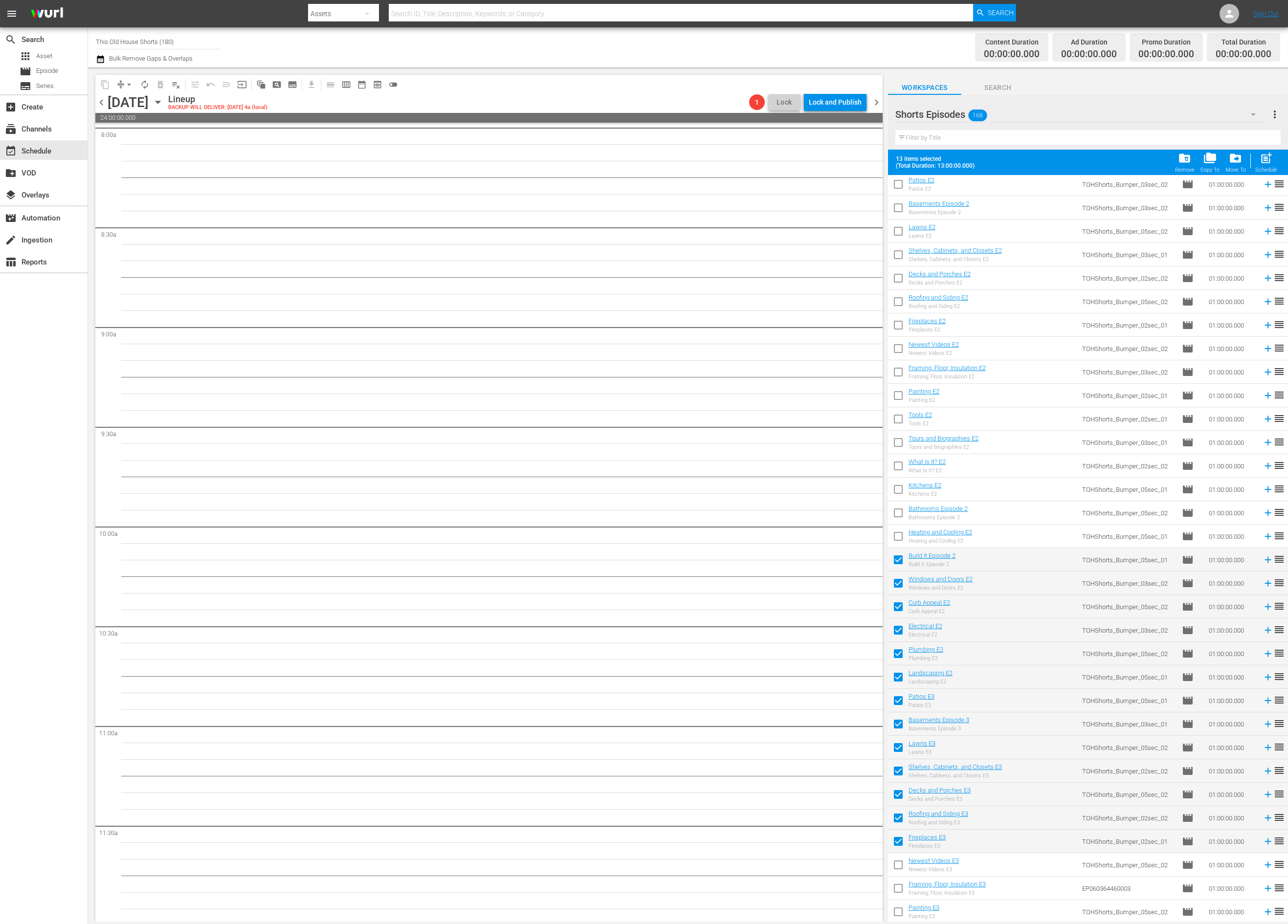
click at [899, 861] on input "checkbox" at bounding box center [898, 867] width 20 height 20
click at [900, 884] on input "checkbox" at bounding box center [898, 890] width 20 height 20
click at [900, 913] on input "checkbox" at bounding box center [898, 913] width 20 height 20
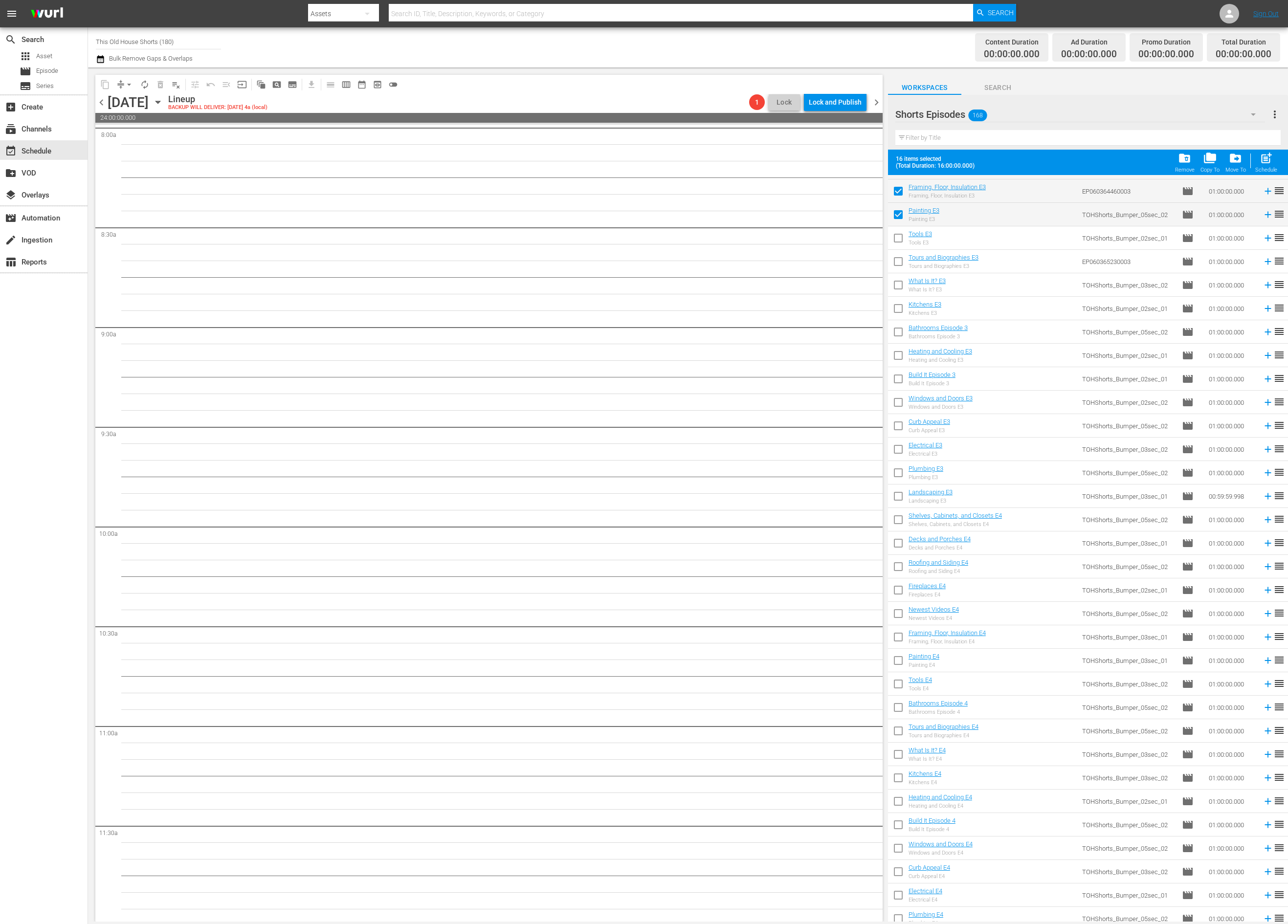
scroll to position [1341, 0]
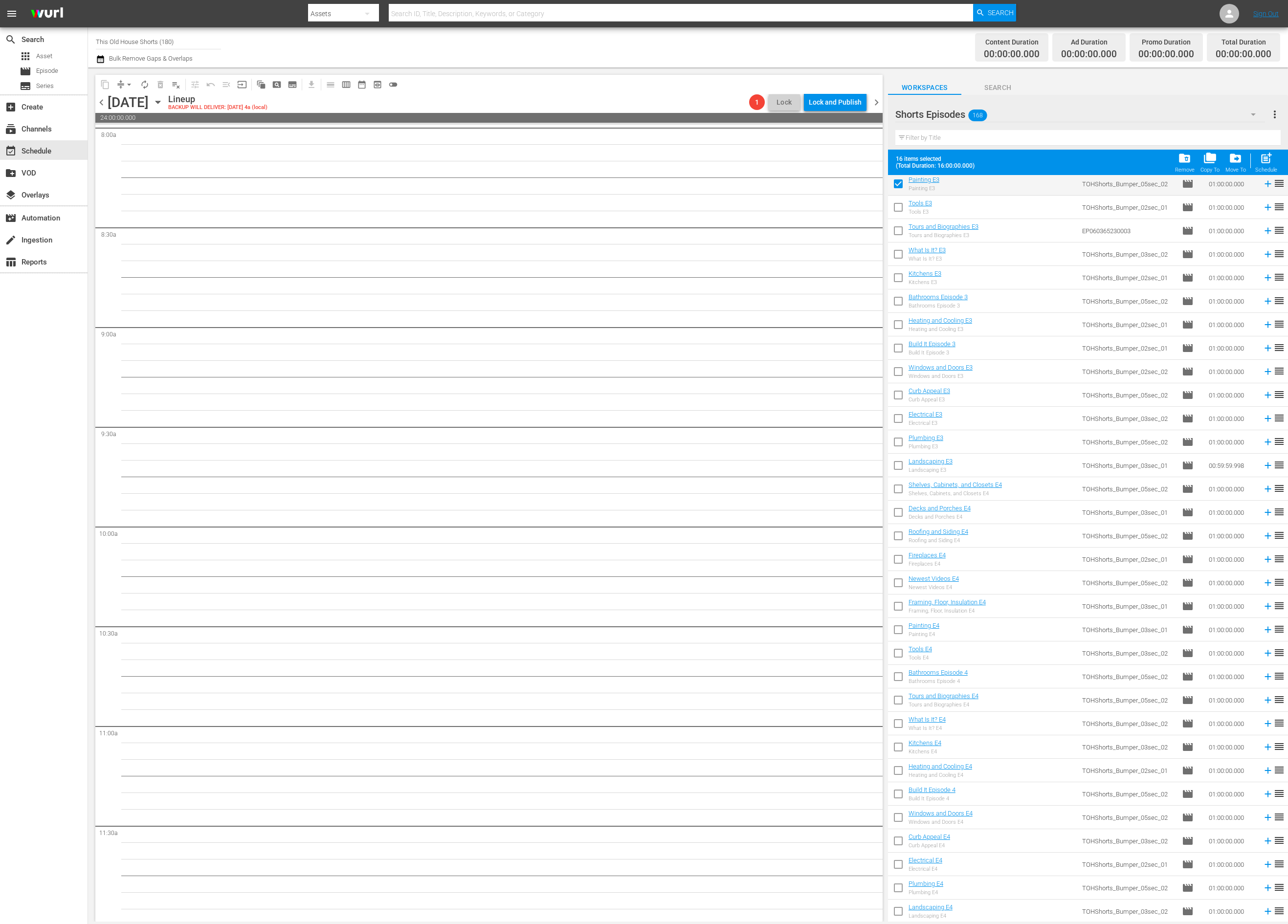
click at [895, 211] on input "checkbox" at bounding box center [898, 209] width 20 height 20
click at [898, 231] on input "checkbox" at bounding box center [898, 233] width 20 height 20
click at [899, 247] on input "checkbox" at bounding box center [898, 256] width 20 height 20
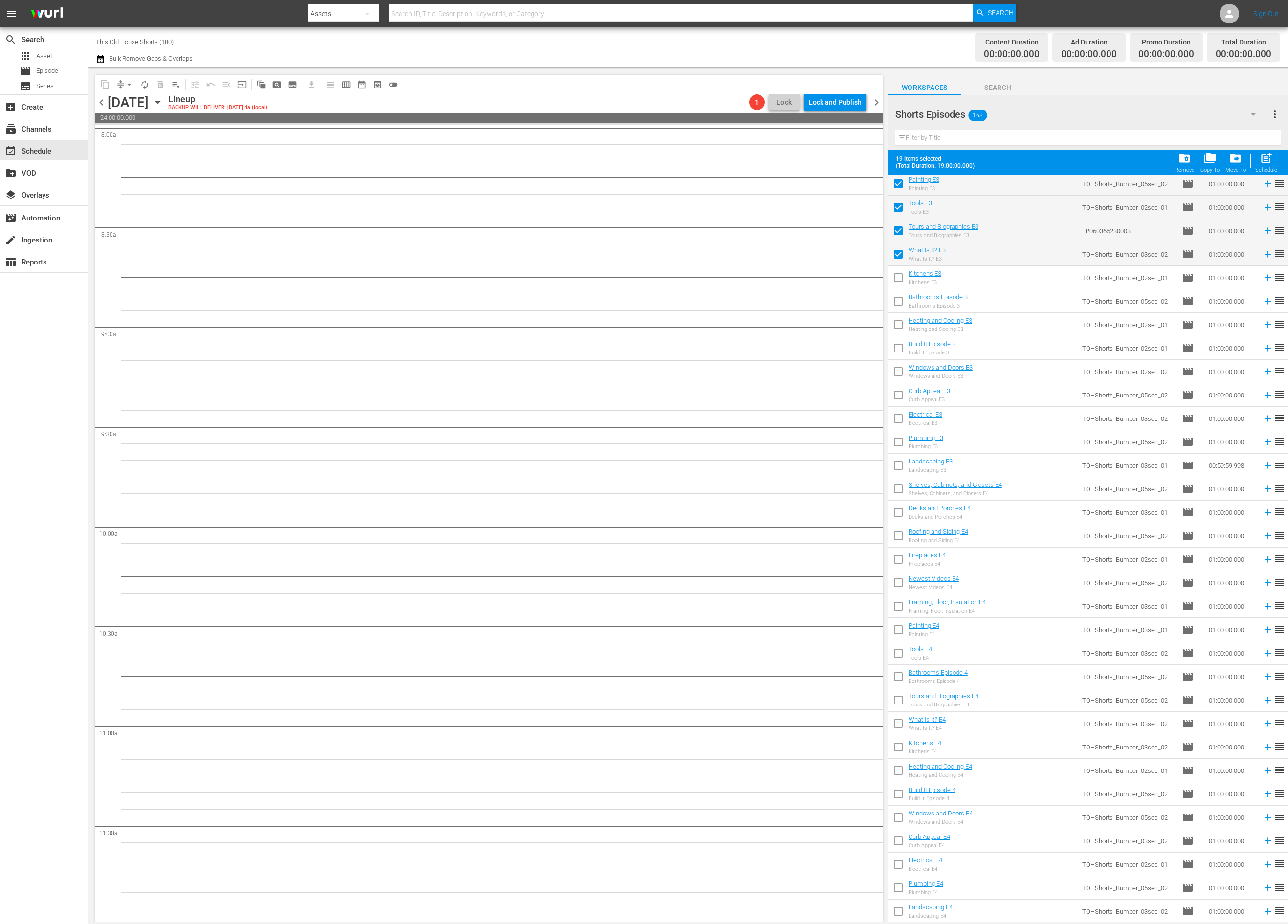
drag, startPoint x: 901, startPoint y: 275, endPoint x: 901, endPoint y: 287, distance: 12.0
click at [901, 275] on input "checkbox" at bounding box center [898, 280] width 20 height 20
click at [899, 304] on input "checkbox" at bounding box center [898, 303] width 20 height 20
click at [899, 325] on input "checkbox" at bounding box center [898, 326] width 20 height 20
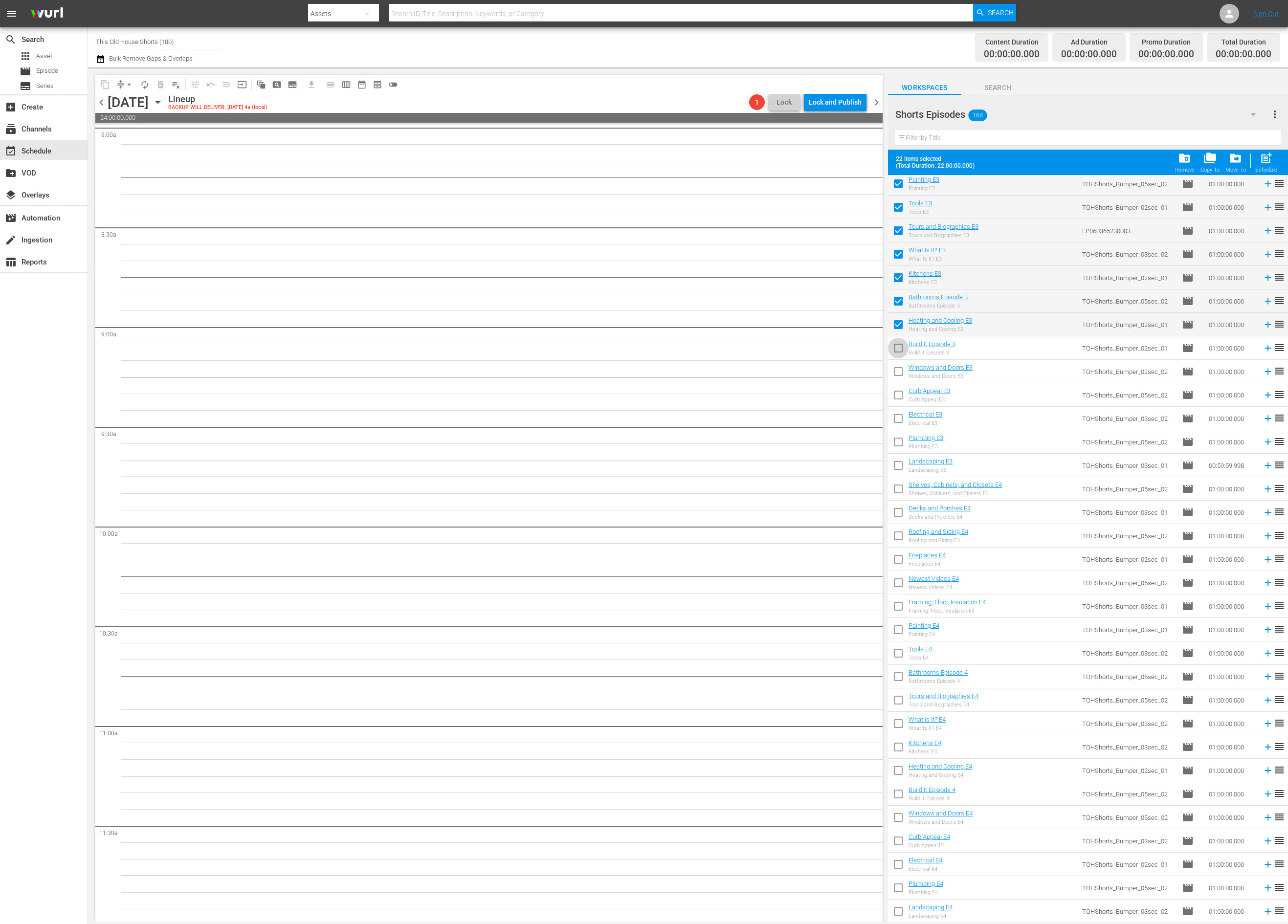
click at [902, 349] on input "checkbox" at bounding box center [898, 350] width 20 height 20
click at [898, 371] on input "checkbox" at bounding box center [898, 374] width 20 height 20
click at [1261, 155] on span "post_add" at bounding box center [1266, 158] width 13 height 13
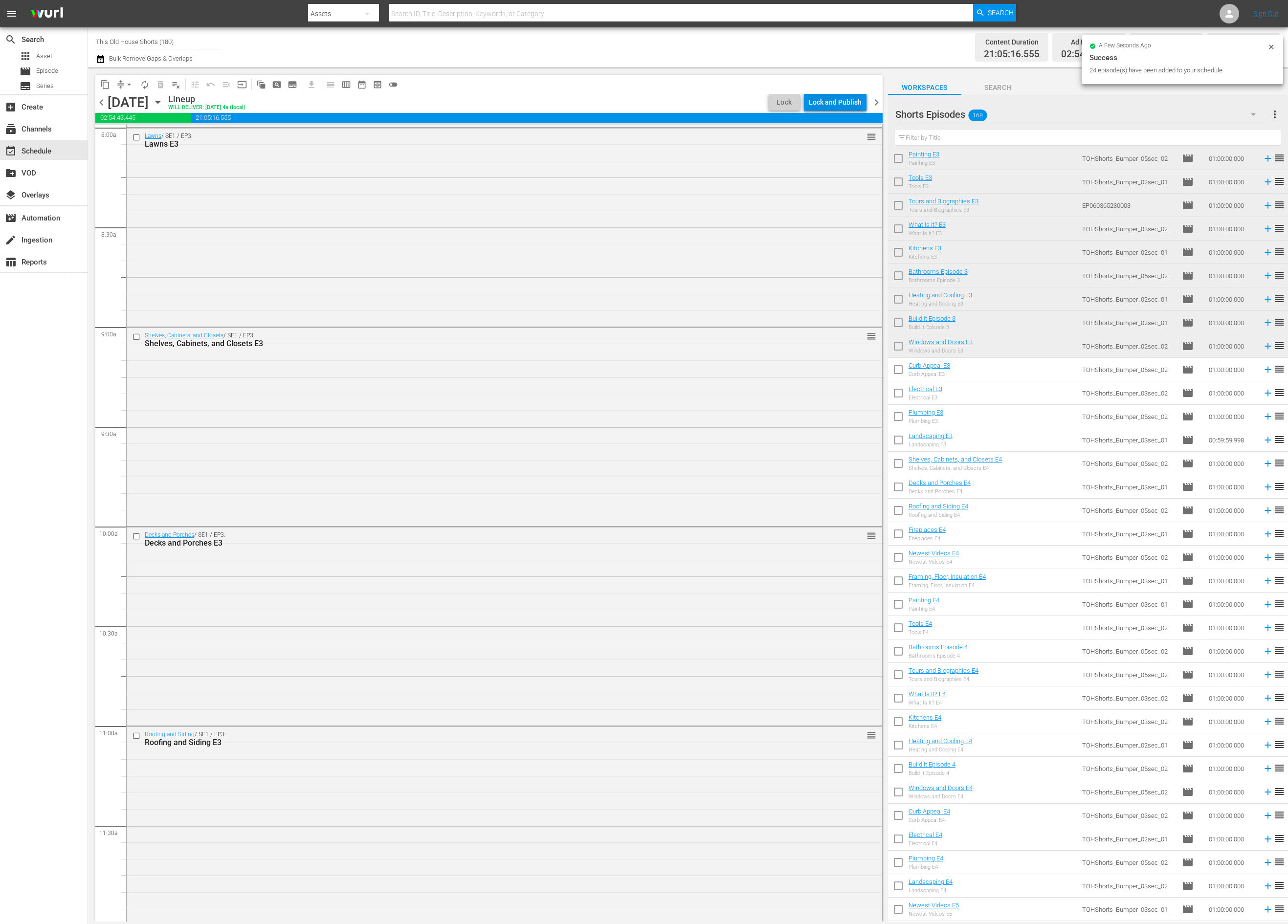
click at [846, 102] on div "Lock and Publish" at bounding box center [835, 102] width 53 height 18
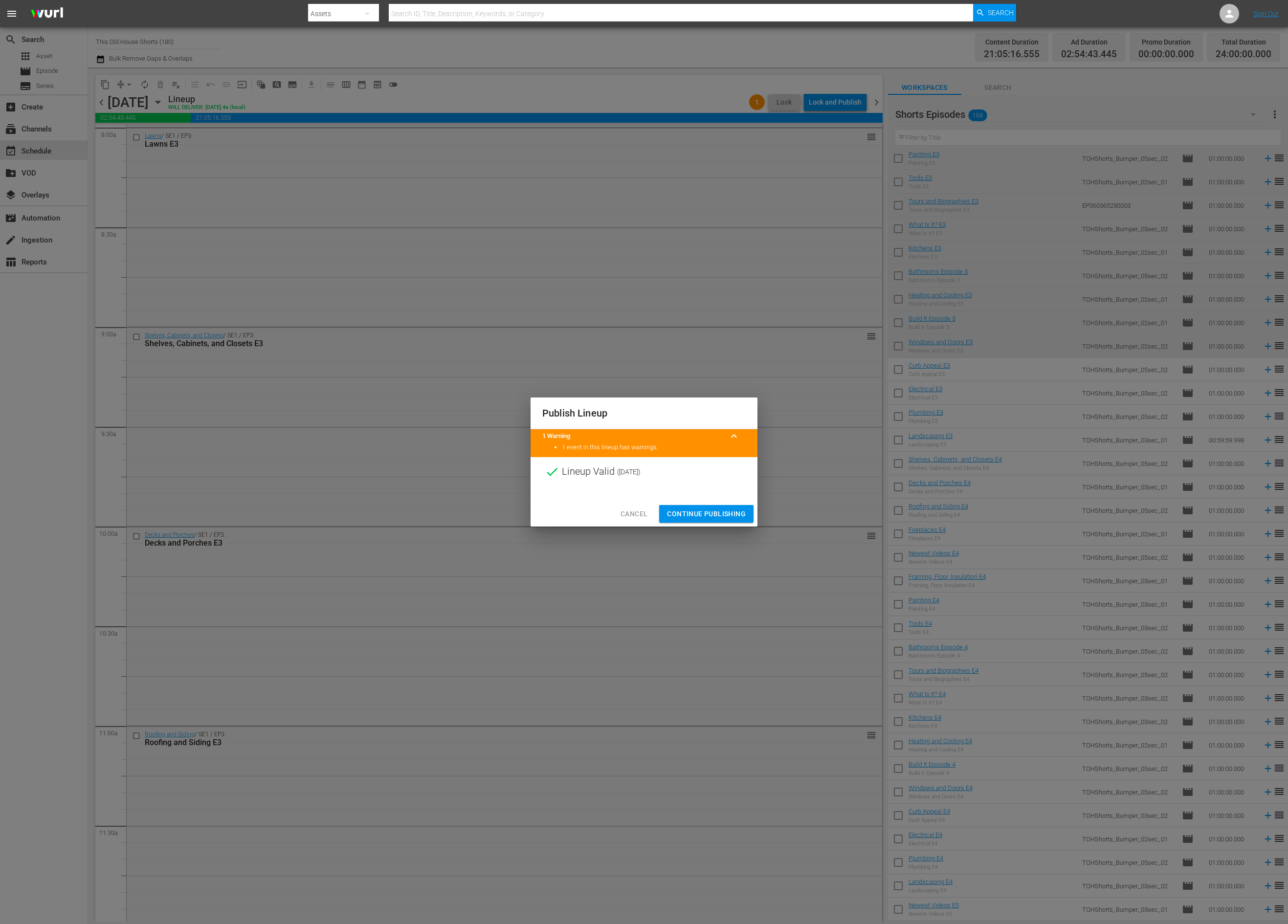
click at [726, 517] on span "Continue Publishing" at bounding box center [706, 513] width 79 height 12
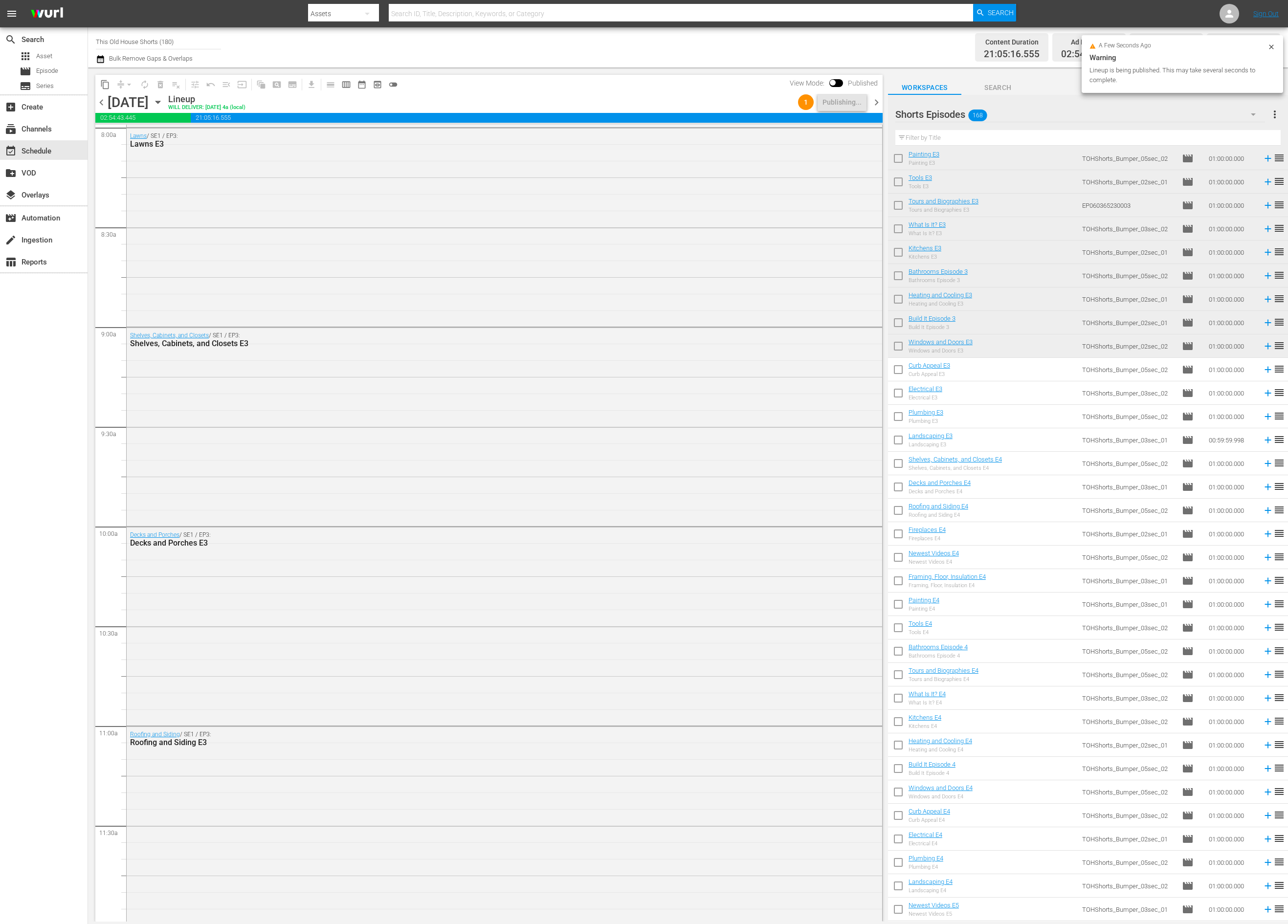
click at [876, 103] on span "chevron_right" at bounding box center [876, 102] width 12 height 12
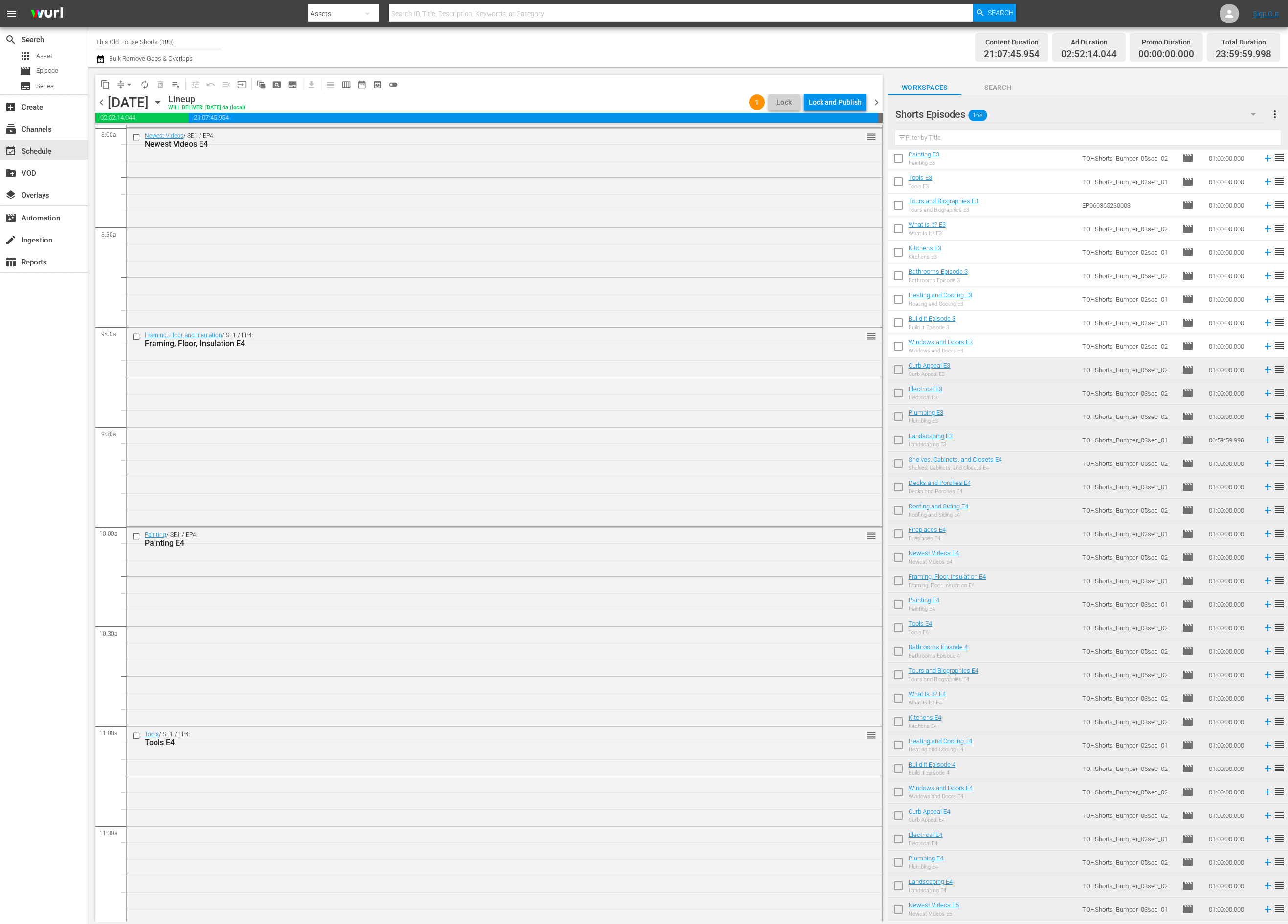
click at [876, 103] on span "chevron_right" at bounding box center [876, 102] width 12 height 12
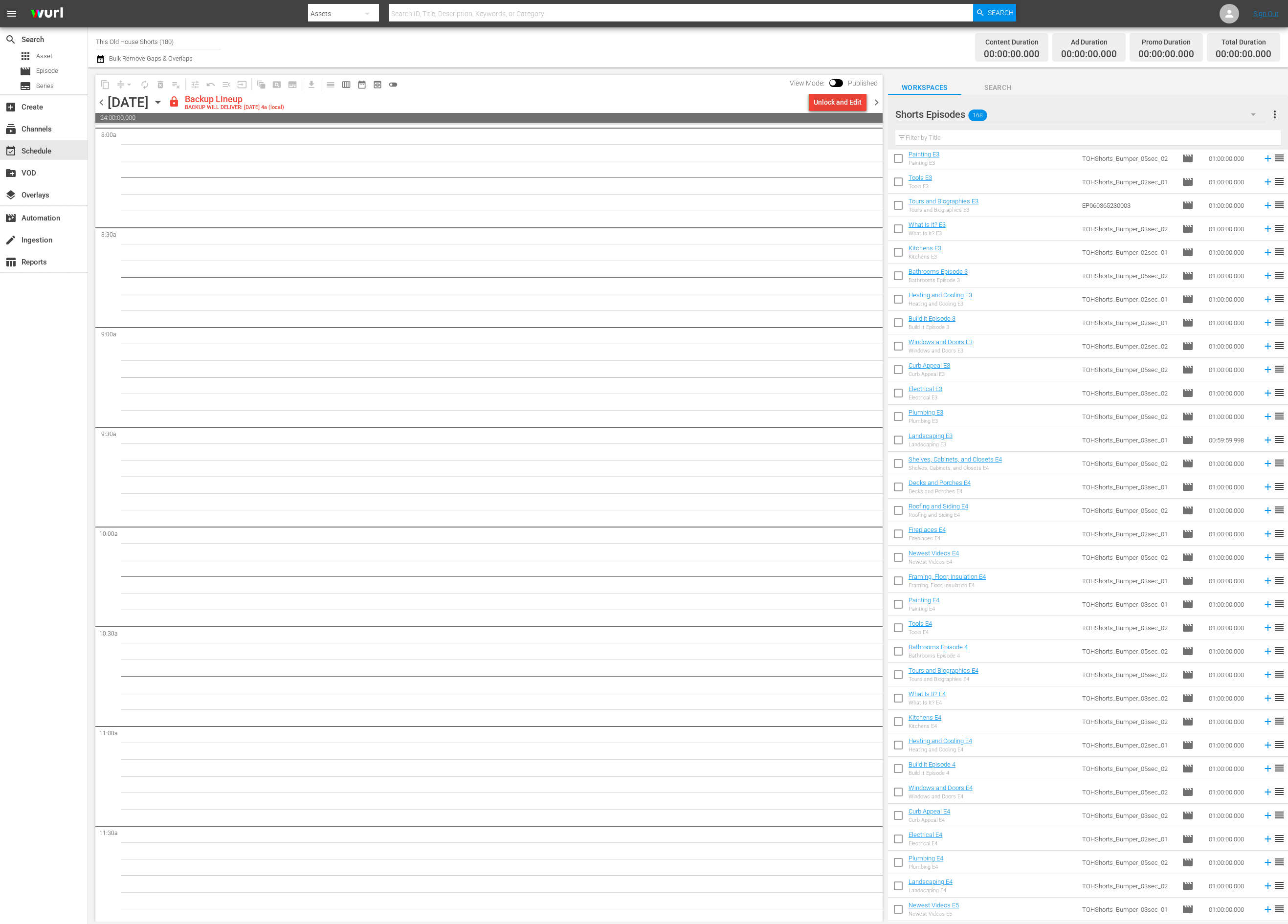
click at [814, 105] on div "Unlock and Edit" at bounding box center [837, 102] width 48 height 18
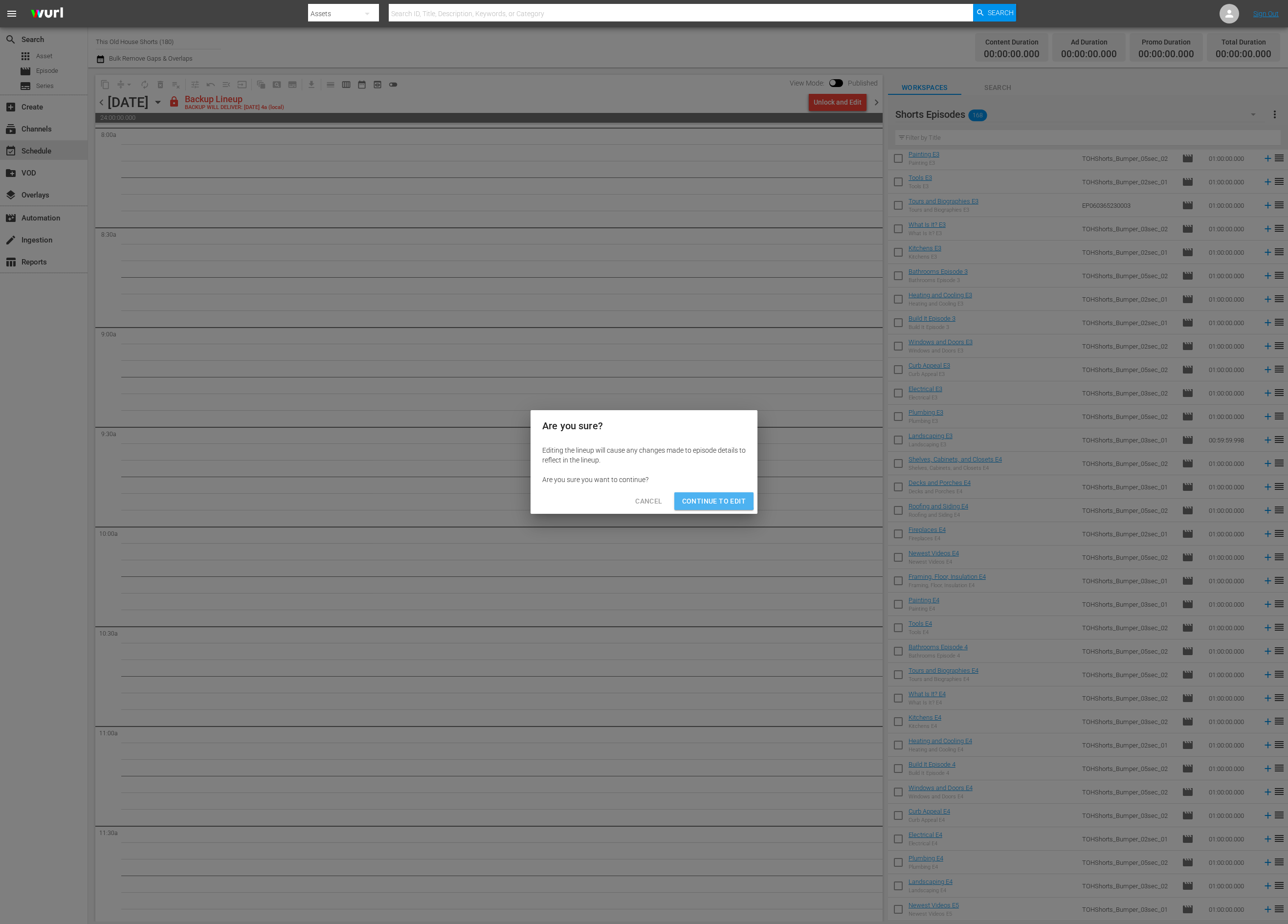
click at [708, 500] on span "Continue to Edit" at bounding box center [714, 501] width 64 height 12
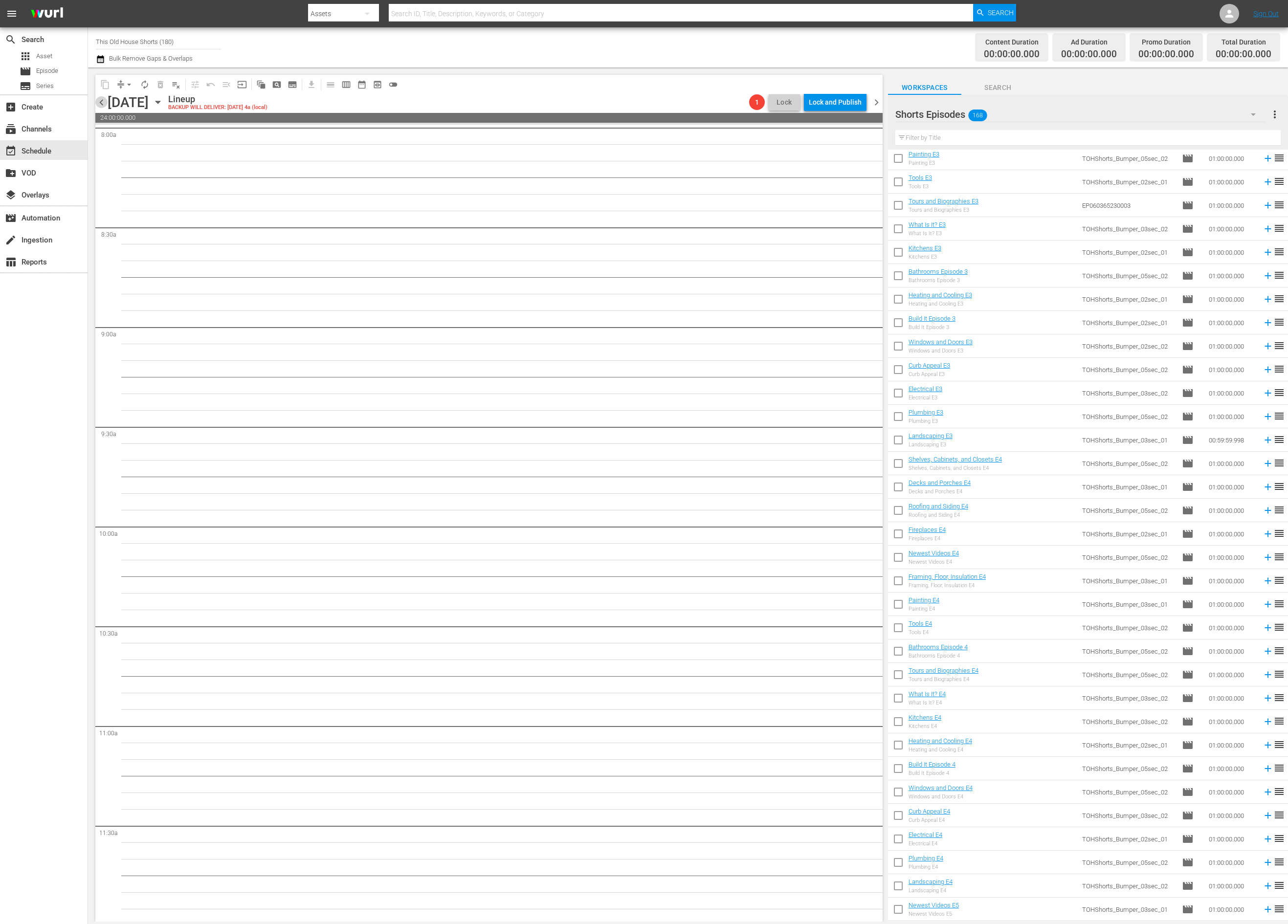
click at [106, 106] on span "chevron_left" at bounding box center [101, 102] width 12 height 12
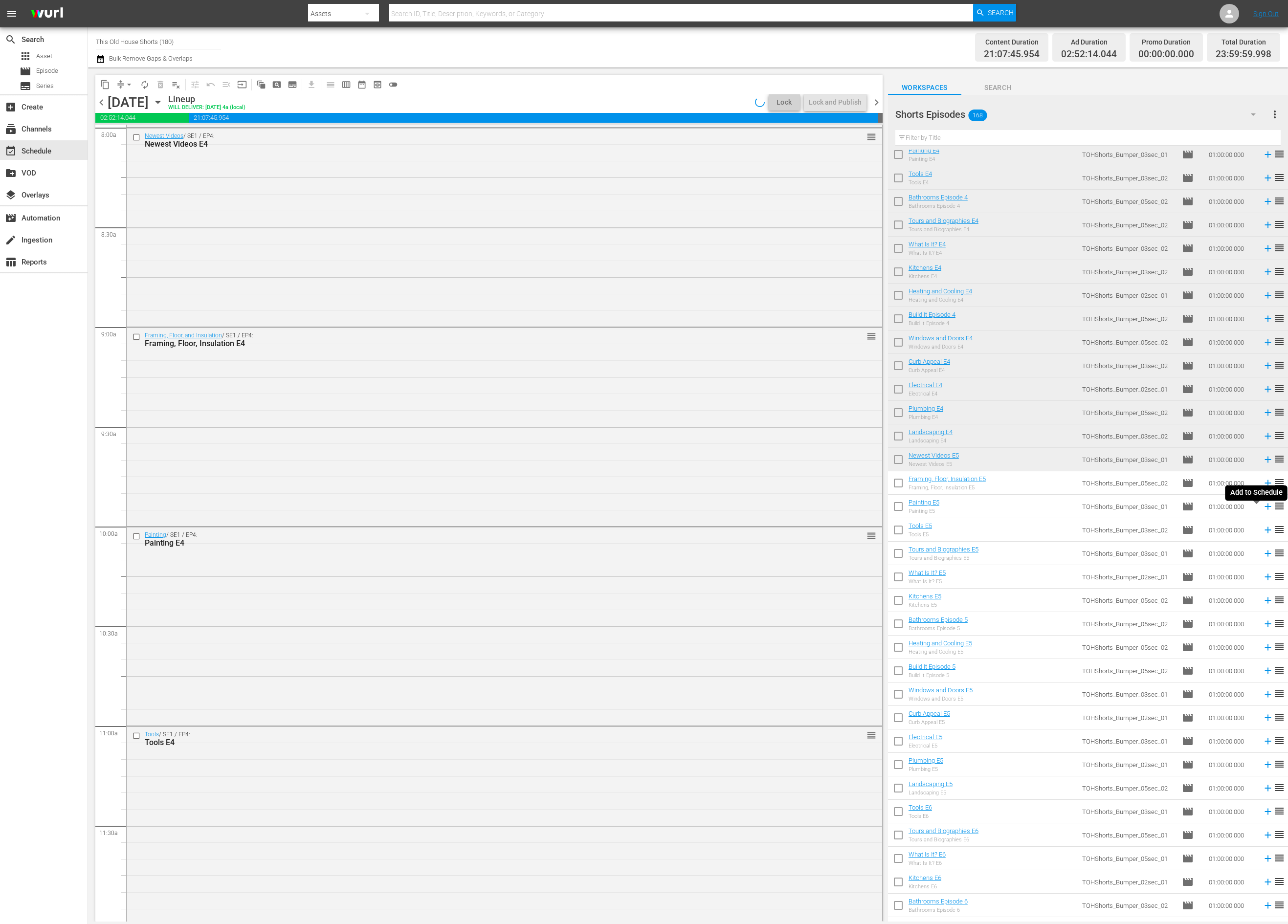
scroll to position [1833, 0]
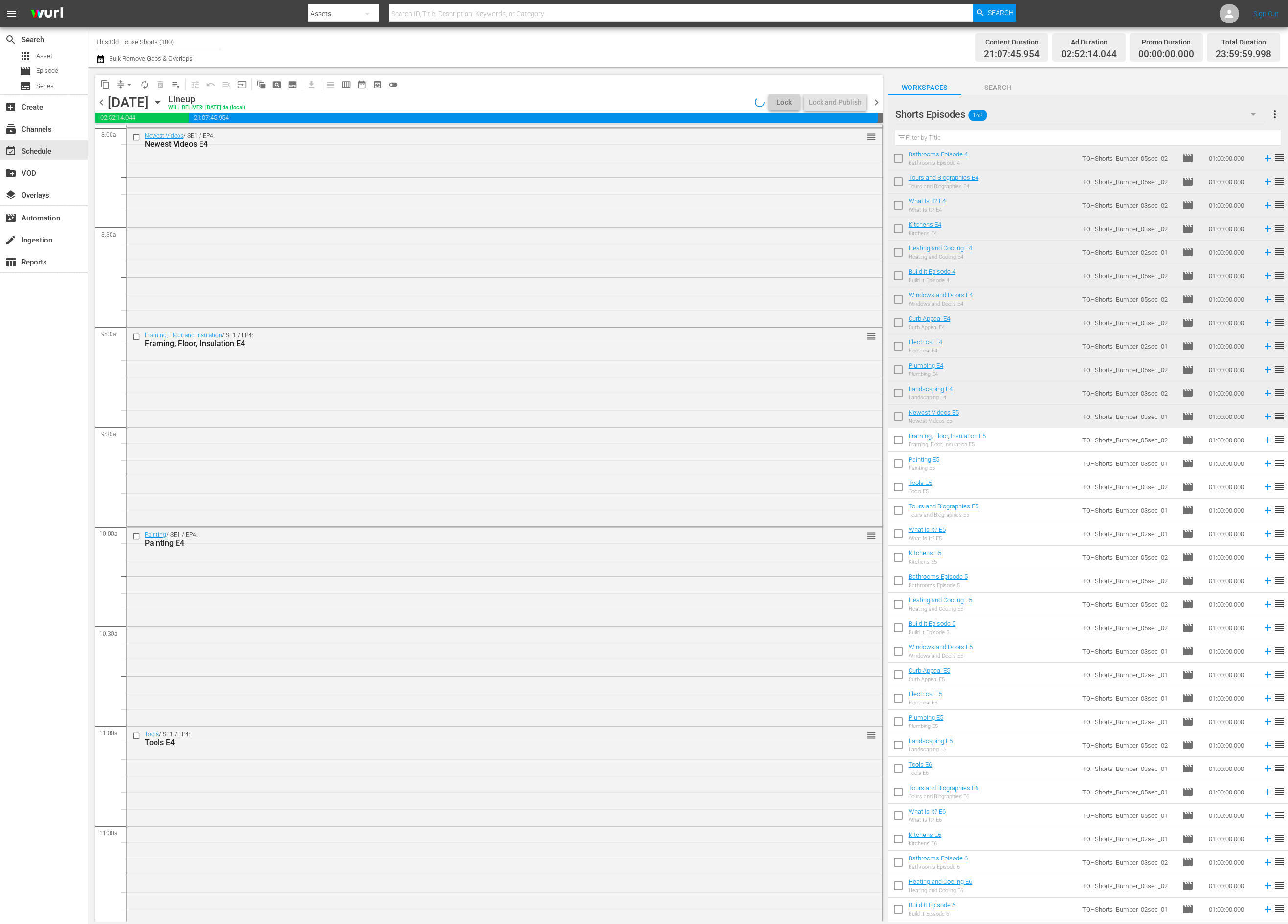
click at [900, 442] on input "checkbox" at bounding box center [898, 442] width 20 height 20
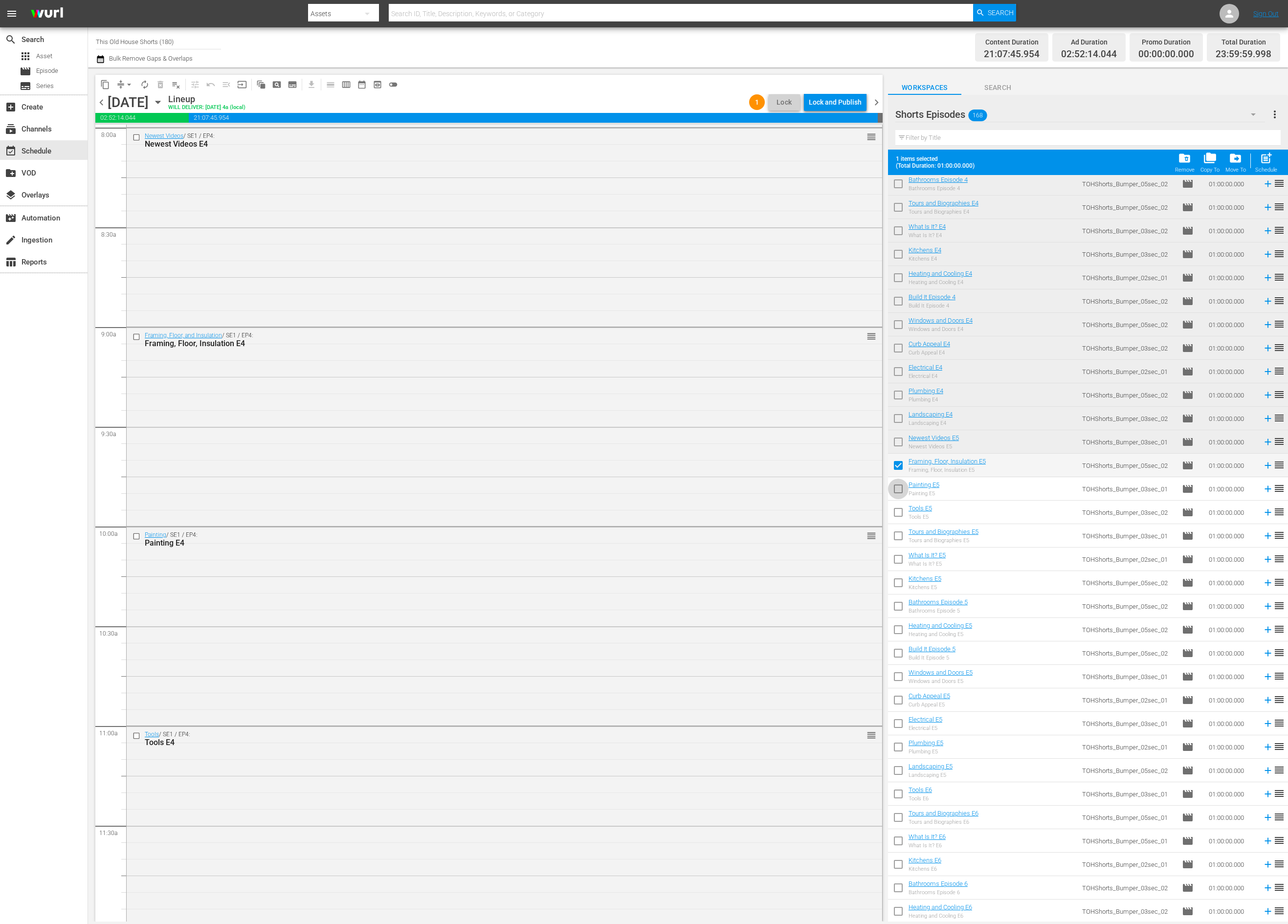
click at [897, 487] on input "checkbox" at bounding box center [898, 491] width 20 height 20
click at [897, 514] on input "checkbox" at bounding box center [898, 514] width 20 height 20
click at [898, 534] on input "checkbox" at bounding box center [898, 537] width 20 height 20
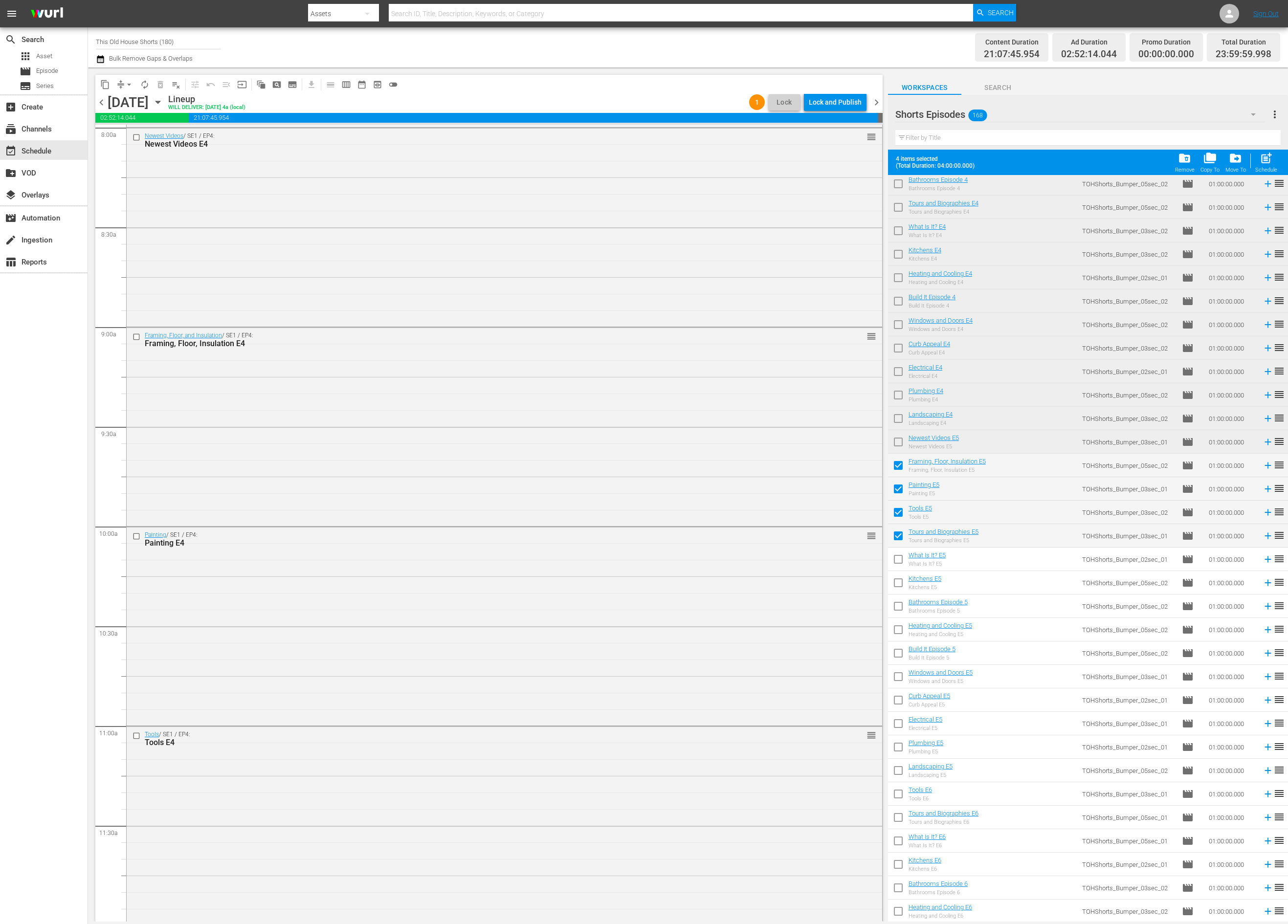
click at [901, 558] on input "checkbox" at bounding box center [898, 561] width 20 height 20
click at [899, 579] on input "checkbox" at bounding box center [898, 585] width 20 height 20
click at [898, 607] on input "checkbox" at bounding box center [898, 608] width 20 height 20
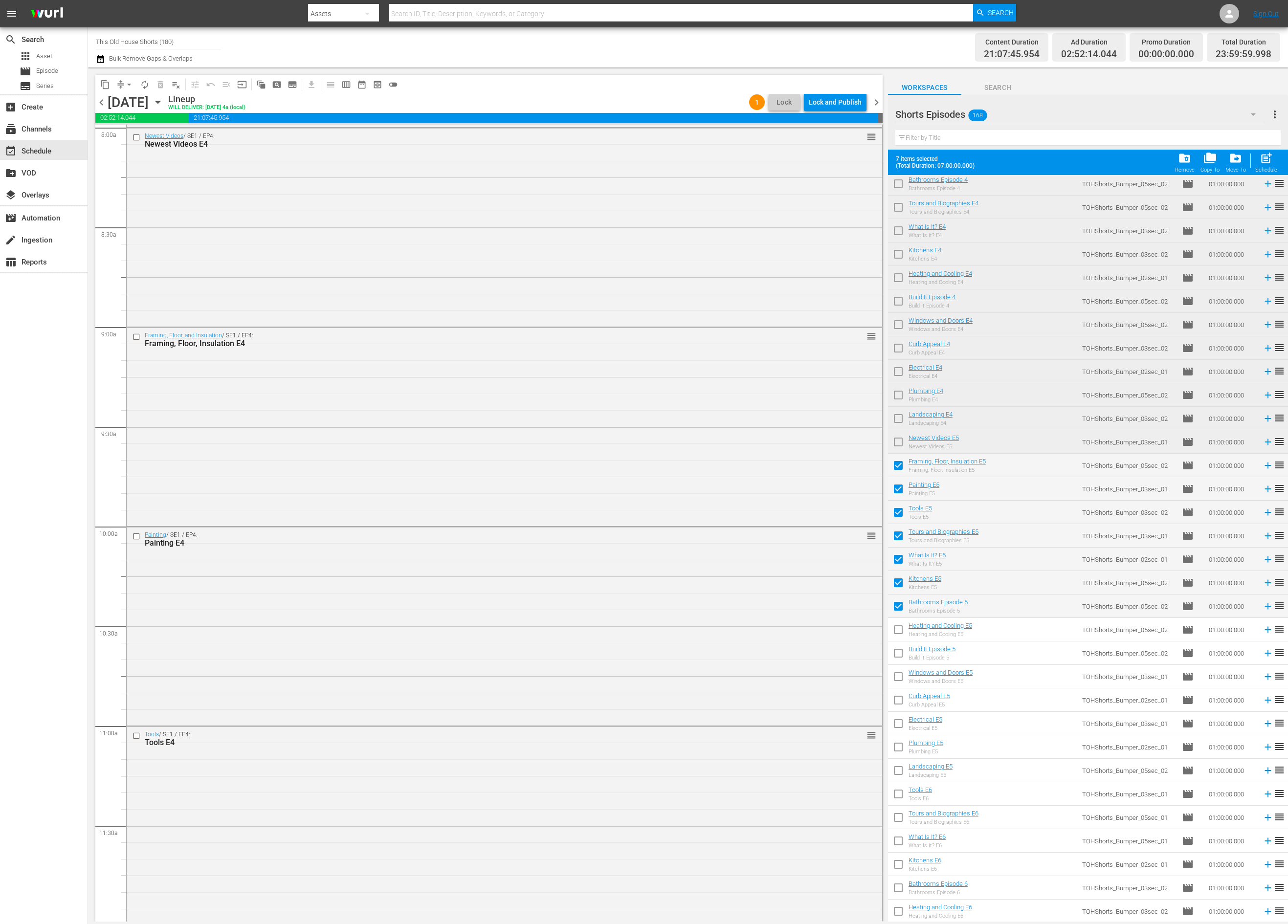
click at [898, 631] on input "checkbox" at bounding box center [898, 631] width 20 height 20
click at [899, 656] on input "checkbox" at bounding box center [898, 655] width 20 height 20
click at [897, 676] on input "checkbox" at bounding box center [898, 678] width 20 height 20
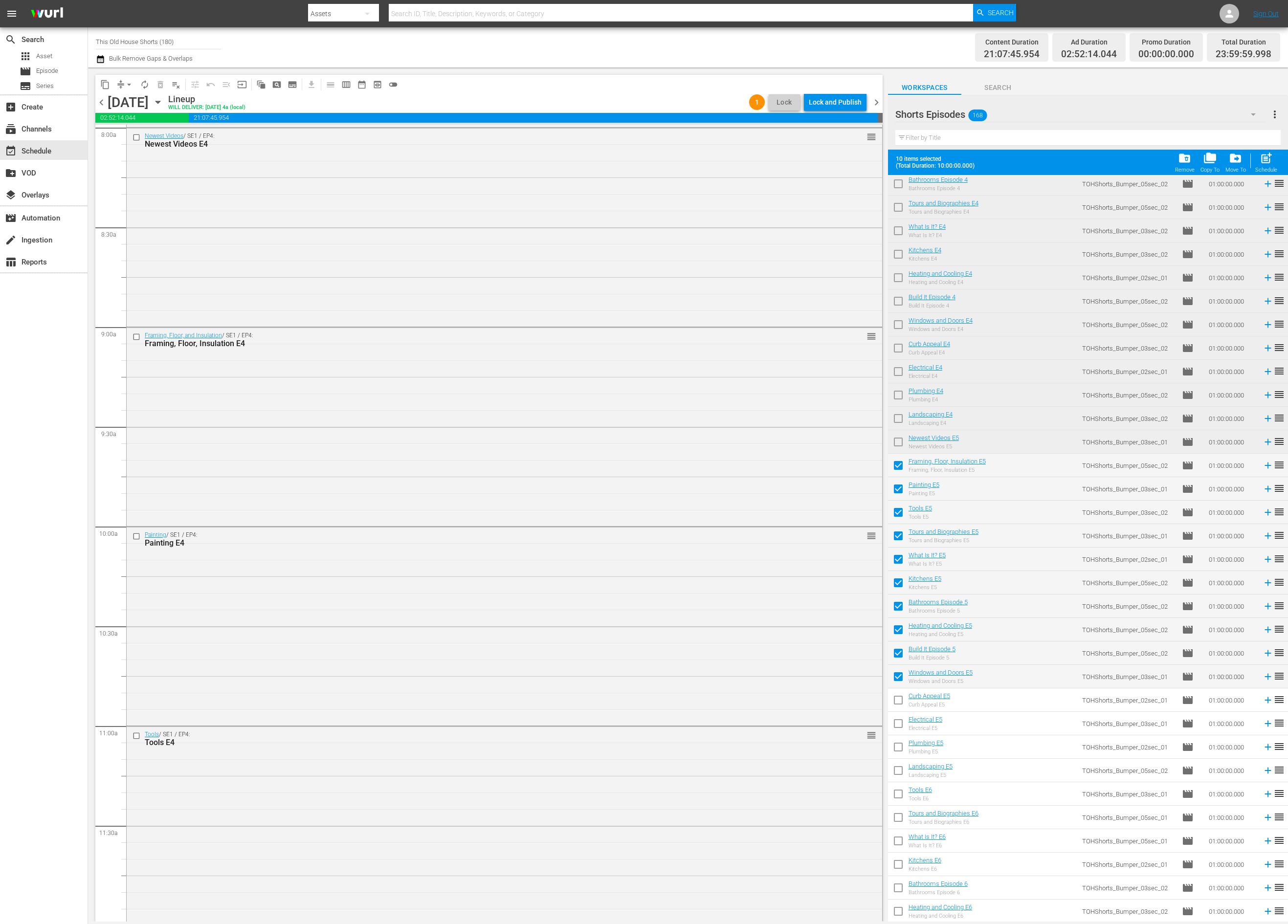
click at [899, 701] on input "checkbox" at bounding box center [898, 702] width 20 height 20
click at [899, 723] on input "checkbox" at bounding box center [898, 725] width 20 height 20
click at [899, 744] on input "checkbox" at bounding box center [898, 749] width 20 height 20
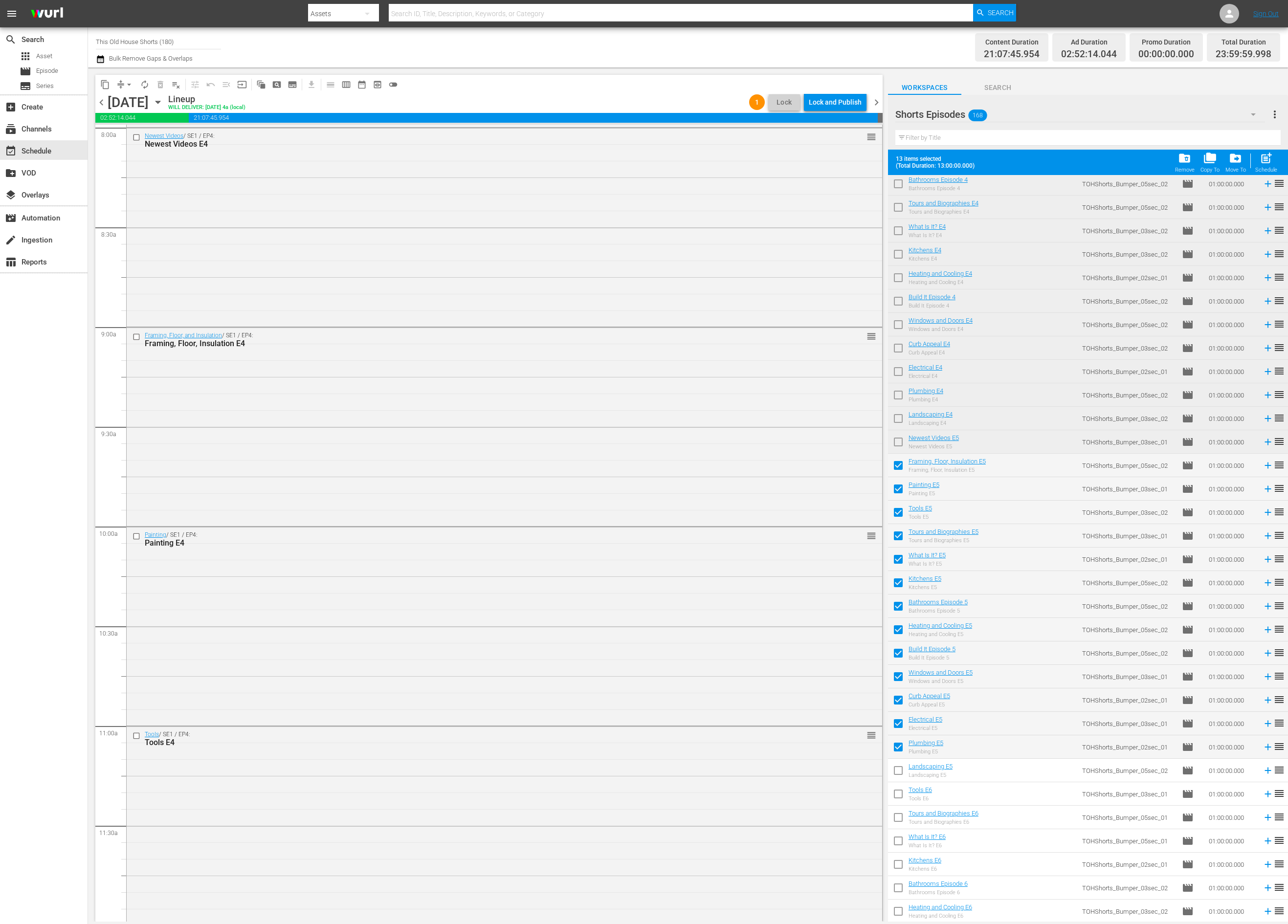
click at [899, 764] on input "checkbox" at bounding box center [898, 772] width 20 height 20
click at [899, 801] on input "checkbox" at bounding box center [898, 795] width 20 height 20
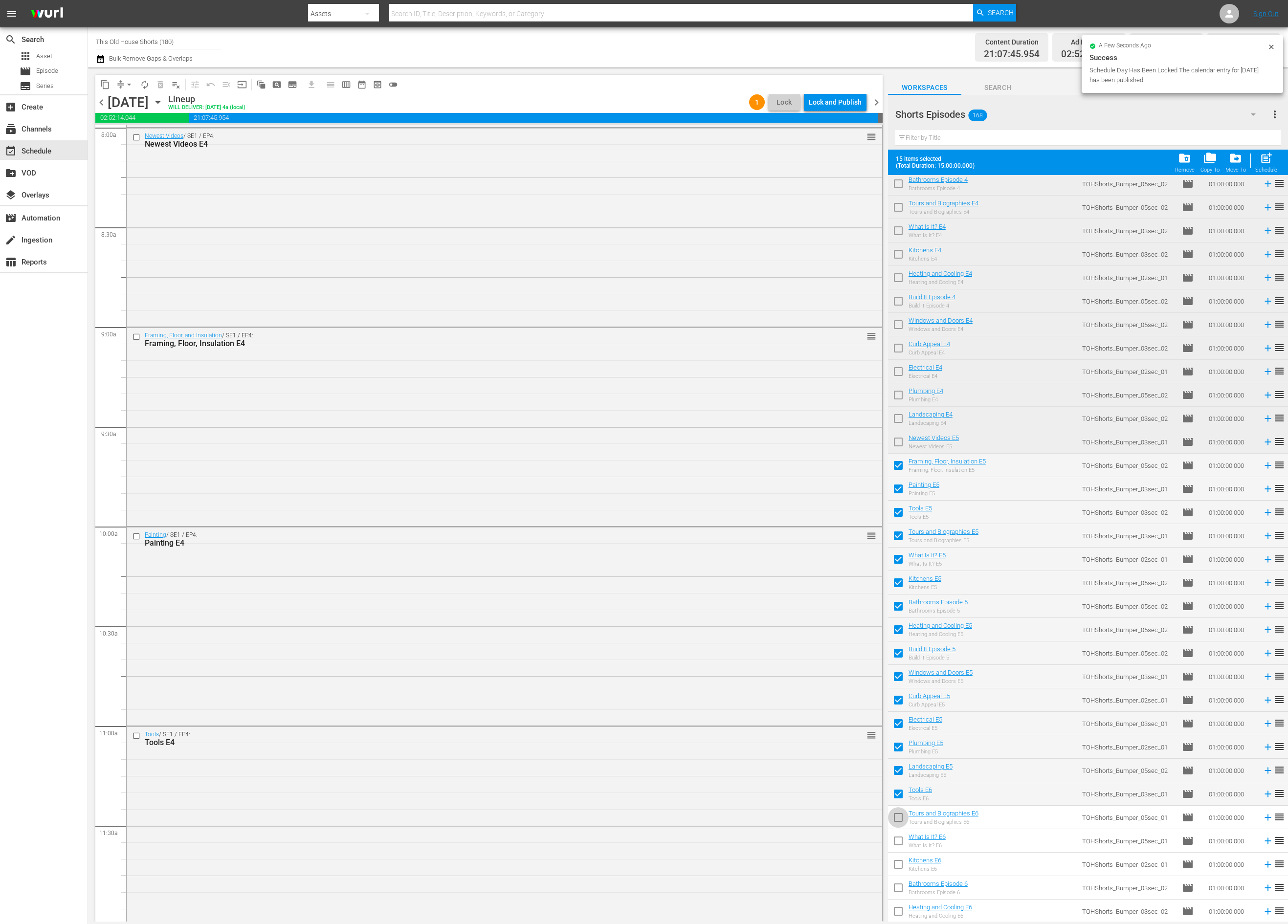
click at [899, 819] on input "checkbox" at bounding box center [898, 819] width 20 height 20
click at [901, 844] on input "checkbox" at bounding box center [898, 843] width 20 height 20
click at [900, 868] on input "checkbox" at bounding box center [898, 866] width 20 height 20
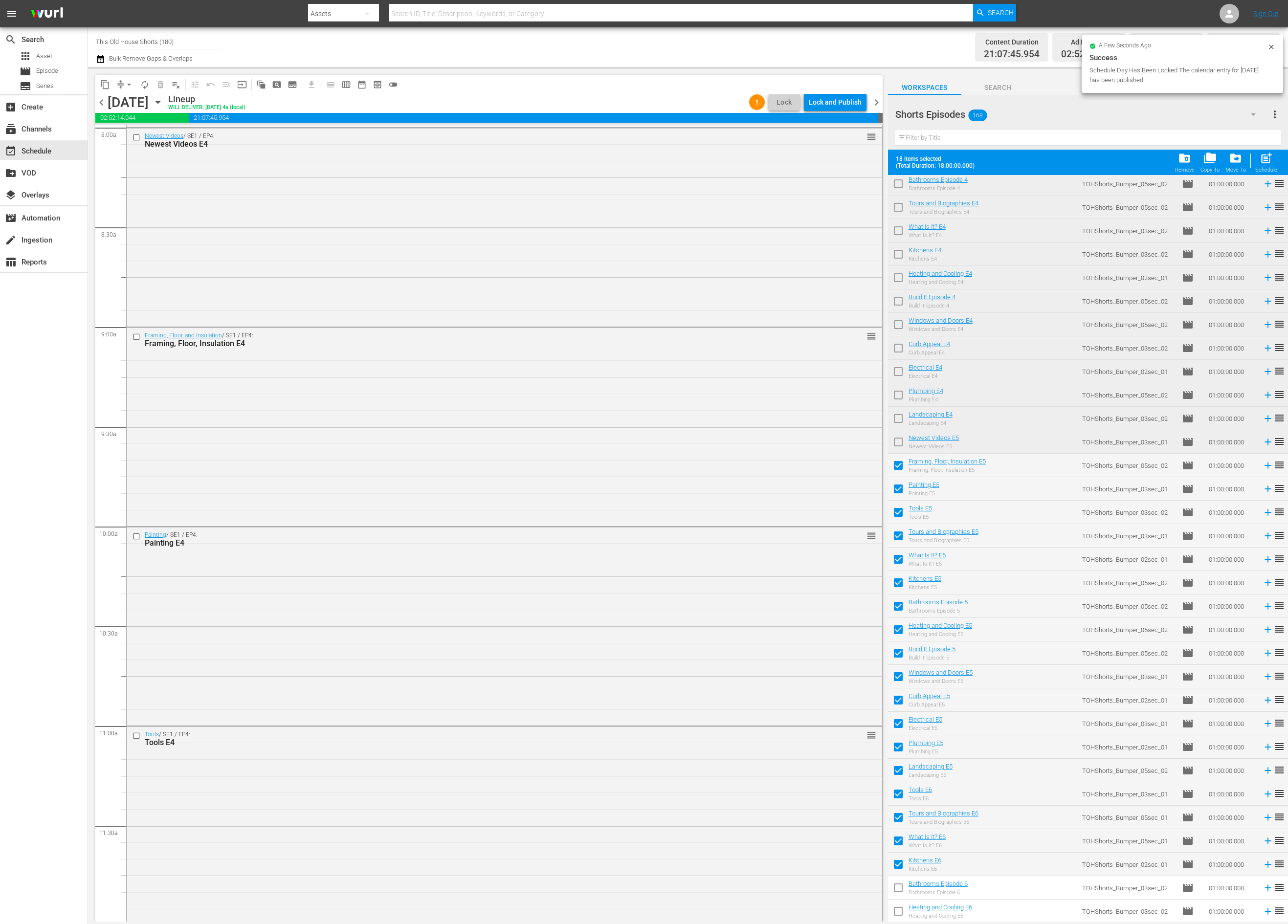
click at [901, 889] on input "checkbox" at bounding box center [898, 889] width 20 height 20
click at [901, 909] on input "checkbox" at bounding box center [898, 913] width 20 height 20
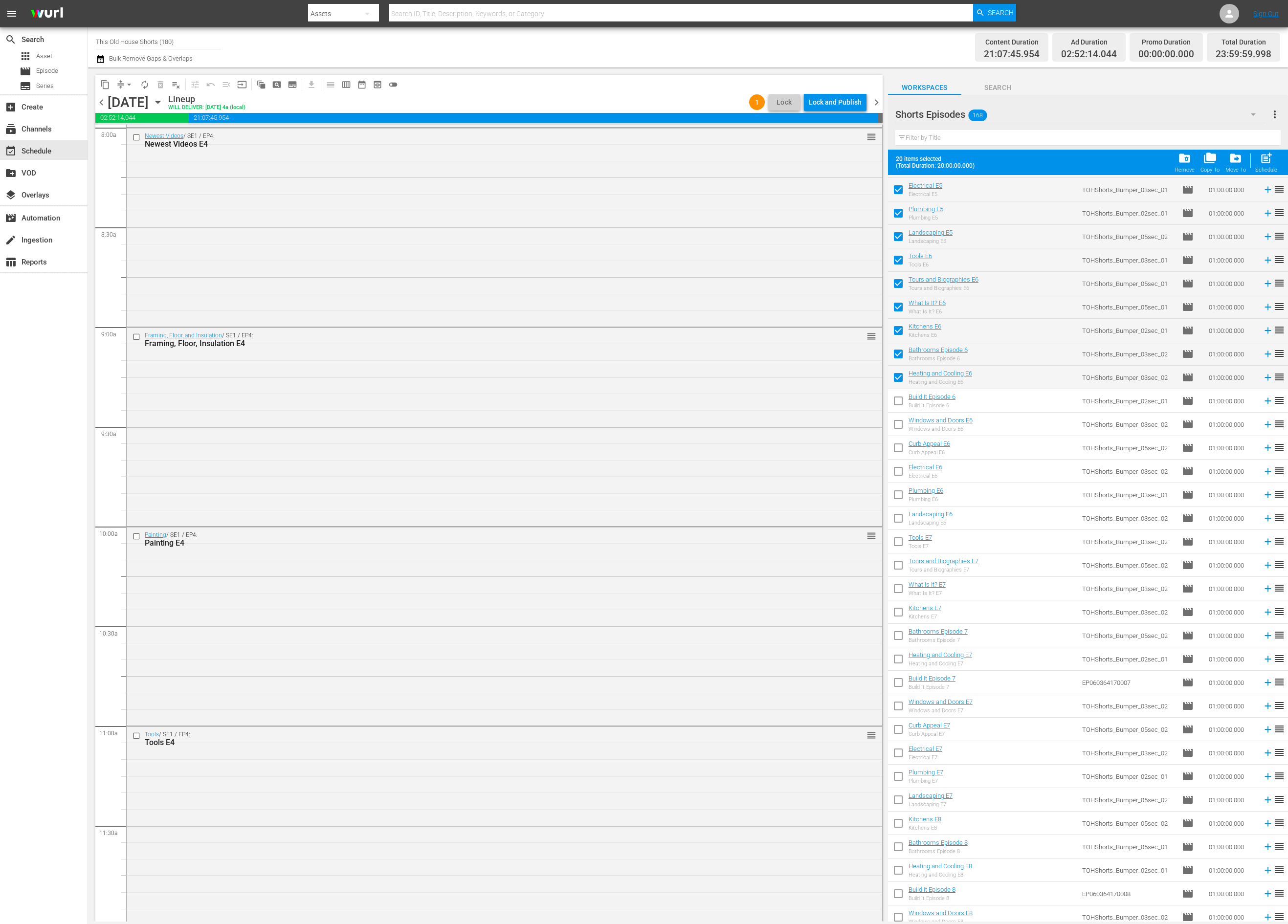
scroll to position [2375, 0]
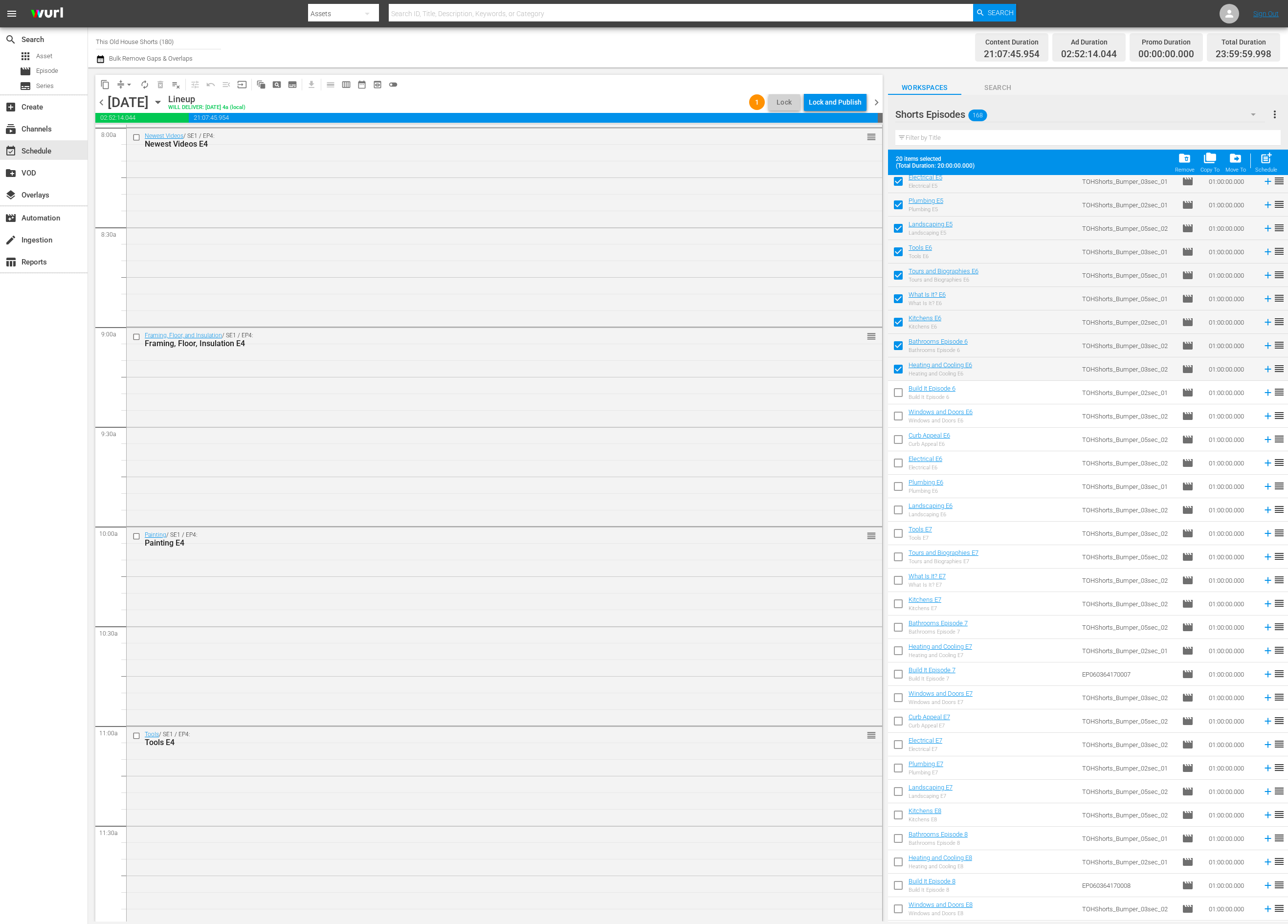
click at [900, 395] on input "checkbox" at bounding box center [898, 395] width 20 height 20
click at [901, 415] on input "checkbox" at bounding box center [898, 418] width 20 height 20
click at [900, 442] on input "checkbox" at bounding box center [898, 441] width 20 height 20
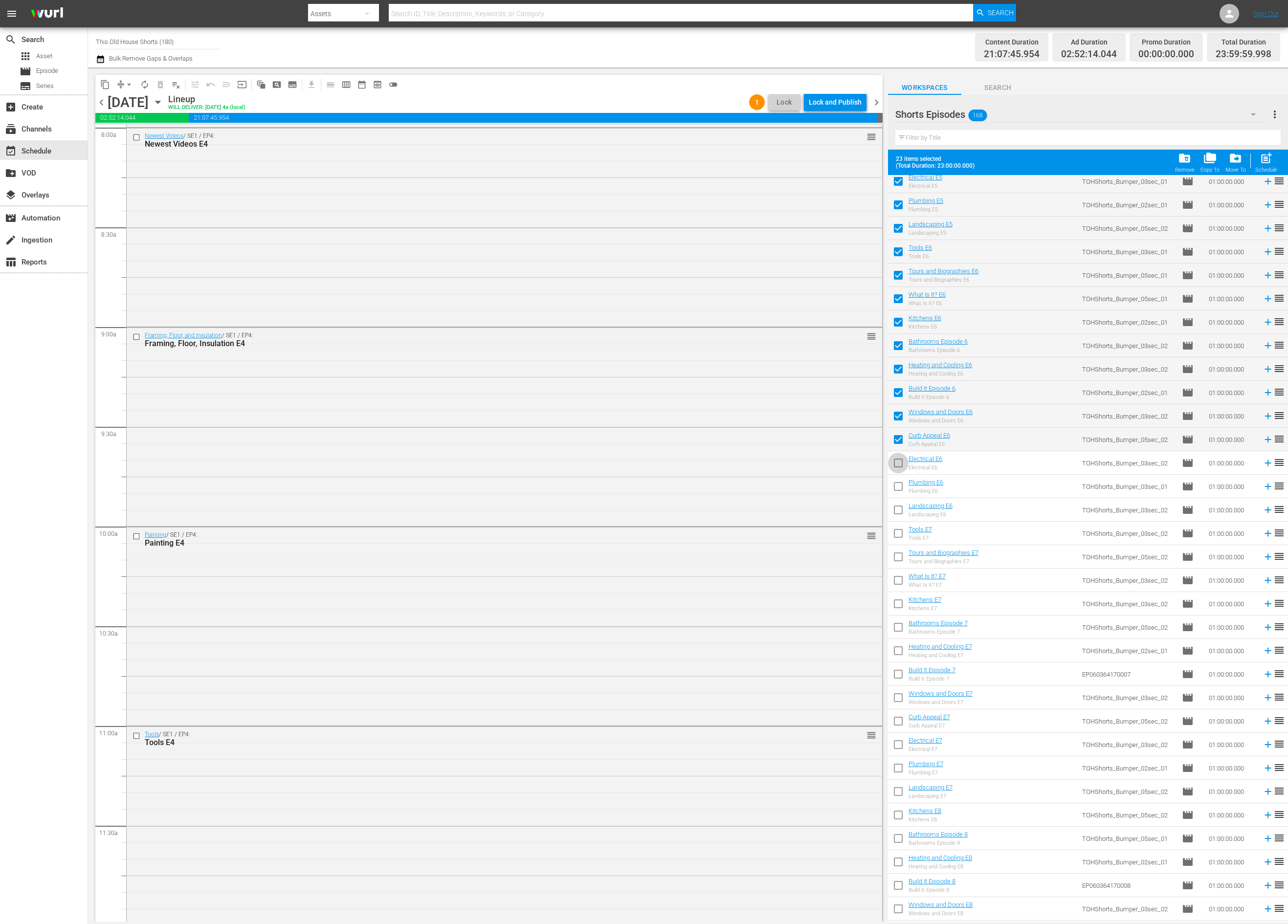
click at [900, 467] on input "checkbox" at bounding box center [898, 465] width 20 height 20
click at [849, 101] on div "Lock and Publish" at bounding box center [835, 102] width 53 height 18
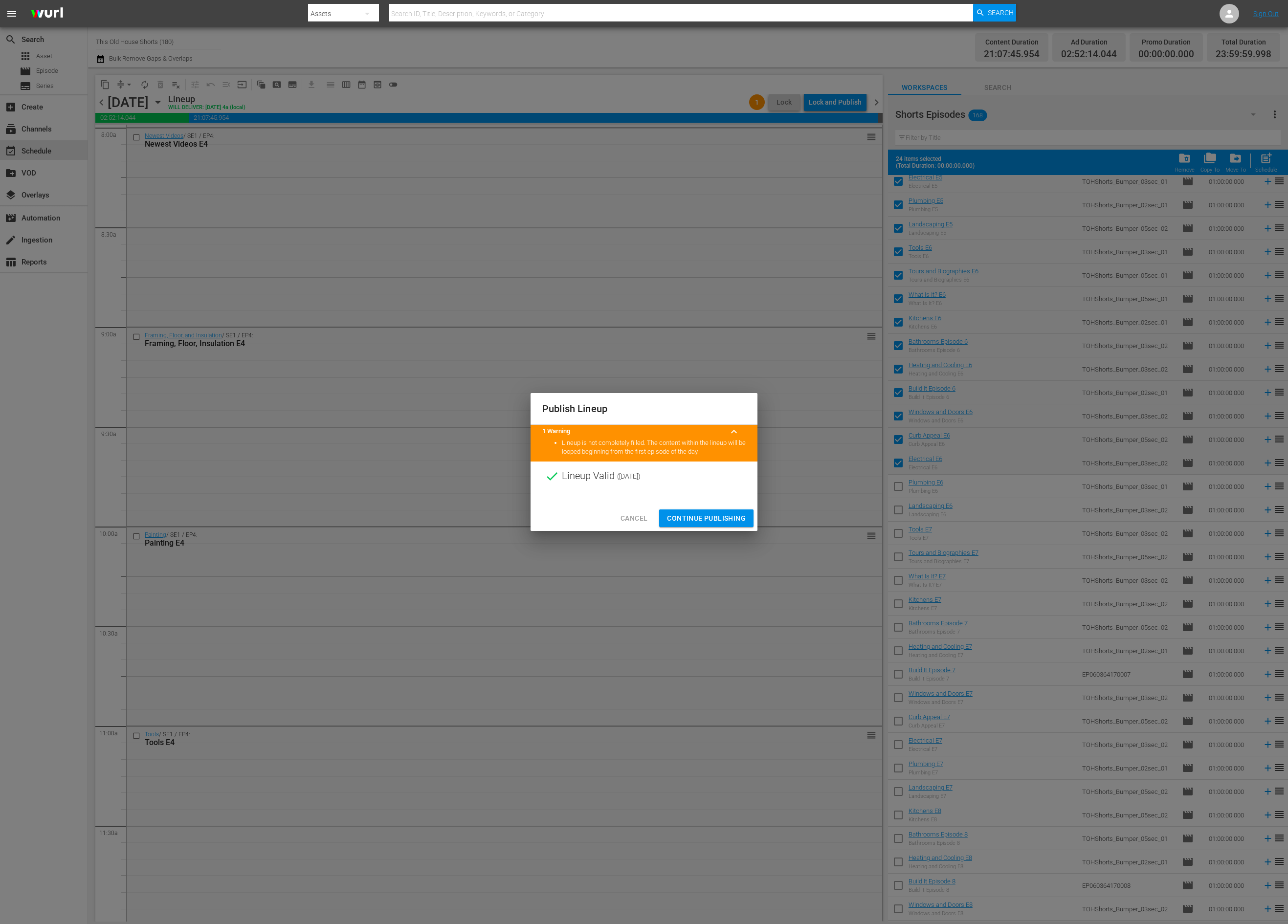
click at [727, 517] on span "Continue Publishing" at bounding box center [706, 518] width 79 height 12
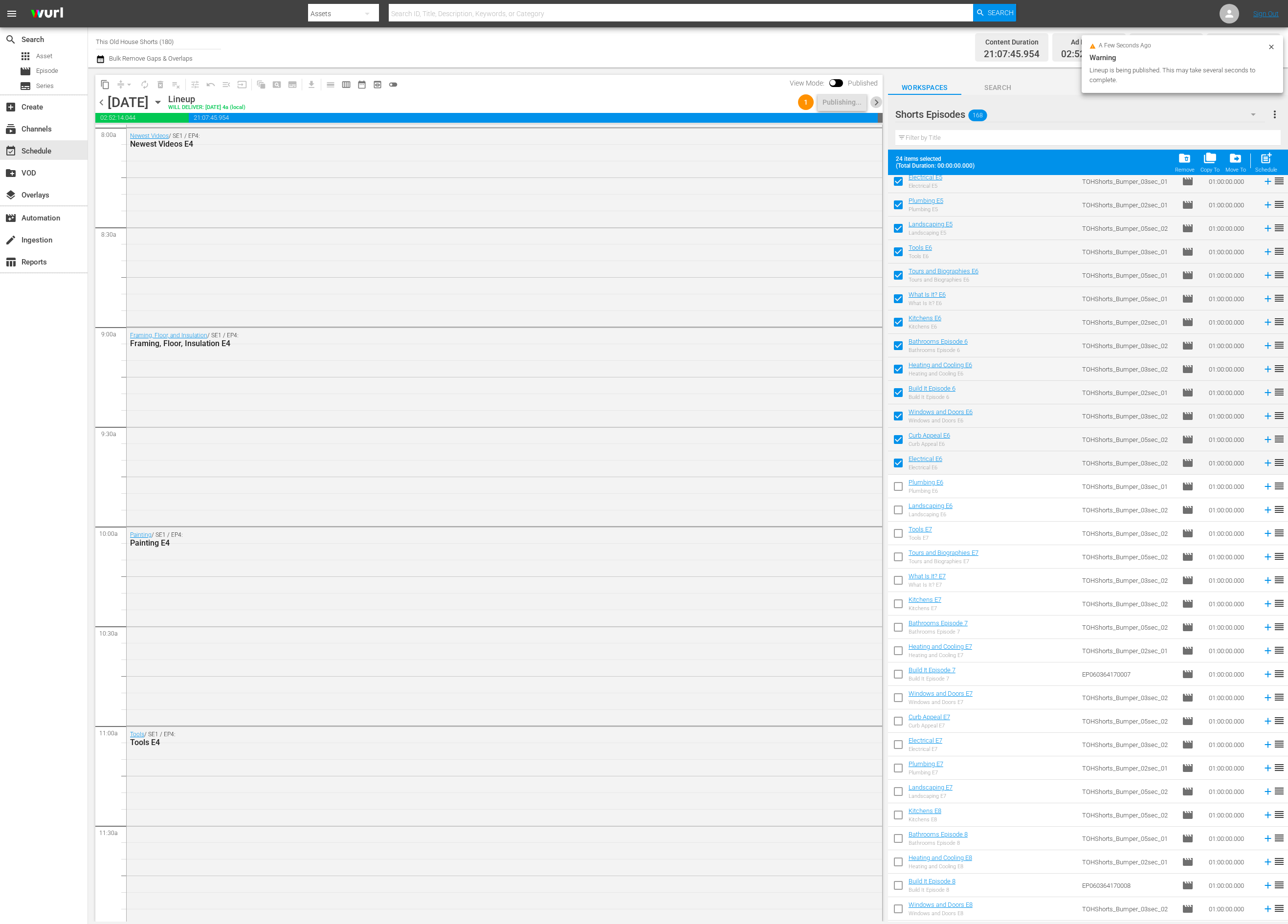
click at [877, 103] on span "chevron_right" at bounding box center [876, 102] width 12 height 12
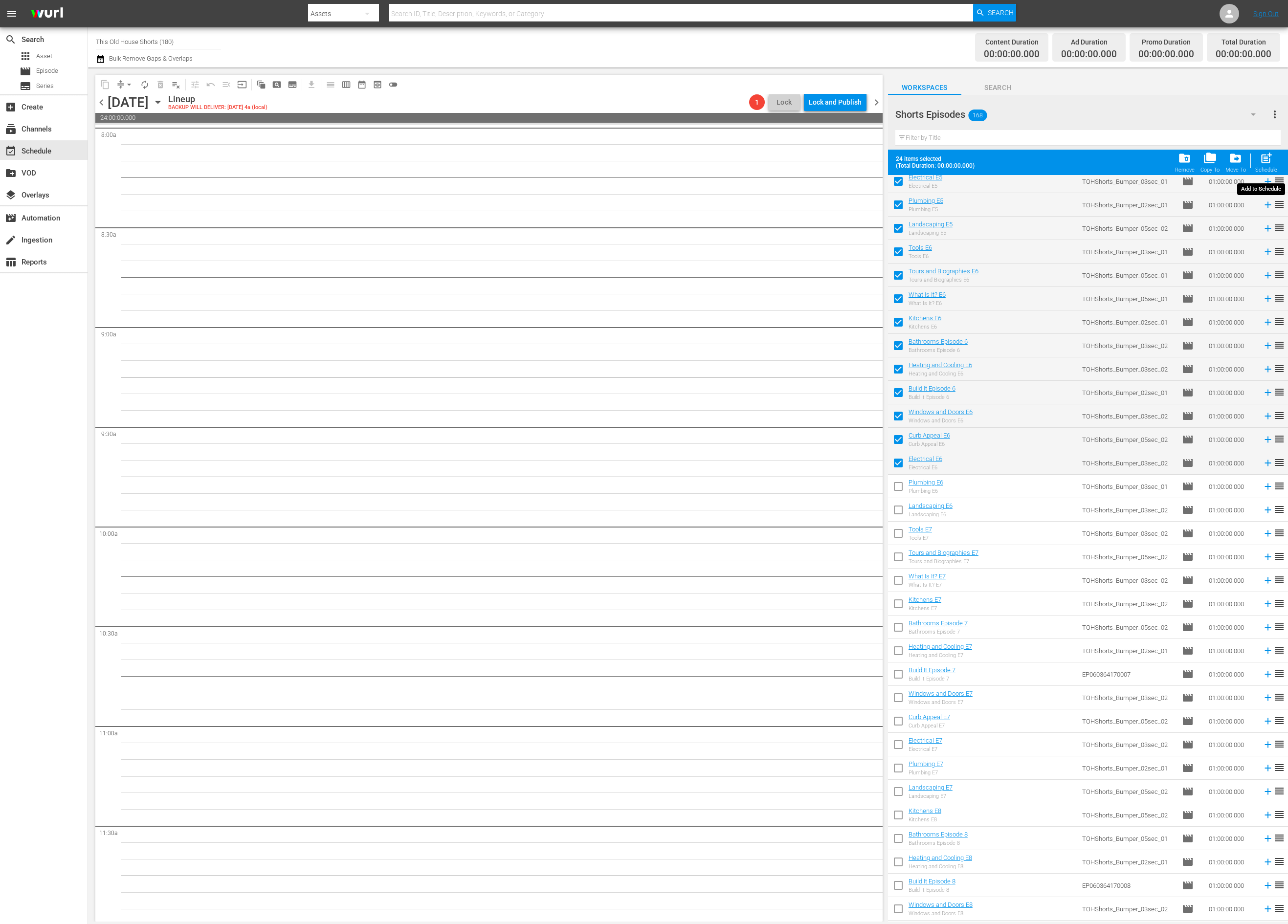
click at [1264, 160] on span "post_add" at bounding box center [1266, 158] width 13 height 13
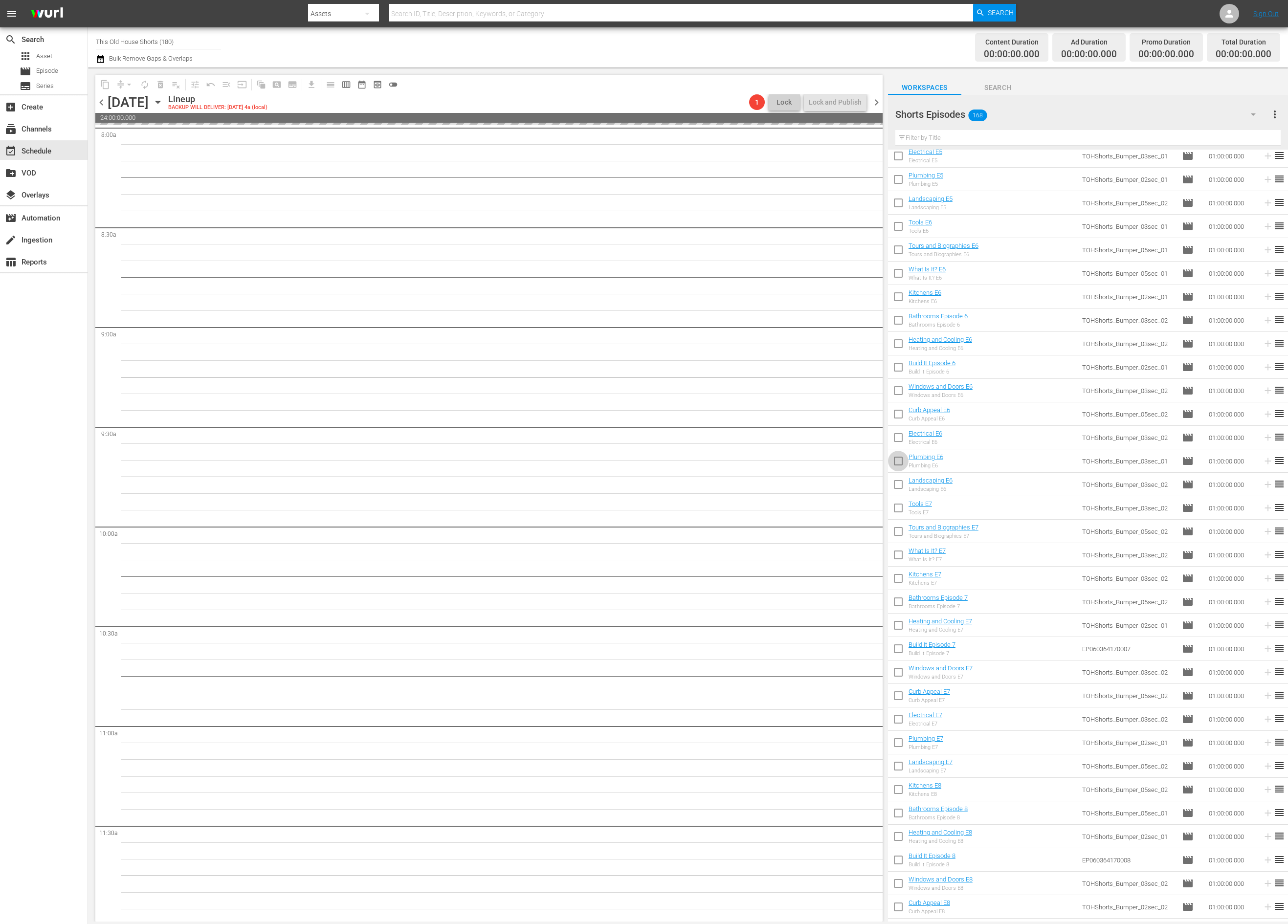
click at [897, 468] on input "checkbox" at bounding box center [898, 463] width 20 height 20
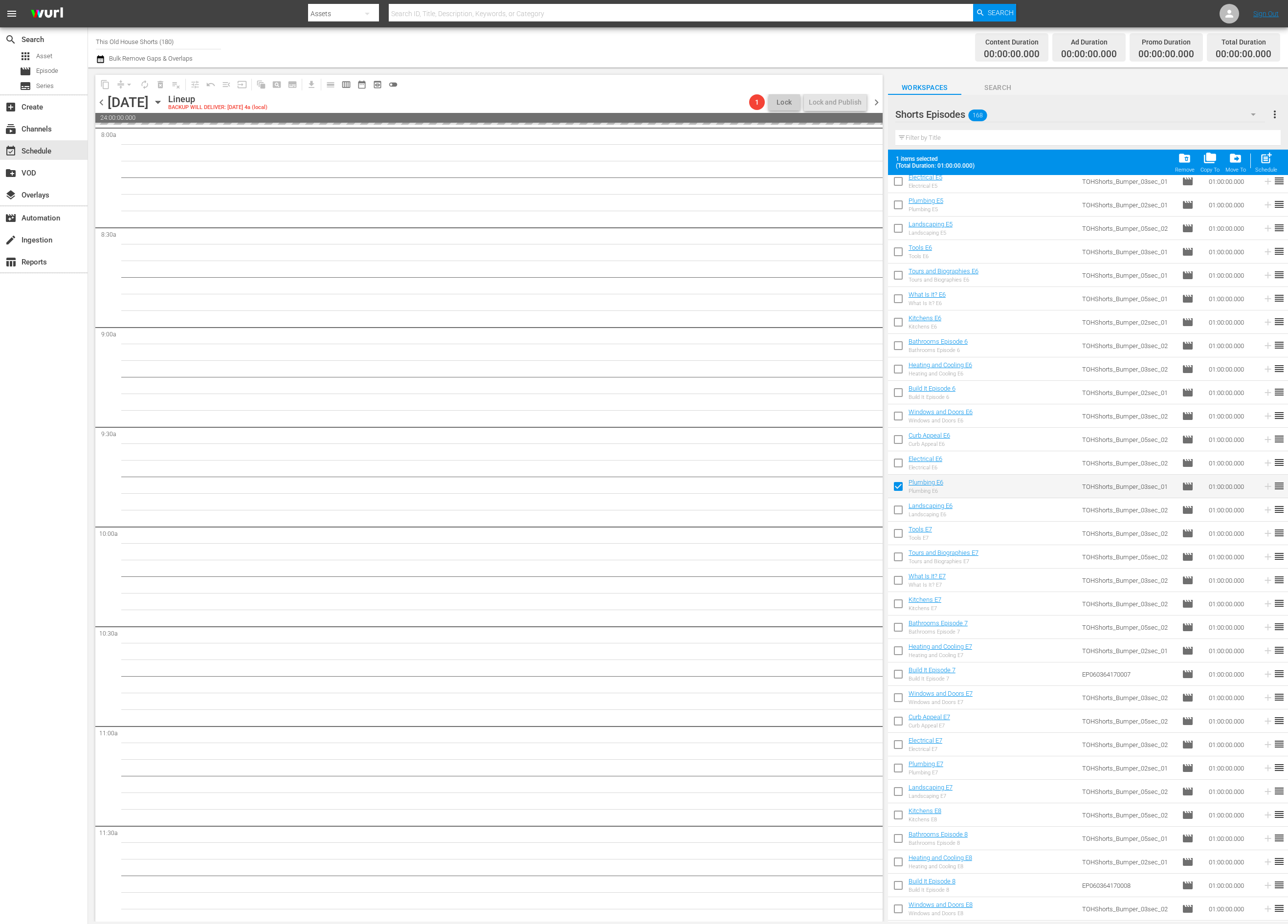
click at [896, 513] on input "checkbox" at bounding box center [898, 512] width 20 height 20
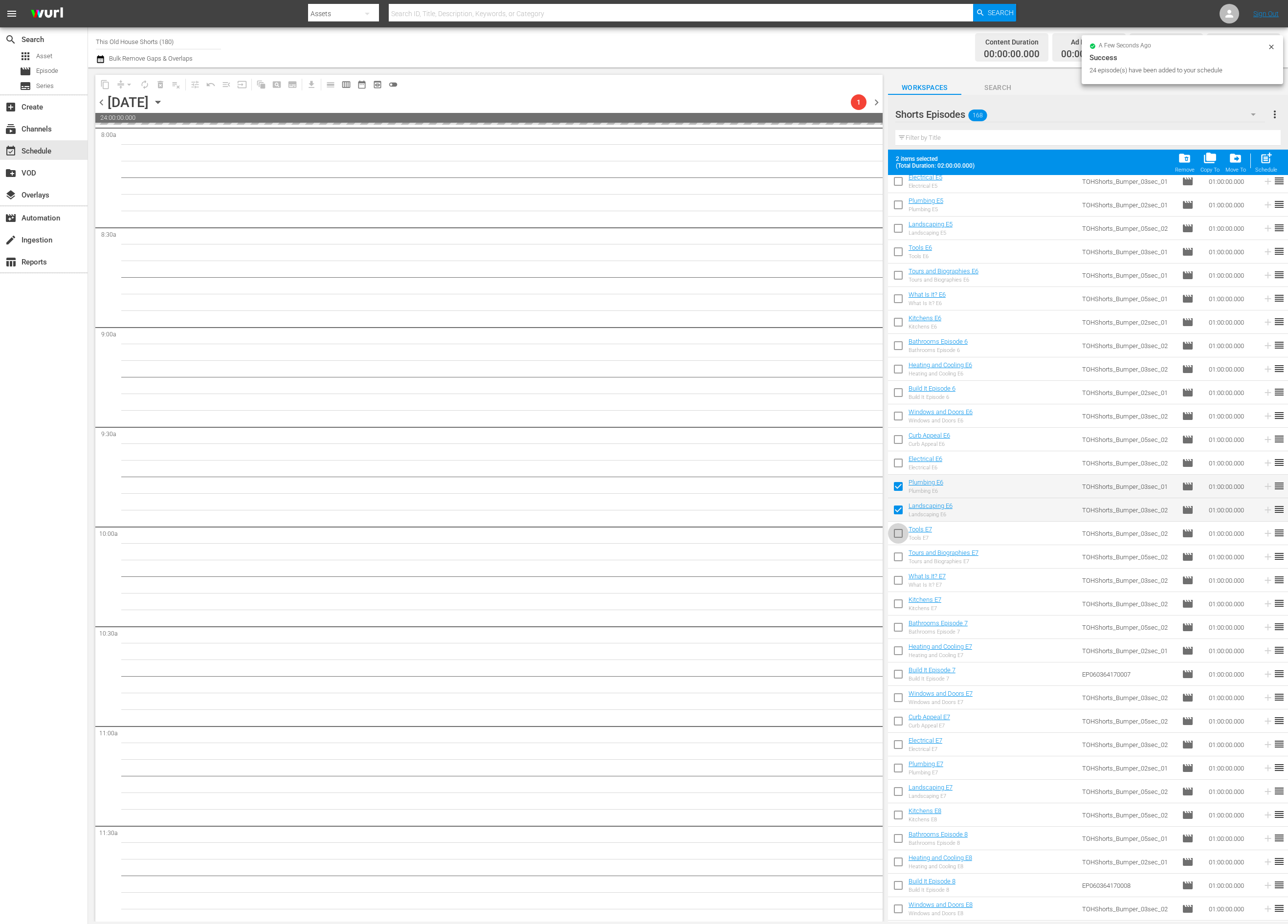
click at [894, 541] on input "checkbox" at bounding box center [898, 535] width 20 height 20
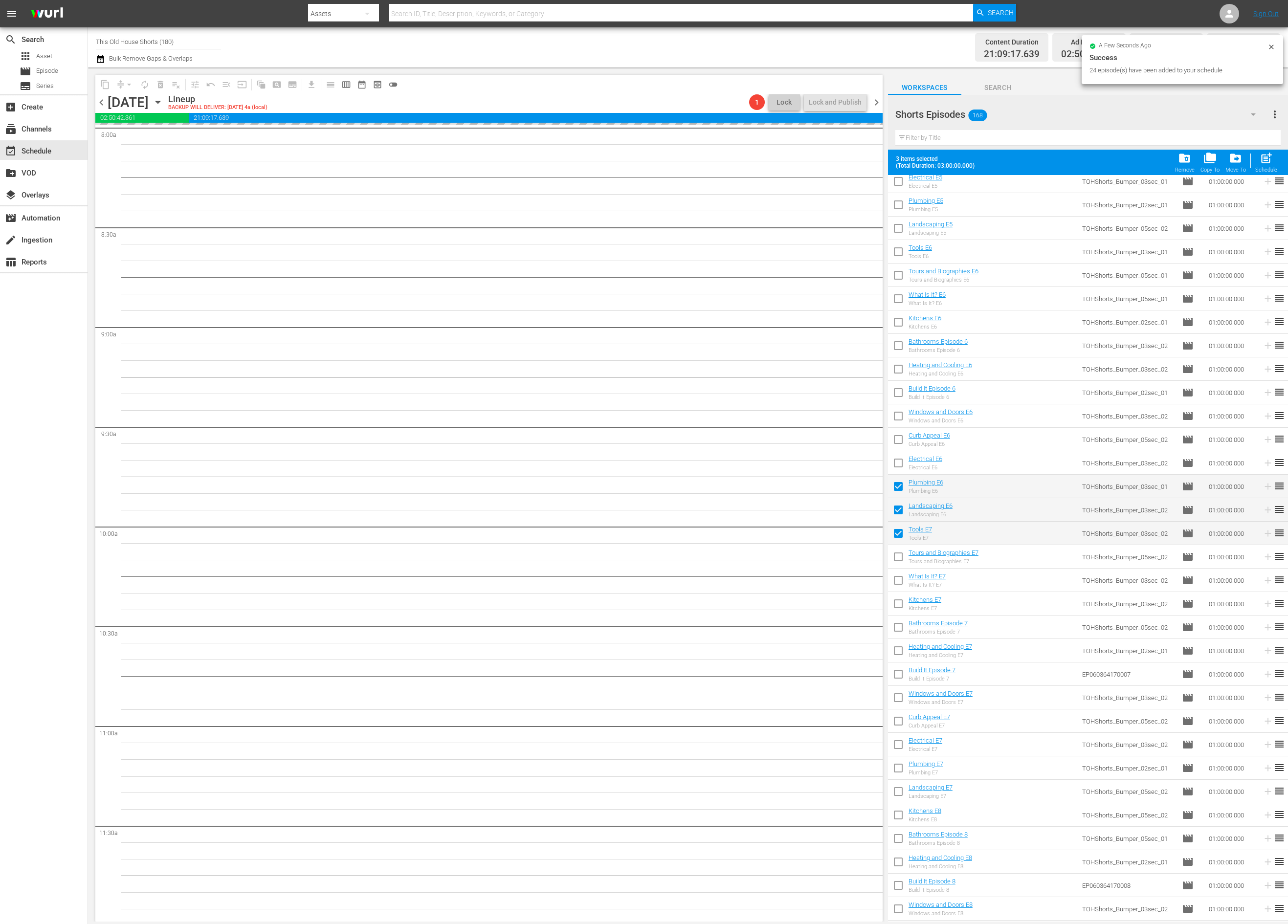
click at [894, 558] on input "checkbox" at bounding box center [898, 558] width 20 height 20
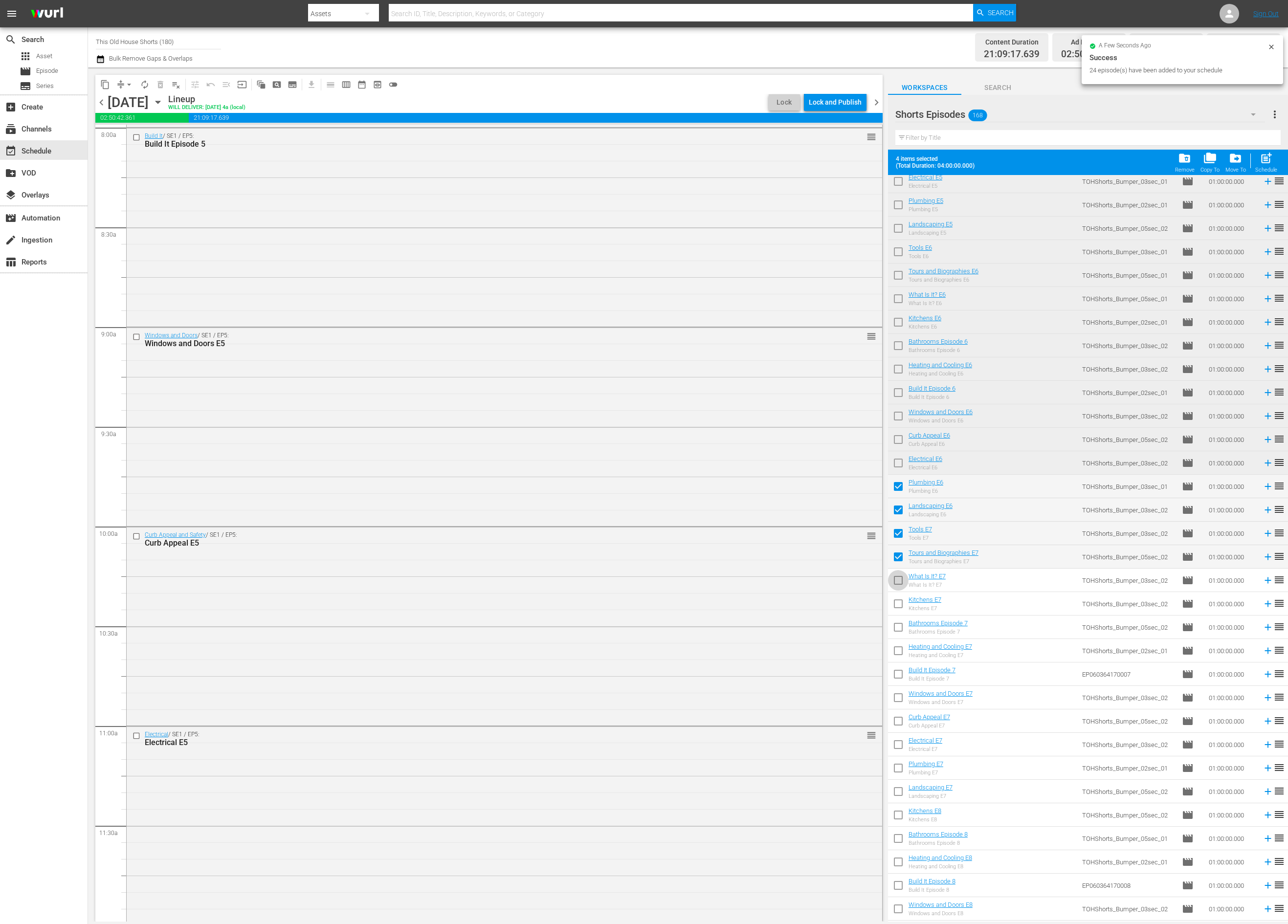
click at [903, 582] on input "checkbox" at bounding box center [898, 582] width 20 height 20
click at [898, 600] on input "checkbox" at bounding box center [898, 606] width 20 height 20
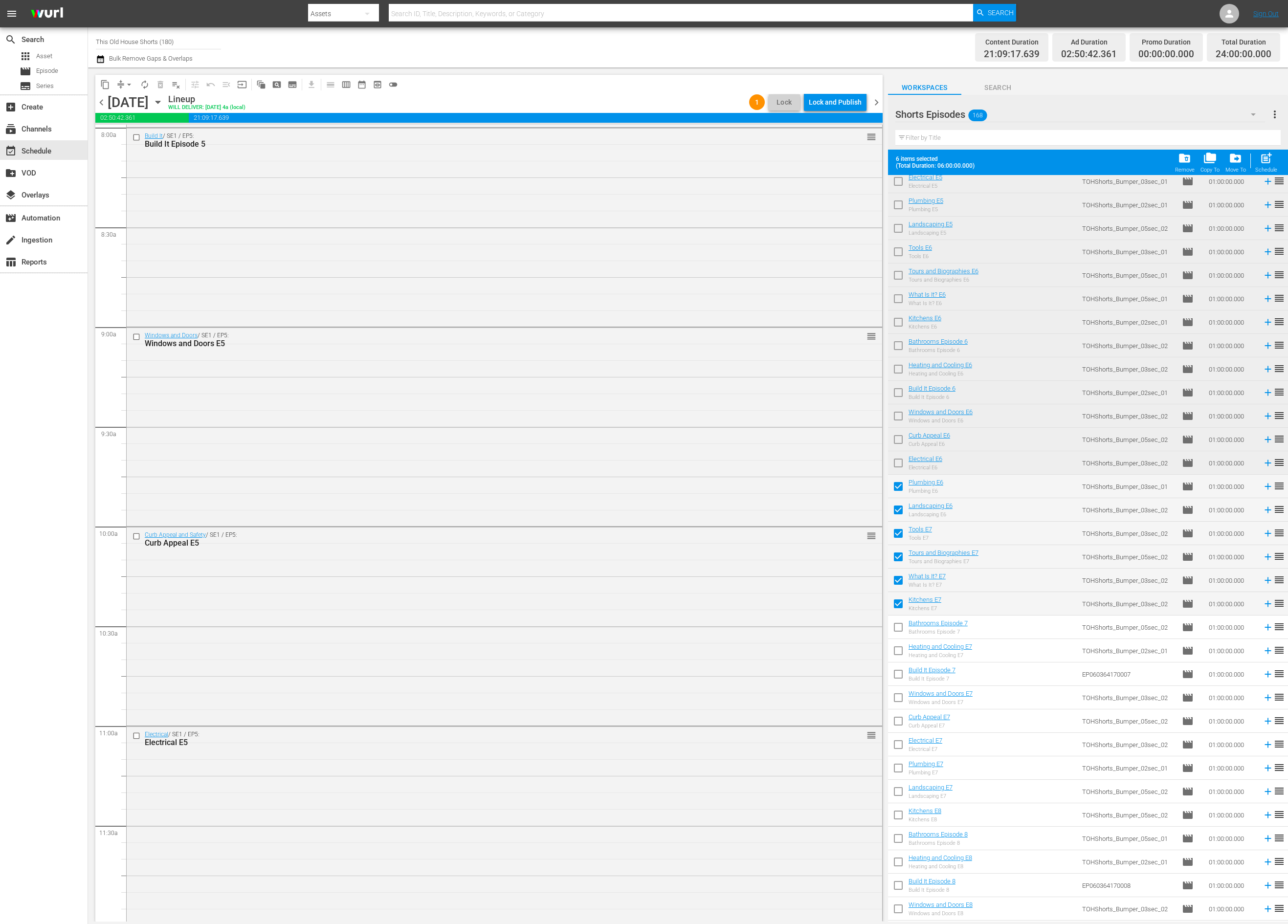
click at [897, 628] on input "checkbox" at bounding box center [898, 629] width 20 height 20
click at [897, 647] on input "checkbox" at bounding box center [898, 652] width 20 height 20
click at [897, 678] on input "checkbox" at bounding box center [898, 676] width 20 height 20
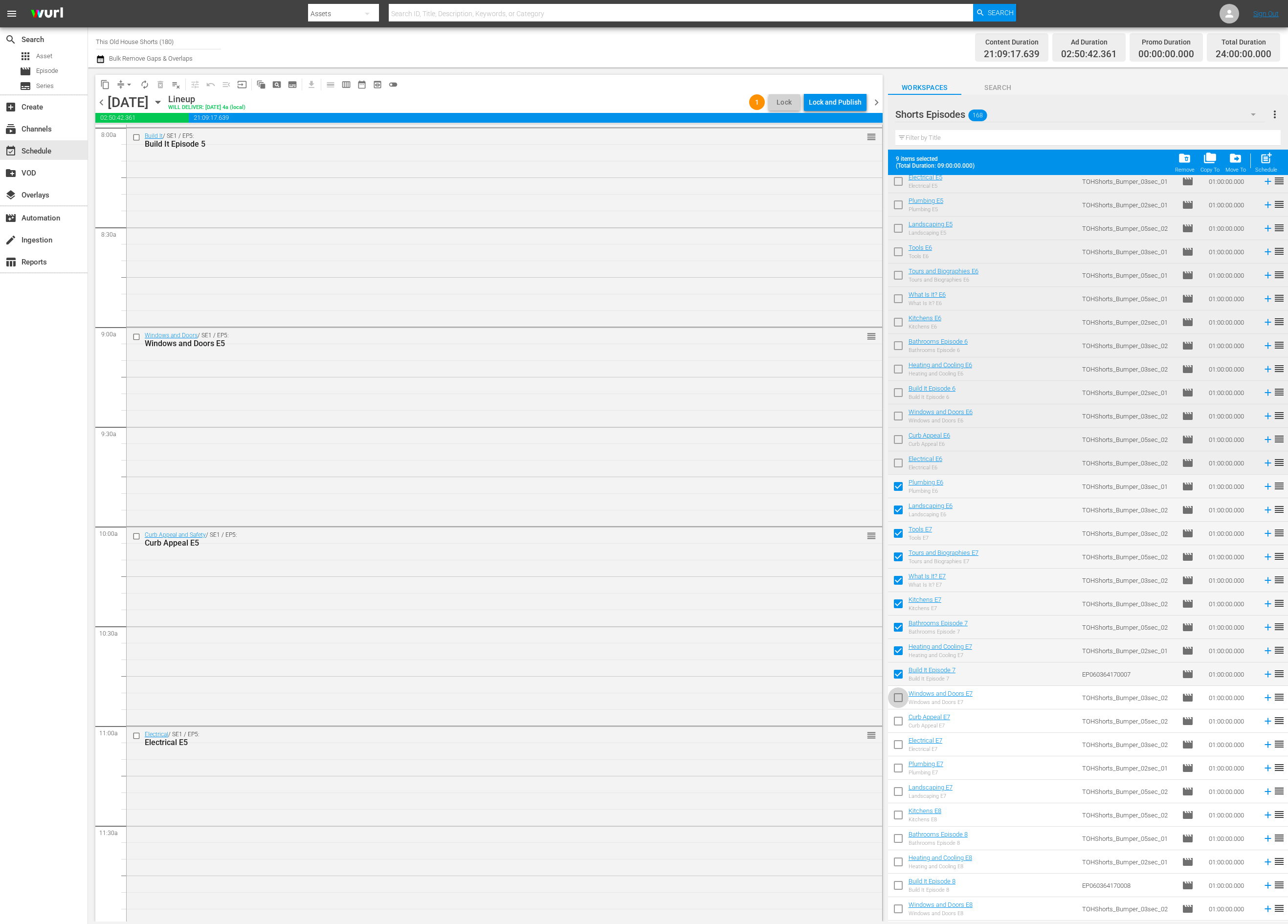
click at [897, 698] on input "checkbox" at bounding box center [898, 699] width 20 height 20
click at [900, 723] on input "checkbox" at bounding box center [898, 723] width 20 height 20
click at [900, 751] on input "checkbox" at bounding box center [898, 746] width 20 height 20
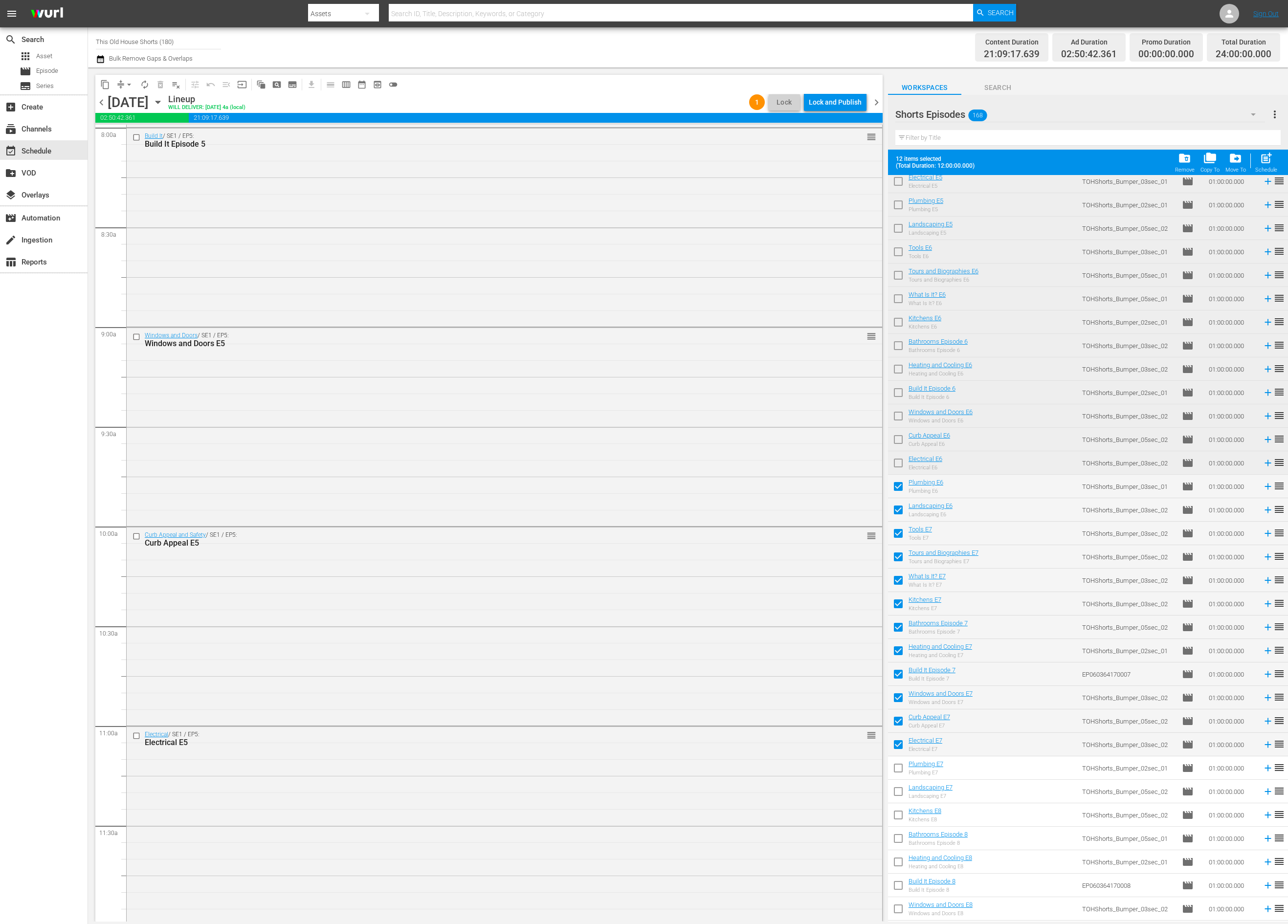
click at [900, 767] on input "checkbox" at bounding box center [898, 770] width 20 height 20
click at [900, 786] on input "checkbox" at bounding box center [898, 793] width 20 height 20
click at [899, 824] on input "checkbox" at bounding box center [898, 817] width 20 height 20
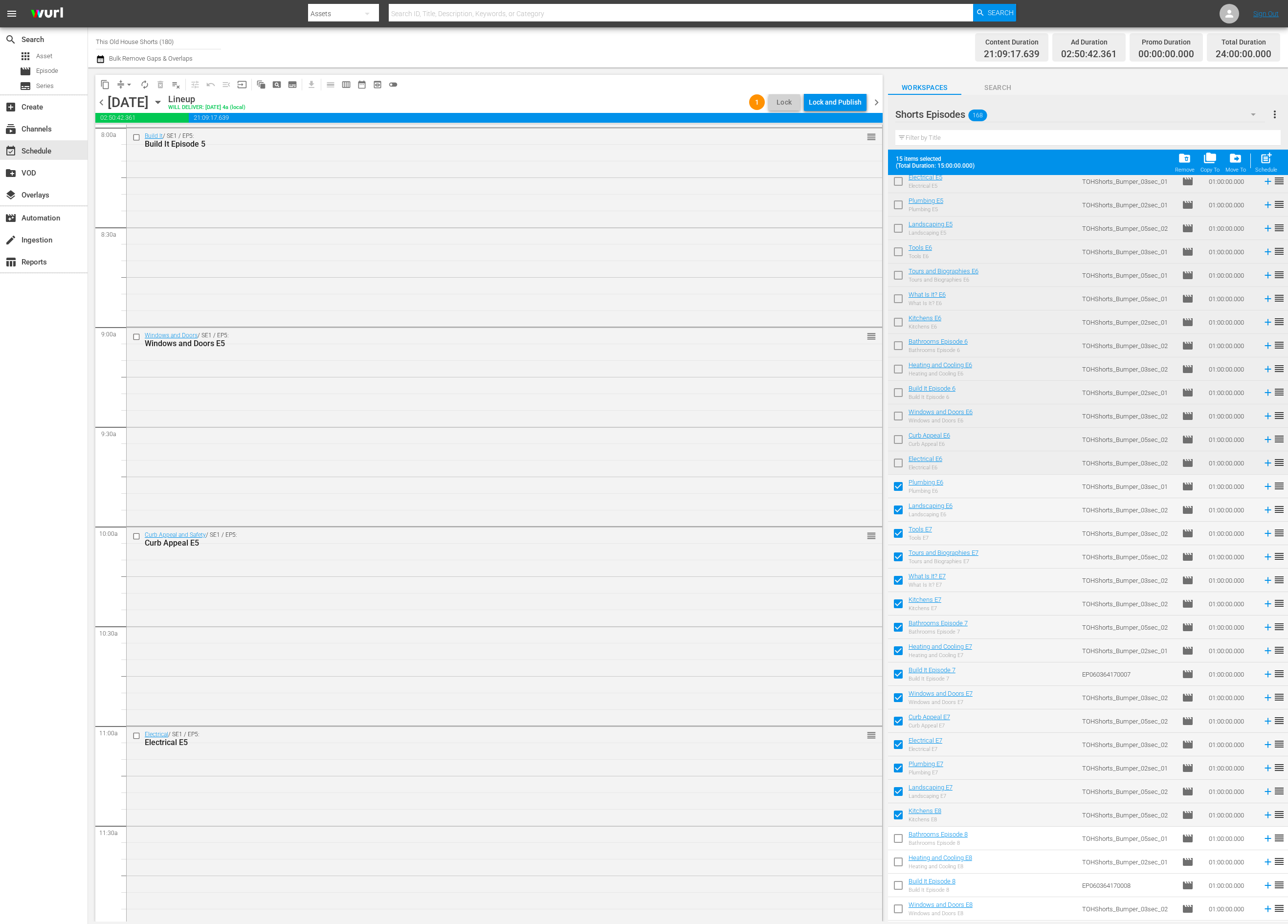
click at [899, 840] on input "checkbox" at bounding box center [898, 840] width 20 height 20
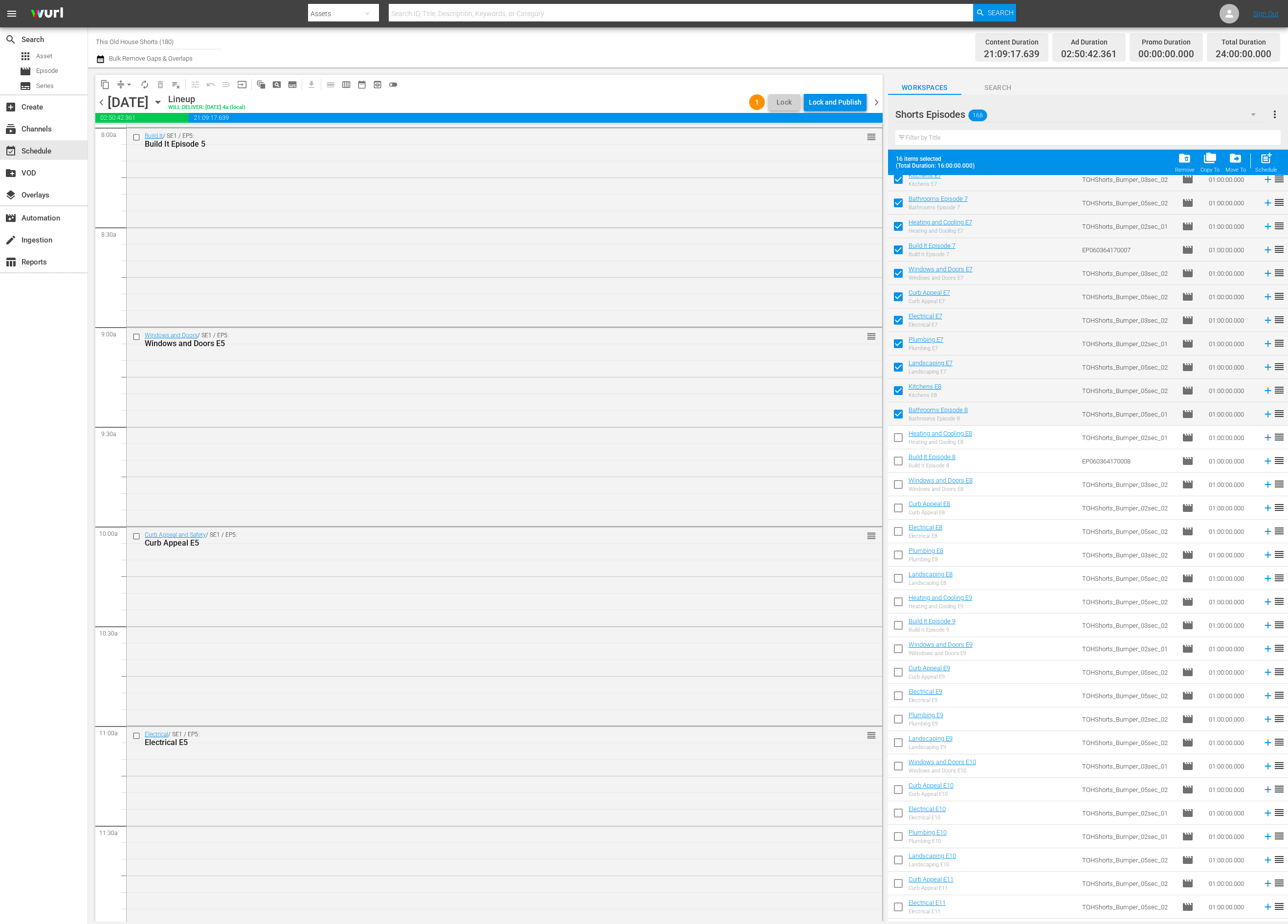
scroll to position [2839, 0]
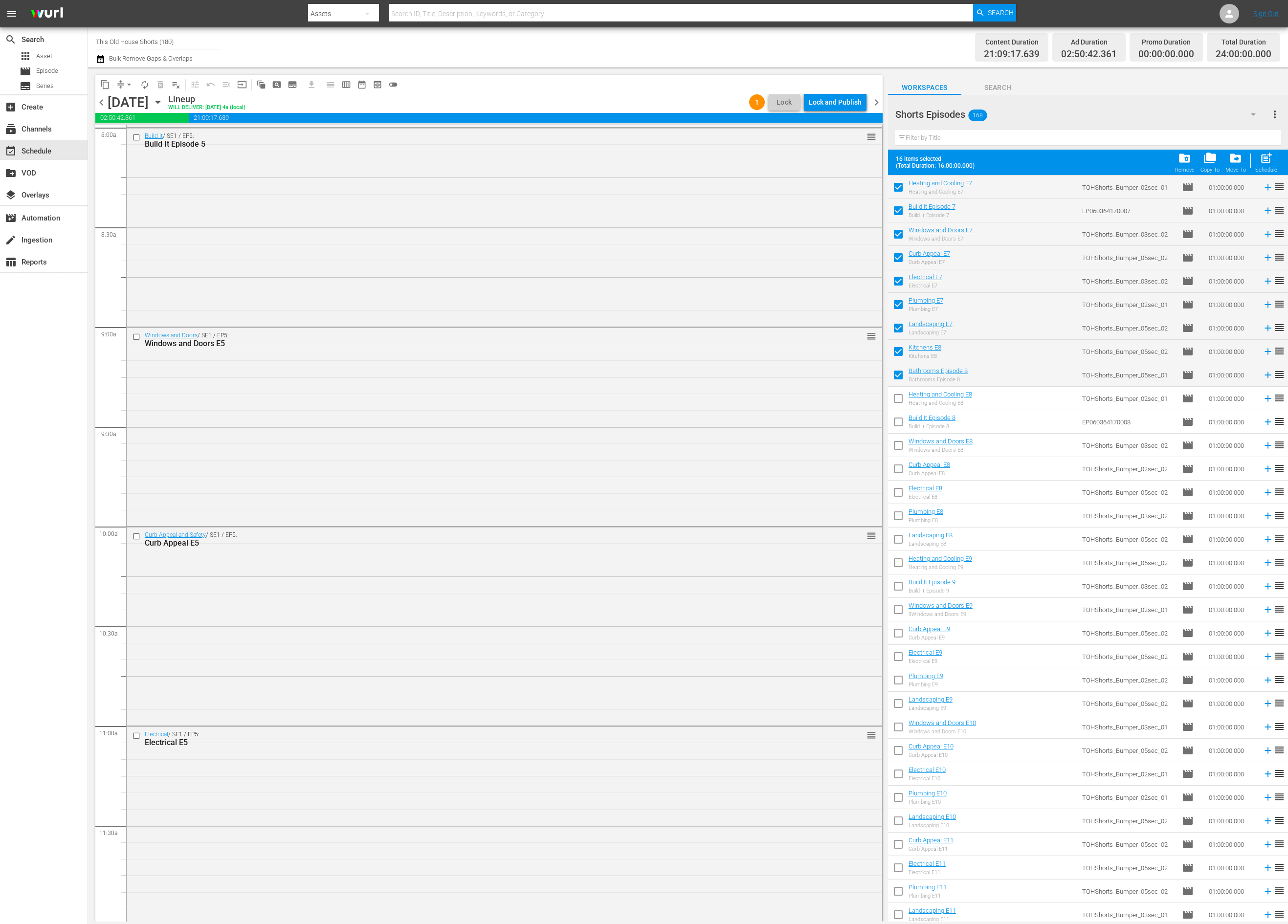
click at [895, 399] on input "checkbox" at bounding box center [898, 400] width 20 height 20
click at [899, 421] on input "checkbox" at bounding box center [898, 424] width 20 height 20
drag, startPoint x: 899, startPoint y: 445, endPoint x: 899, endPoint y: 457, distance: 12.0
click at [899, 445] on input "checkbox" at bounding box center [898, 447] width 20 height 20
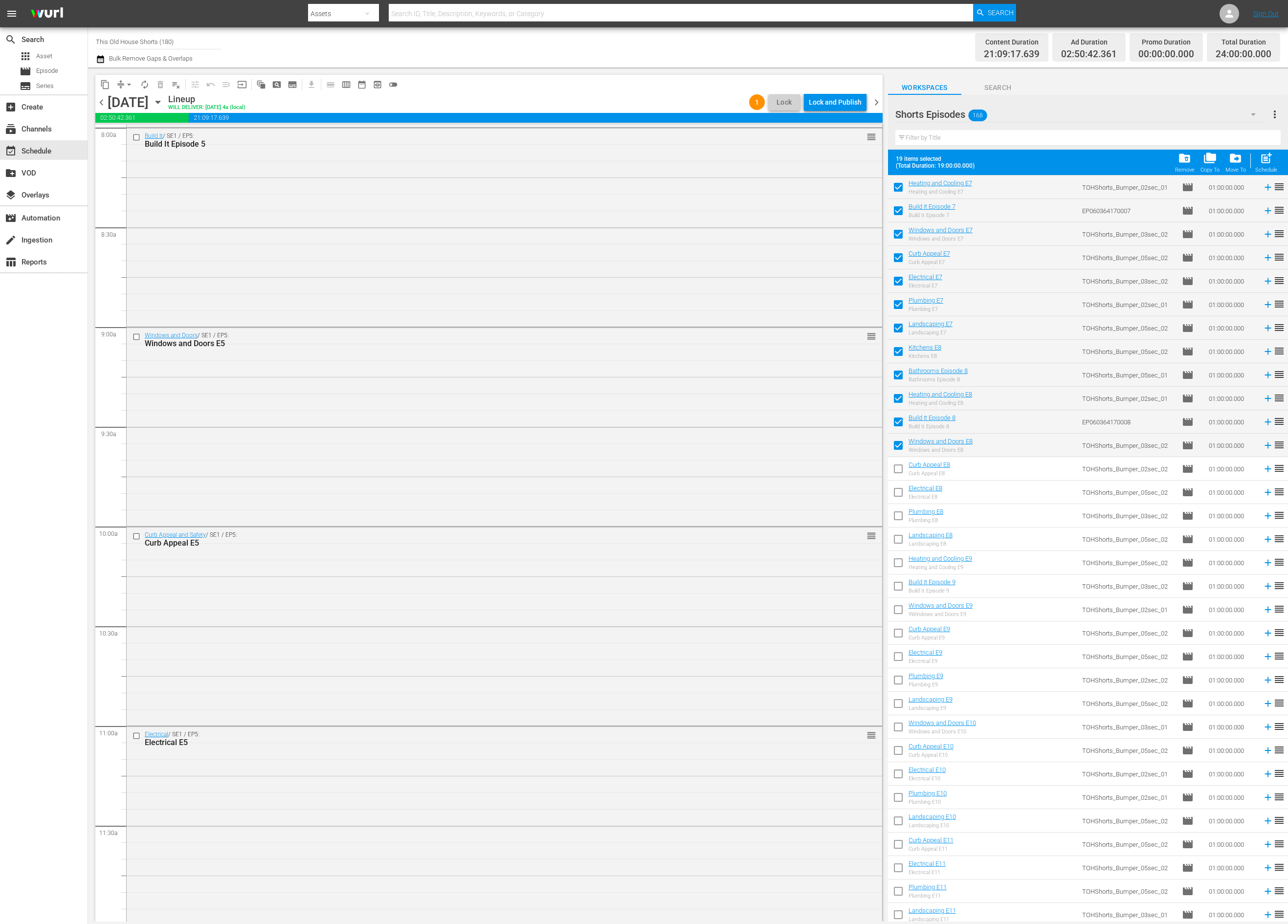
click at [899, 465] on input "checkbox" at bounding box center [898, 471] width 20 height 20
click at [897, 491] on input "checkbox" at bounding box center [898, 494] width 20 height 20
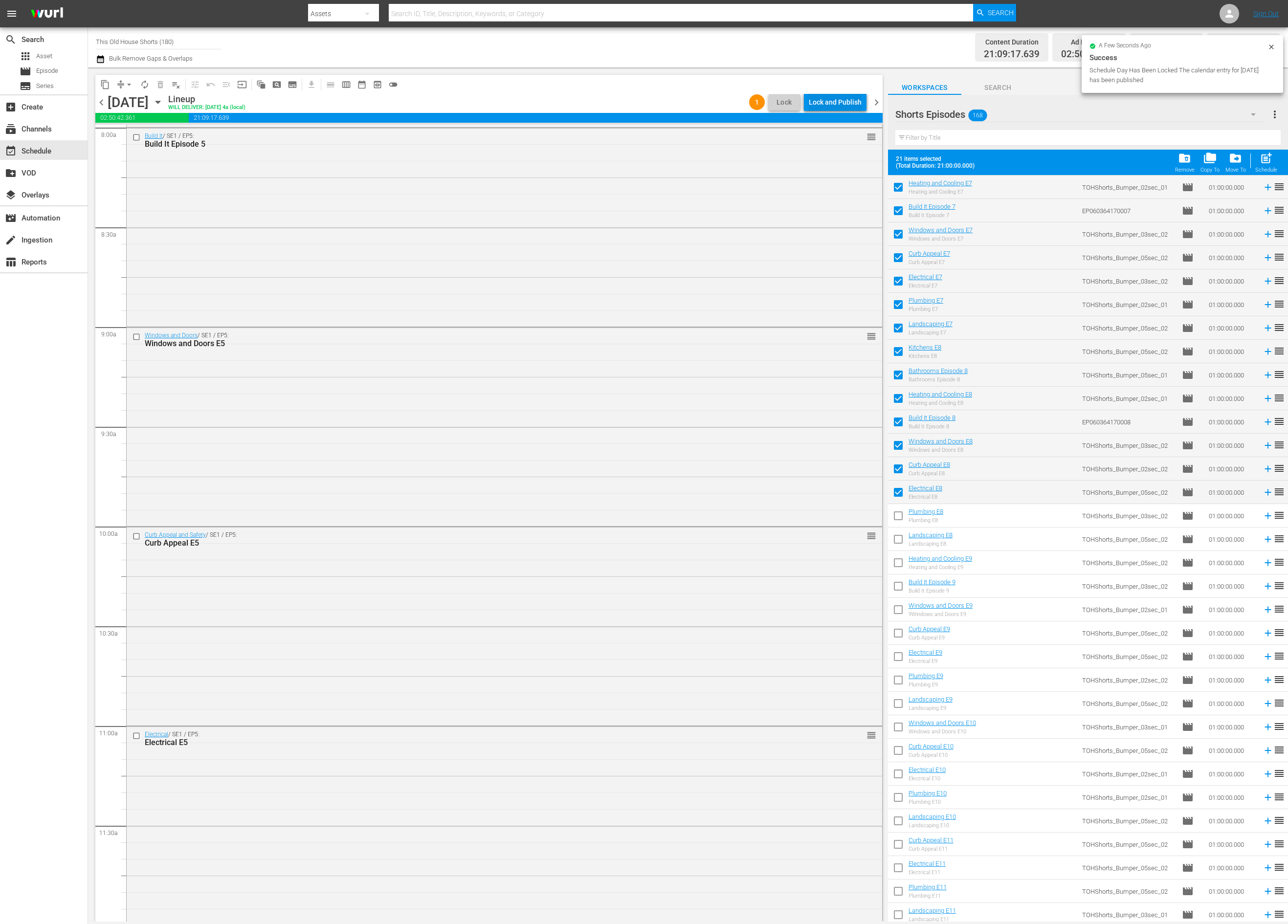
click at [838, 96] on div "Lock and Publish" at bounding box center [835, 102] width 53 height 18
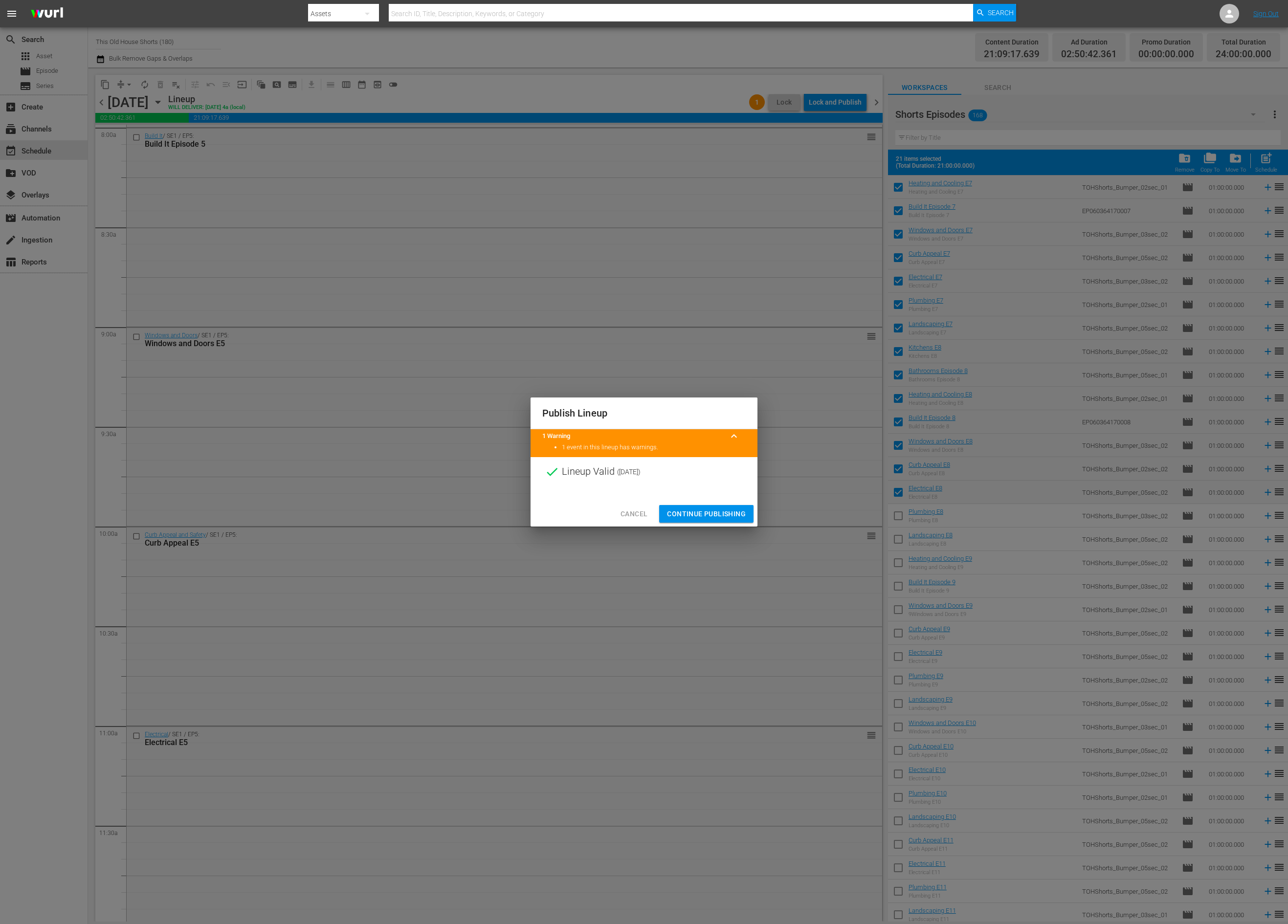
click at [725, 517] on span "Continue Publishing" at bounding box center [706, 513] width 79 height 12
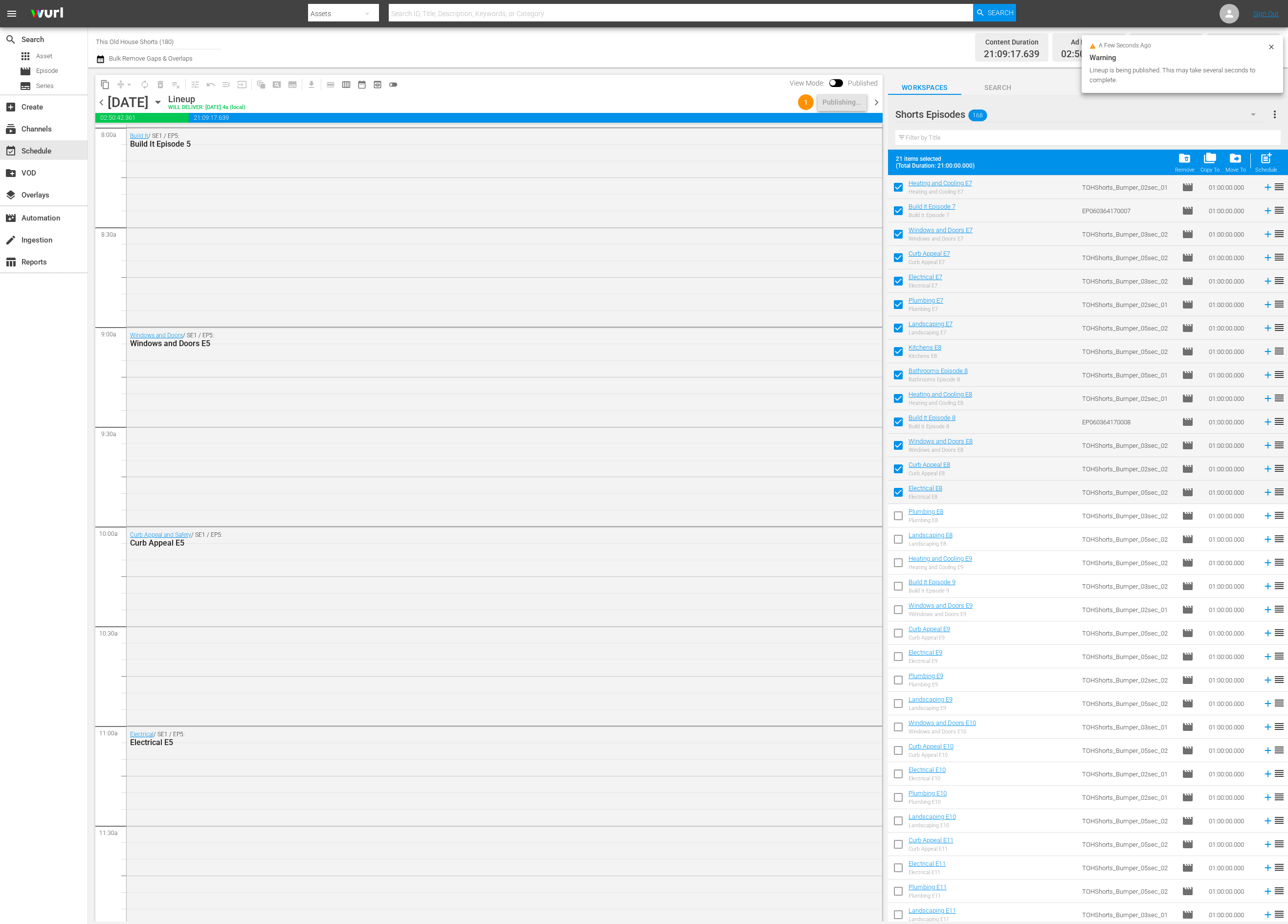
click at [875, 105] on span "chevron_right" at bounding box center [876, 102] width 12 height 12
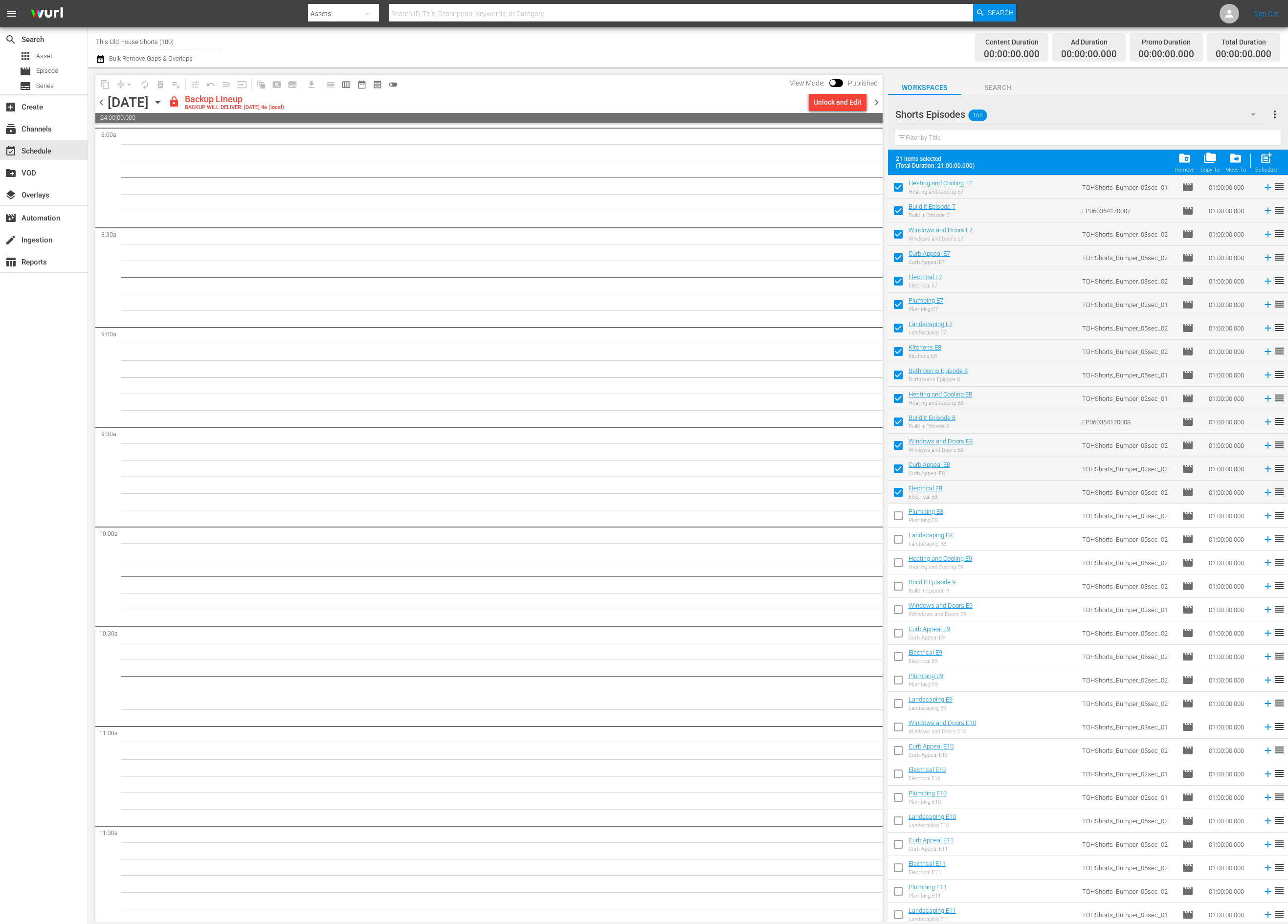
click at [897, 517] on input "checkbox" at bounding box center [898, 517] width 20 height 20
click at [897, 534] on input "checkbox" at bounding box center [898, 541] width 20 height 20
click at [899, 557] on input "checkbox" at bounding box center [898, 565] width 20 height 20
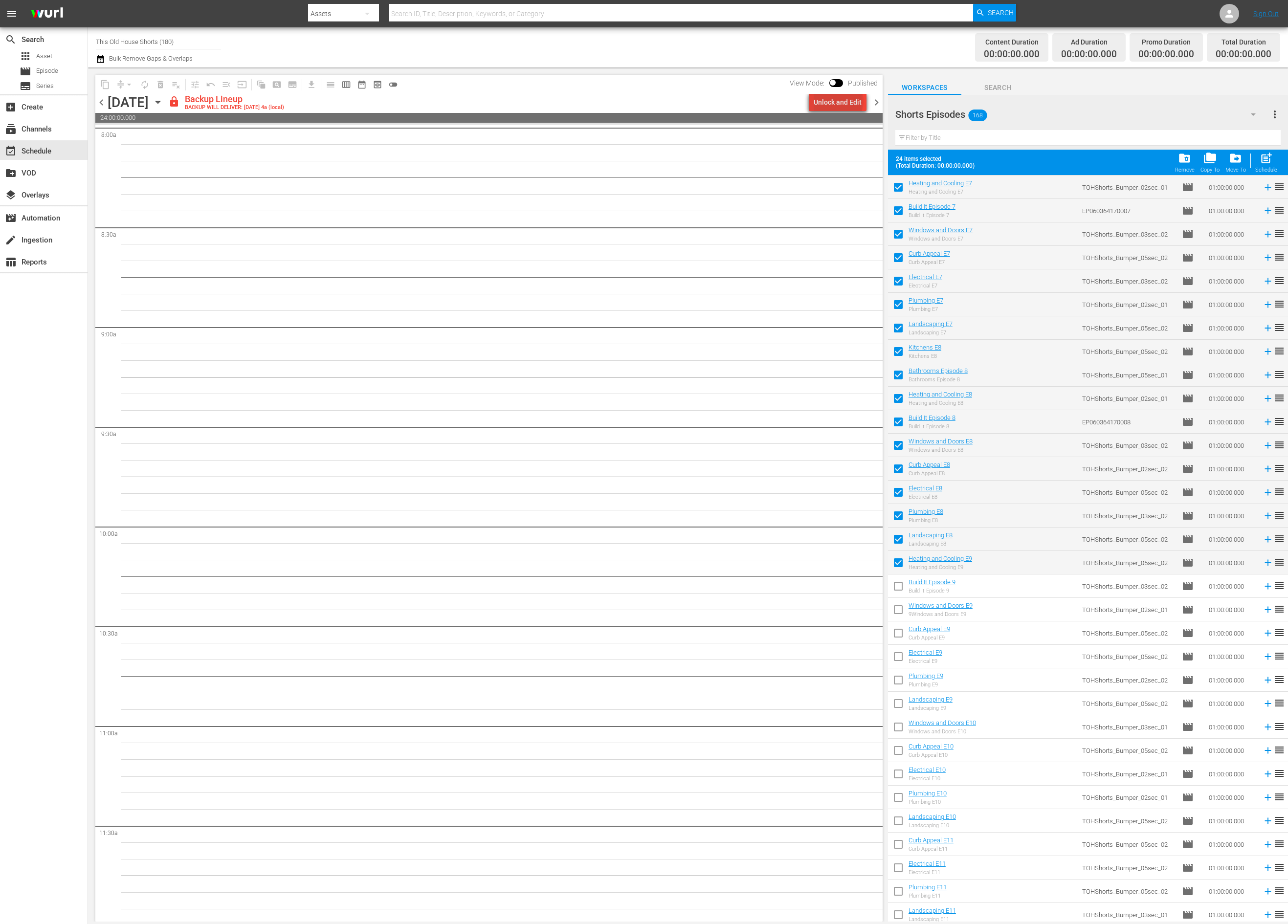
click at [841, 101] on div "Unlock and Edit" at bounding box center [837, 102] width 48 height 18
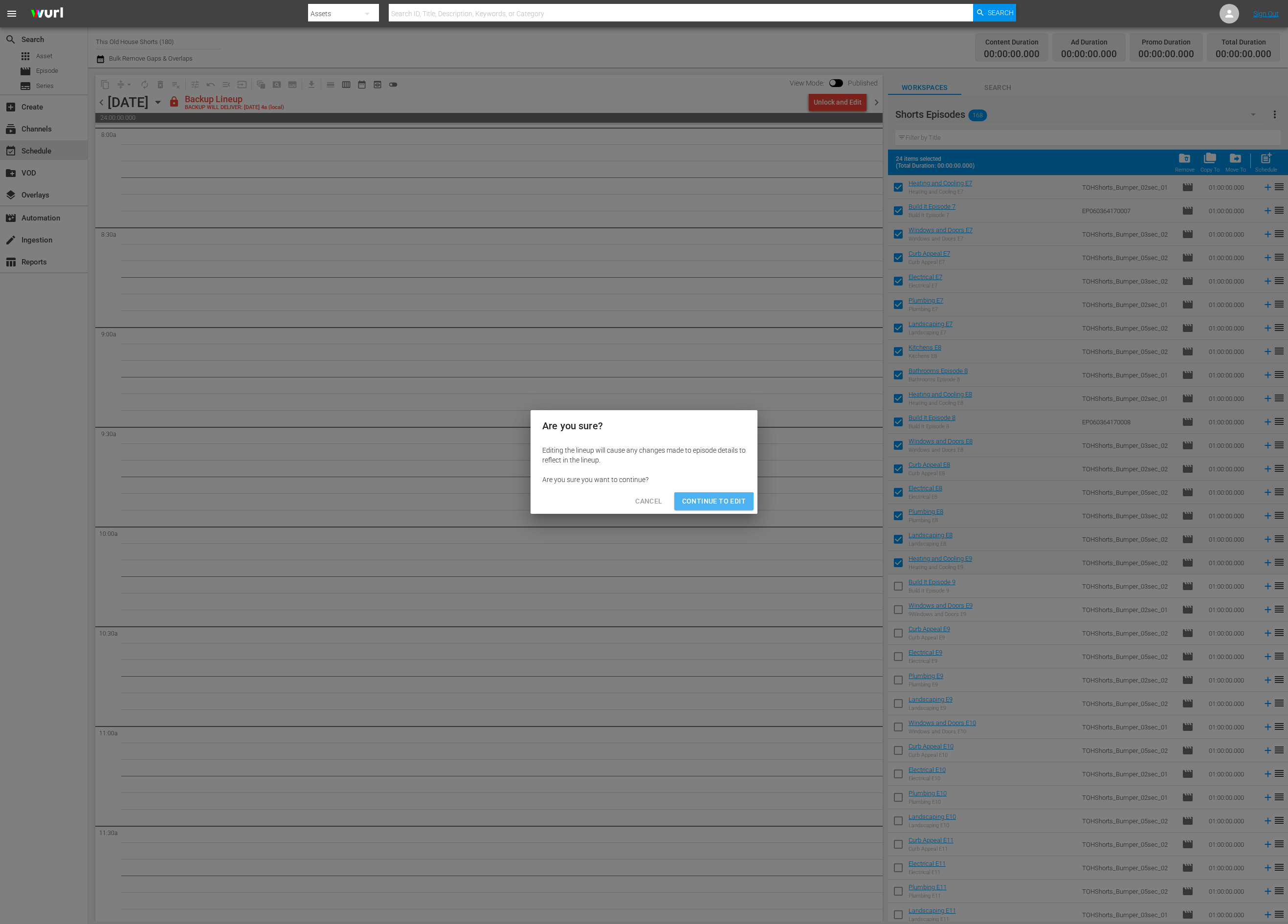
click at [711, 502] on span "Continue to Edit" at bounding box center [714, 501] width 64 height 12
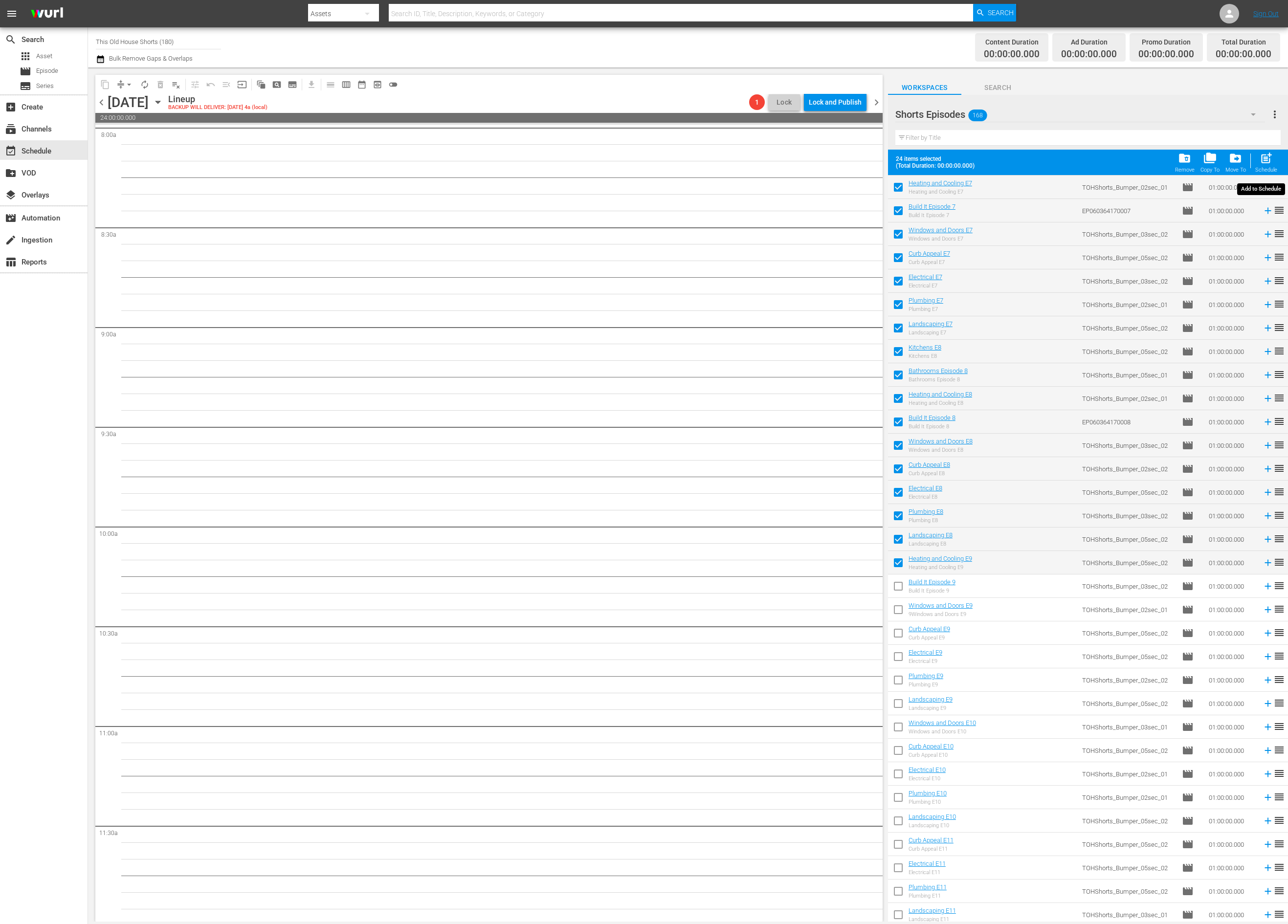
click at [1267, 160] on span "post_add" at bounding box center [1266, 158] width 13 height 13
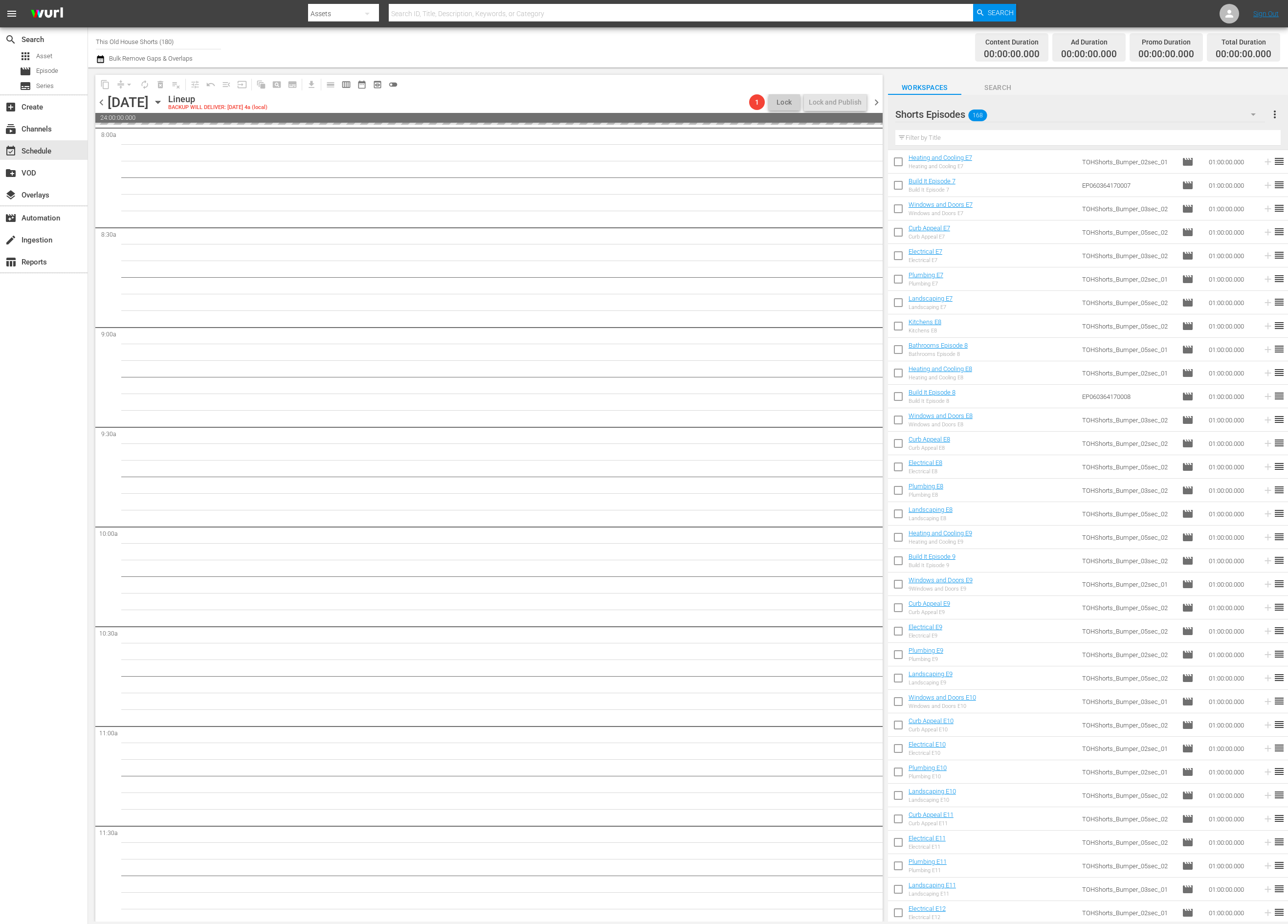
click at [894, 563] on input "checkbox" at bounding box center [898, 562] width 20 height 20
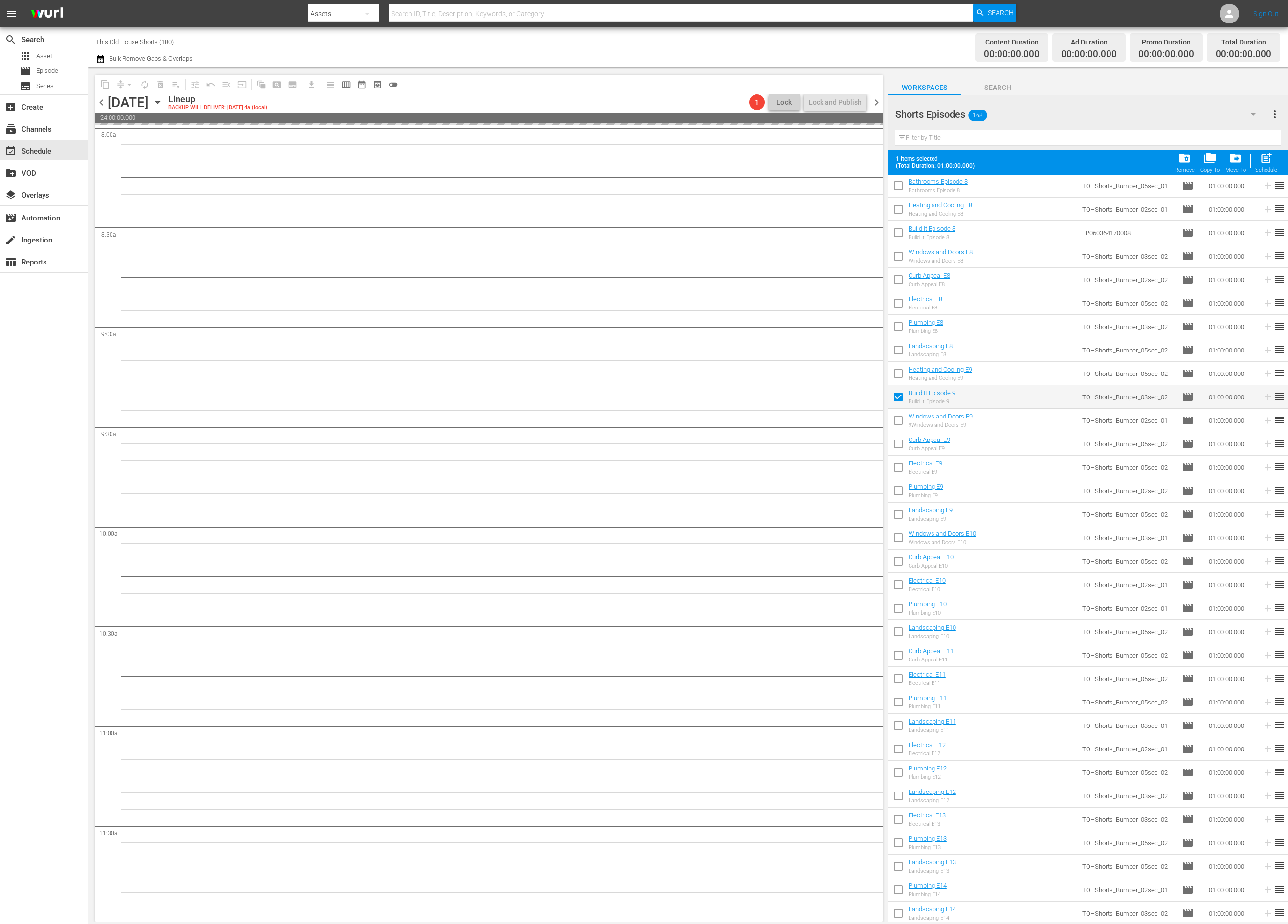
scroll to position [3044, 0]
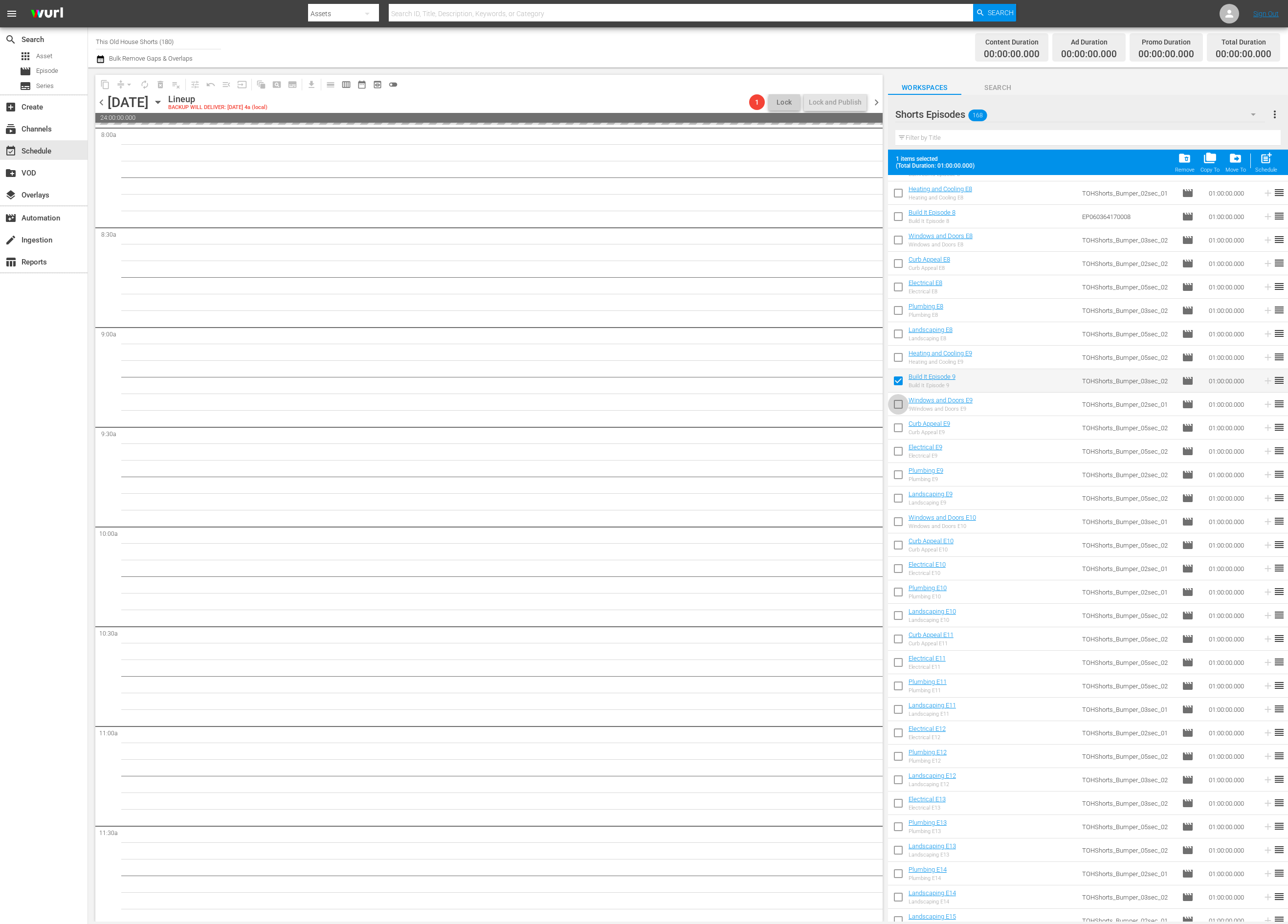
click at [900, 405] on input "checkbox" at bounding box center [898, 406] width 20 height 20
click at [901, 423] on input "checkbox" at bounding box center [898, 429] width 20 height 20
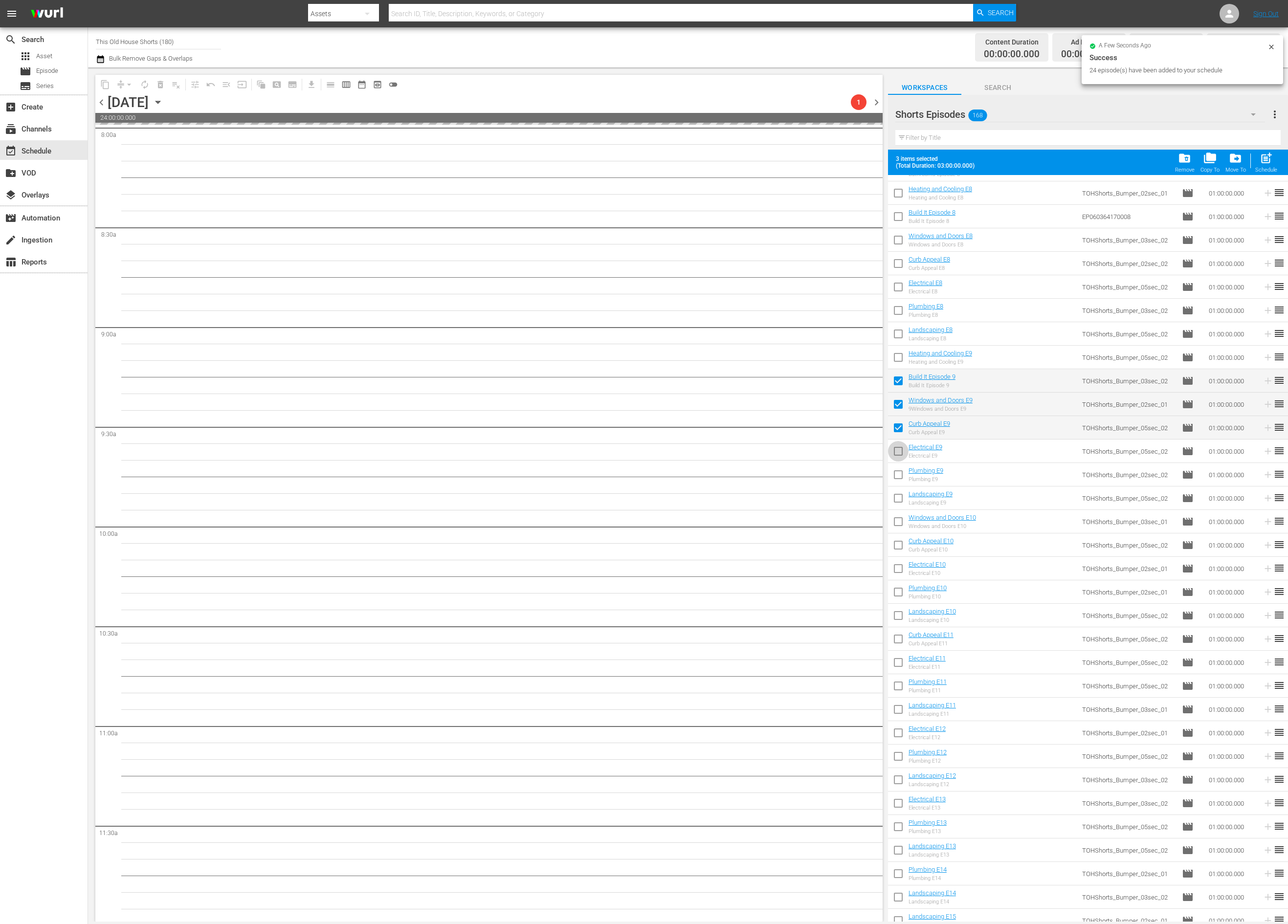
click at [901, 454] on input "checkbox" at bounding box center [898, 453] width 20 height 20
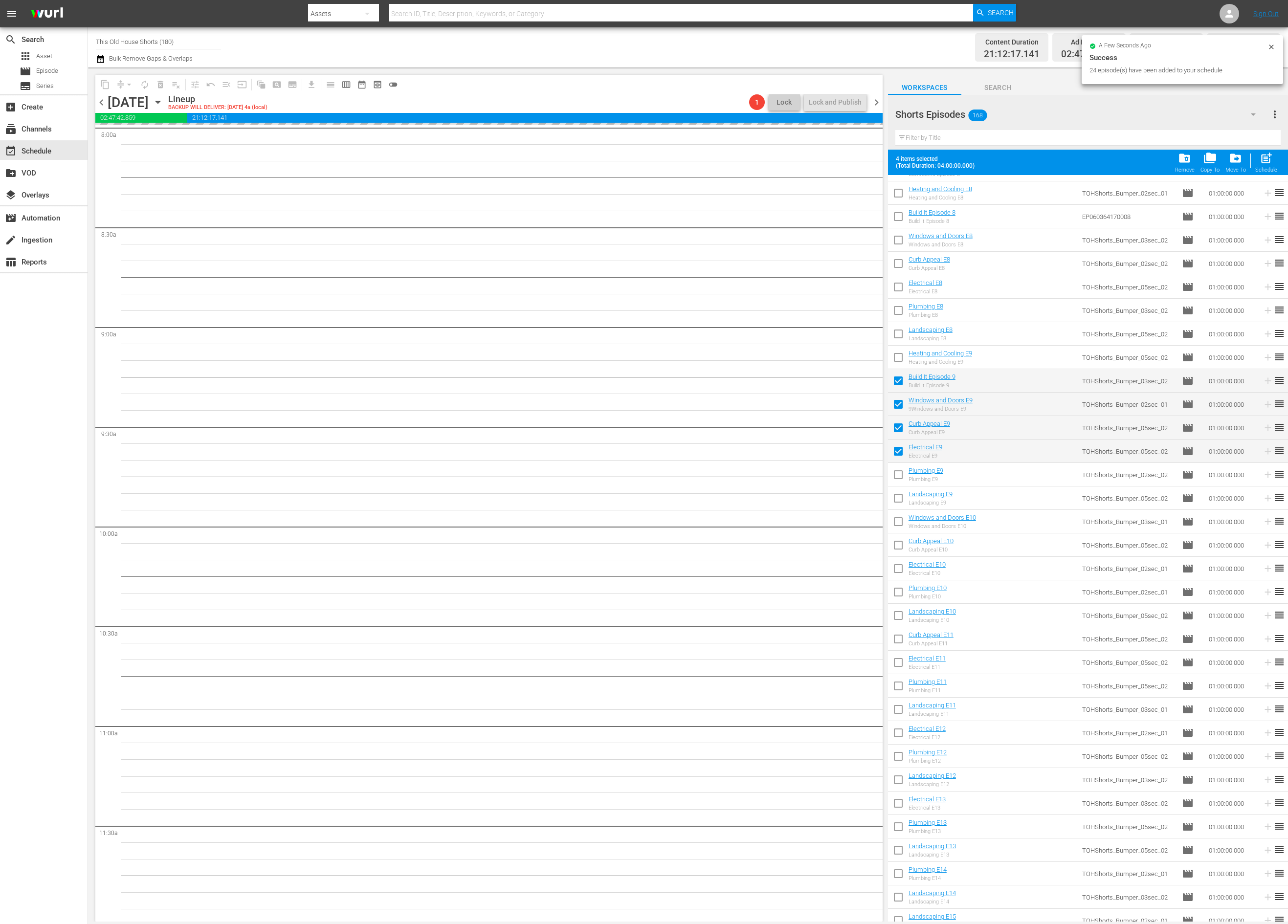
click at [900, 474] on input "checkbox" at bounding box center [898, 476] width 20 height 20
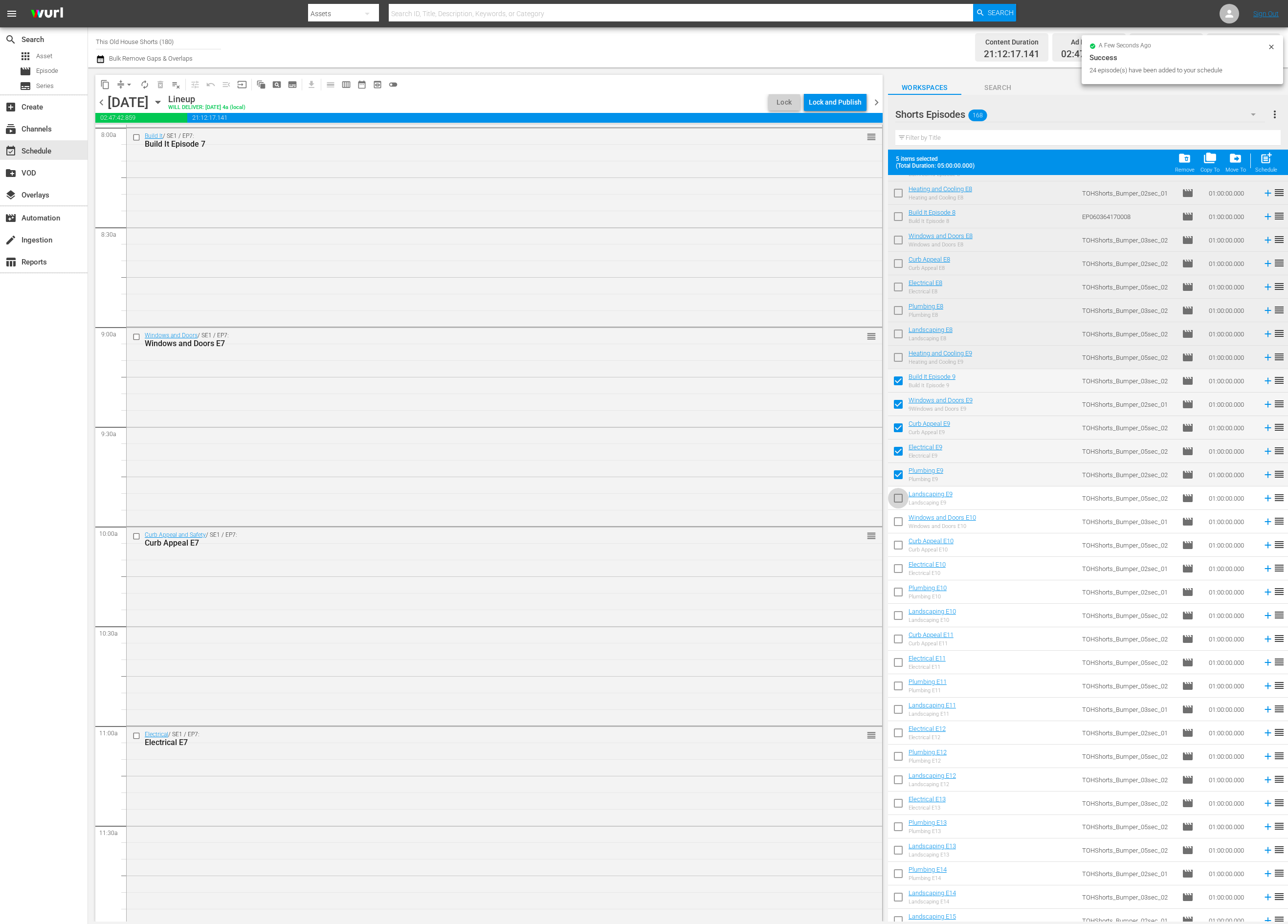
click at [897, 500] on input "checkbox" at bounding box center [898, 500] width 20 height 20
click at [897, 527] on input "checkbox" at bounding box center [898, 524] width 20 height 20
click at [897, 548] on input "checkbox" at bounding box center [898, 547] width 20 height 20
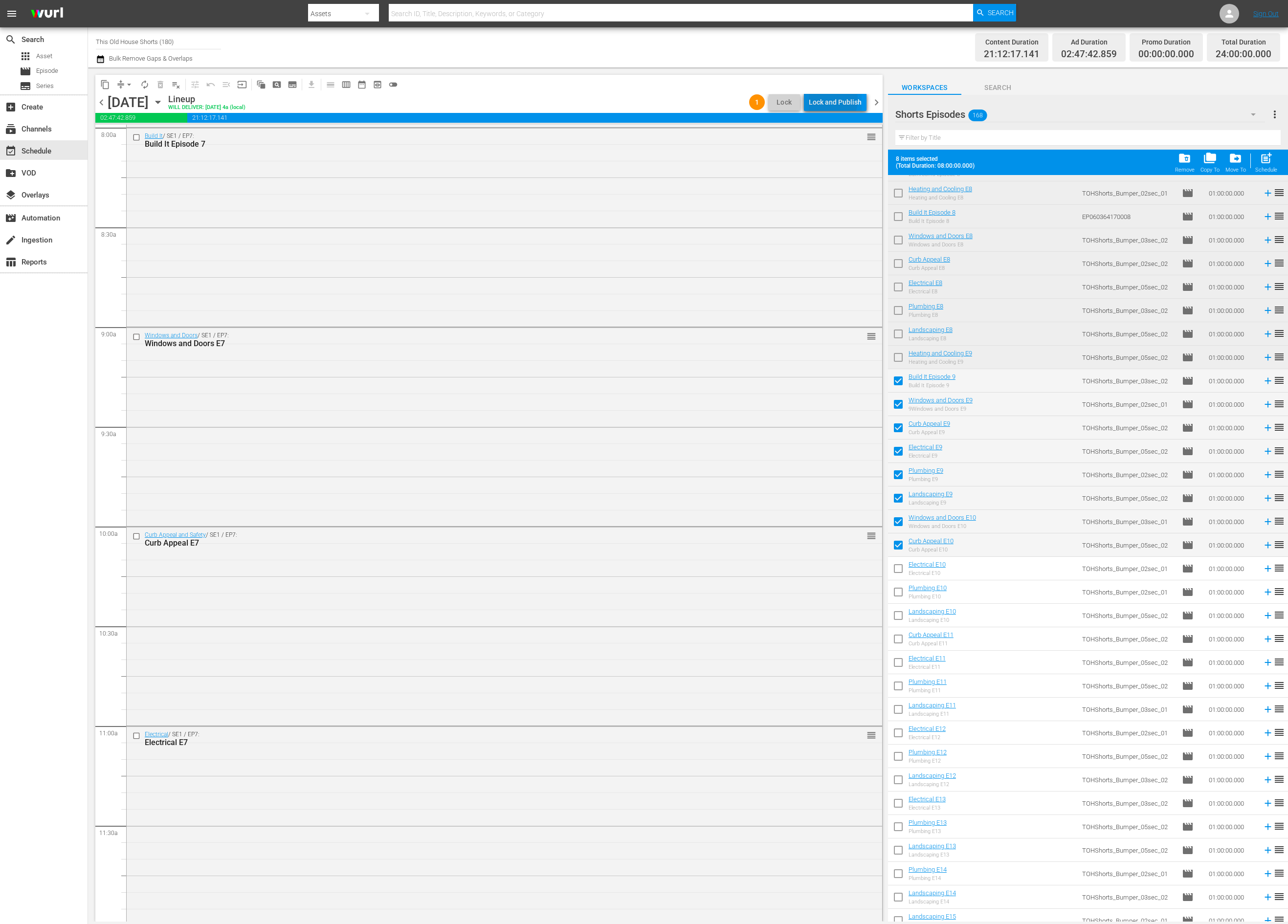
click at [824, 100] on div "Lock and Publish" at bounding box center [835, 102] width 53 height 18
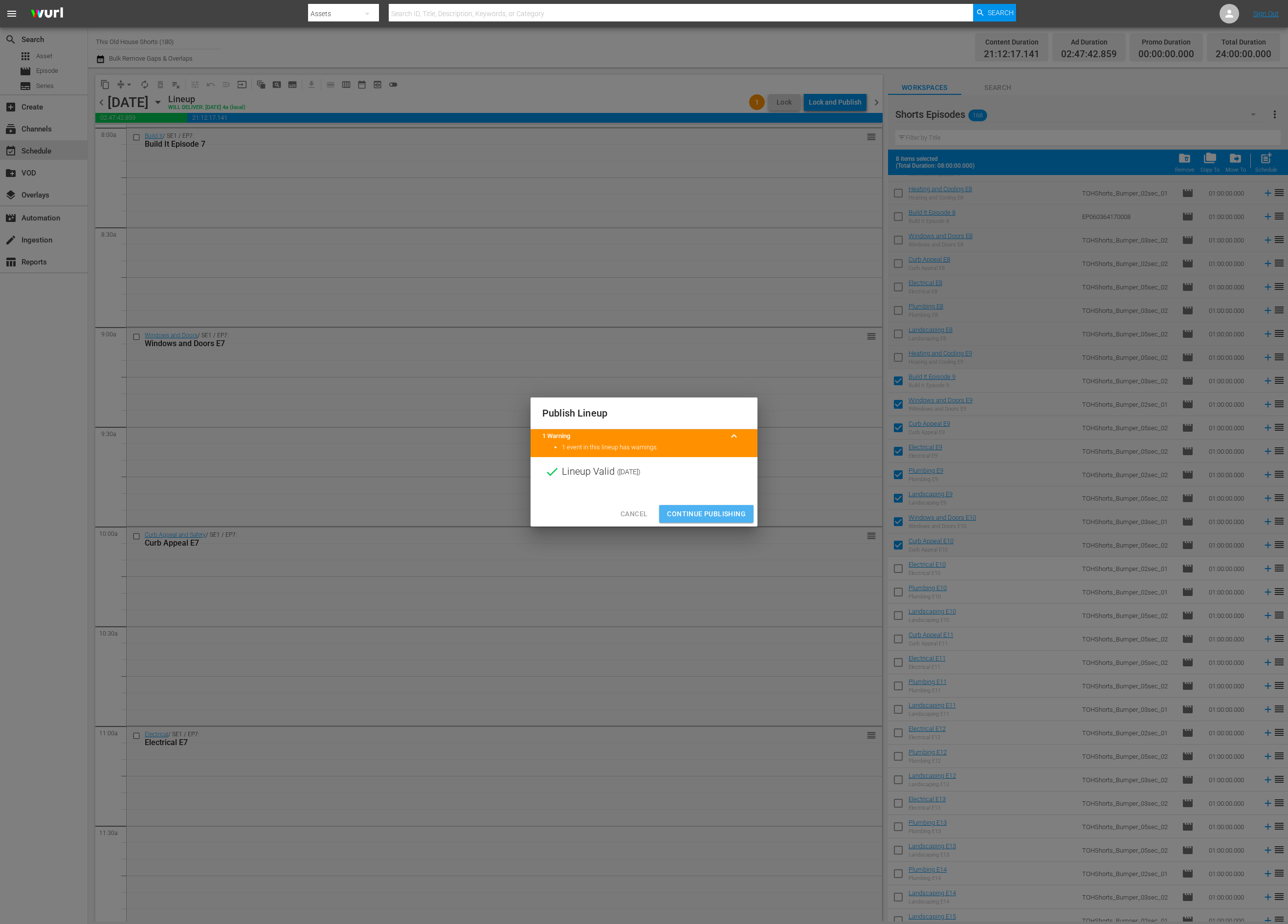
click at [721, 519] on span "Continue Publishing" at bounding box center [706, 513] width 79 height 12
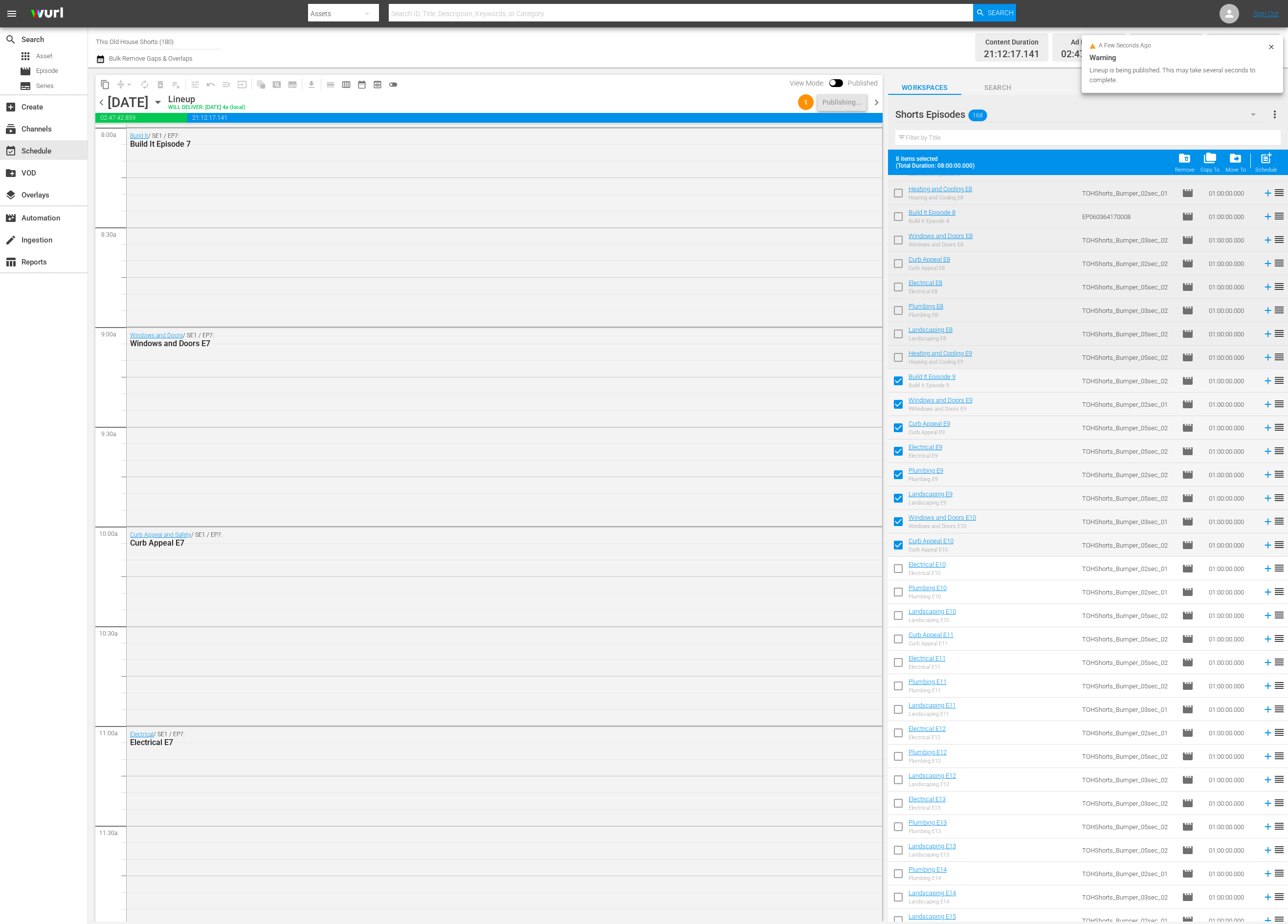
click at [899, 572] on input "checkbox" at bounding box center [898, 570] width 20 height 20
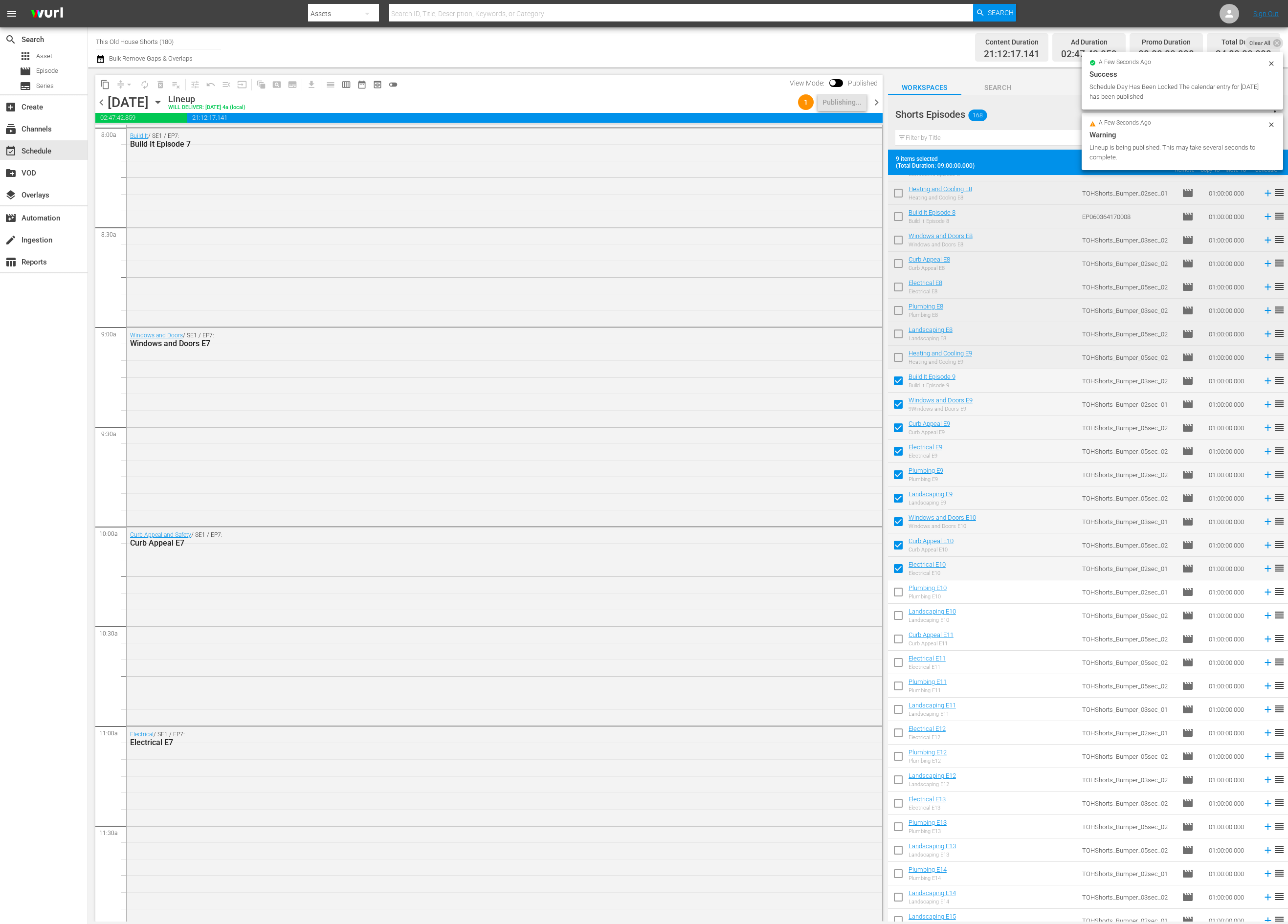
click at [901, 596] on input "checkbox" at bounding box center [898, 594] width 20 height 20
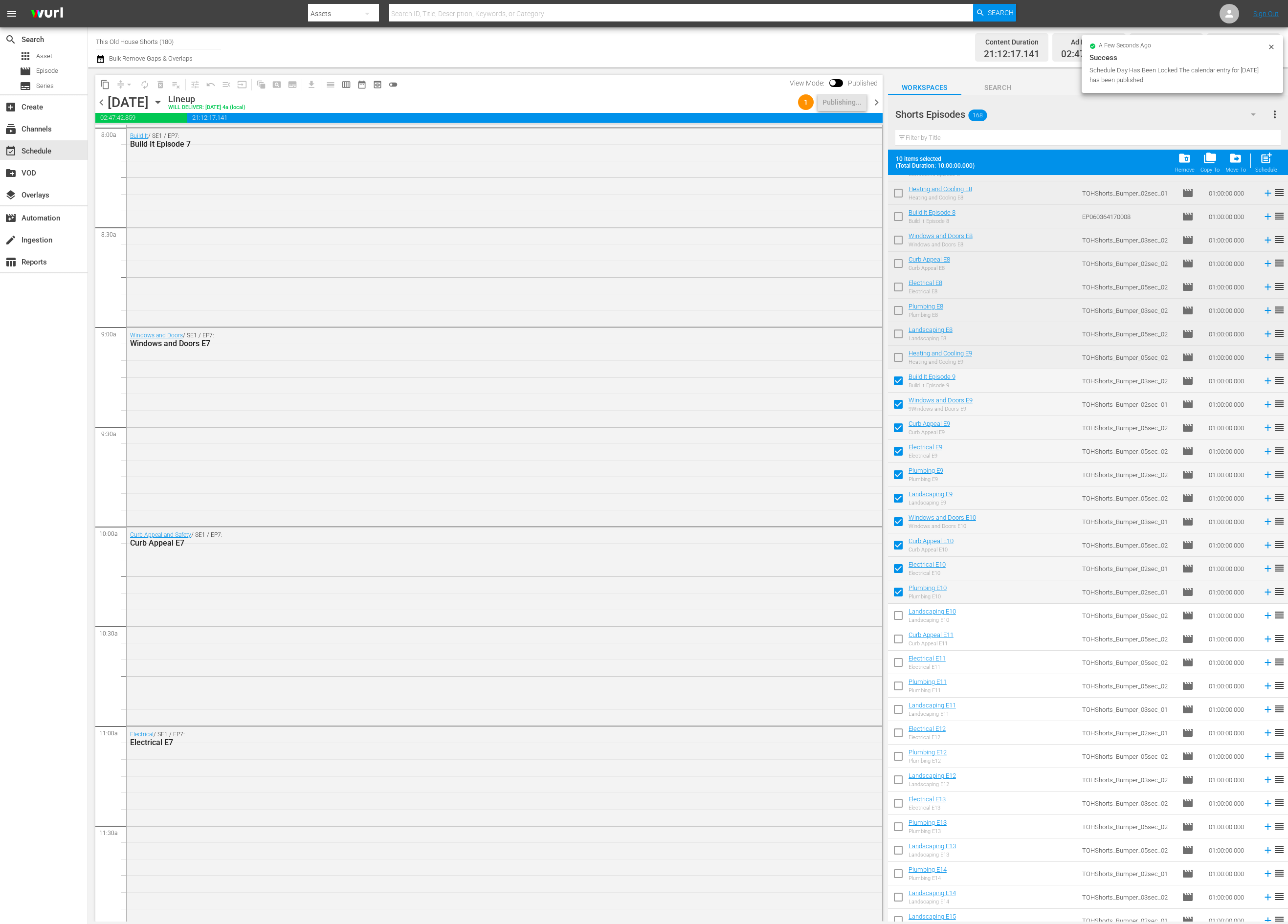
click at [874, 100] on span "chevron_right" at bounding box center [876, 102] width 12 height 12
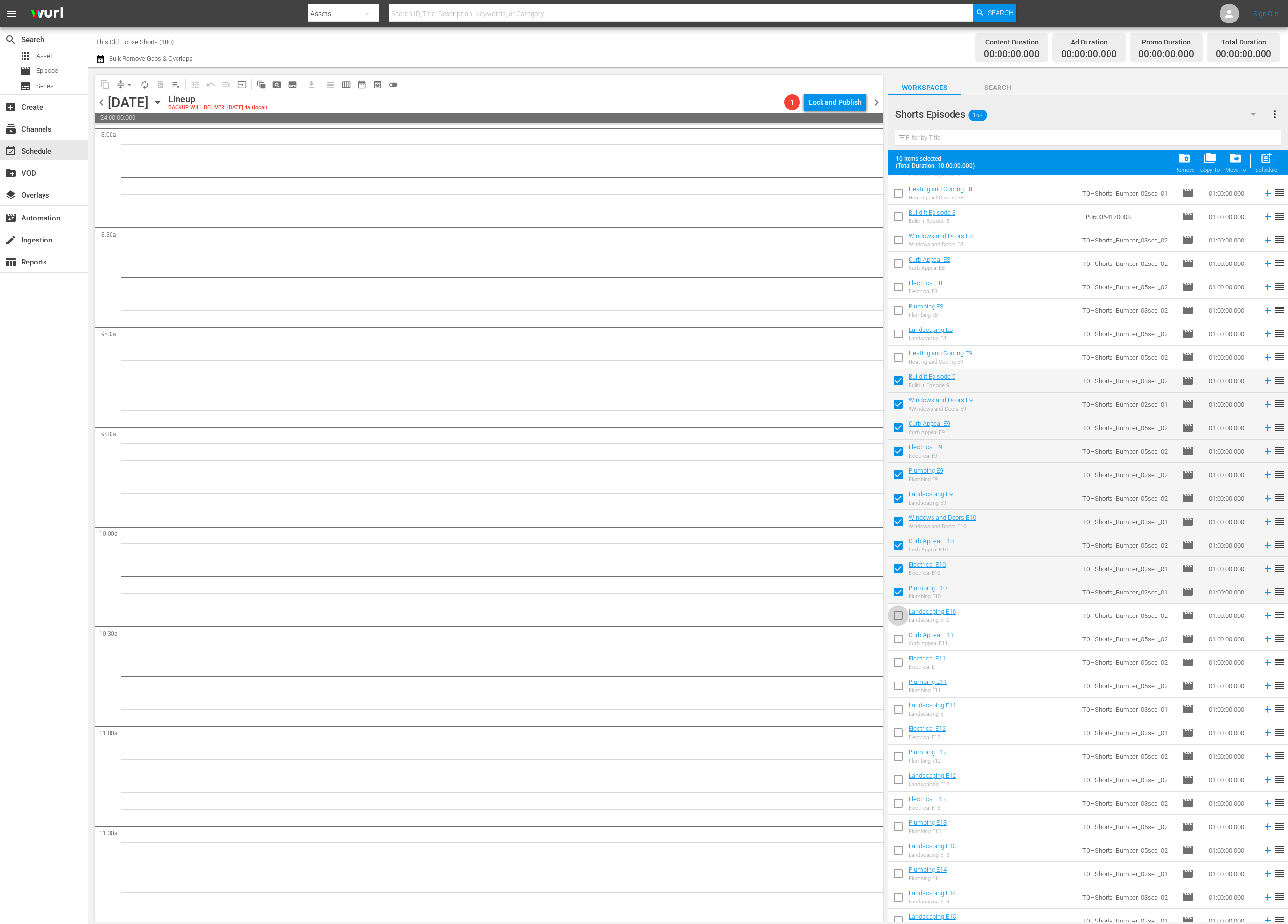
click at [898, 615] on input "checkbox" at bounding box center [898, 618] width 20 height 20
click at [898, 643] on input "checkbox" at bounding box center [898, 641] width 20 height 20
click at [900, 666] on input "checkbox" at bounding box center [898, 664] width 20 height 20
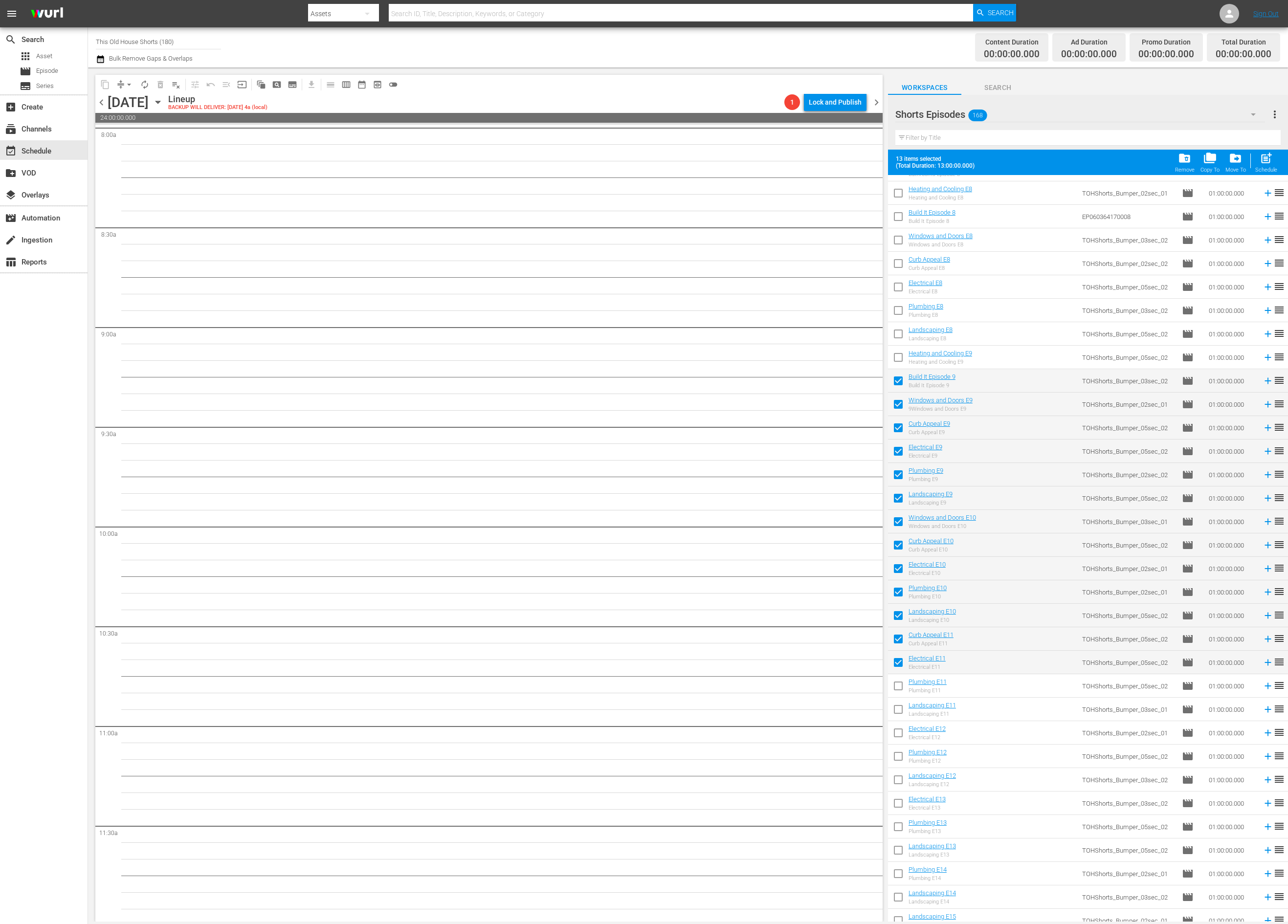
click at [900, 685] on input "checkbox" at bounding box center [898, 687] width 20 height 20
click at [900, 709] on input "checkbox" at bounding box center [898, 711] width 20 height 20
click at [900, 740] on input "checkbox" at bounding box center [898, 735] width 20 height 20
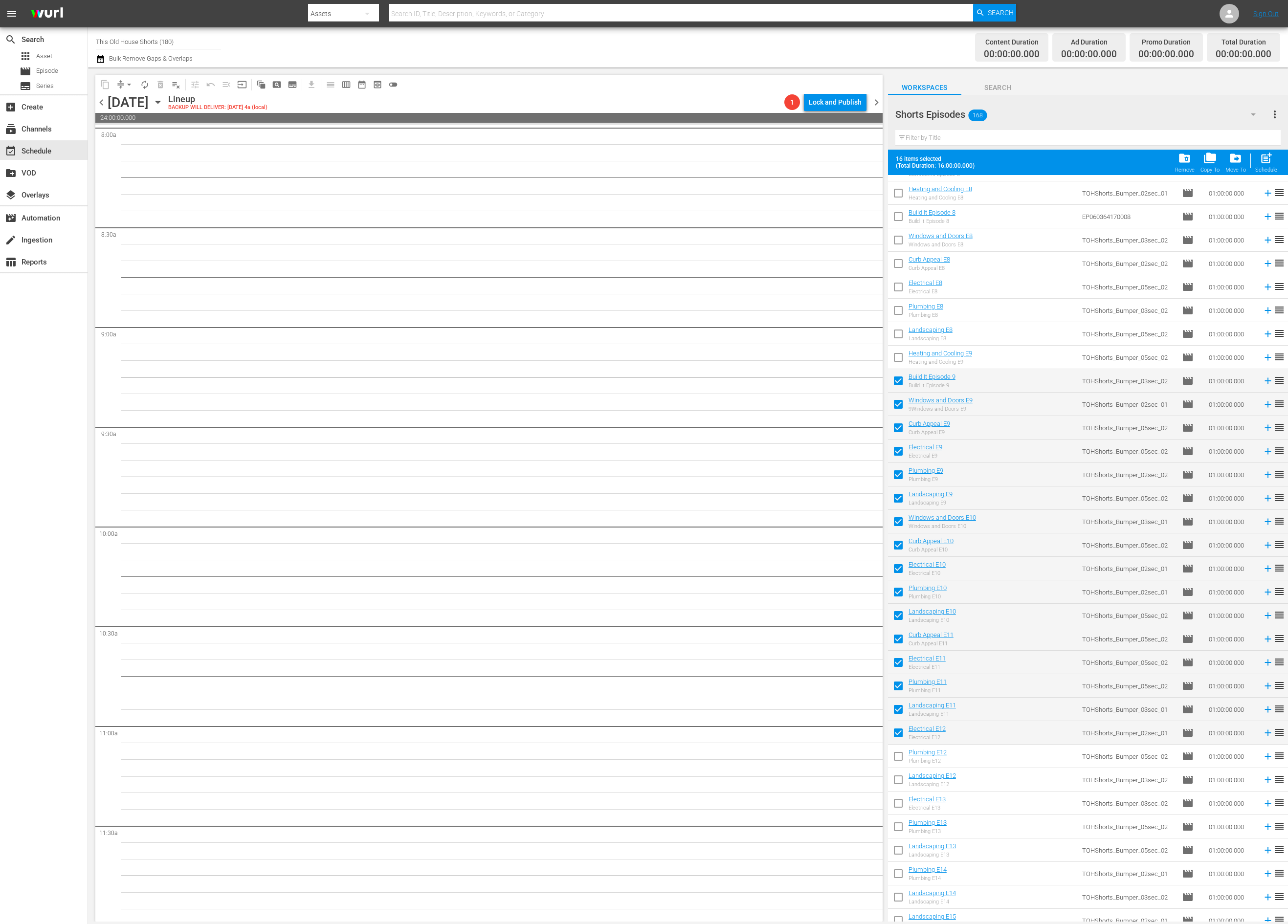
click at [897, 762] on input "checkbox" at bounding box center [898, 758] width 20 height 20
click at [897, 781] on input "checkbox" at bounding box center [898, 781] width 20 height 20
drag, startPoint x: 899, startPoint y: 805, endPoint x: 899, endPoint y: 813, distance: 8.0
click at [899, 805] on input "checkbox" at bounding box center [898, 805] width 20 height 20
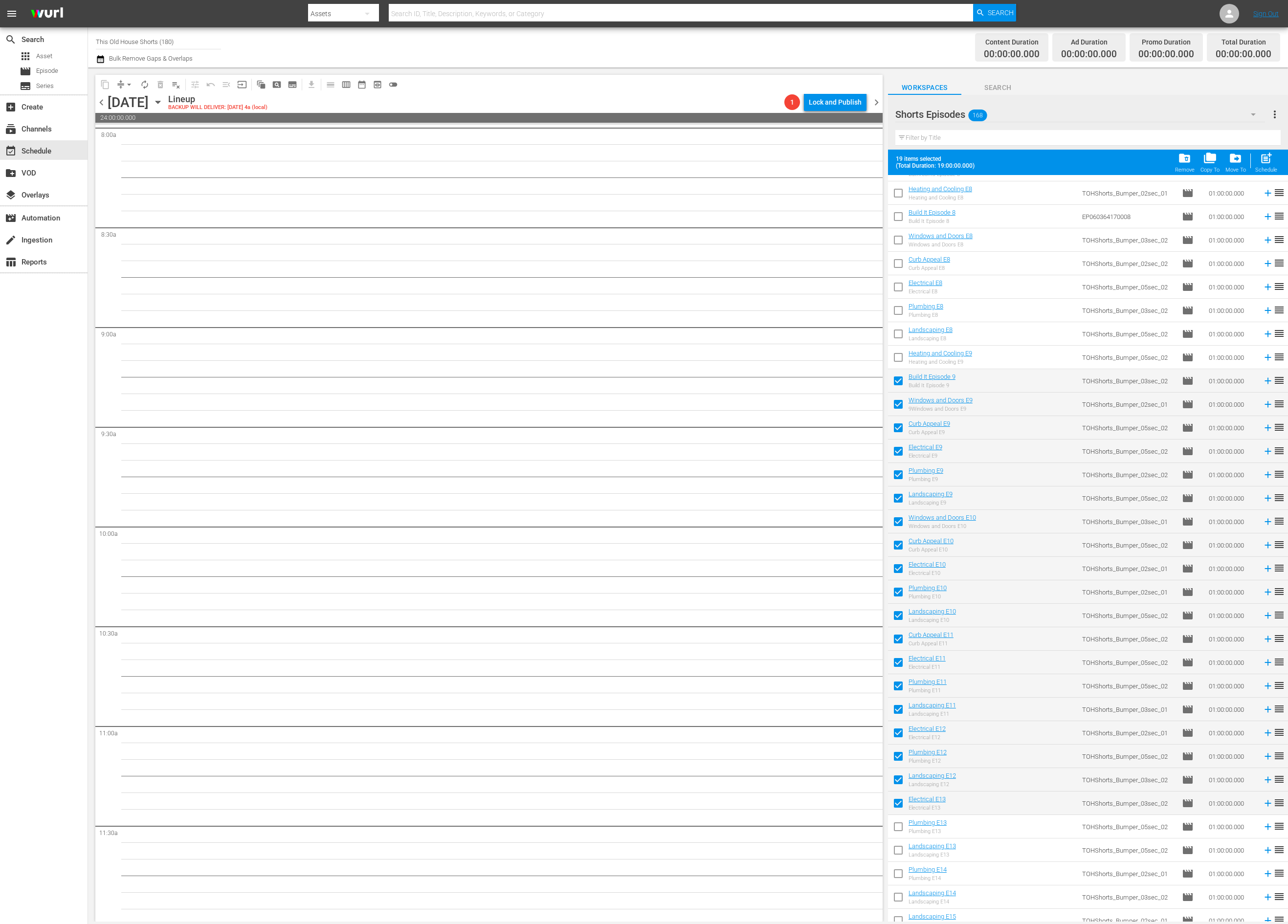
click at [899, 827] on input "checkbox" at bounding box center [898, 828] width 20 height 20
click at [899, 851] on input "checkbox" at bounding box center [898, 852] width 20 height 20
click at [900, 876] on input "checkbox" at bounding box center [898, 875] width 20 height 20
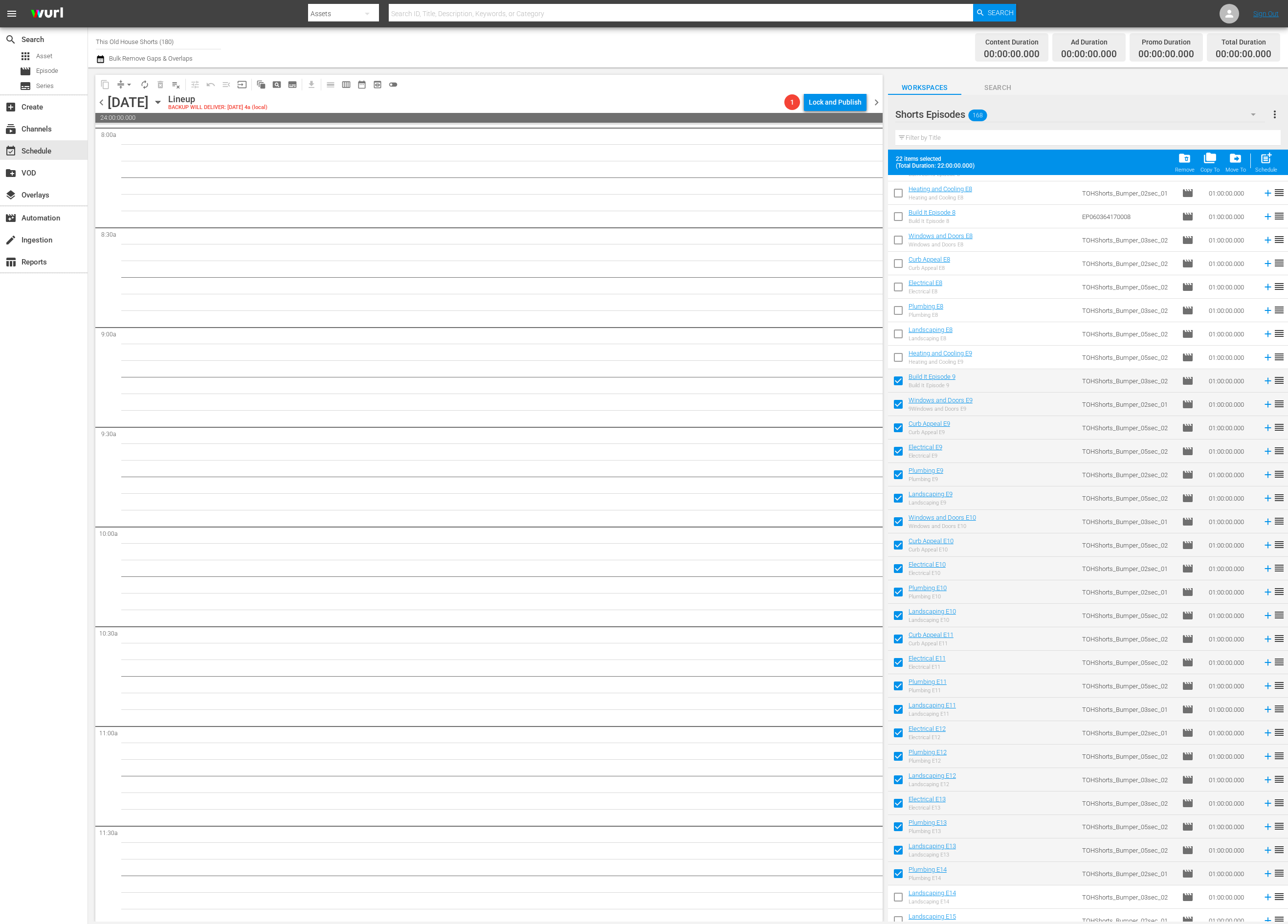
click at [900, 893] on input "checkbox" at bounding box center [898, 899] width 20 height 20
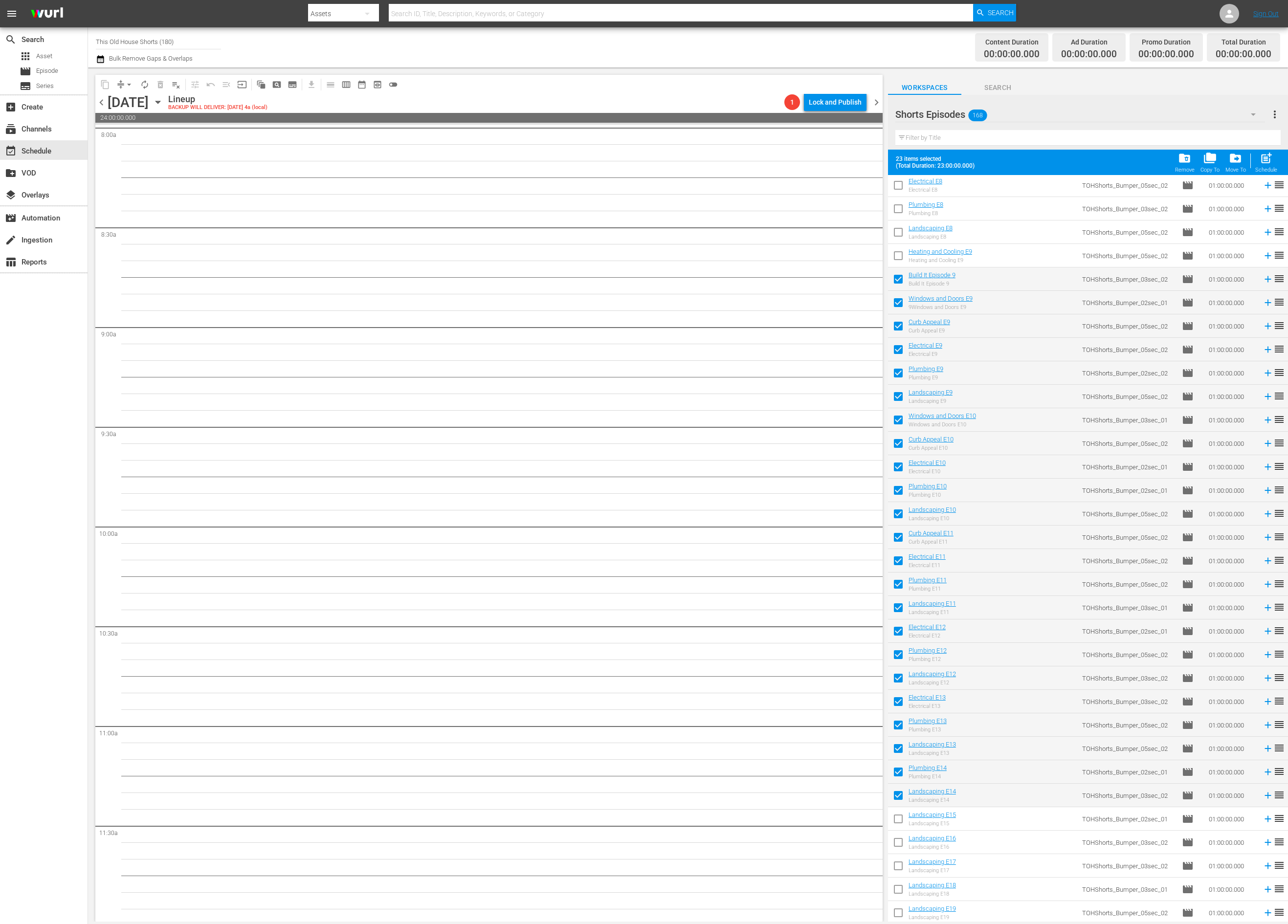
scroll to position [3217, 0]
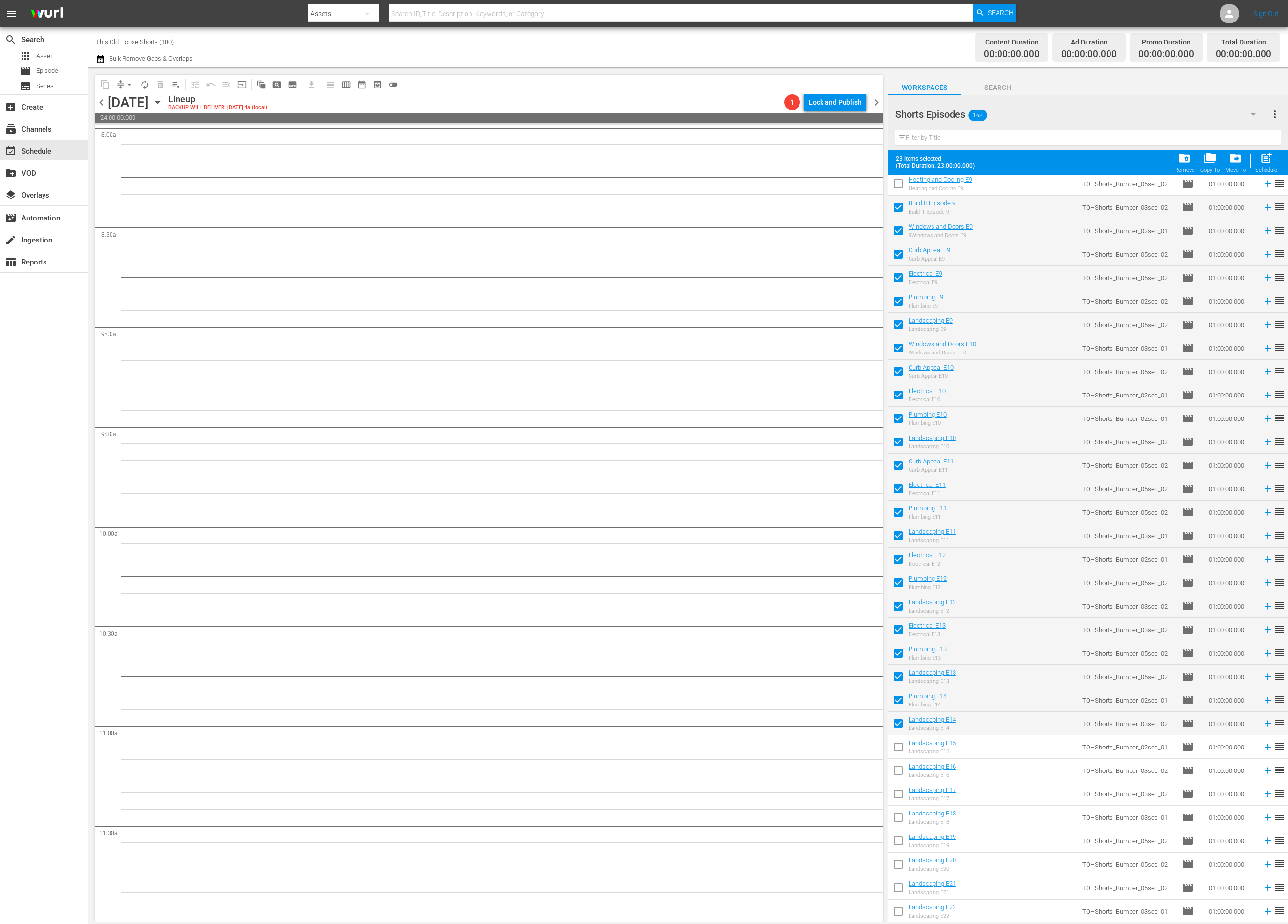
click at [896, 751] on input "checkbox" at bounding box center [898, 749] width 20 height 20
click at [1265, 156] on span "post_add" at bounding box center [1266, 158] width 13 height 13
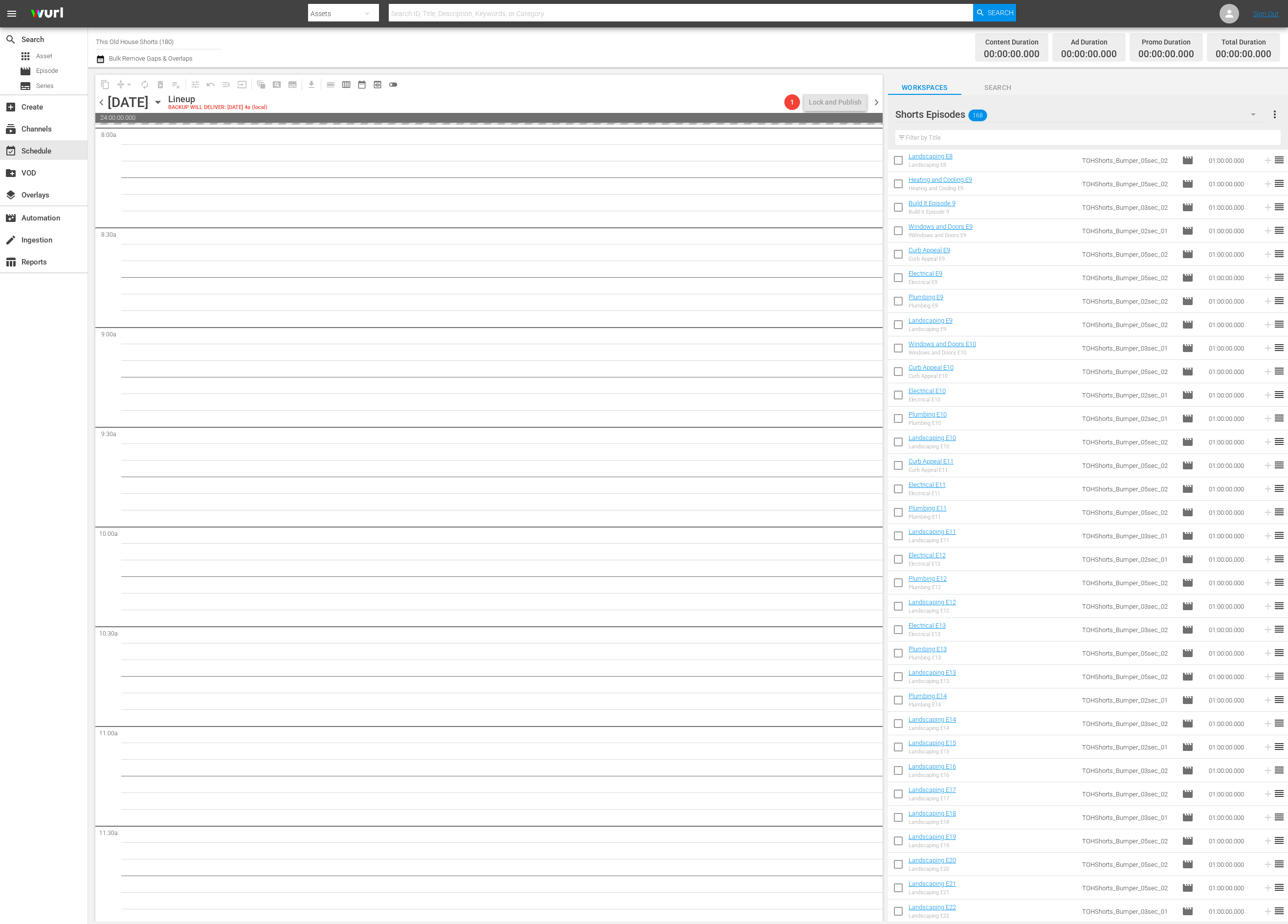
scroll to position [3192, 0]
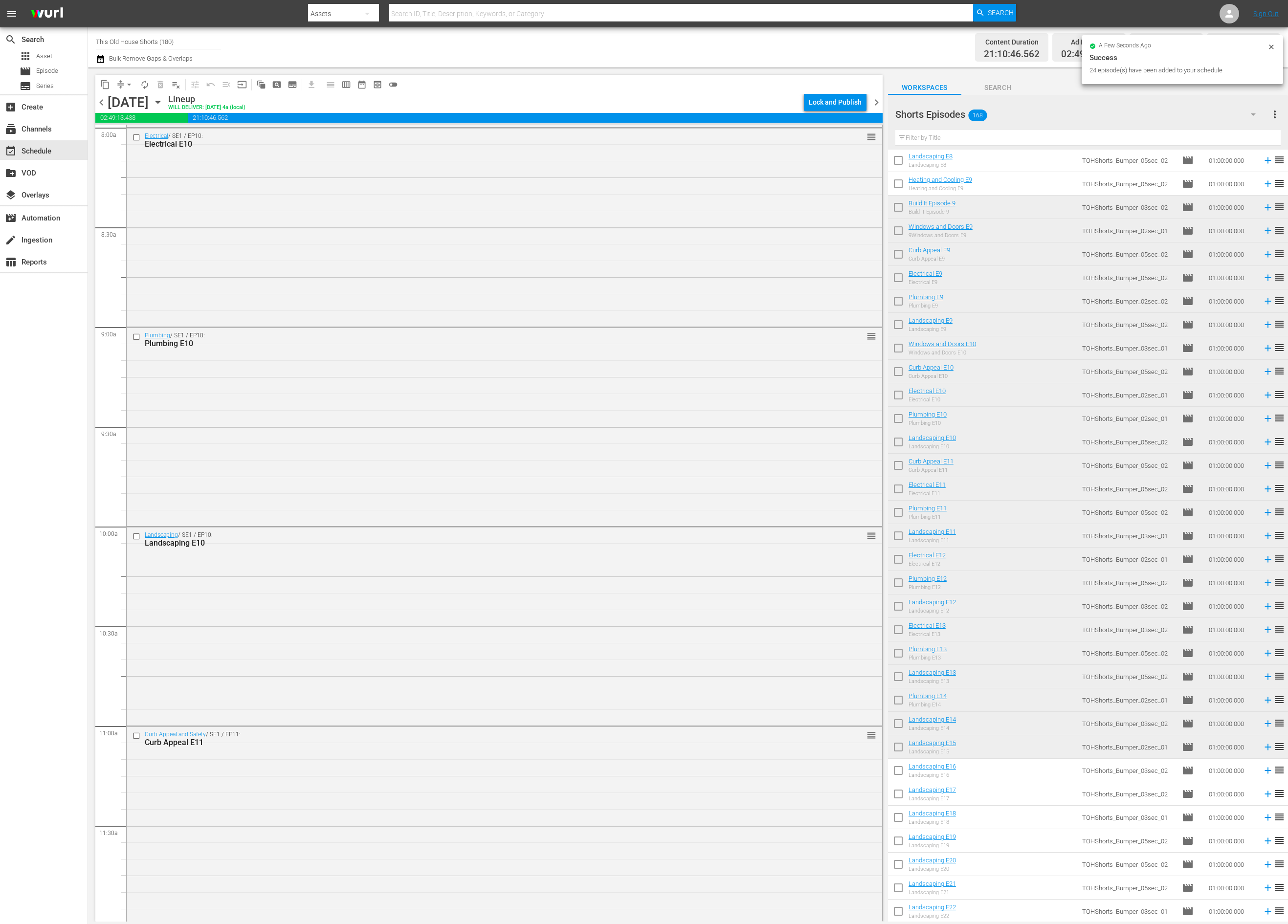
click at [853, 100] on div "Lock and Publish" at bounding box center [835, 102] width 53 height 18
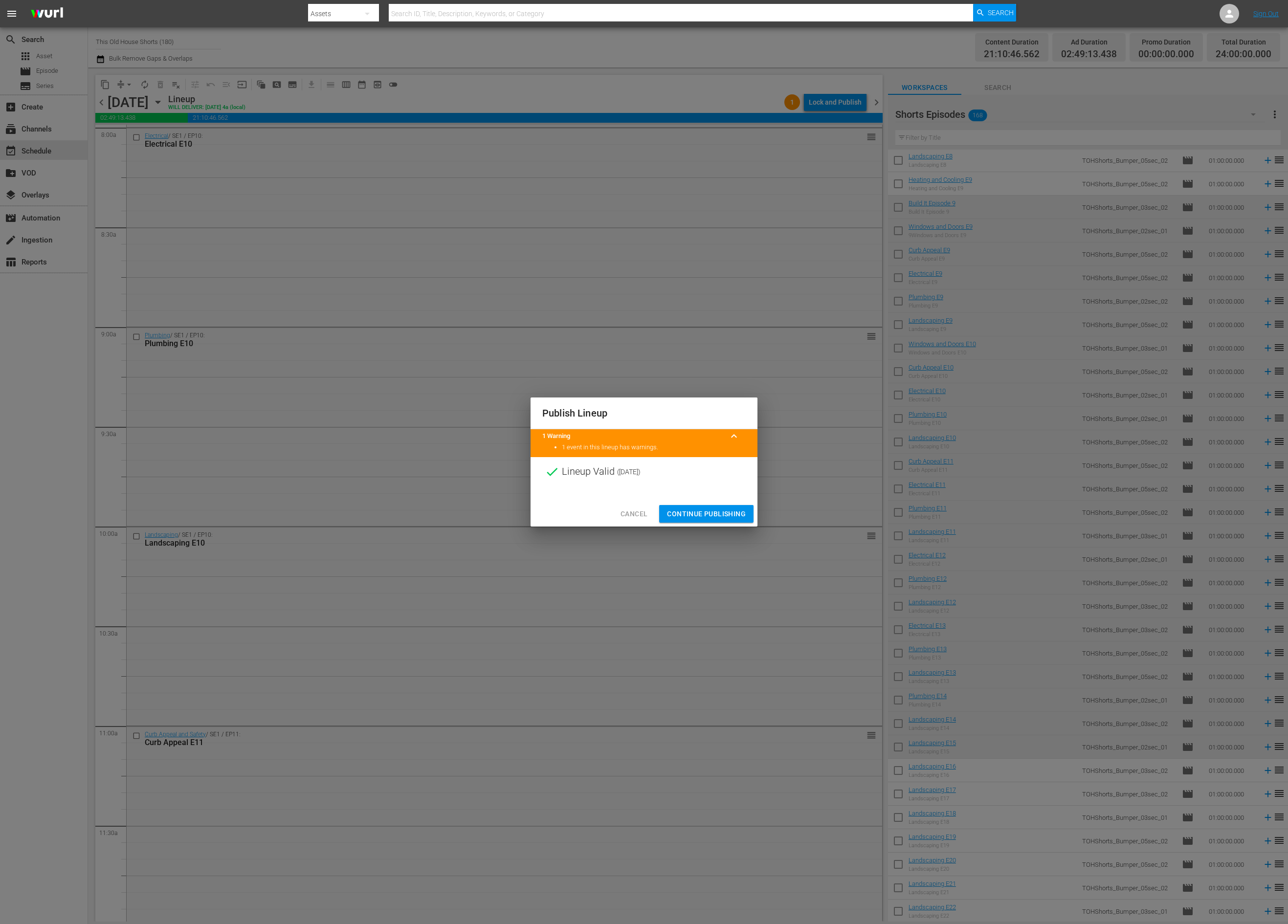
click at [709, 517] on span "Continue Publishing" at bounding box center [706, 513] width 79 height 12
